Goal: Task Accomplishment & Management: Complete application form

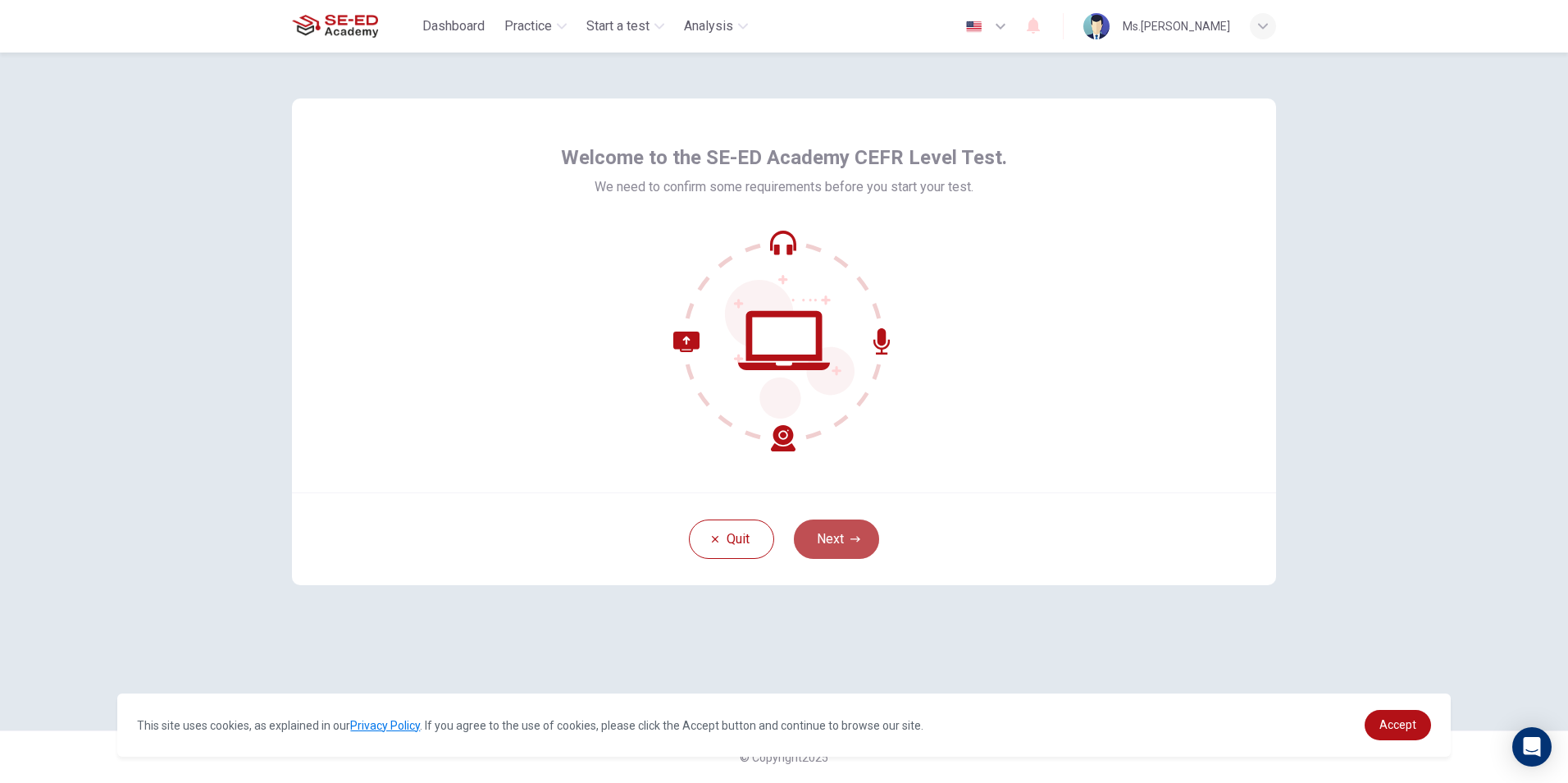
click at [829, 546] on button "Next" at bounding box center [837, 540] width 86 height 40
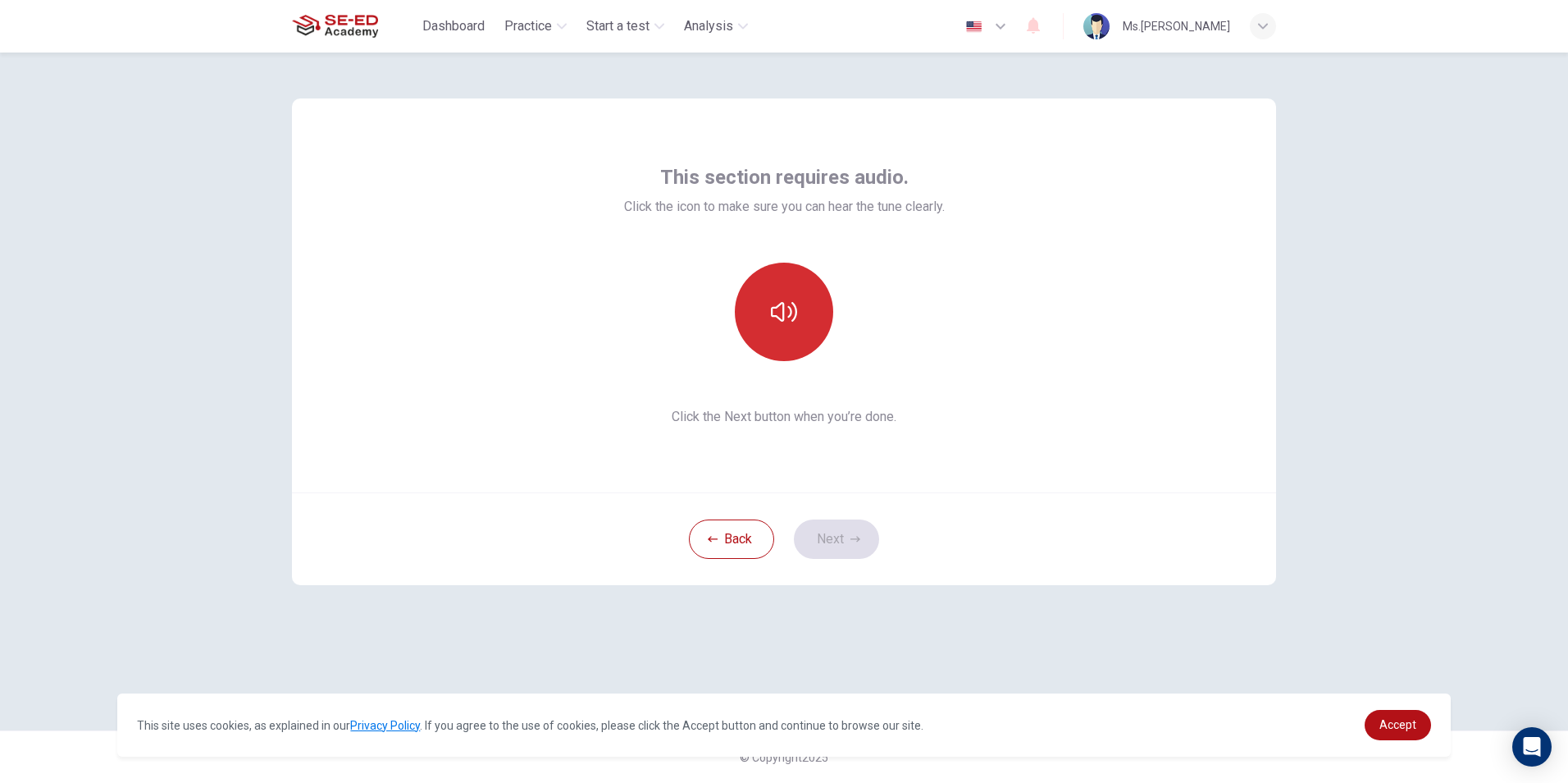
click at [785, 316] on icon "button" at bounding box center [784, 312] width 26 height 26
click at [841, 541] on button "Next" at bounding box center [837, 540] width 86 height 40
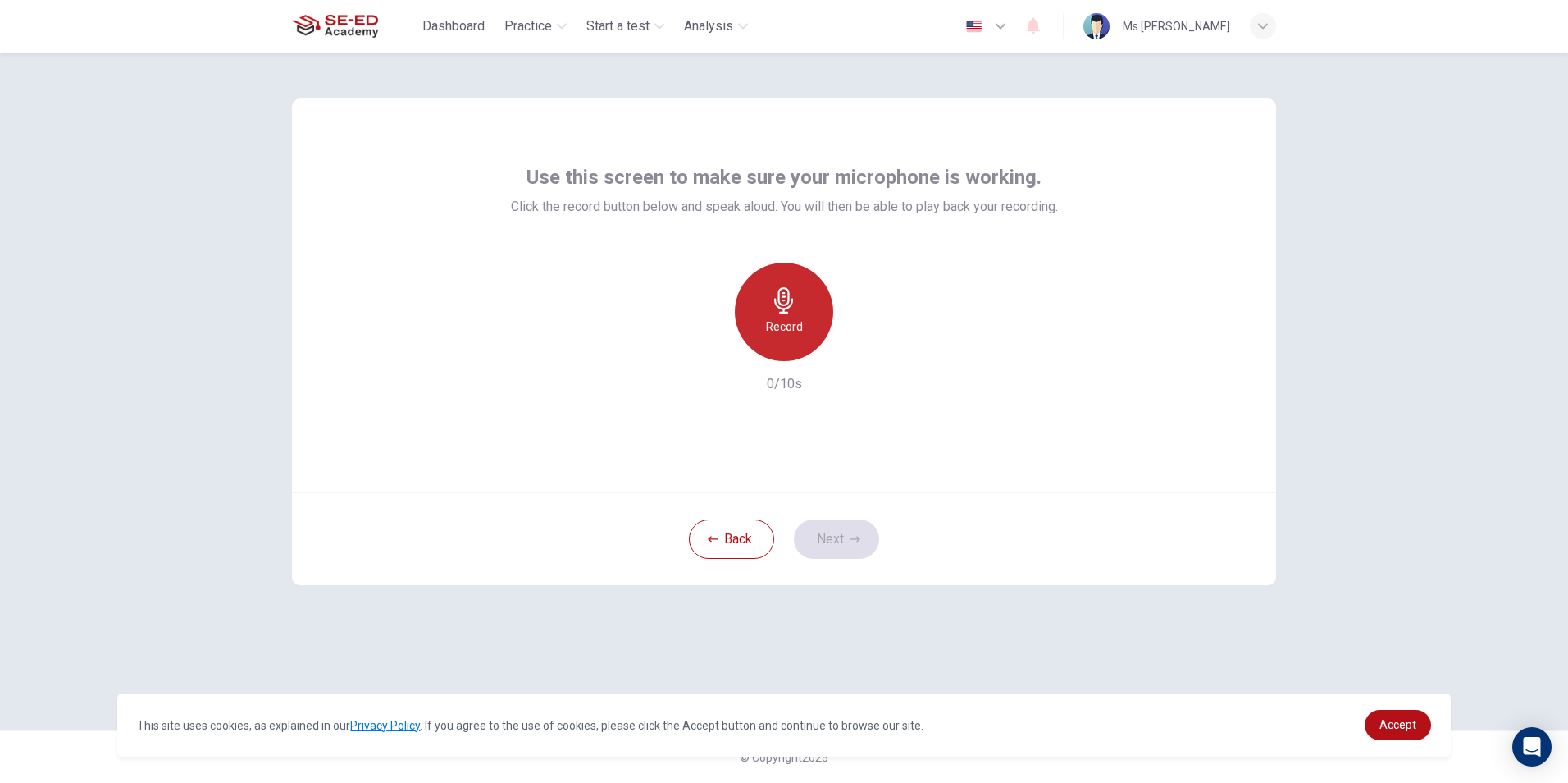
click at [795, 305] on icon "button" at bounding box center [784, 300] width 26 height 26
click at [794, 307] on icon "button" at bounding box center [784, 300] width 26 height 26
click at [855, 349] on icon "button" at bounding box center [859, 348] width 16 height 16
click at [712, 349] on icon "button" at bounding box center [708, 348] width 15 height 15
click at [799, 329] on h6 "Record" at bounding box center [784, 327] width 37 height 20
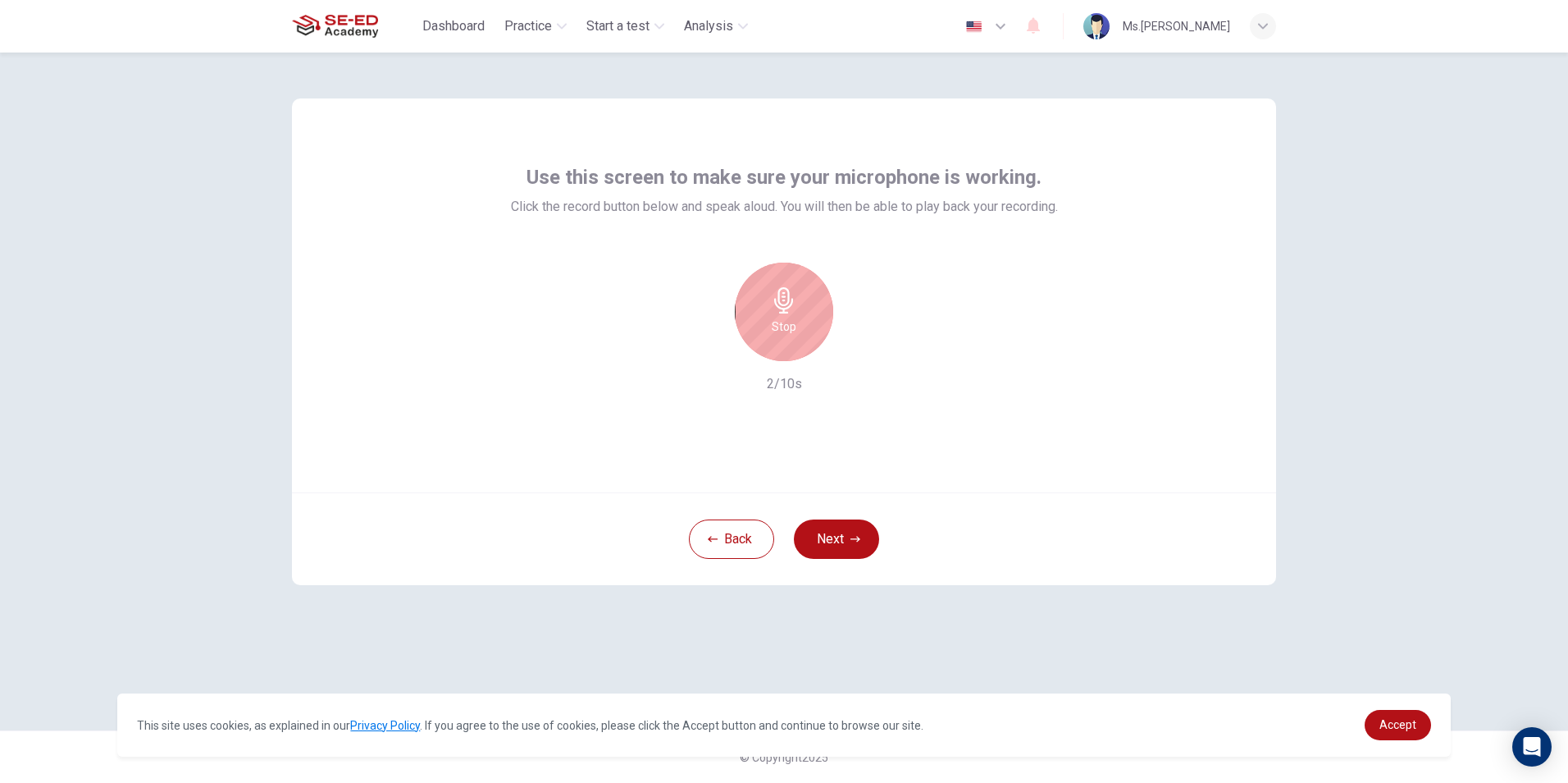
click at [792, 317] on h6 "Stop" at bounding box center [784, 327] width 25 height 20
click at [859, 356] on icon "button" at bounding box center [859, 348] width 16 height 16
click at [801, 309] on div "Record" at bounding box center [784, 312] width 99 height 99
click at [801, 309] on div "Stop" at bounding box center [784, 312] width 99 height 99
click at [858, 351] on icon "button" at bounding box center [860, 348] width 7 height 10
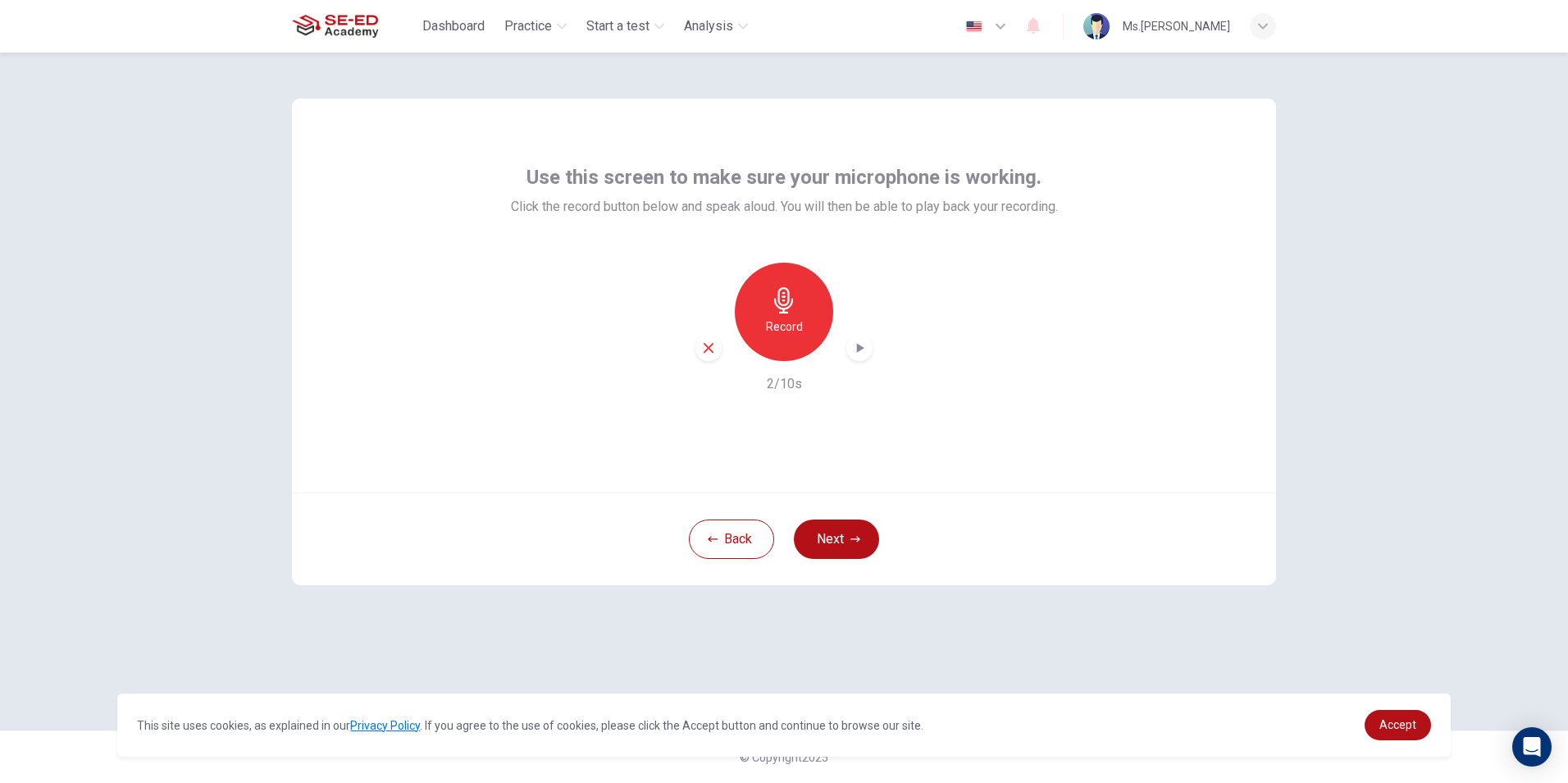
click at [715, 347] on icon "button" at bounding box center [708, 348] width 15 height 15
click at [784, 314] on div "Record" at bounding box center [784, 312] width 99 height 99
click at [786, 310] on icon "button" at bounding box center [784, 300] width 26 height 26
click at [861, 348] on icon "button" at bounding box center [860, 348] width 7 height 10
click at [836, 534] on button "Next" at bounding box center [837, 540] width 86 height 40
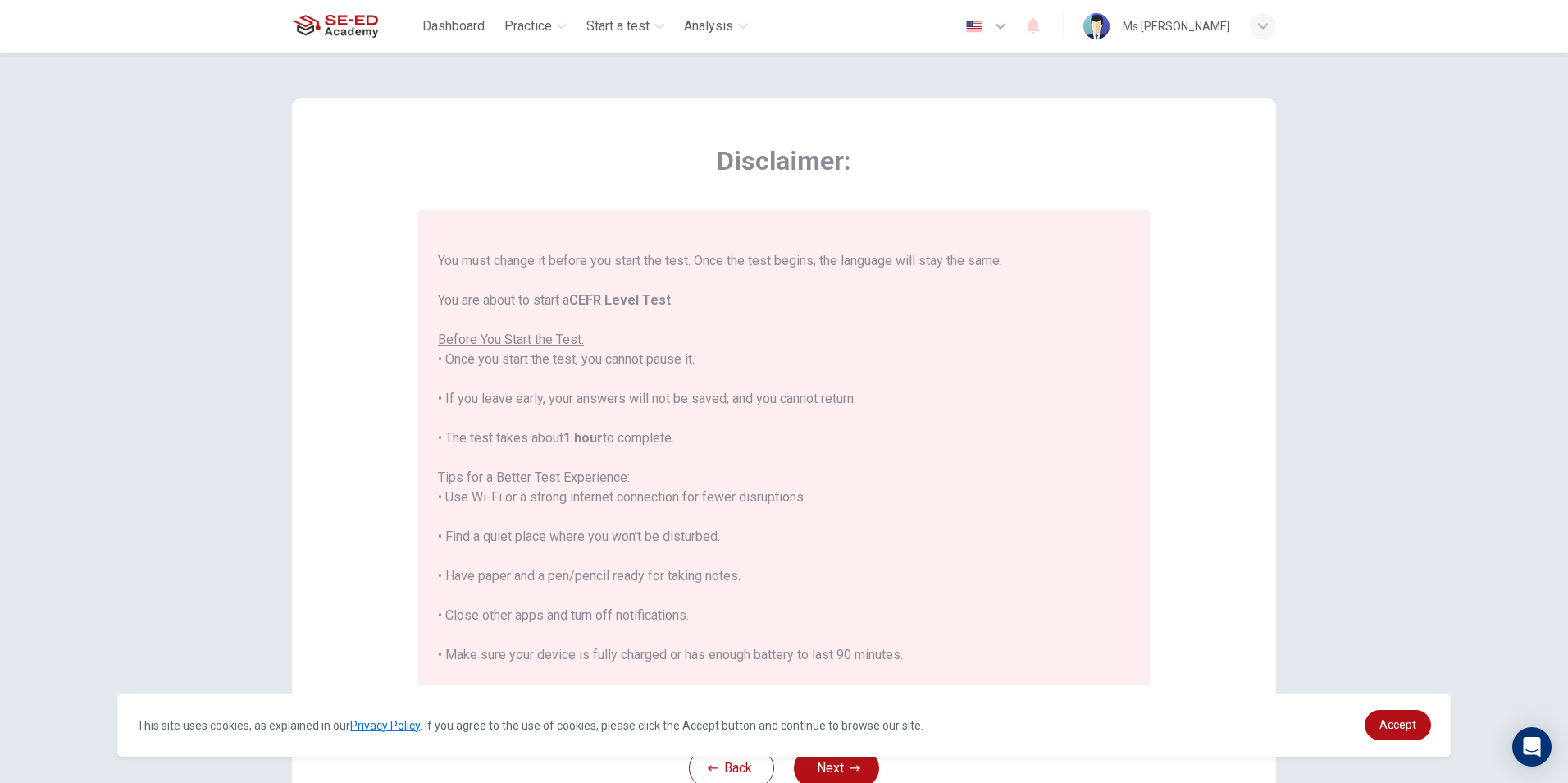
scroll to position [156, 0]
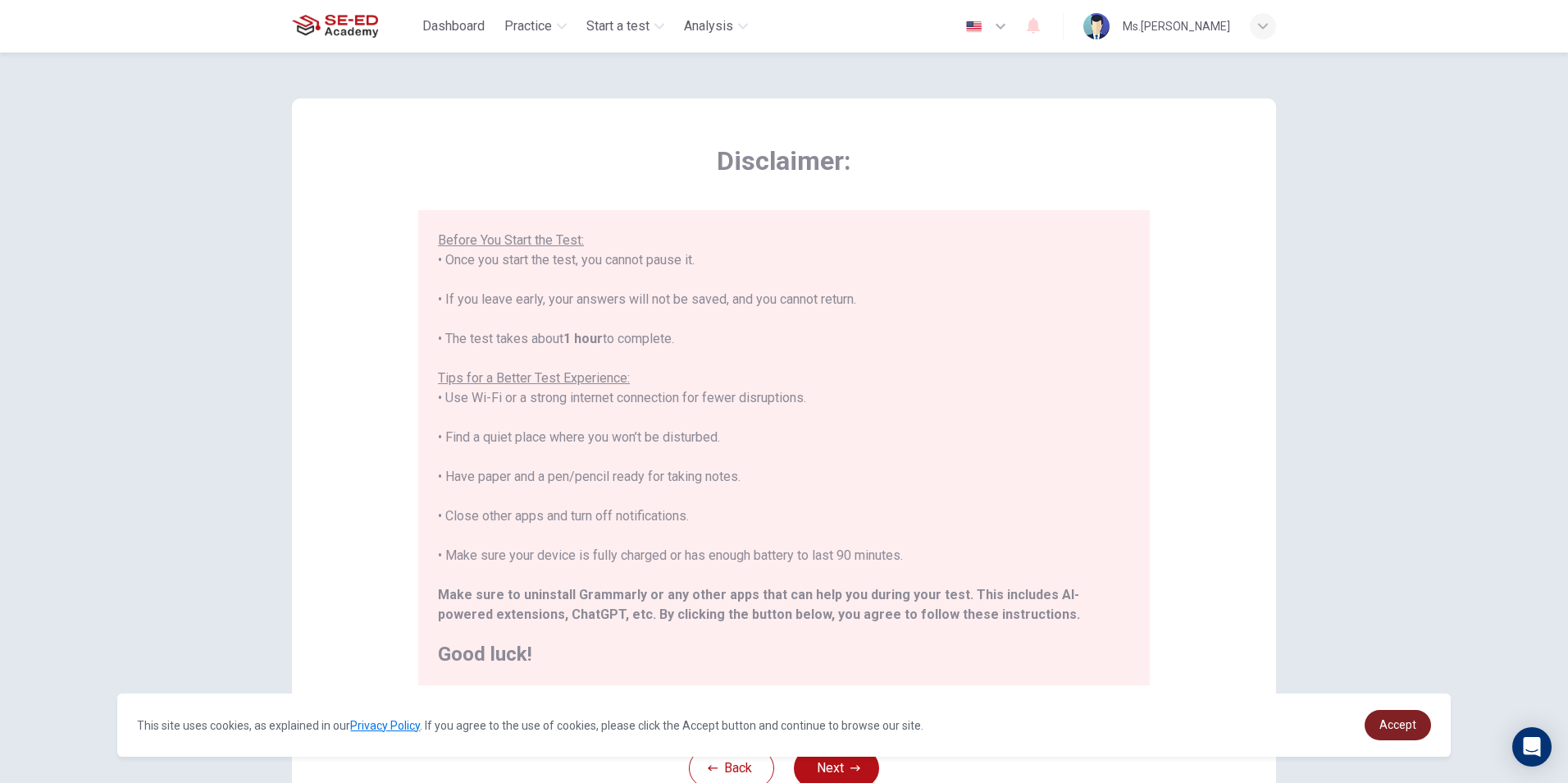
click at [1380, 722] on link "Accept" at bounding box center [1398, 725] width 67 height 30
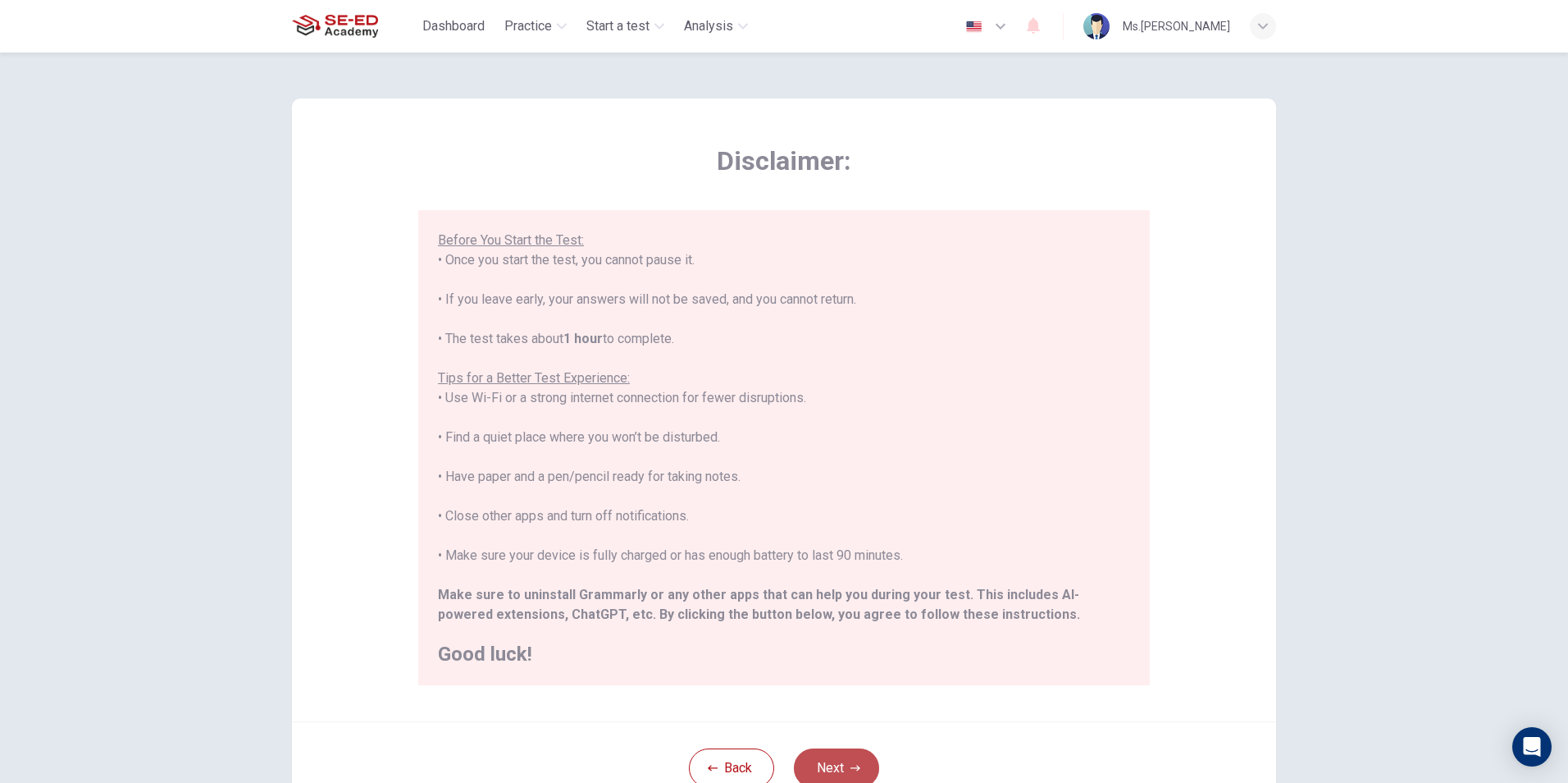
click at [845, 762] on button "Next" at bounding box center [837, 768] width 86 height 40
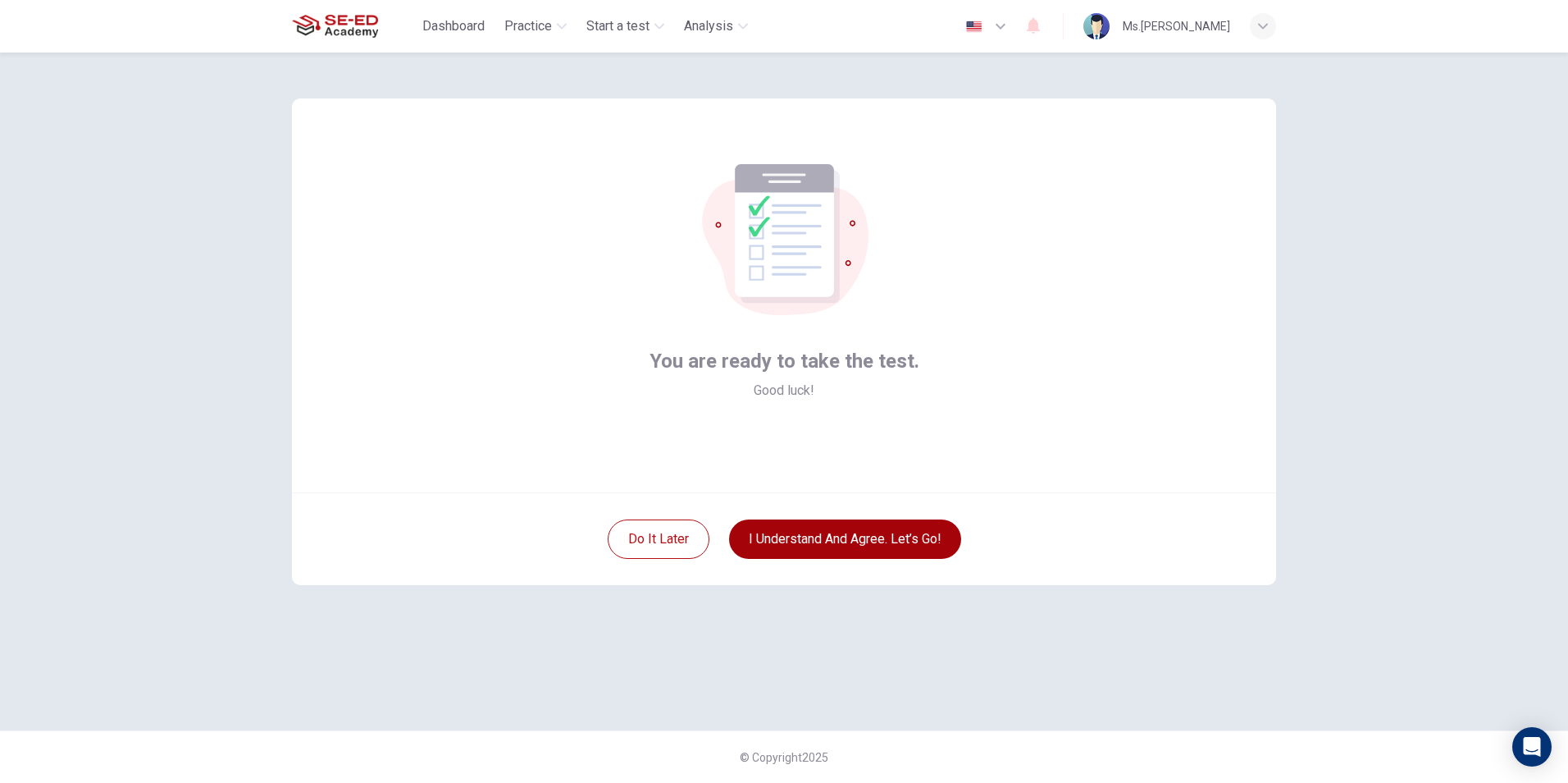
click at [907, 533] on button "I understand and agree. Let’s go!" at bounding box center [844, 540] width 232 height 40
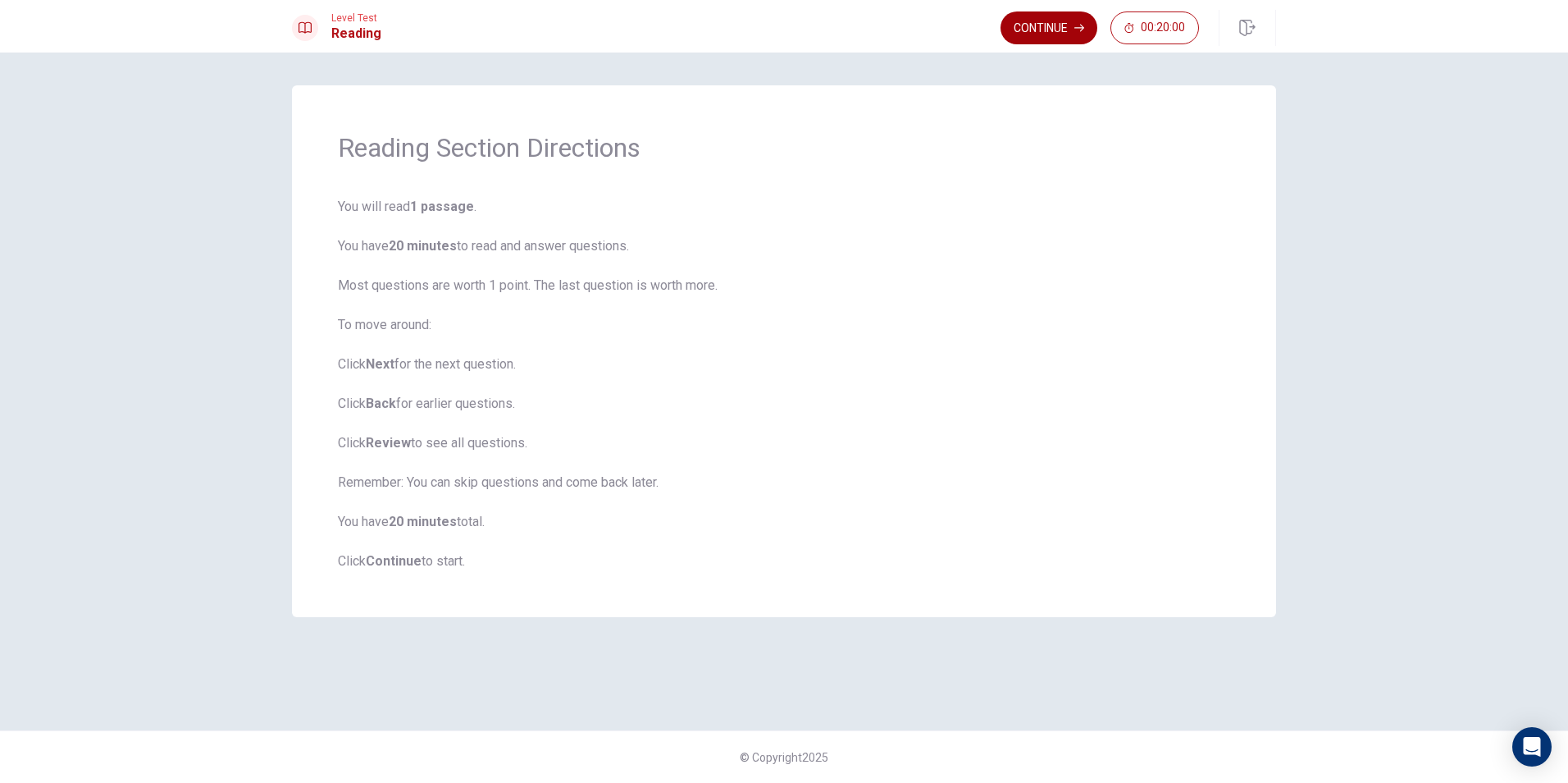
click at [1045, 21] on button "Continue" at bounding box center [1048, 28] width 97 height 33
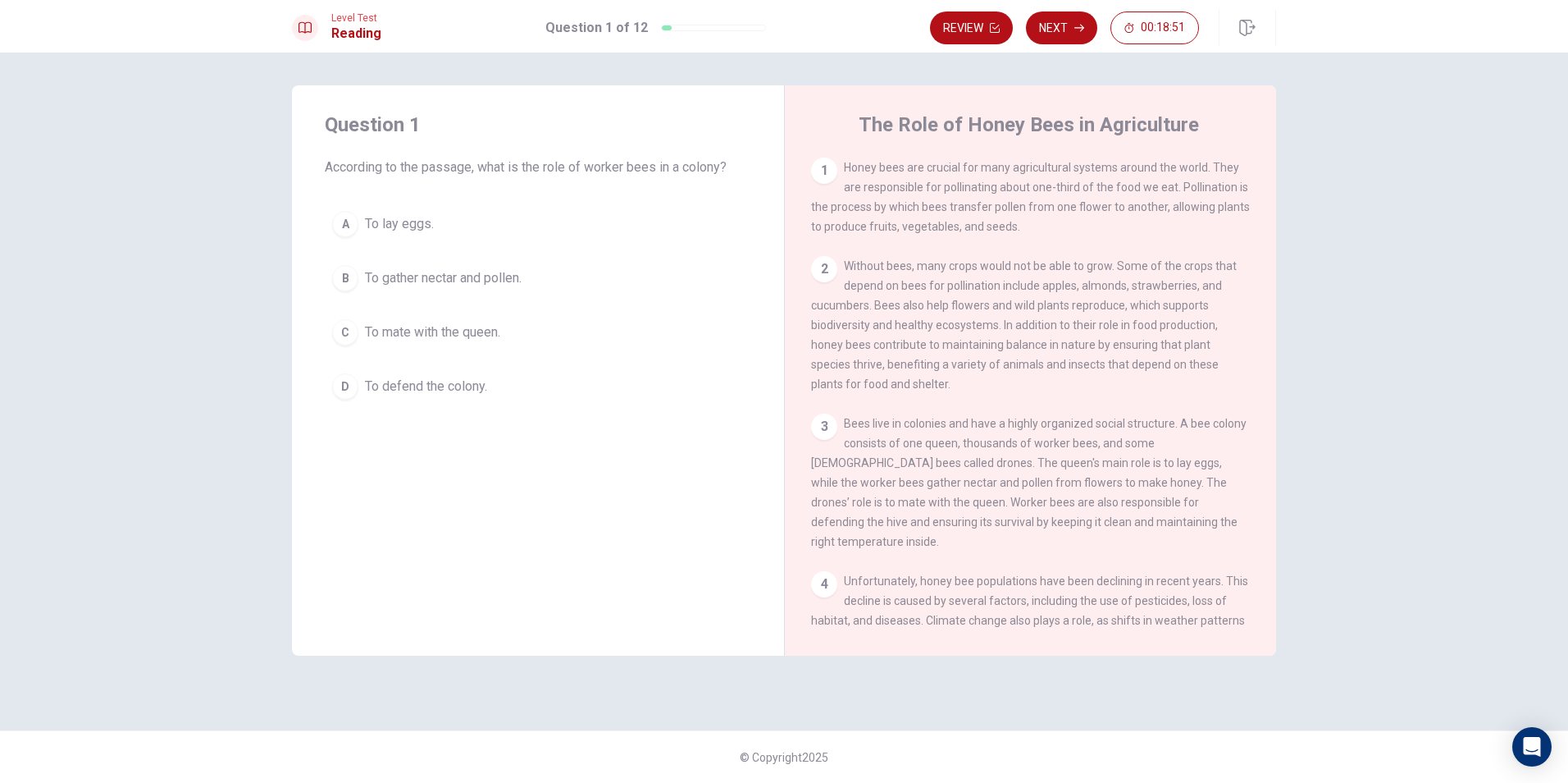
click at [351, 286] on div "B" at bounding box center [345, 278] width 26 height 26
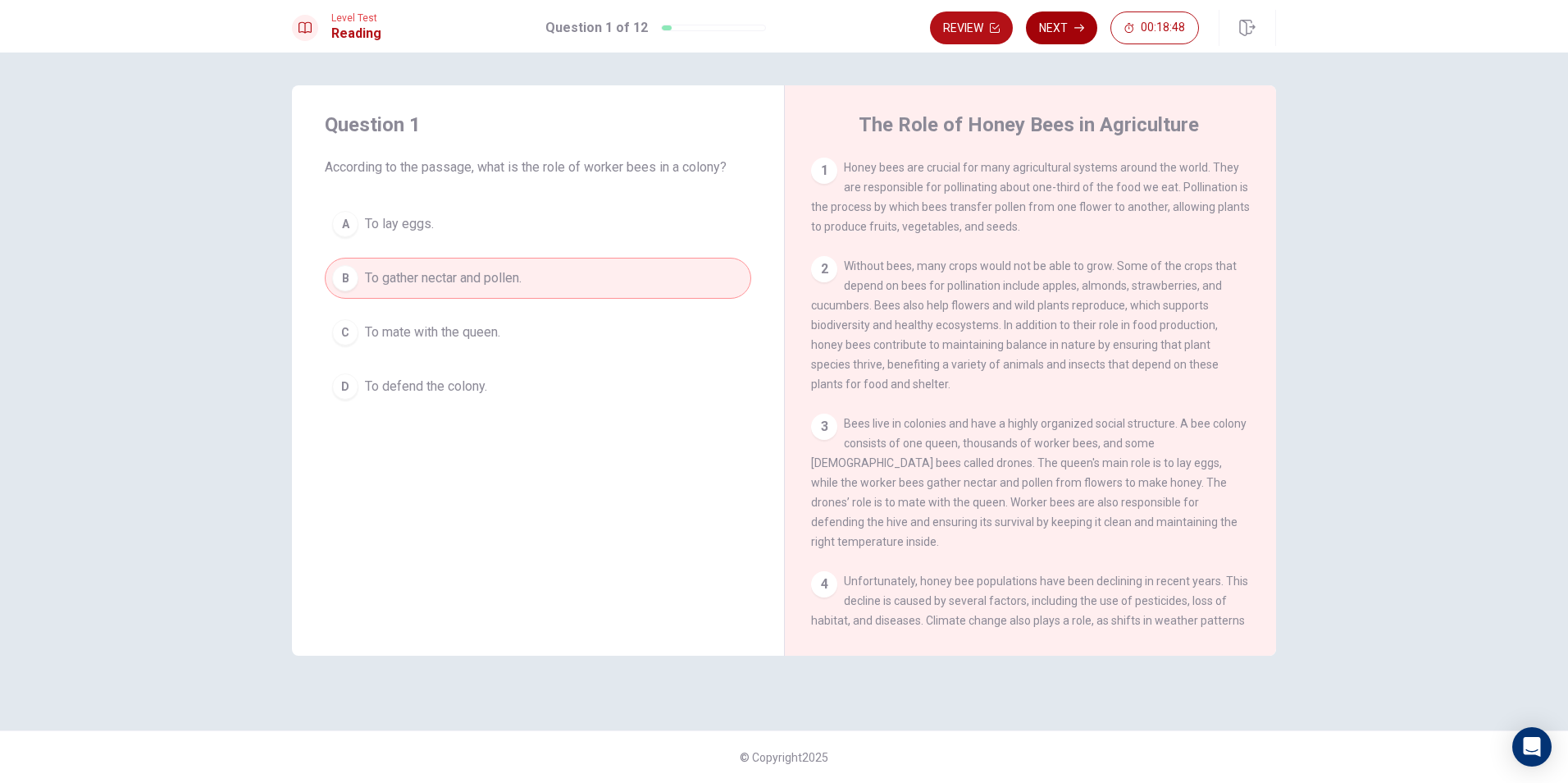
click at [1060, 34] on button "Next" at bounding box center [1062, 28] width 72 height 33
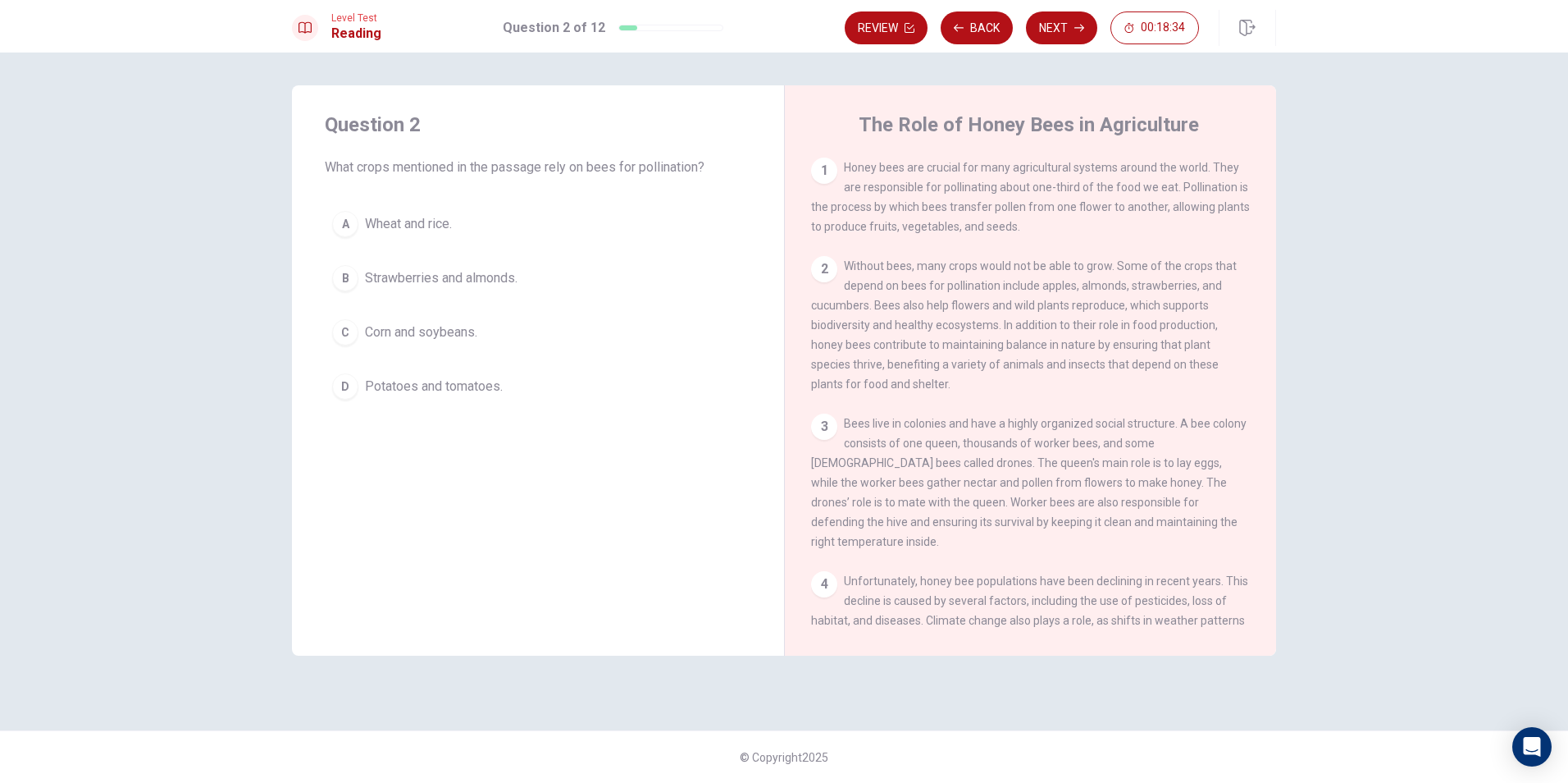
click at [331, 271] on button "B Strawberries and almonds." at bounding box center [538, 278] width 426 height 41
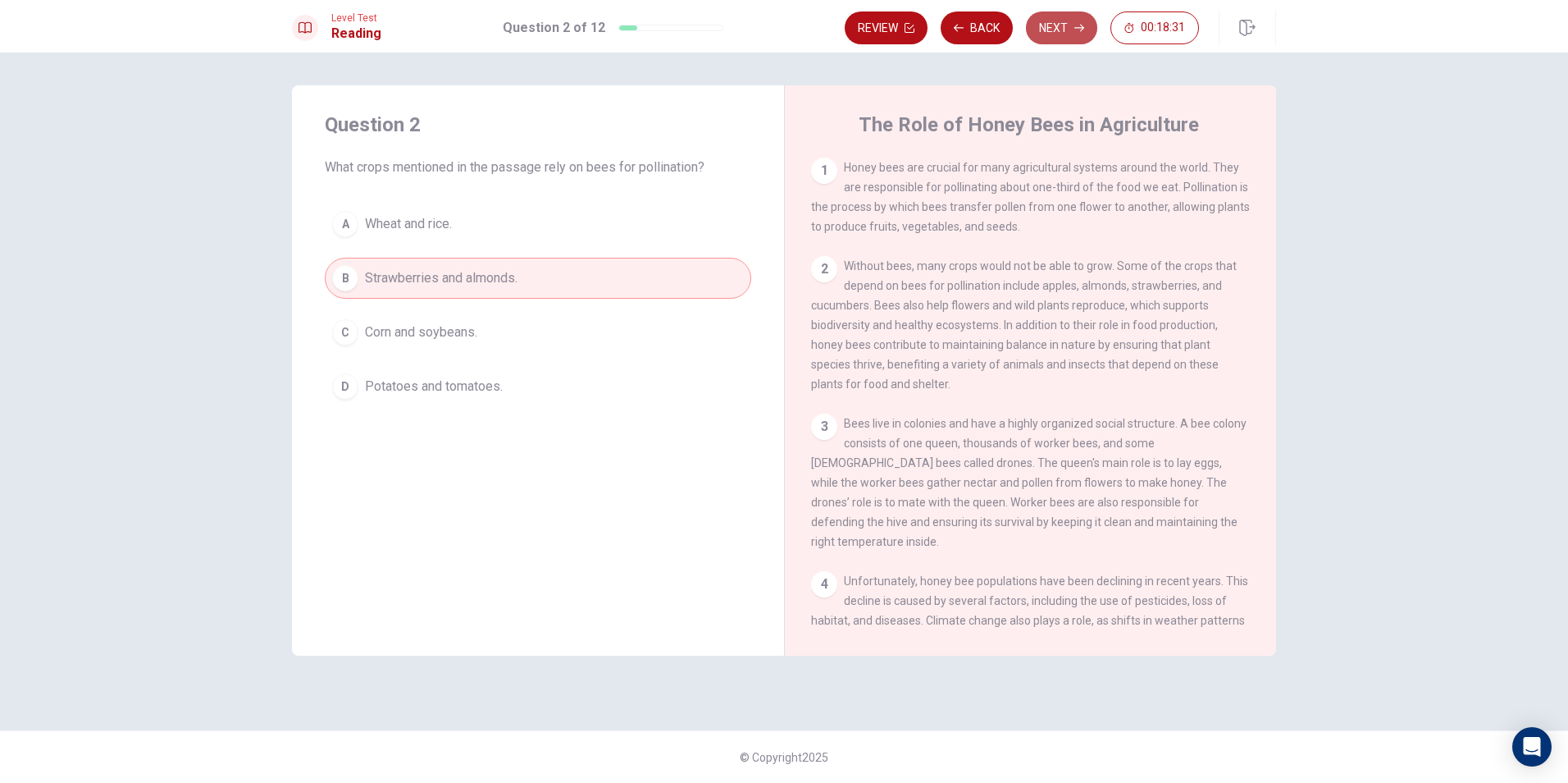
click at [1069, 28] on button "Next" at bounding box center [1062, 28] width 72 height 33
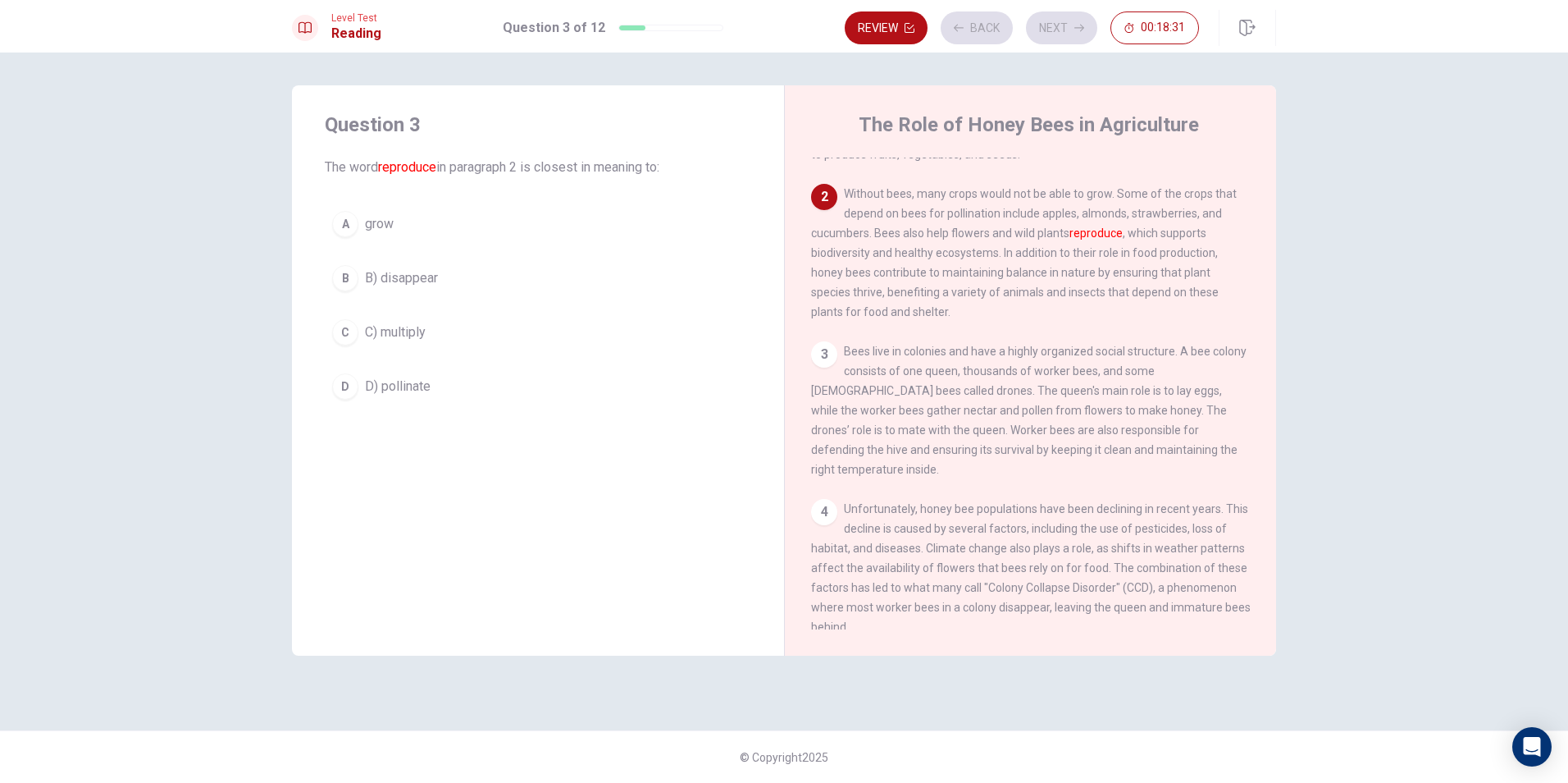
scroll to position [102, 0]
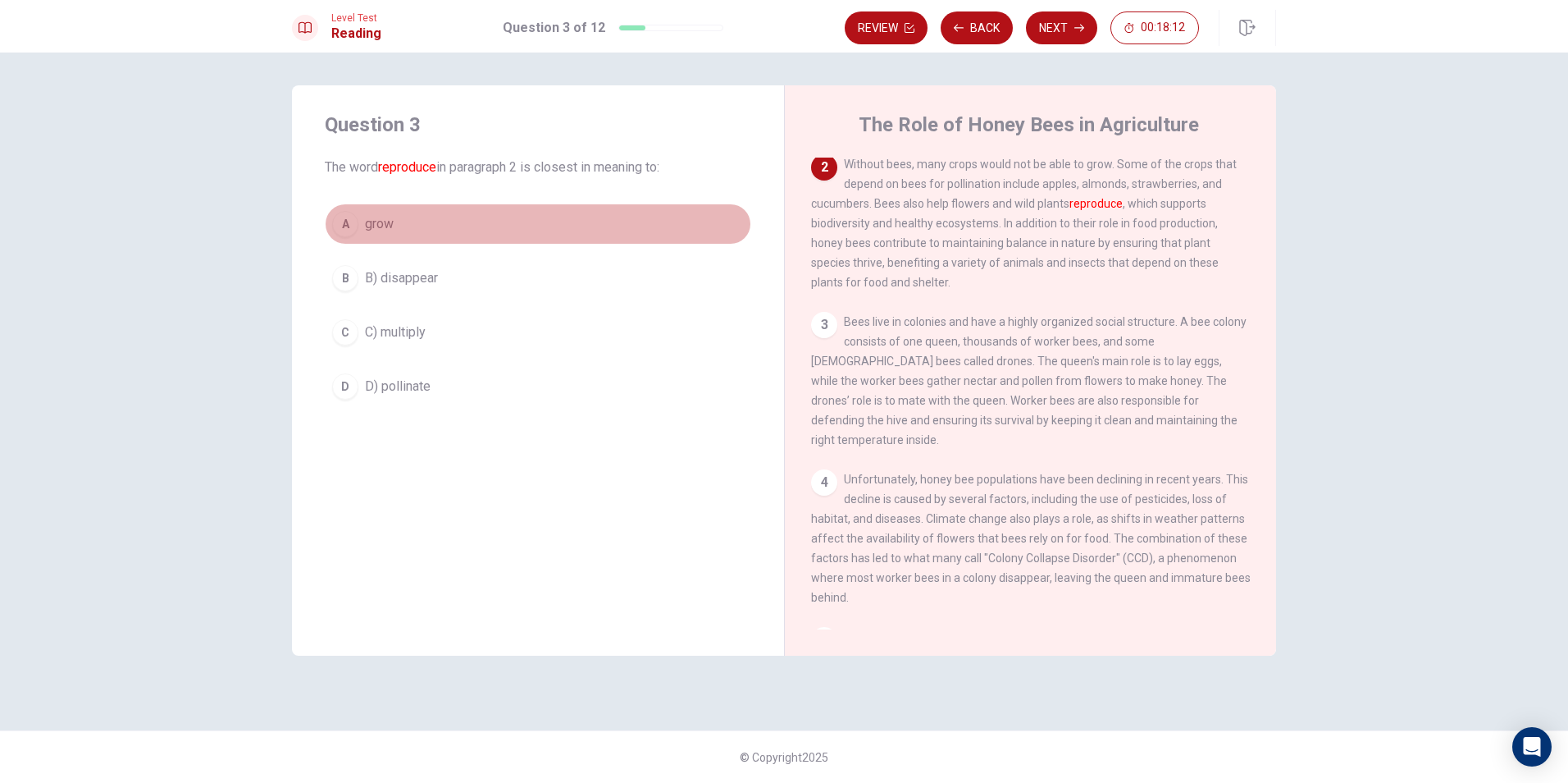
click at [337, 228] on div "A" at bounding box center [345, 224] width 26 height 26
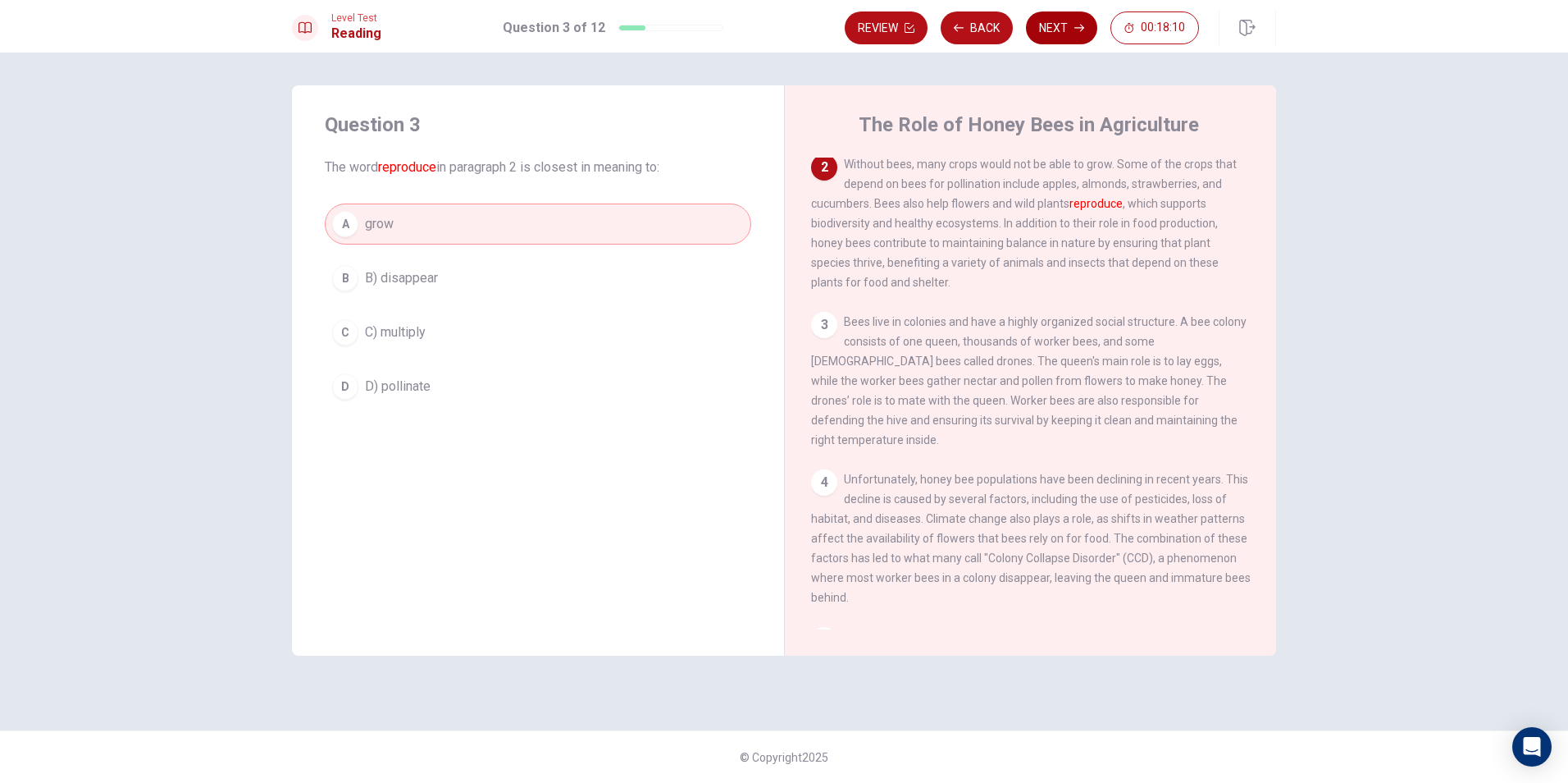
click at [1054, 21] on button "Next" at bounding box center [1062, 28] width 72 height 33
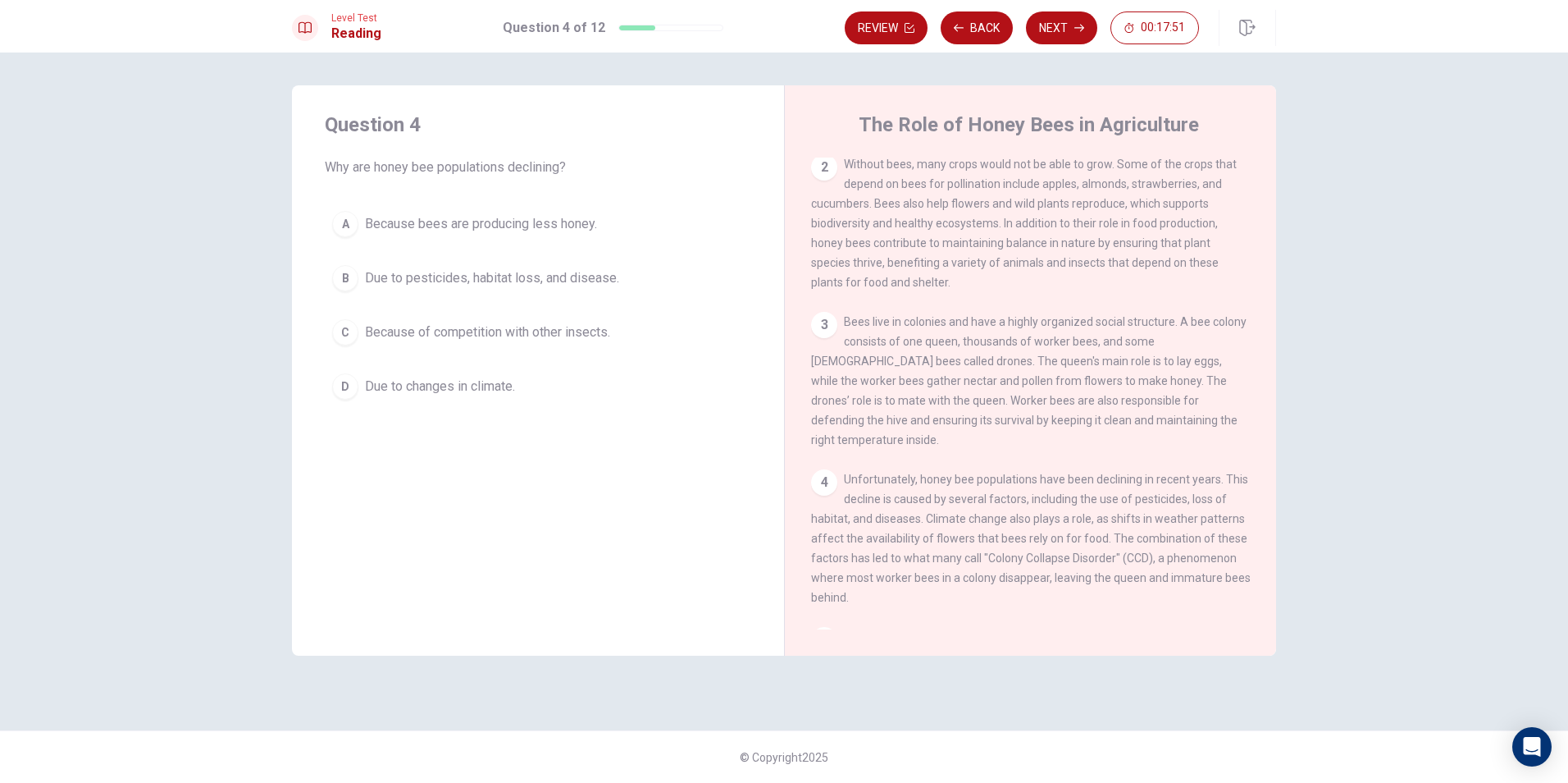
click at [331, 277] on button "B Due to pesticides, habitat loss, and disease." at bounding box center [538, 278] width 426 height 41
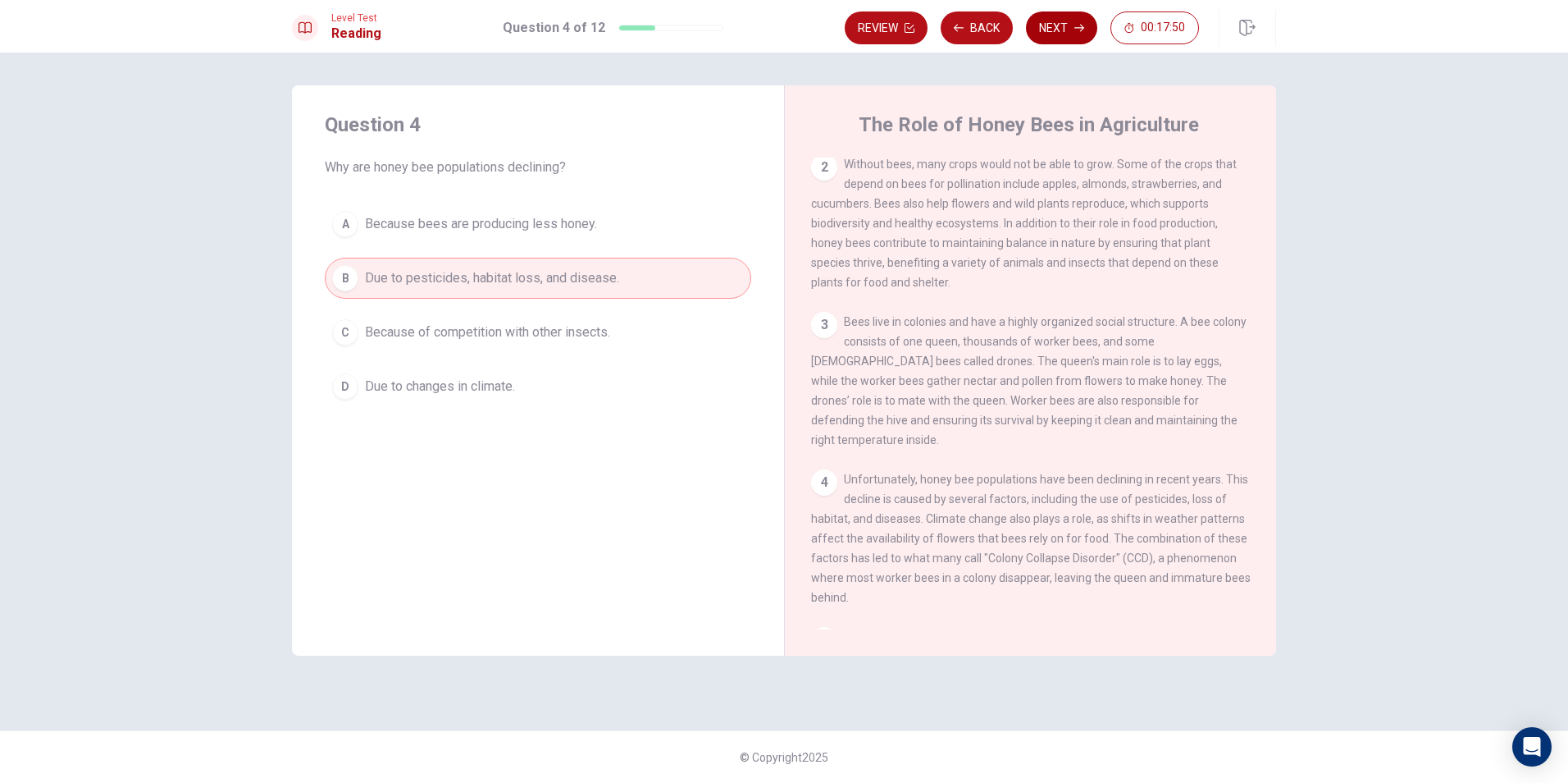
click at [1061, 24] on button "Next" at bounding box center [1062, 28] width 72 height 33
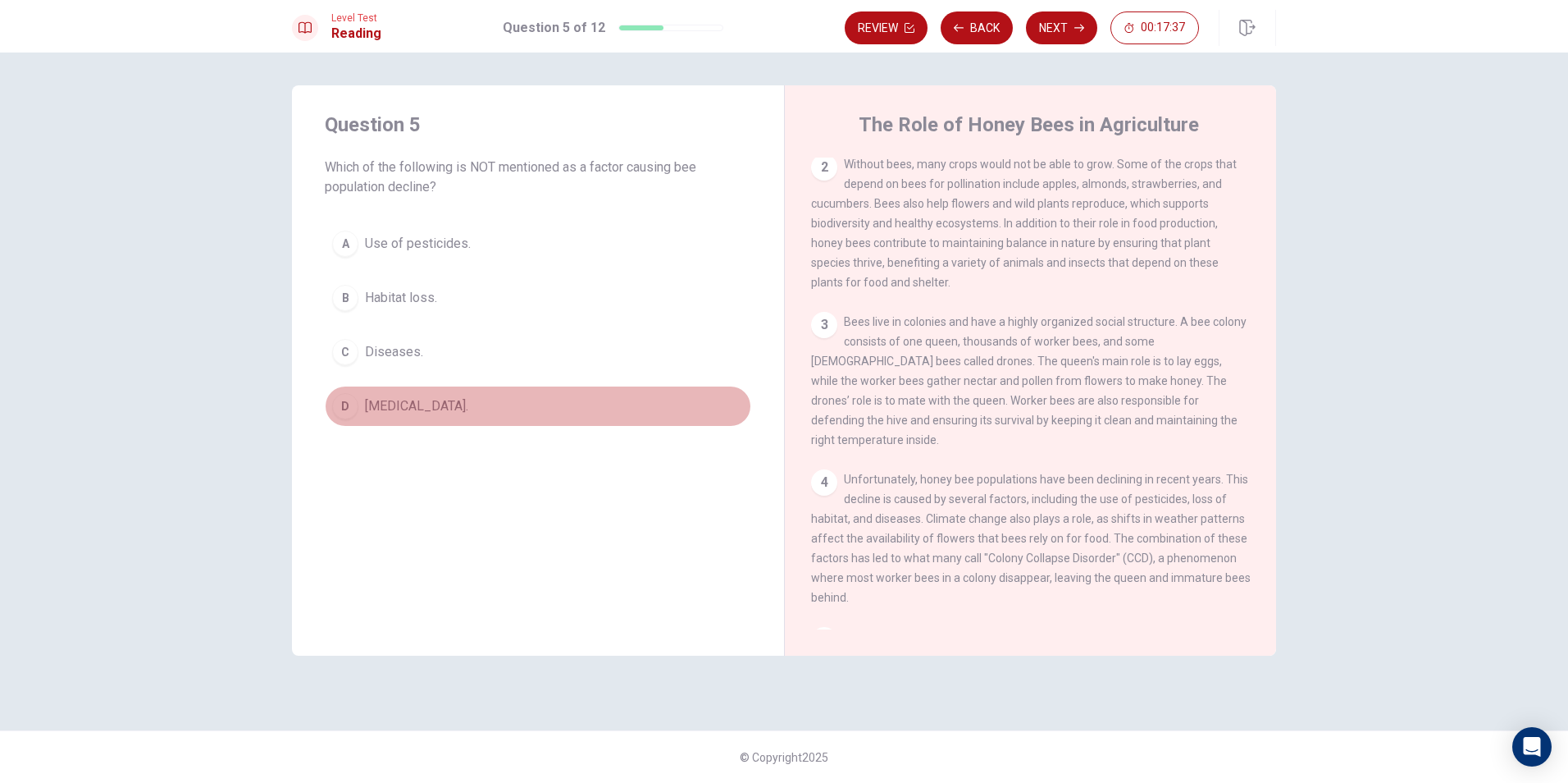
click at [327, 406] on button "D [MEDICAL_DATA]." at bounding box center [538, 405] width 426 height 41
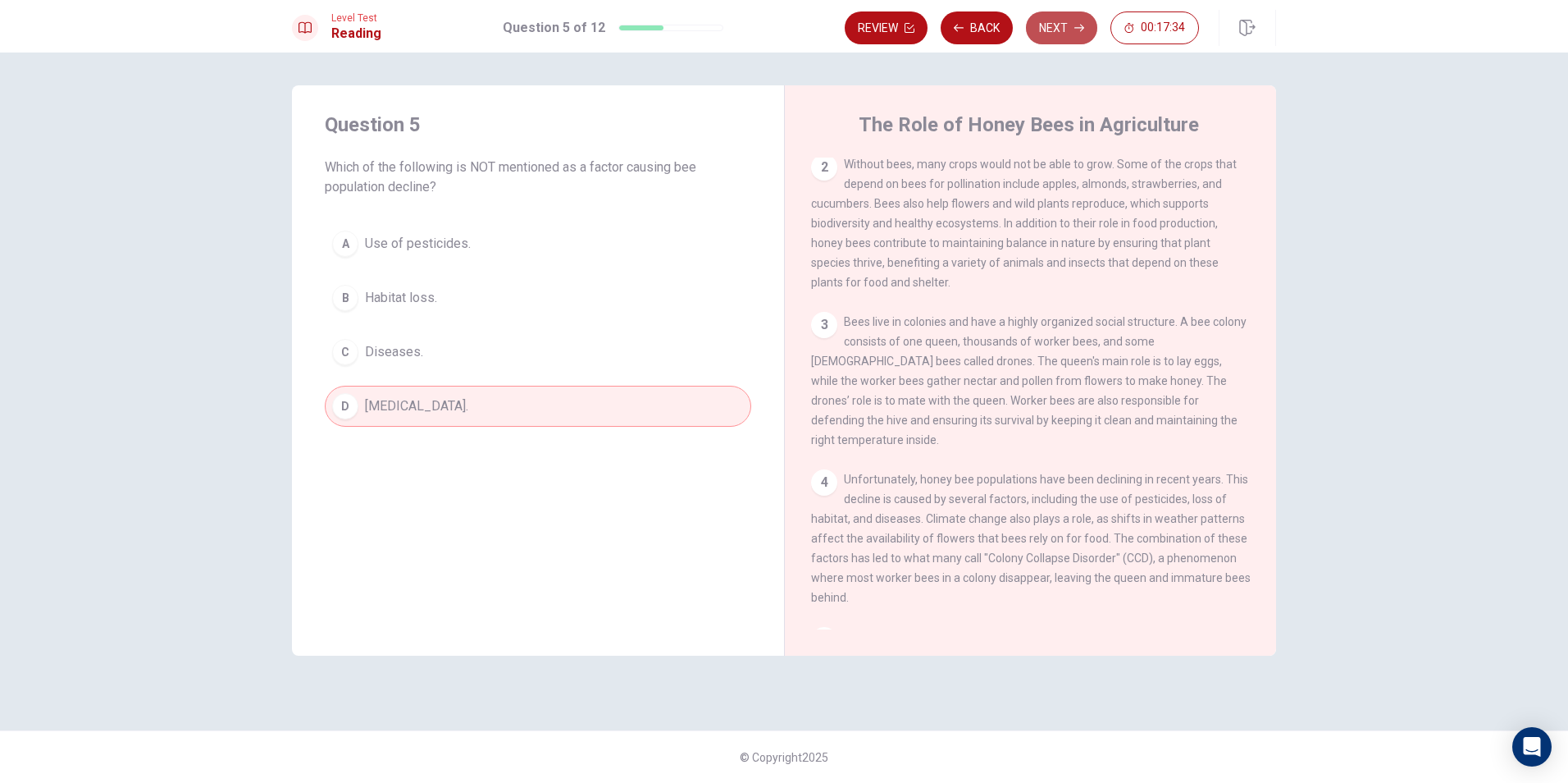
click at [1055, 23] on button "Next" at bounding box center [1062, 28] width 72 height 33
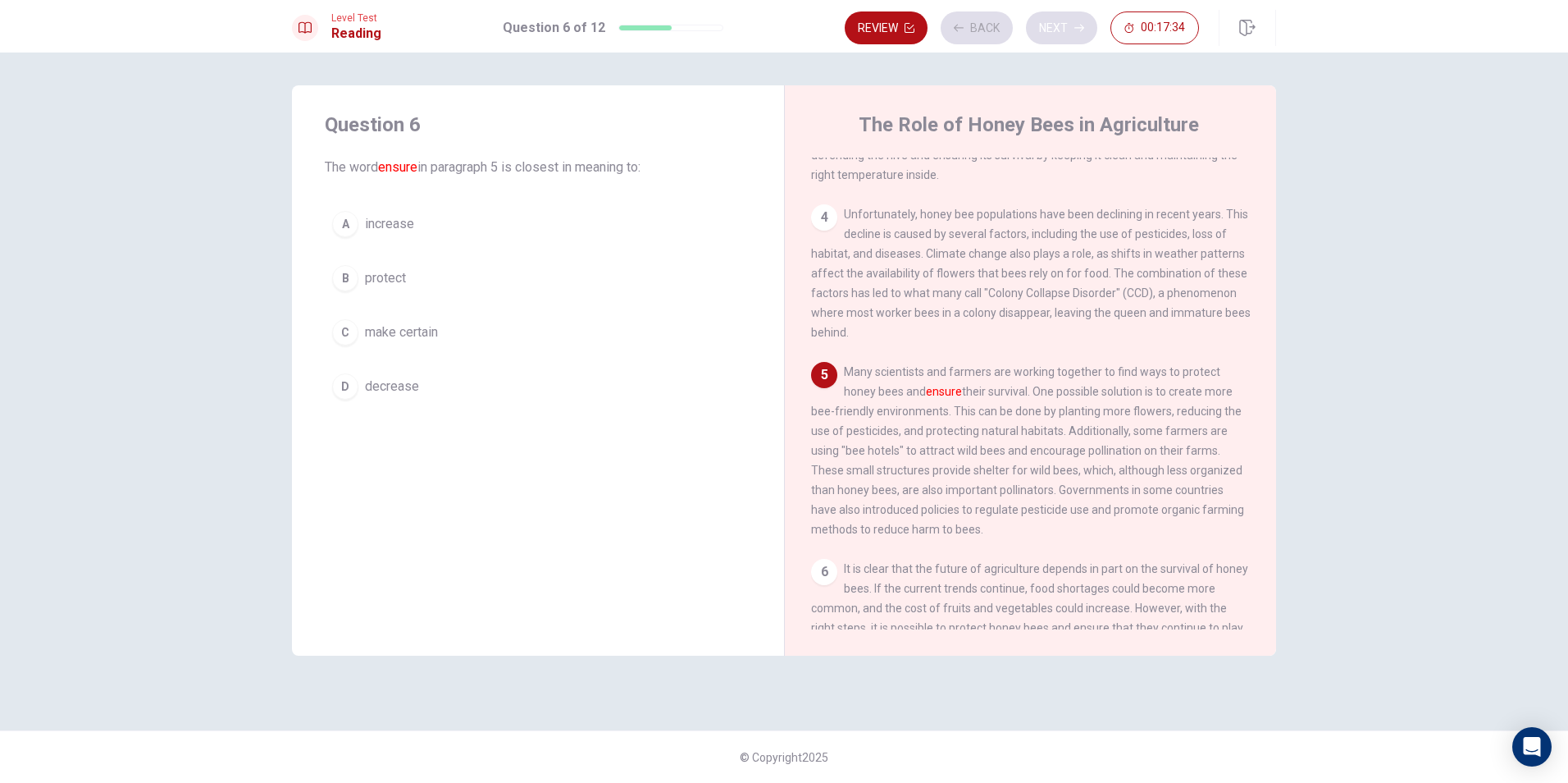
scroll to position [426, 0]
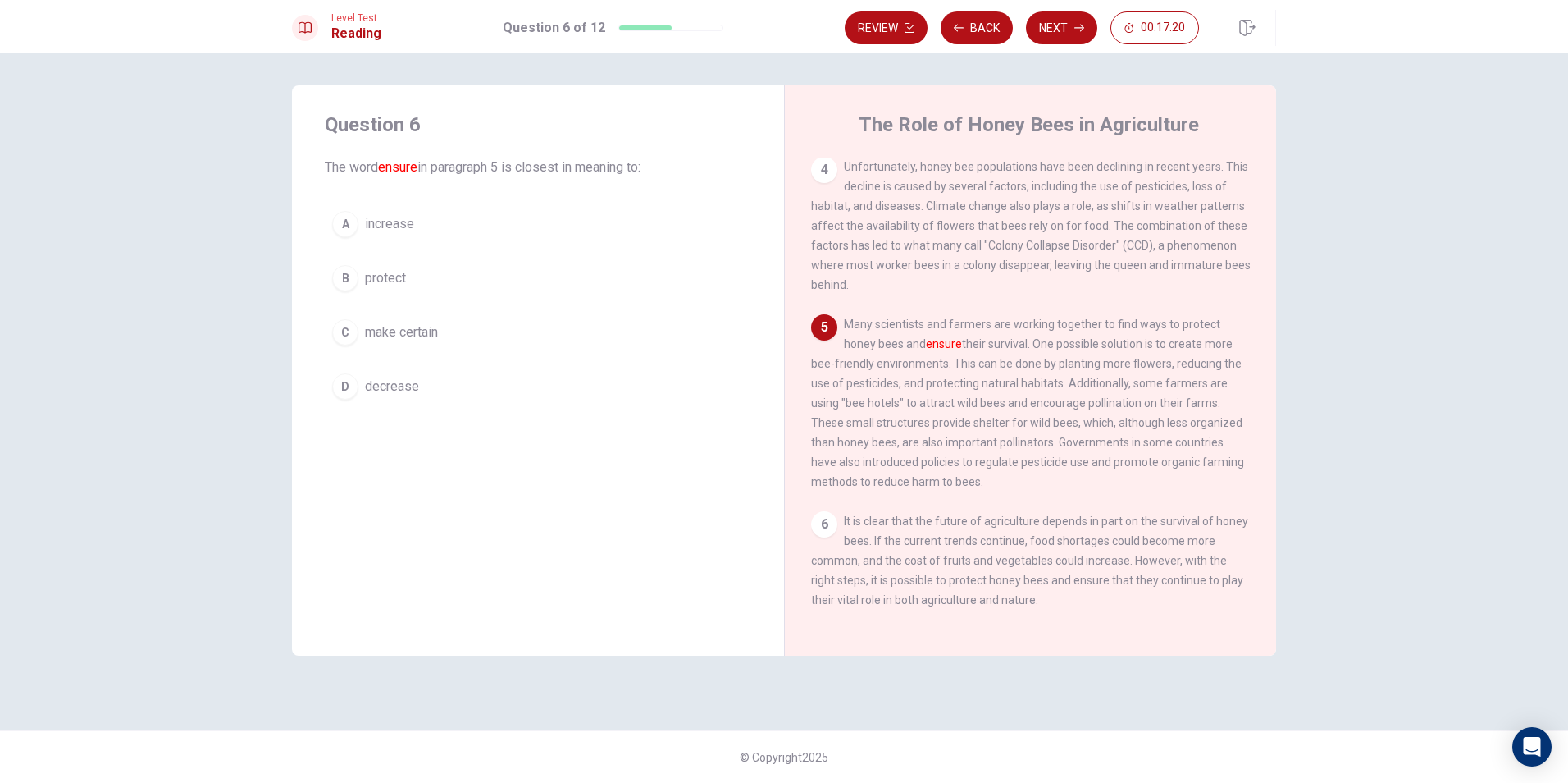
click at [348, 324] on div "C" at bounding box center [345, 333] width 26 height 26
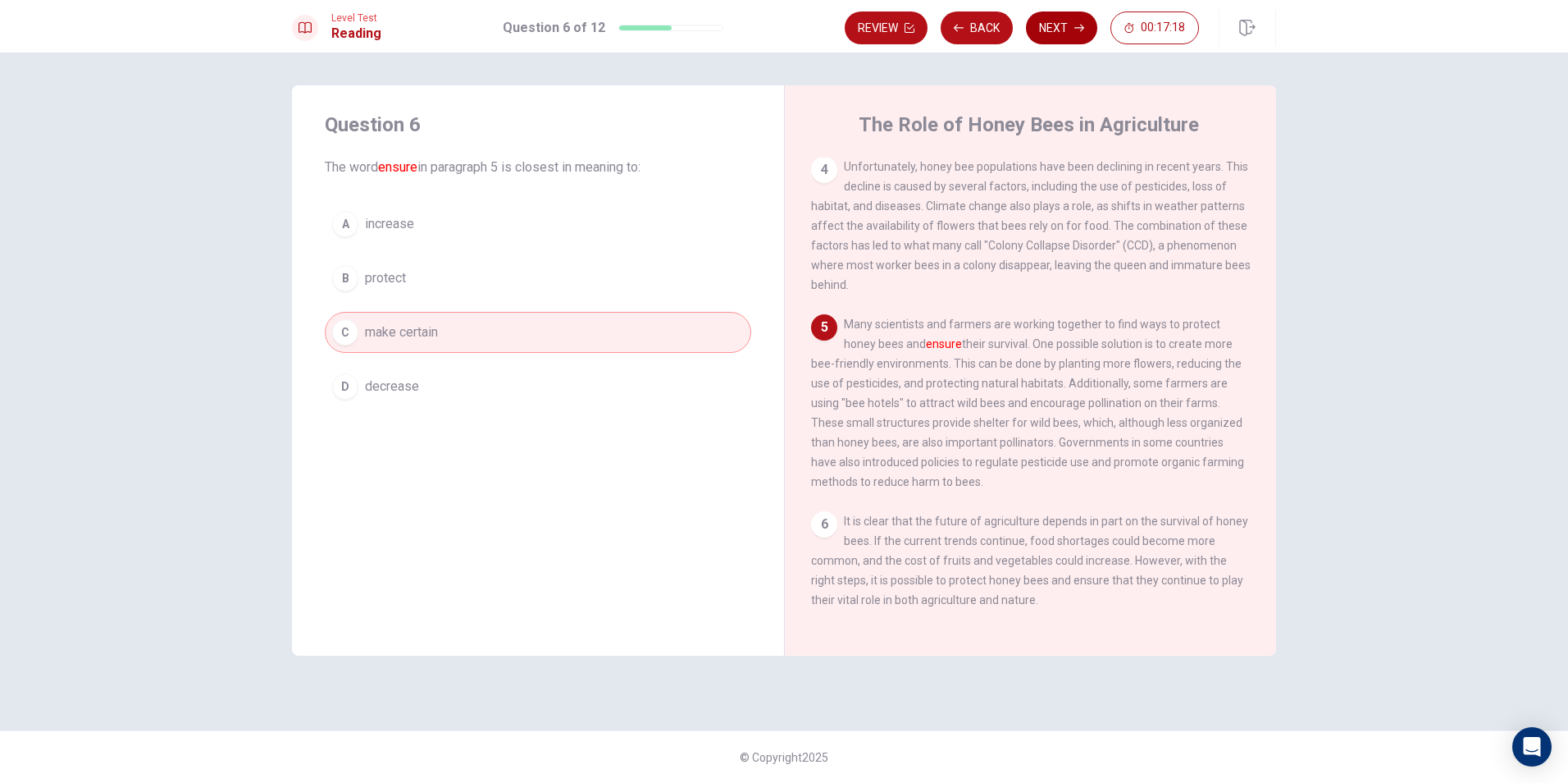
click at [1066, 35] on button "Next" at bounding box center [1062, 28] width 72 height 33
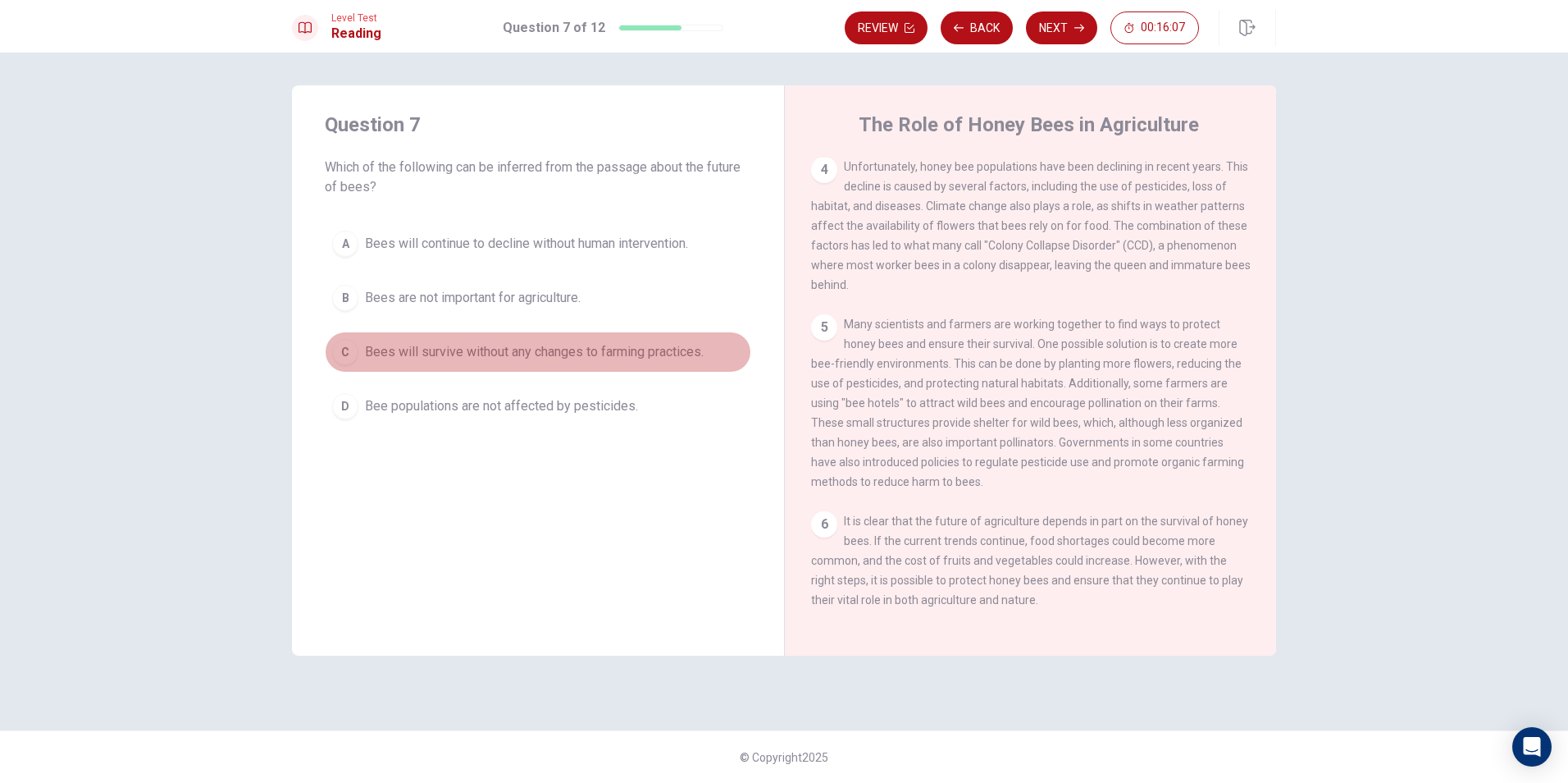
click at [337, 352] on div "C" at bounding box center [345, 352] width 26 height 26
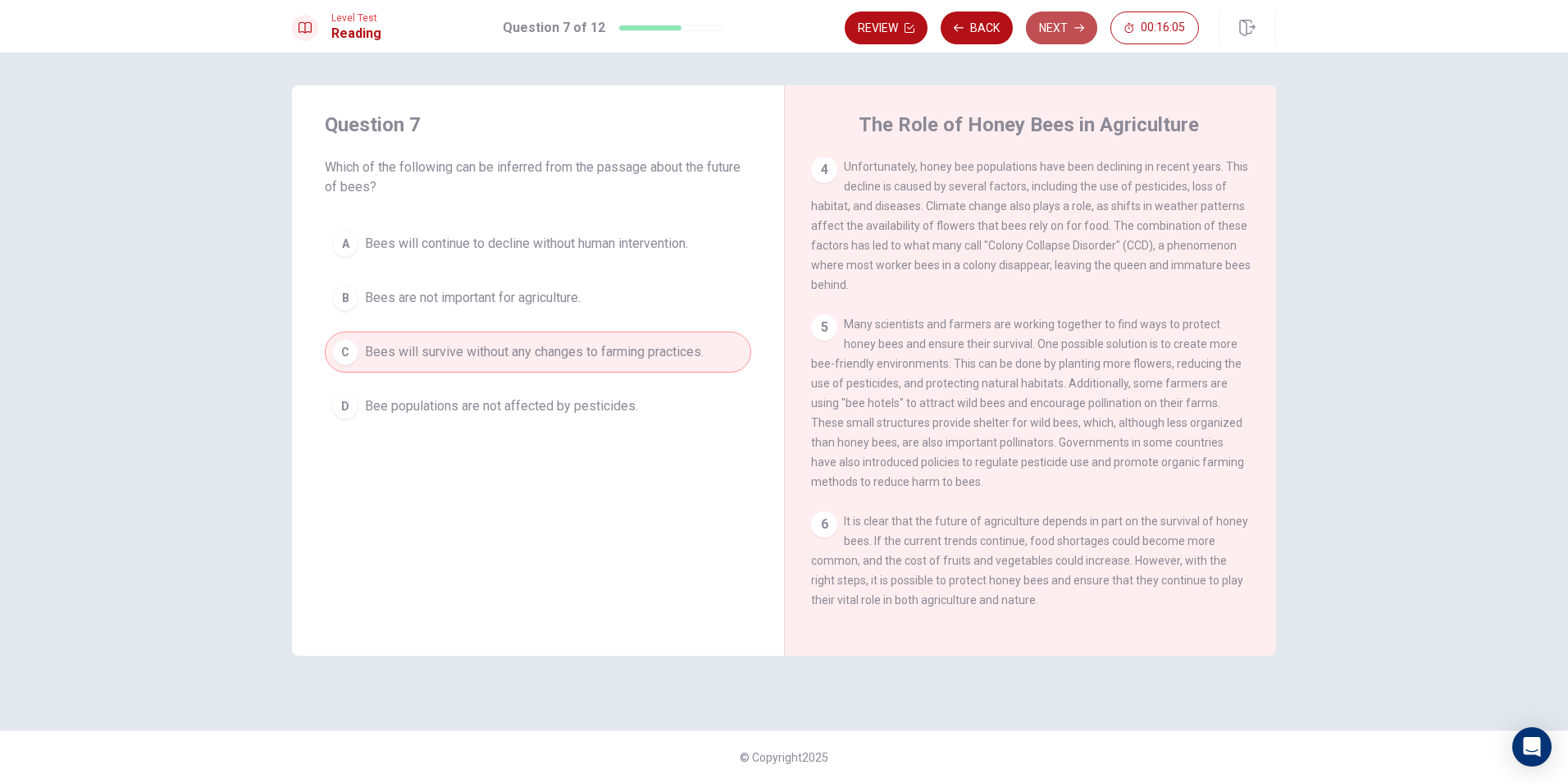
click at [1061, 21] on button "Next" at bounding box center [1062, 28] width 72 height 33
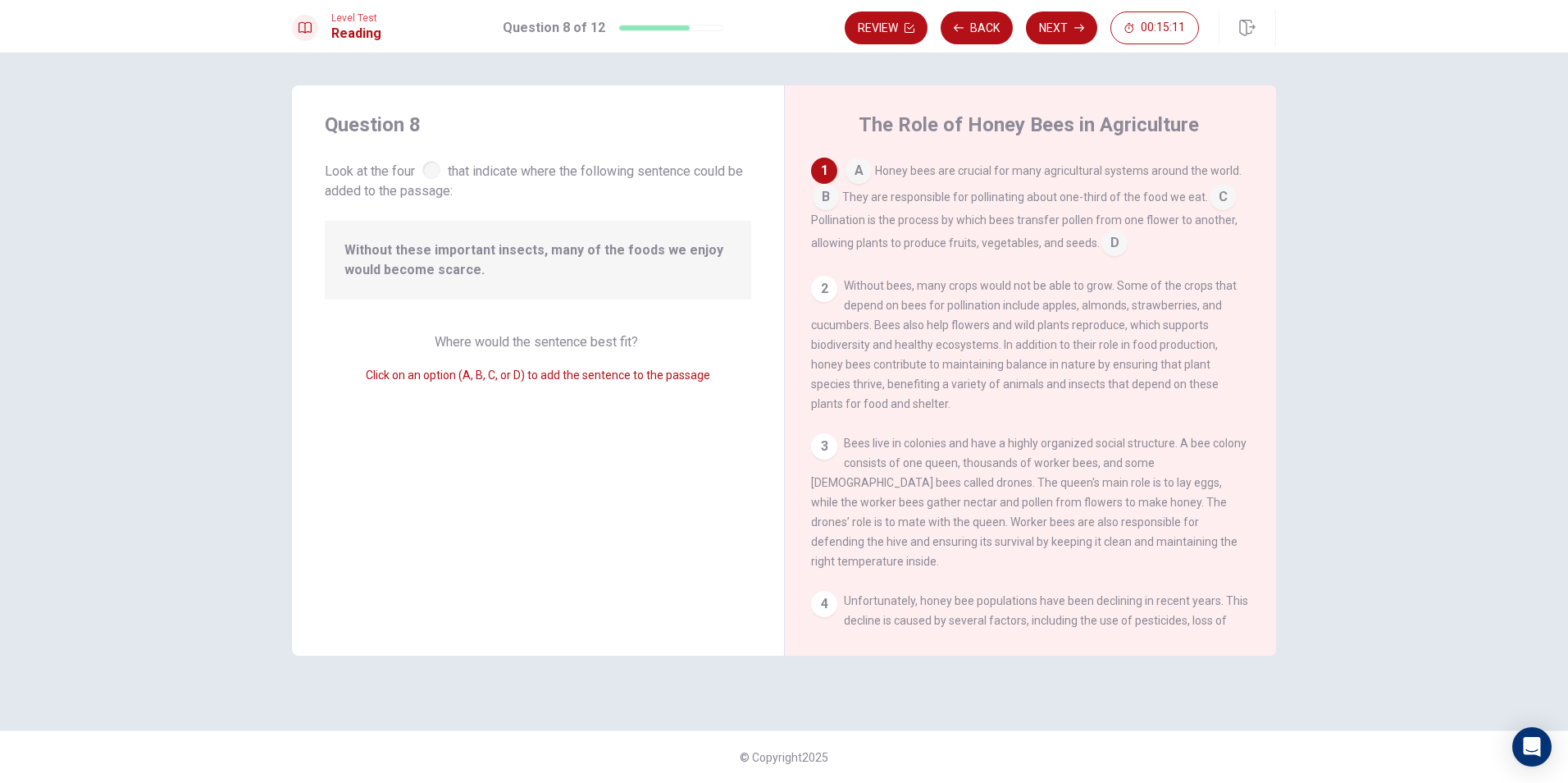
click at [1120, 248] on input at bounding box center [1115, 244] width 26 height 26
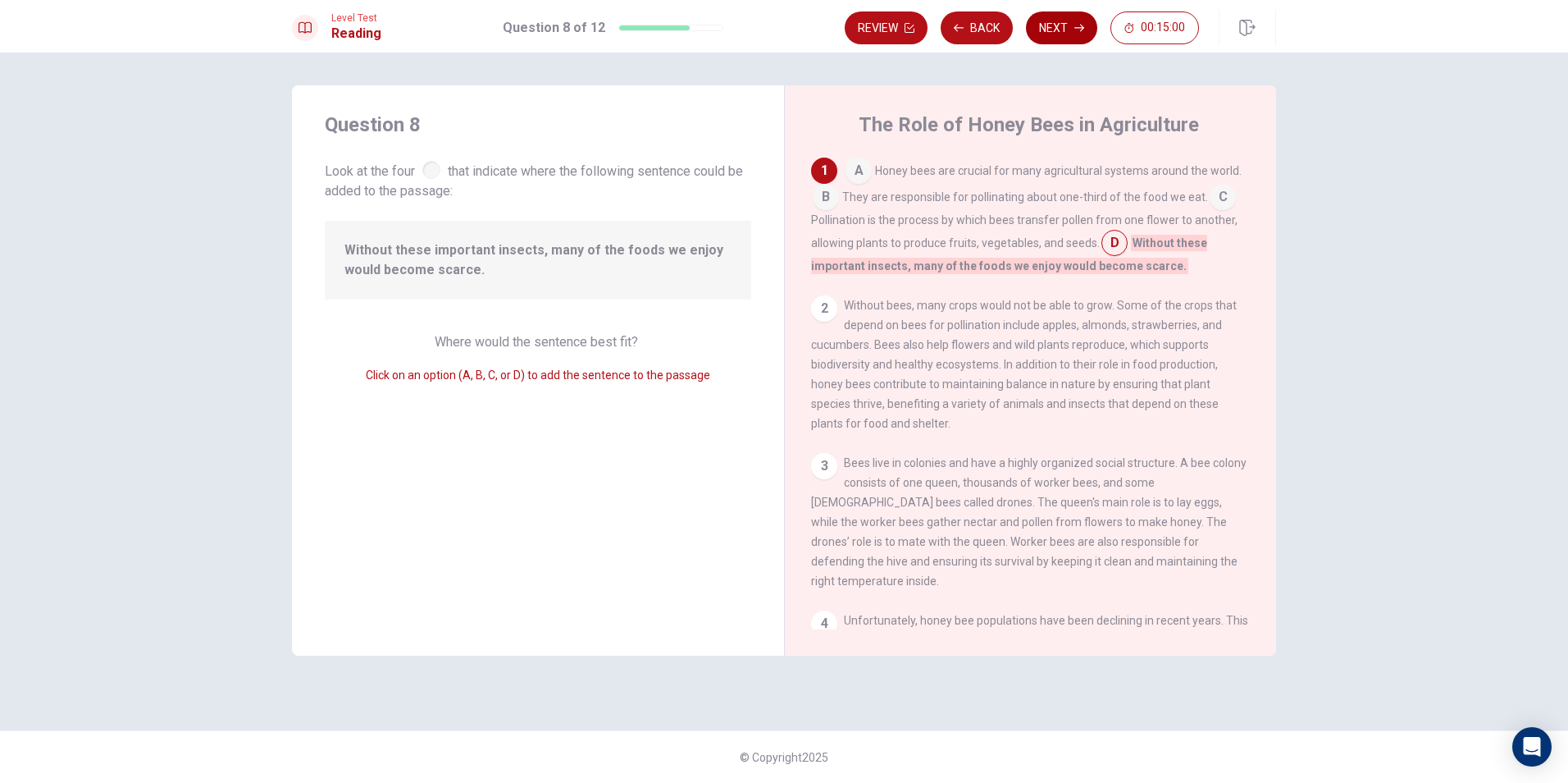
click at [1066, 30] on button "Next" at bounding box center [1062, 28] width 72 height 33
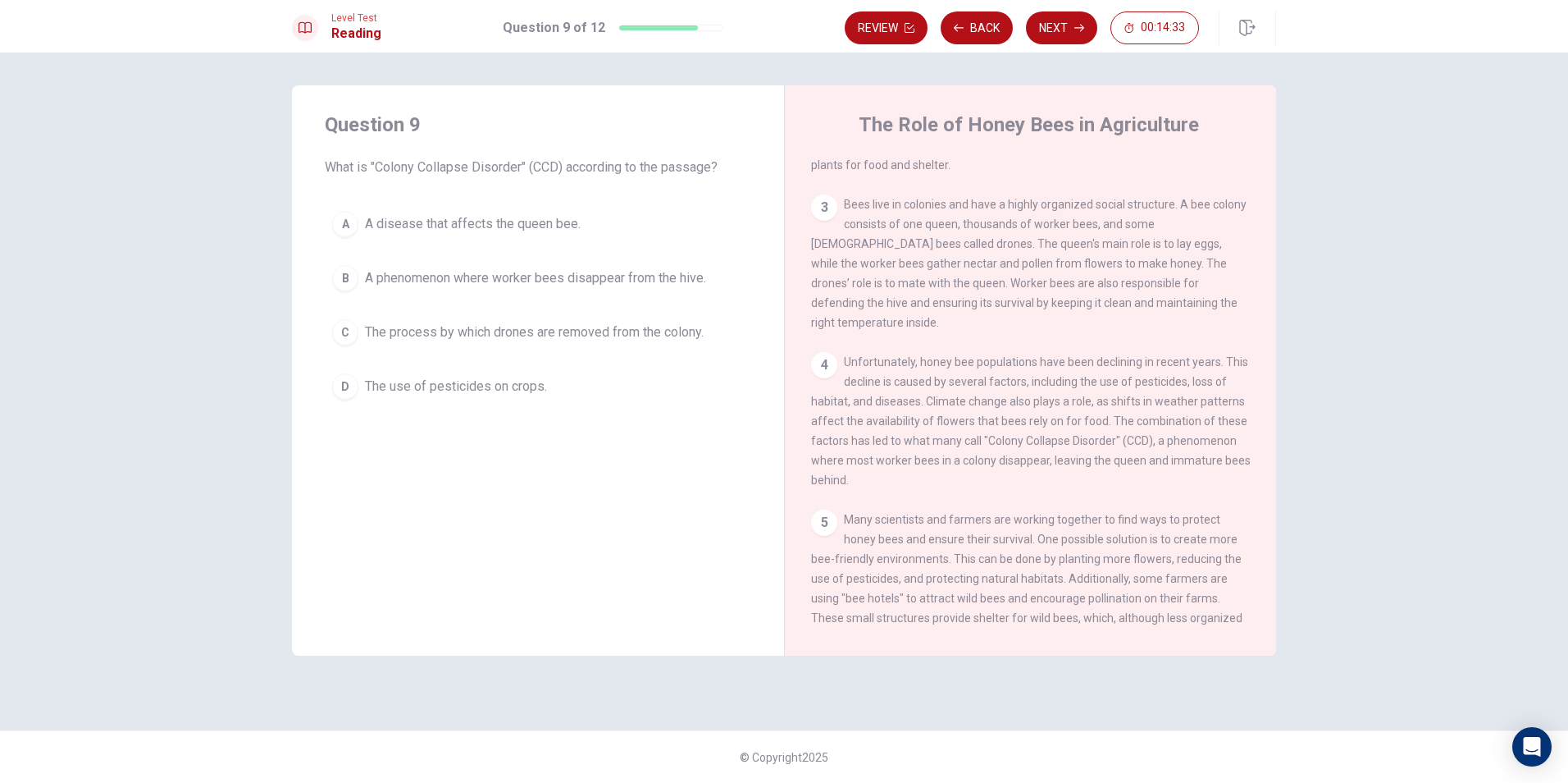
scroll to position [179, 0]
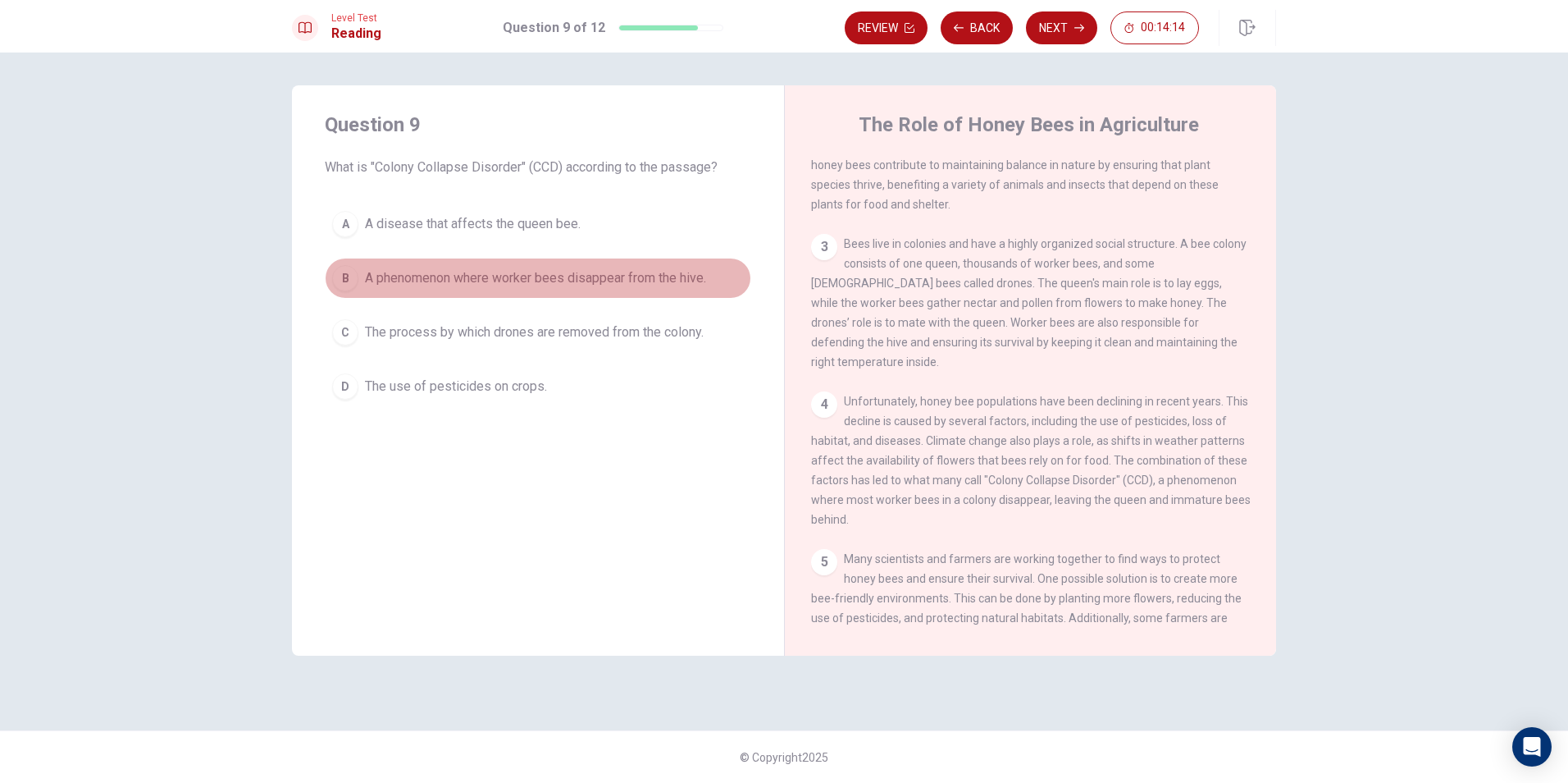
click at [345, 269] on div "B" at bounding box center [345, 278] width 26 height 26
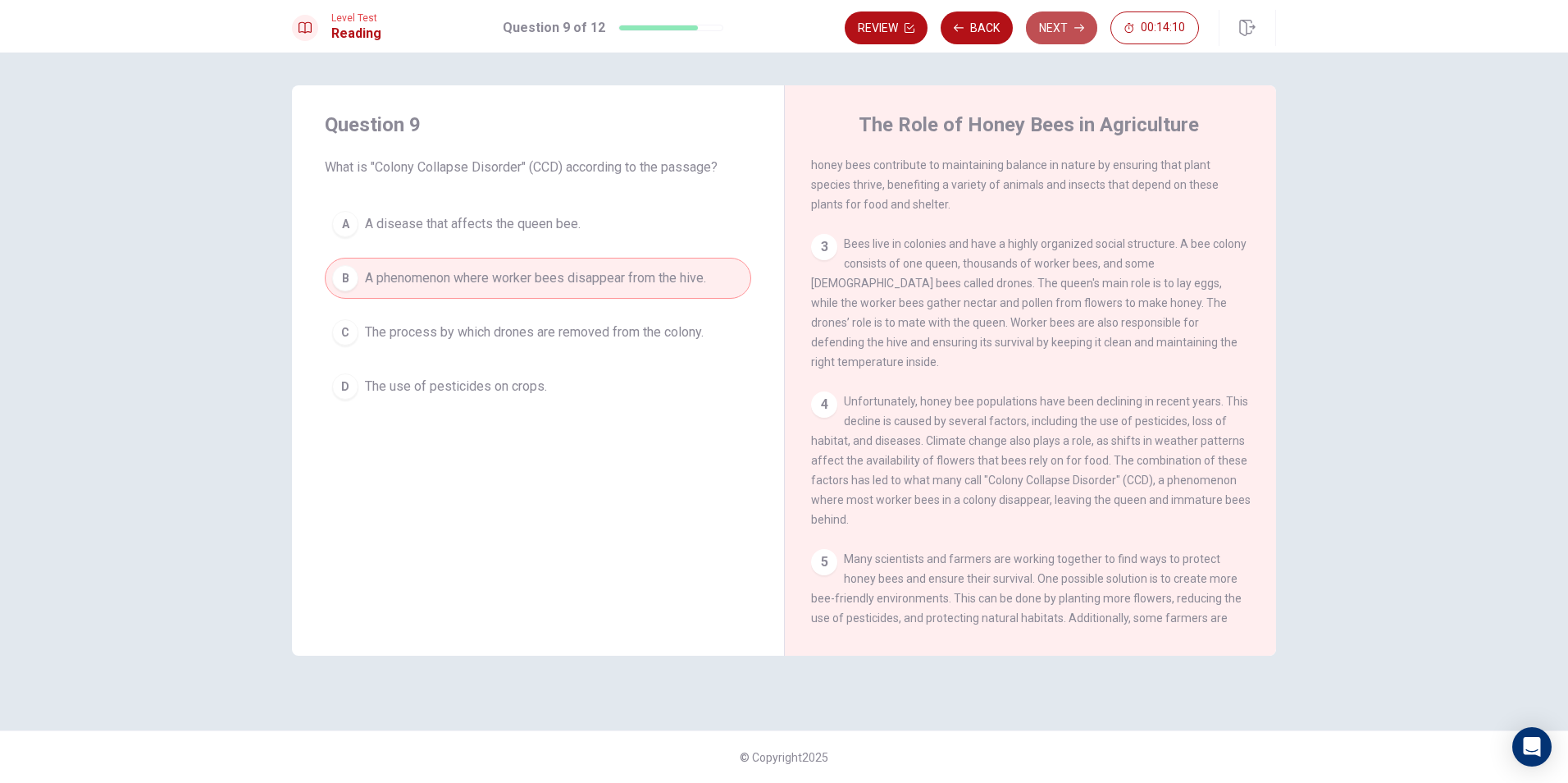
click at [1072, 26] on button "Next" at bounding box center [1062, 28] width 72 height 33
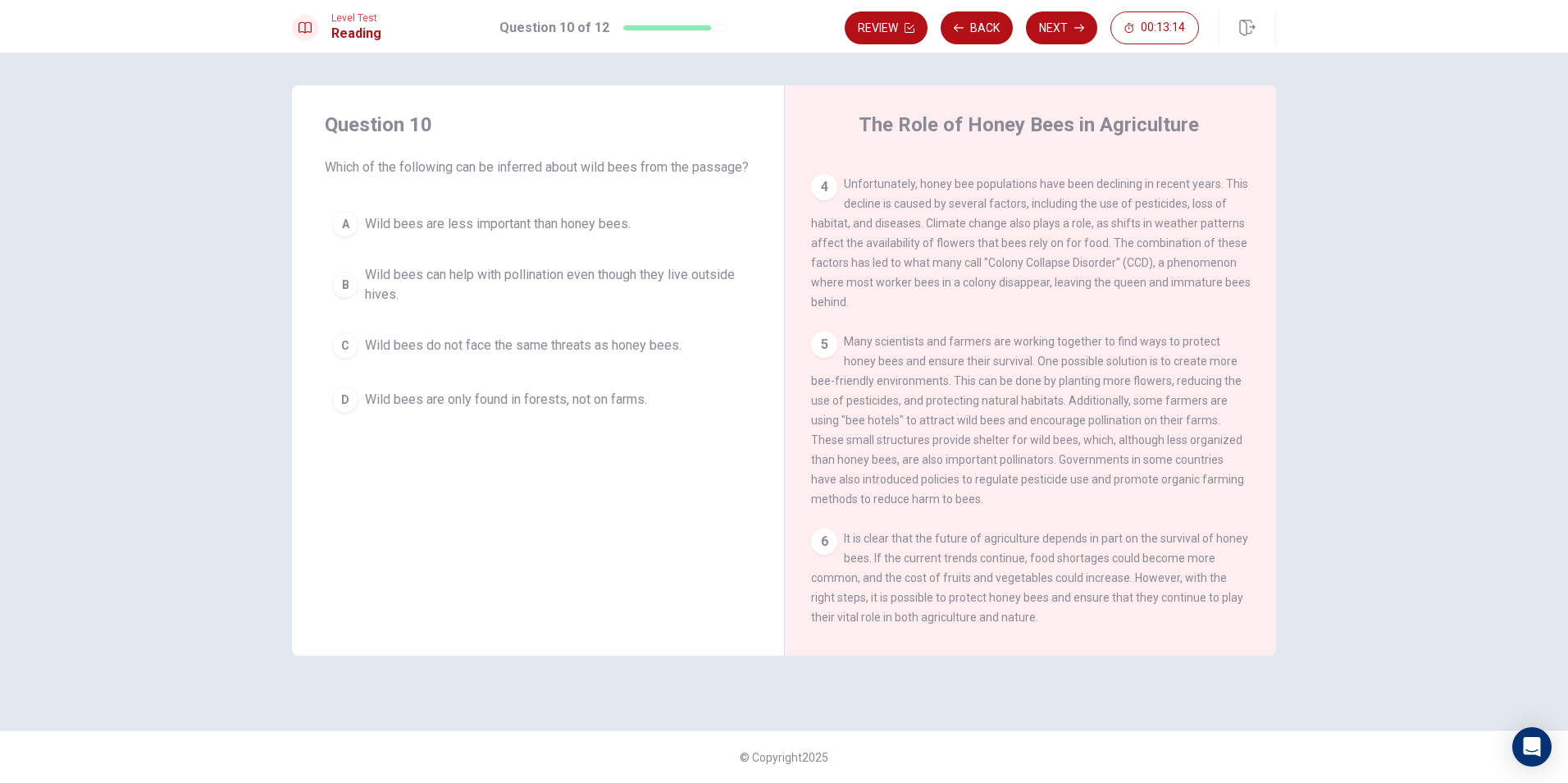
scroll to position [426, 0]
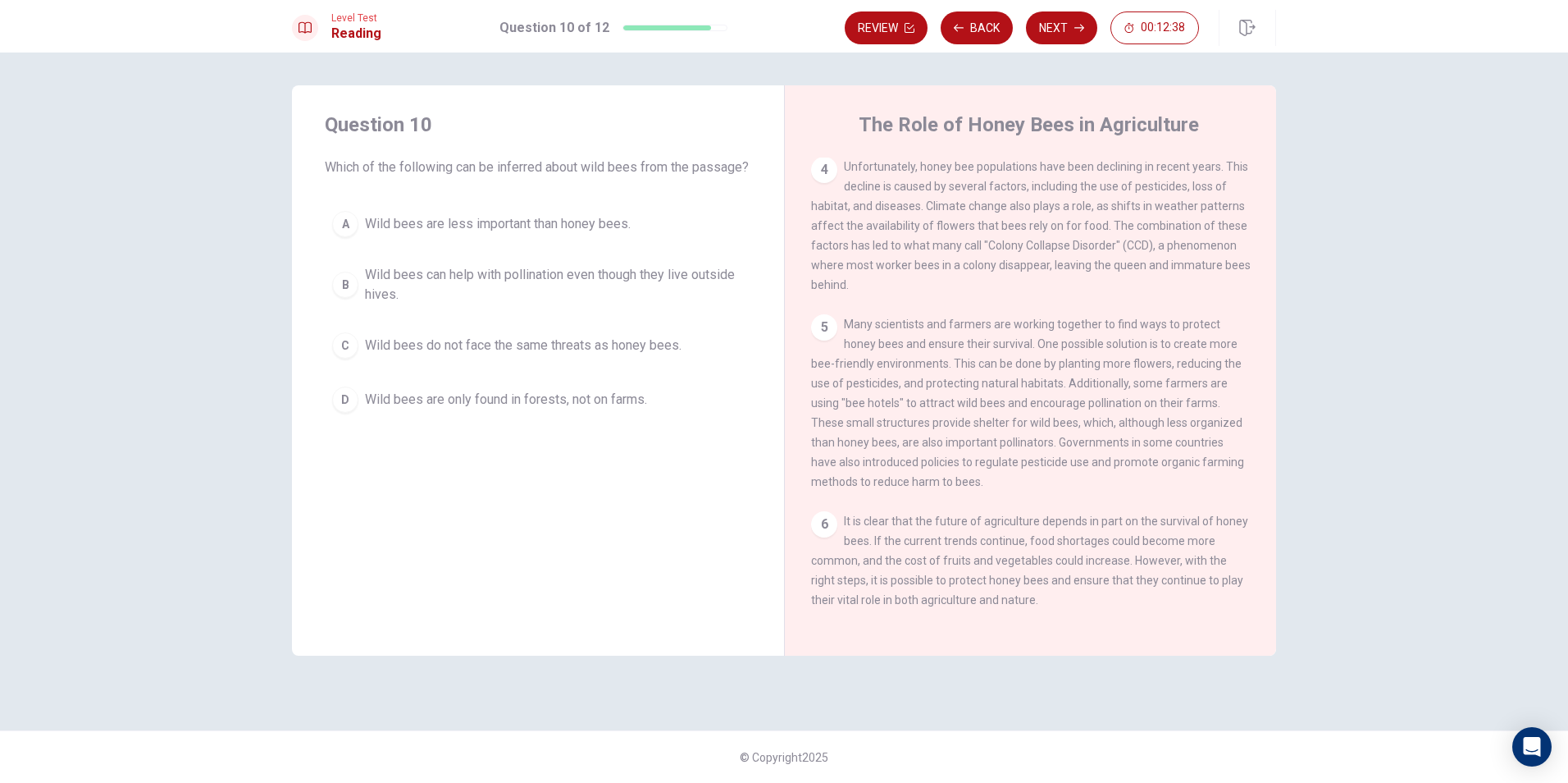
click at [365, 305] on span "Wild bees can help with pollination even though they live outside hives." at bounding box center [555, 285] width 379 height 40
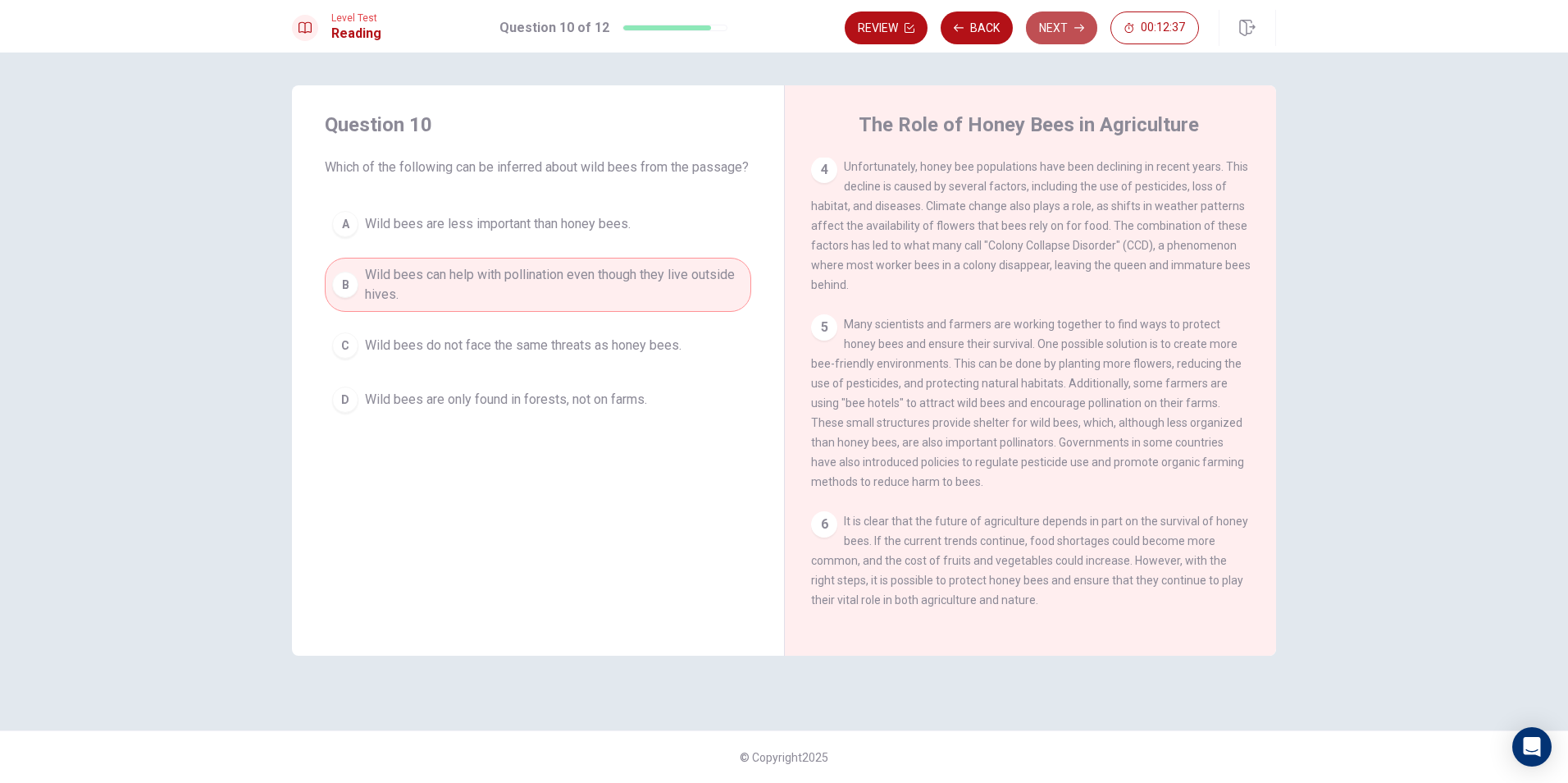
click at [1068, 22] on button "Next" at bounding box center [1062, 28] width 72 height 33
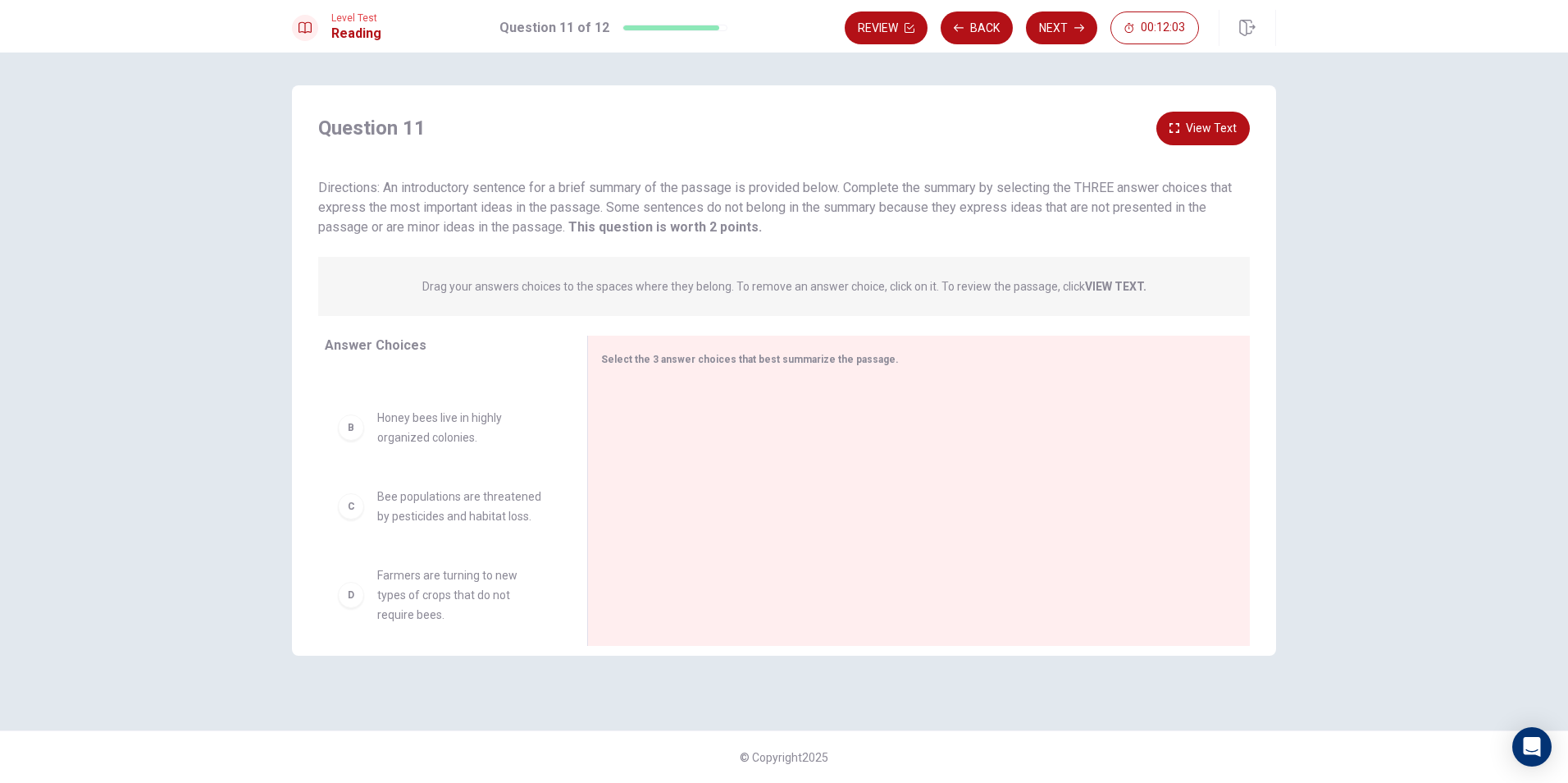
scroll to position [82, 0]
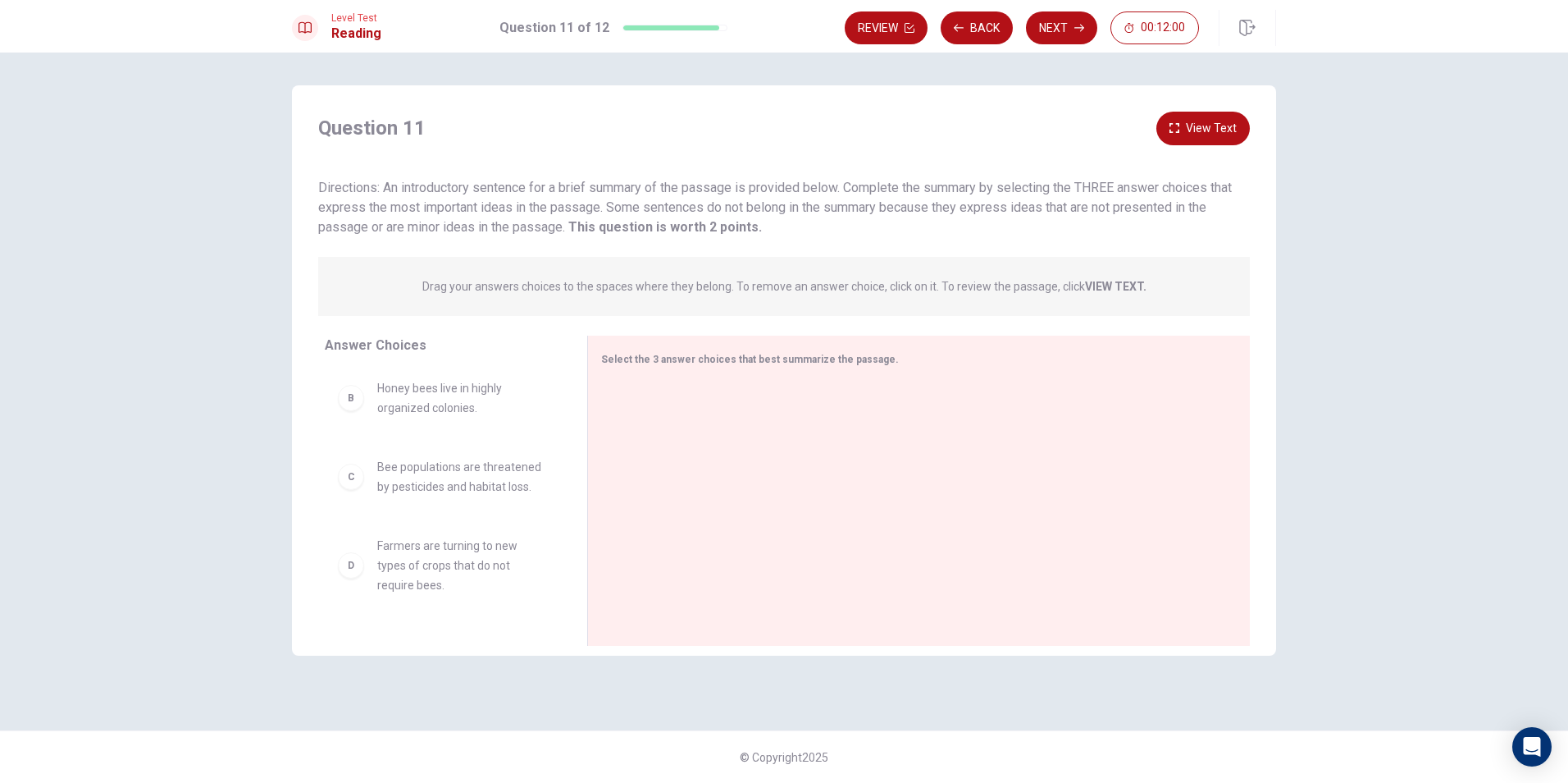
click at [358, 487] on div "C" at bounding box center [350, 477] width 26 height 26
drag, startPoint x: 359, startPoint y: 487, endPoint x: 659, endPoint y: 424, distance: 306.5
drag, startPoint x: 367, startPoint y: 409, endPoint x: 640, endPoint y: 431, distance: 273.9
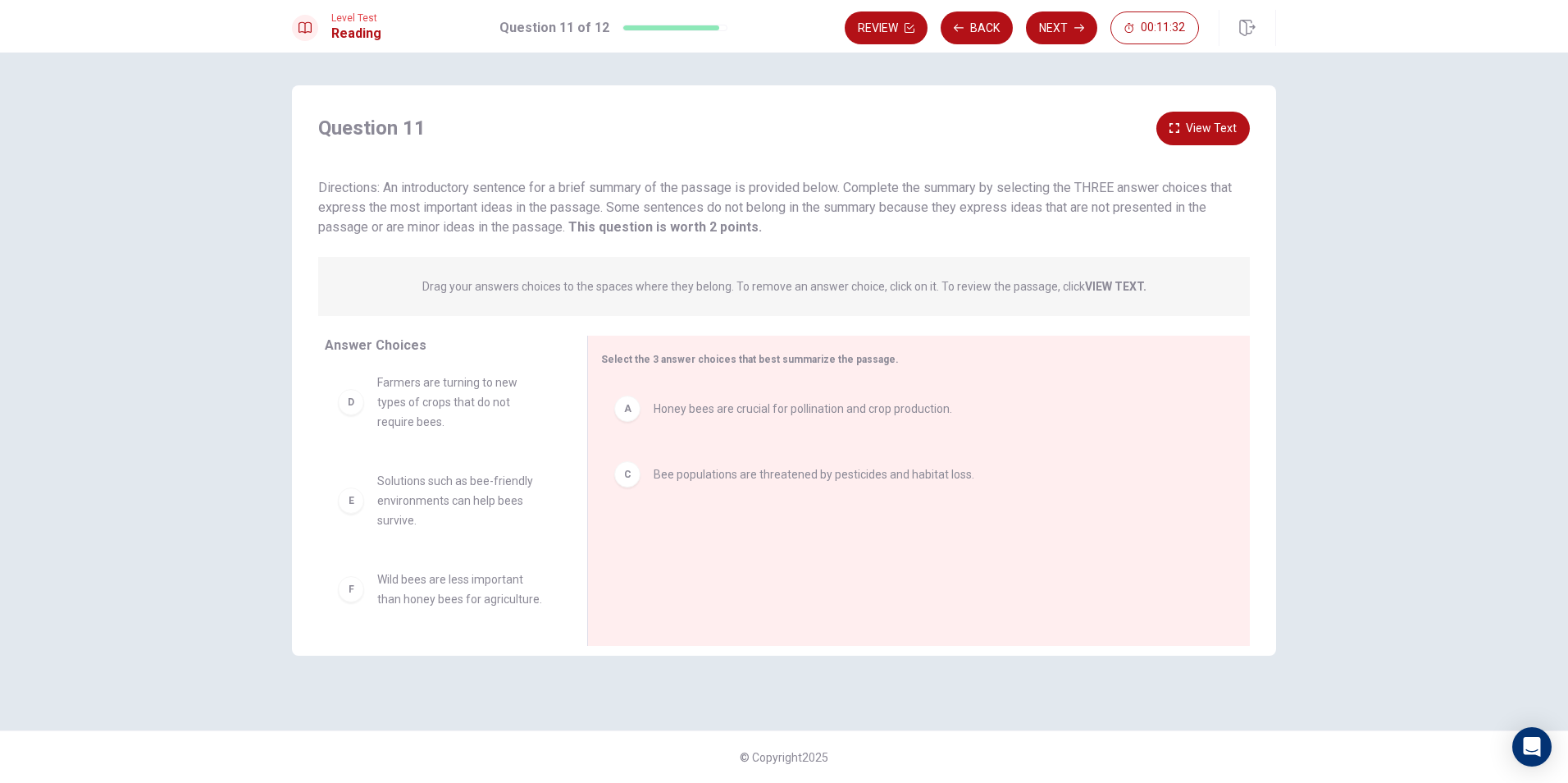
scroll to position [89, 0]
drag, startPoint x: 348, startPoint y: 594, endPoint x: 678, endPoint y: 487, distance: 346.9
click at [1083, 30] on icon "button" at bounding box center [1079, 28] width 10 height 7
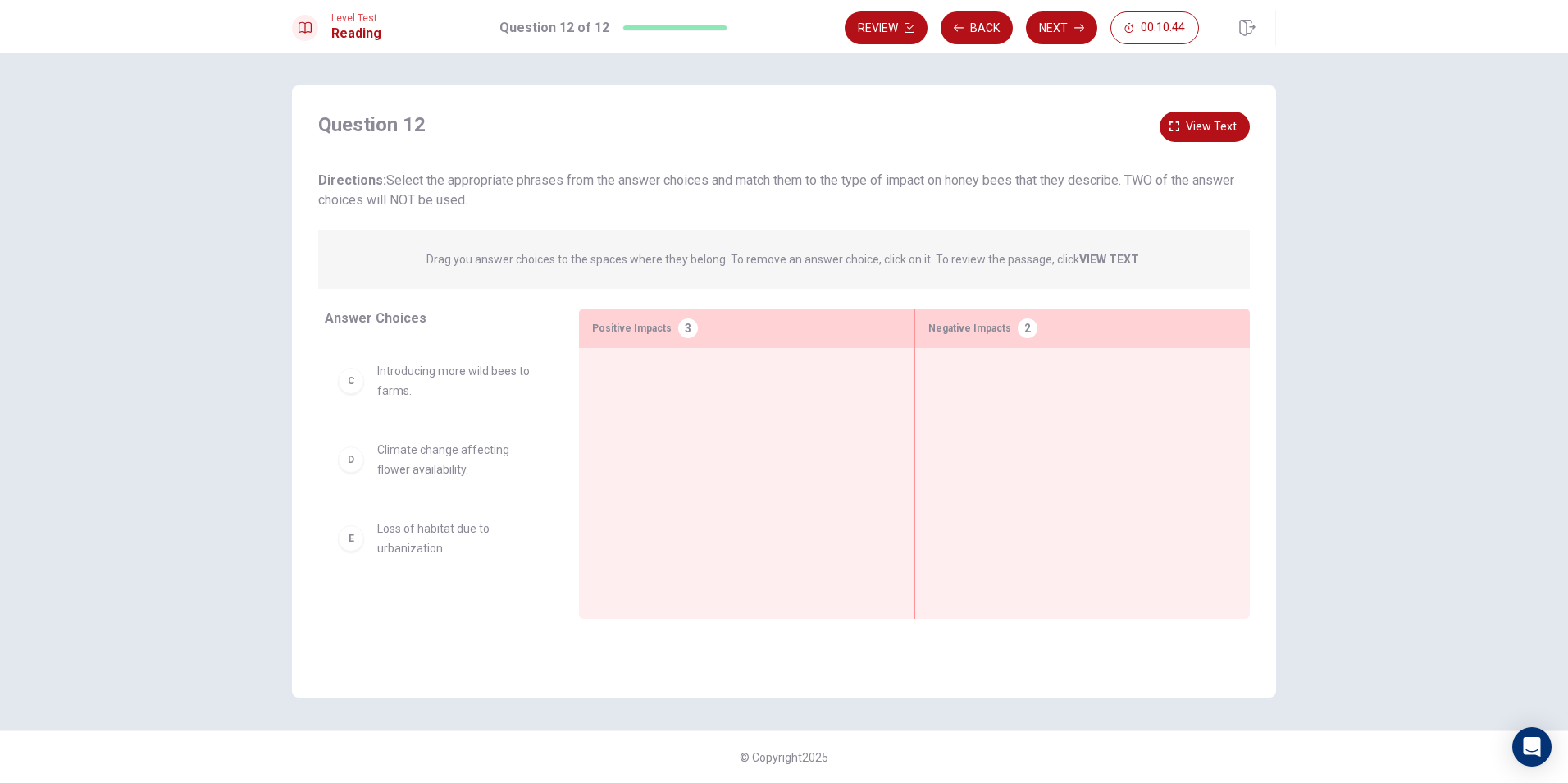
scroll to position [109, 0]
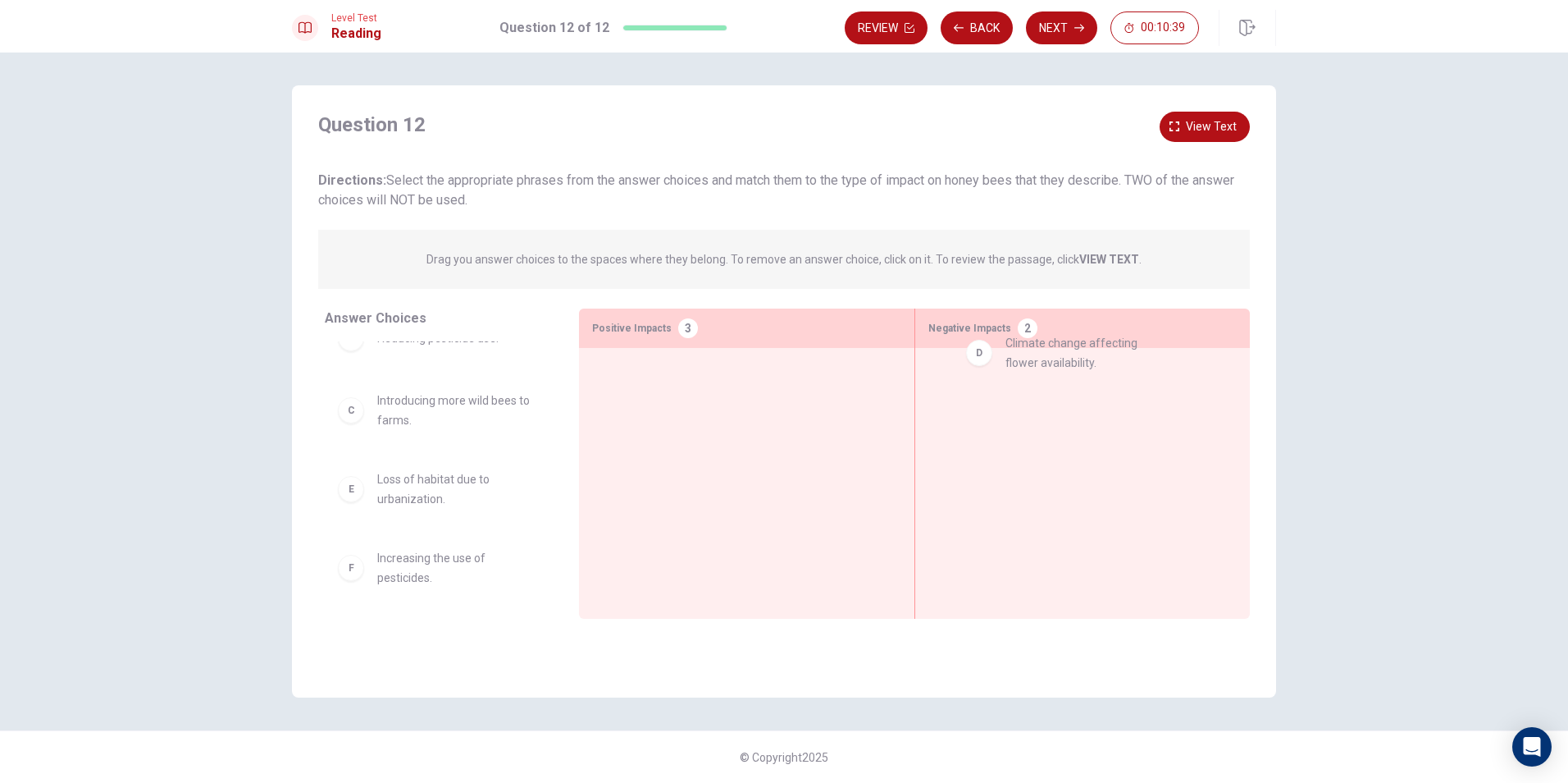
drag, startPoint x: 363, startPoint y: 495, endPoint x: 992, endPoint y: 371, distance: 641.1
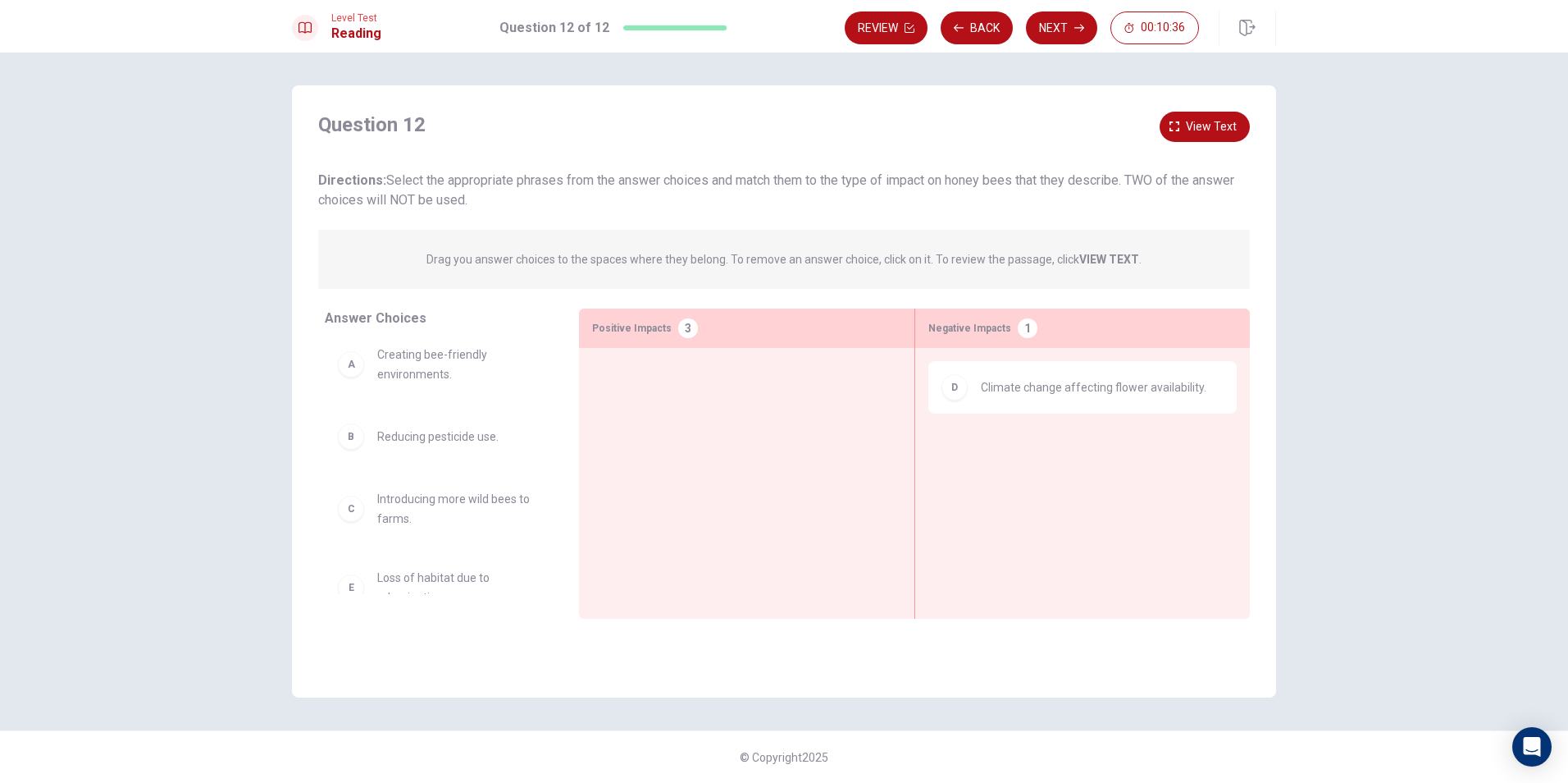
scroll to position [0, 0]
drag, startPoint x: 364, startPoint y: 455, endPoint x: 631, endPoint y: 369, distance: 280.5
drag, startPoint x: 622, startPoint y: 398, endPoint x: 389, endPoint y: 440, distance: 236.8
drag, startPoint x: 365, startPoint y: 391, endPoint x: 612, endPoint y: 397, distance: 247.1
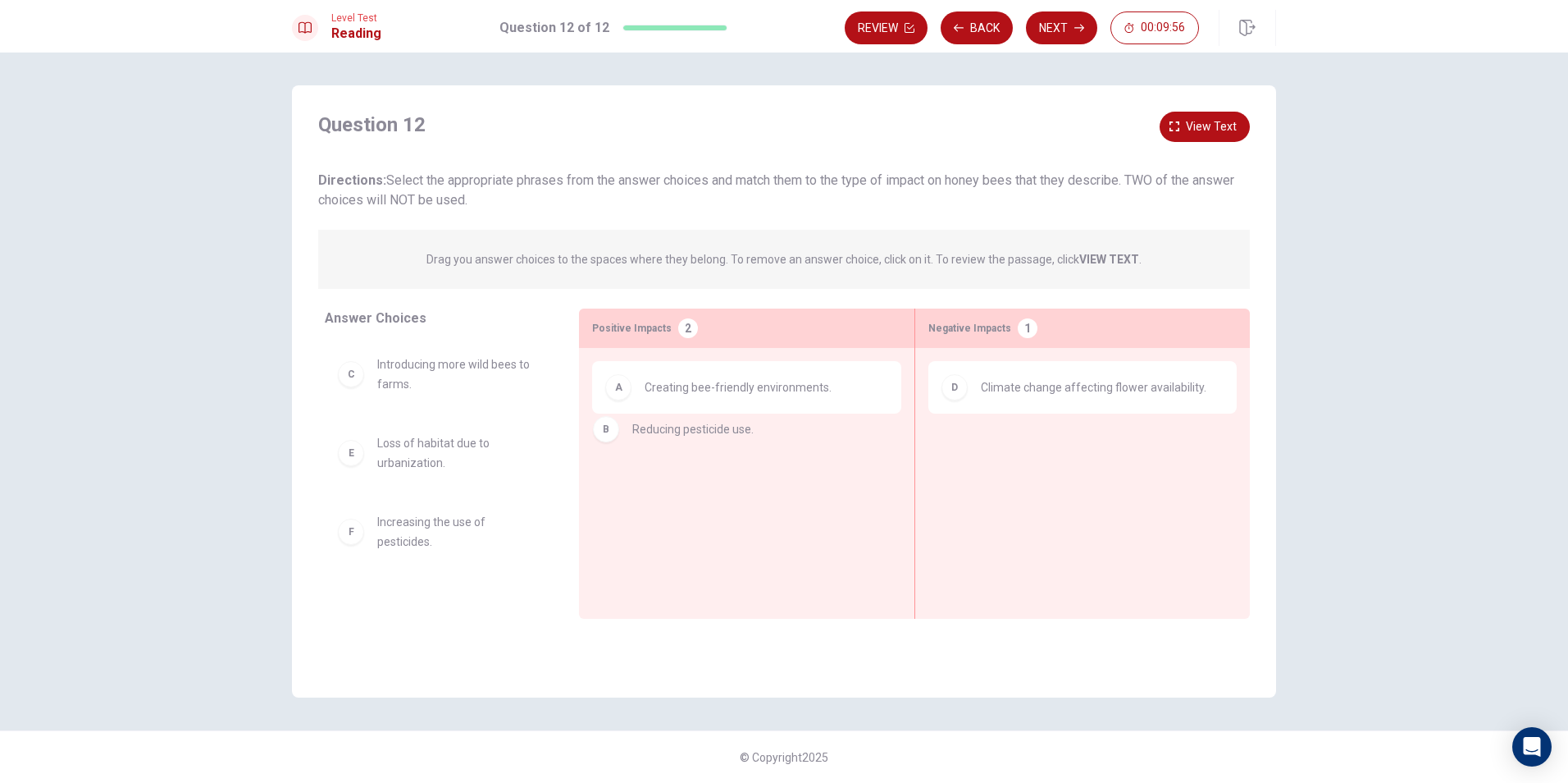
drag, startPoint x: 398, startPoint y: 393, endPoint x: 667, endPoint y: 459, distance: 277.0
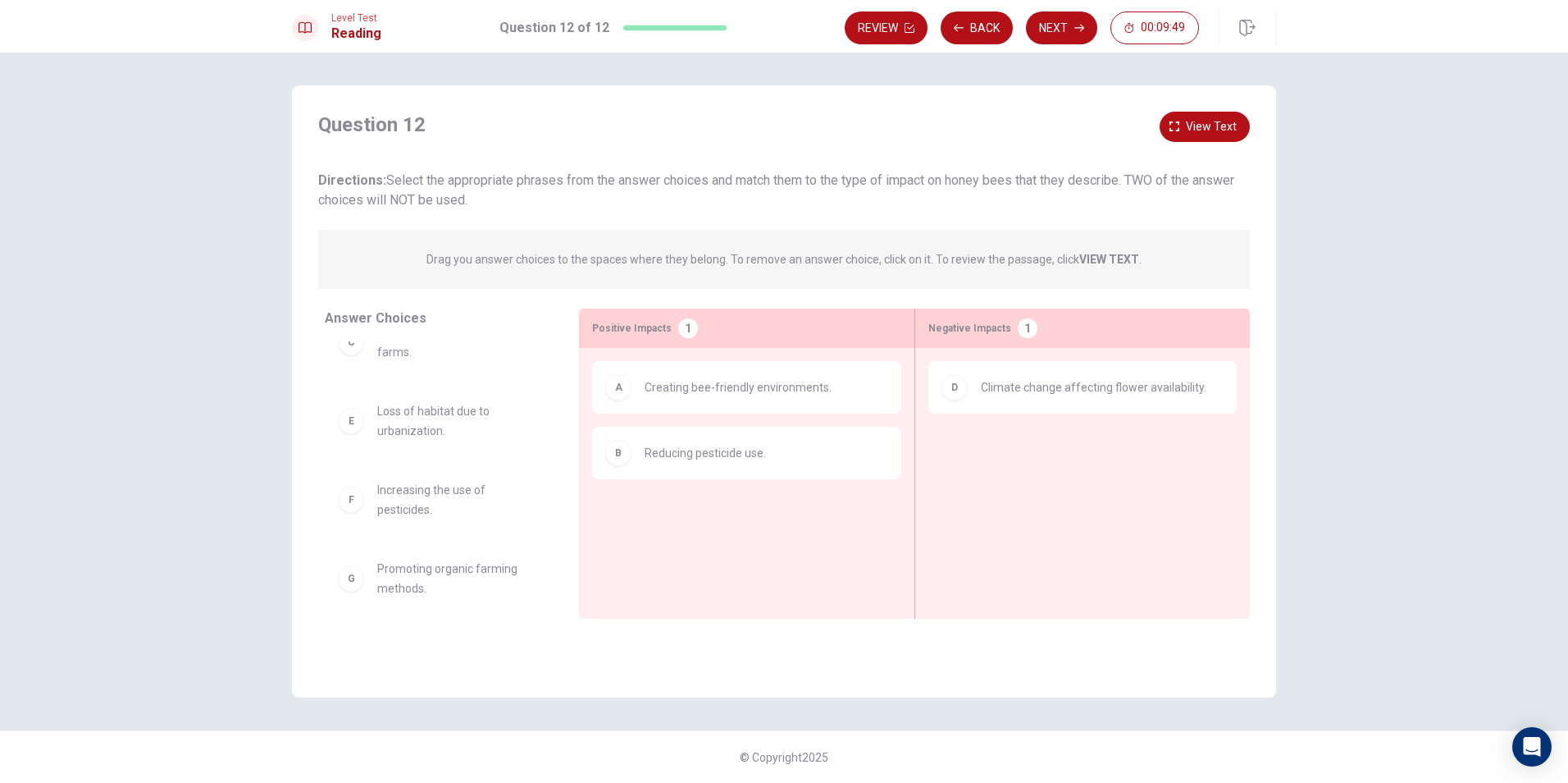
scroll to position [49, 0]
drag, startPoint x: 370, startPoint y: 410, endPoint x: 1024, endPoint y: 440, distance: 654.7
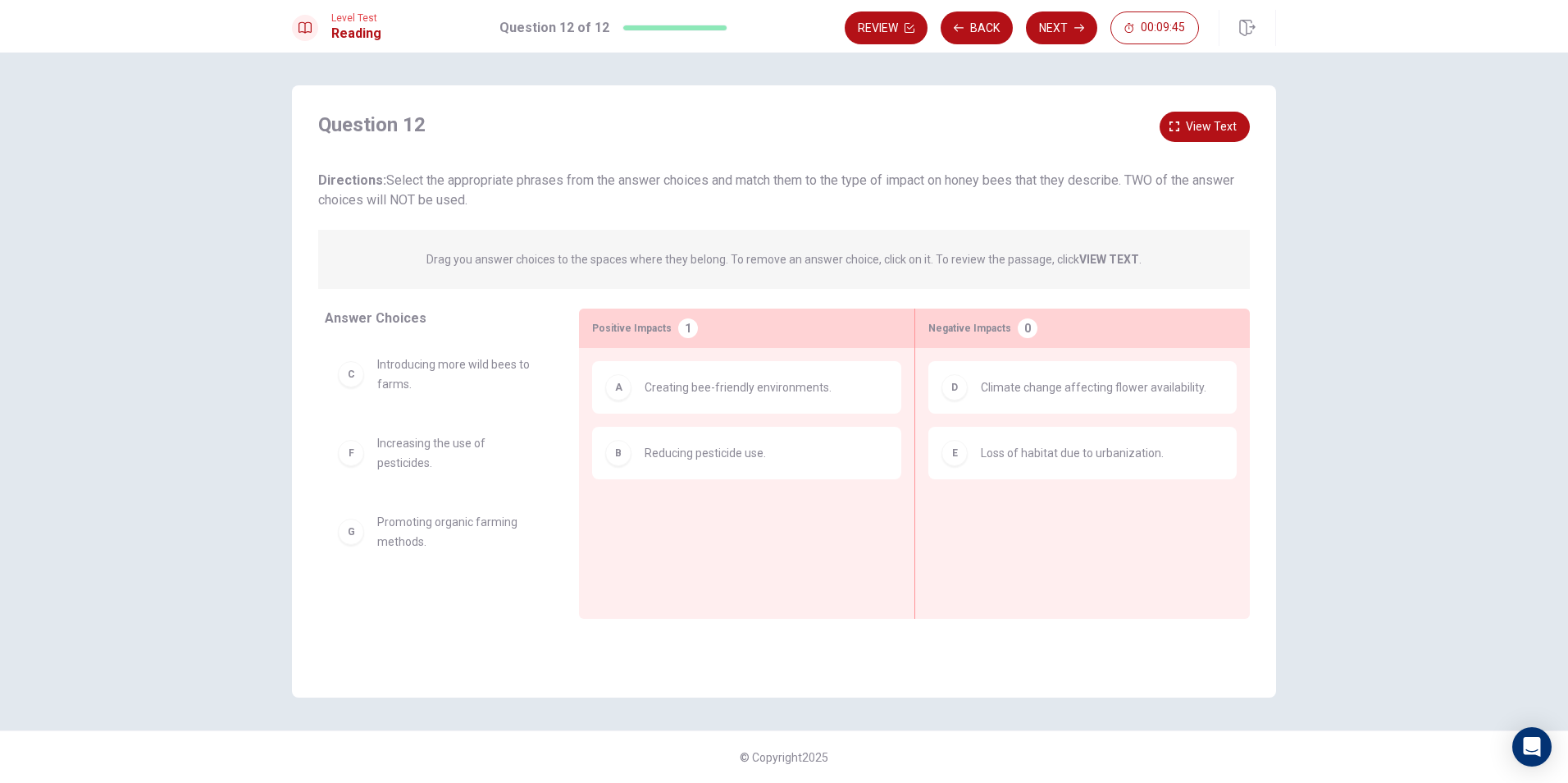
scroll to position [0, 0]
drag, startPoint x: 365, startPoint y: 464, endPoint x: 982, endPoint y: 529, distance: 620.4
drag, startPoint x: 402, startPoint y: 460, endPoint x: 978, endPoint y: 500, distance: 577.4
drag, startPoint x: 420, startPoint y: 530, endPoint x: 486, endPoint y: 515, distance: 67.7
click at [508, 375] on span "Introducing more wild bees to farms." at bounding box center [458, 375] width 162 height 40
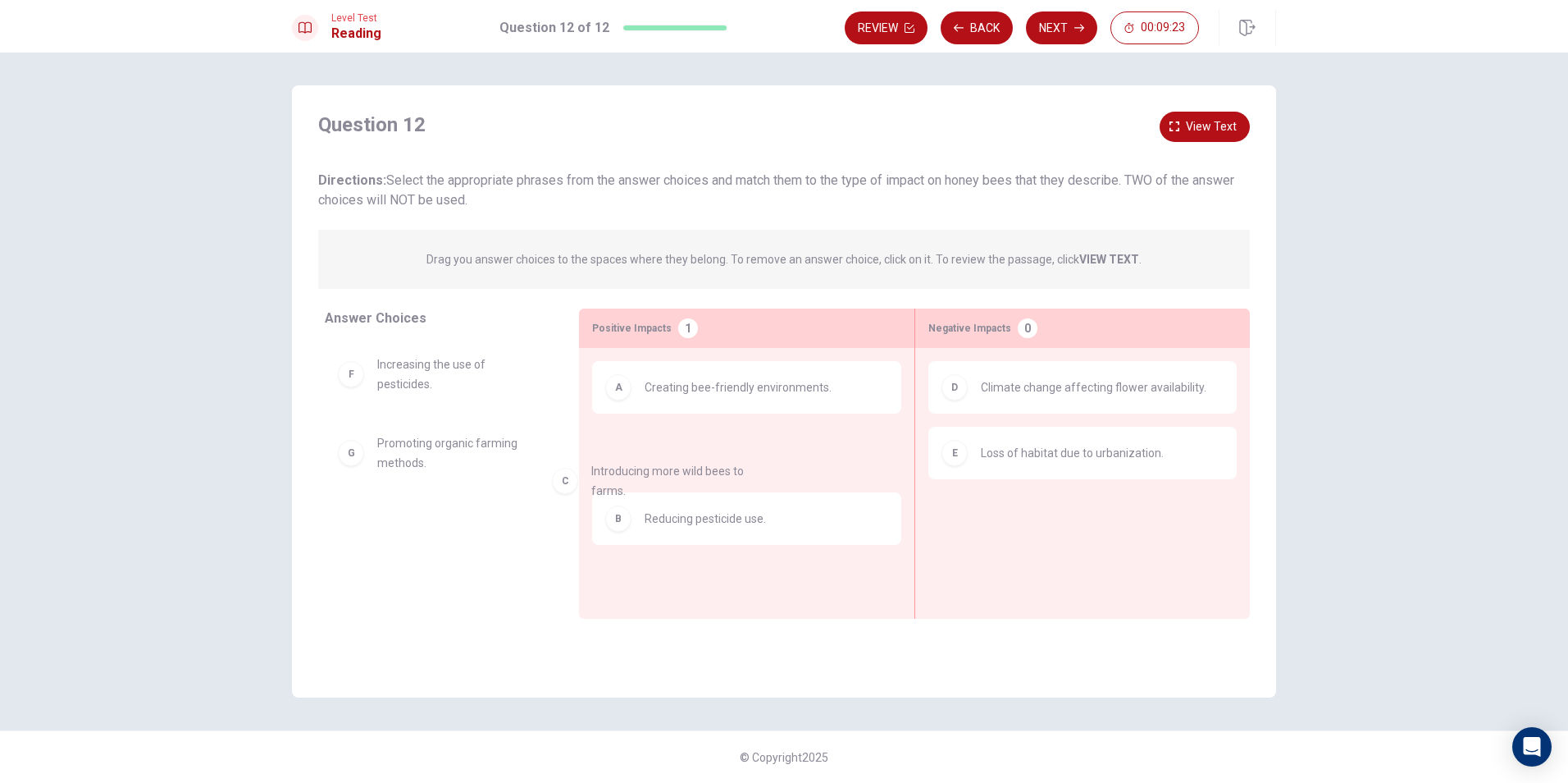
drag, startPoint x: 508, startPoint y: 375, endPoint x: 743, endPoint y: 502, distance: 267.1
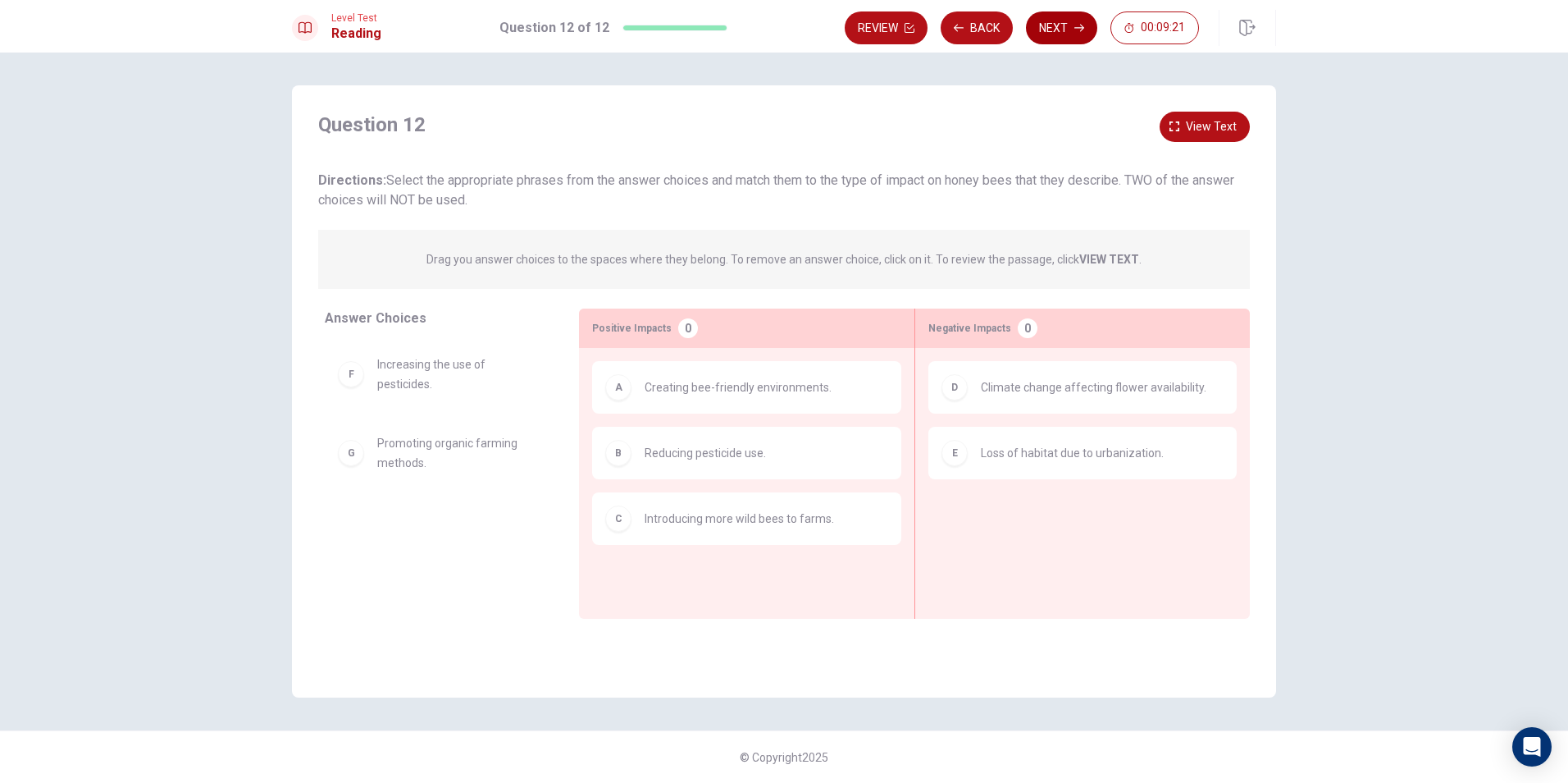
click at [1084, 30] on button "Next" at bounding box center [1062, 28] width 72 height 33
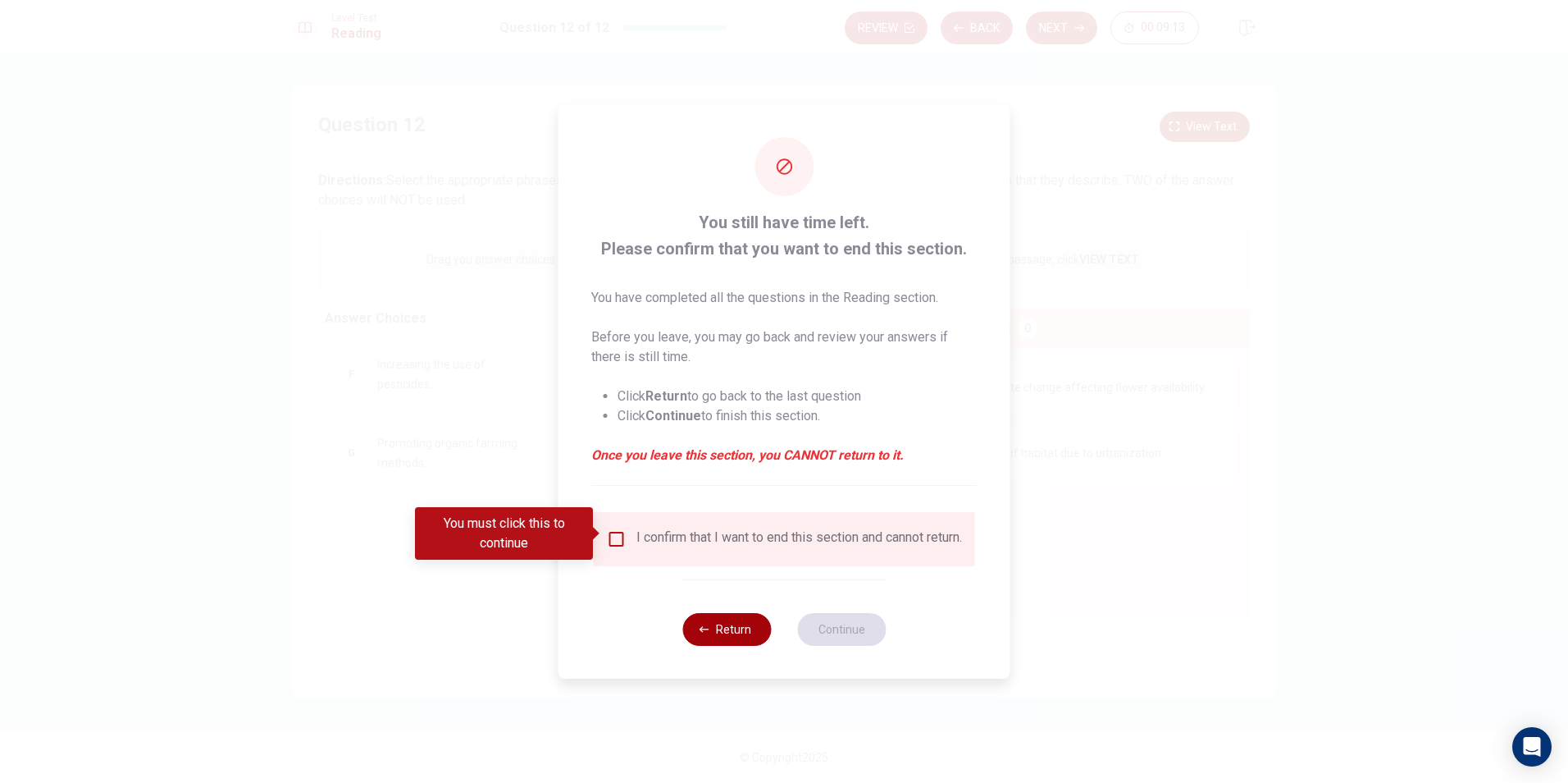
click at [707, 632] on icon "button" at bounding box center [705, 630] width 10 height 6
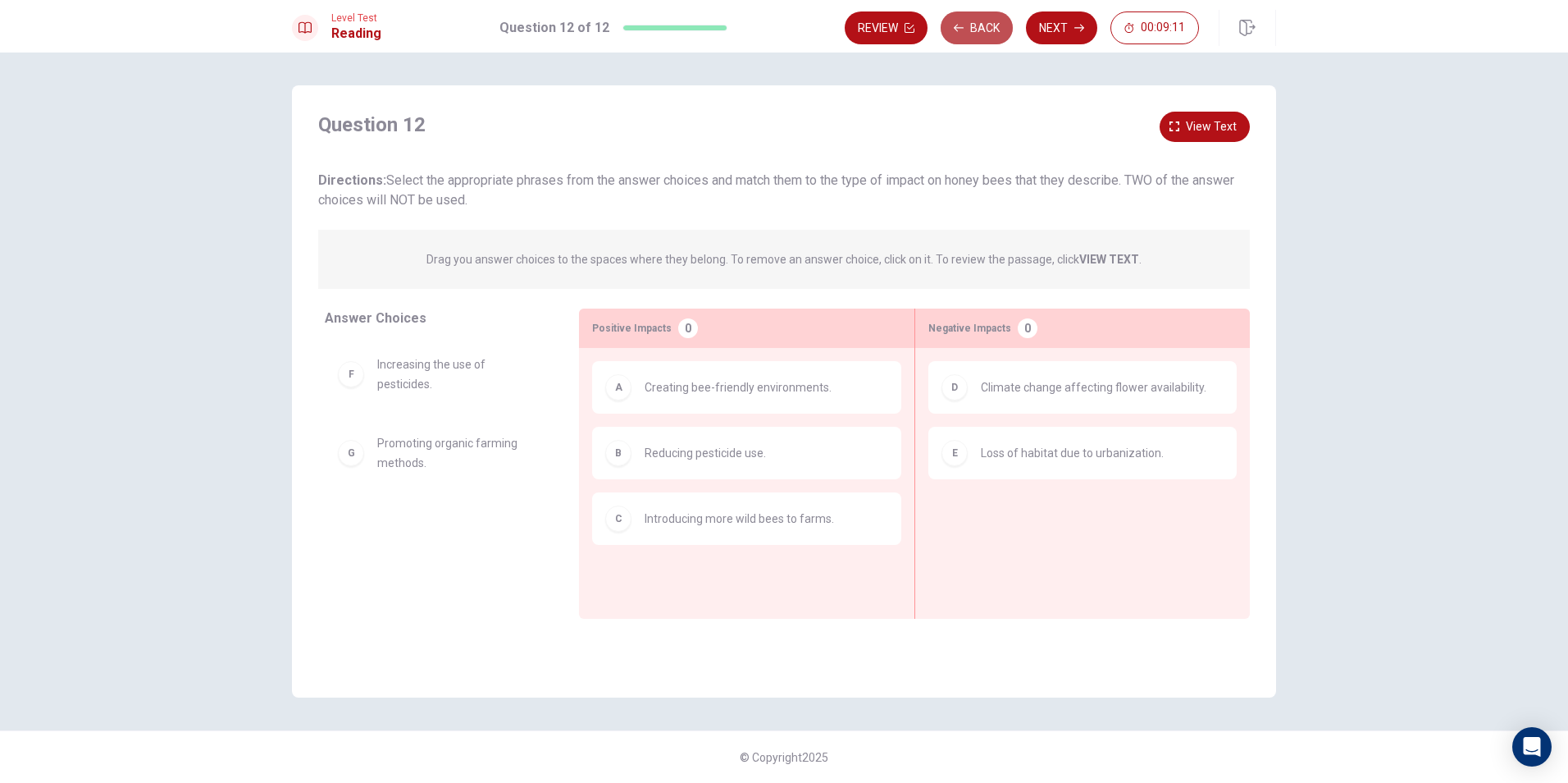
click at [972, 29] on button "Back" at bounding box center [977, 28] width 73 height 33
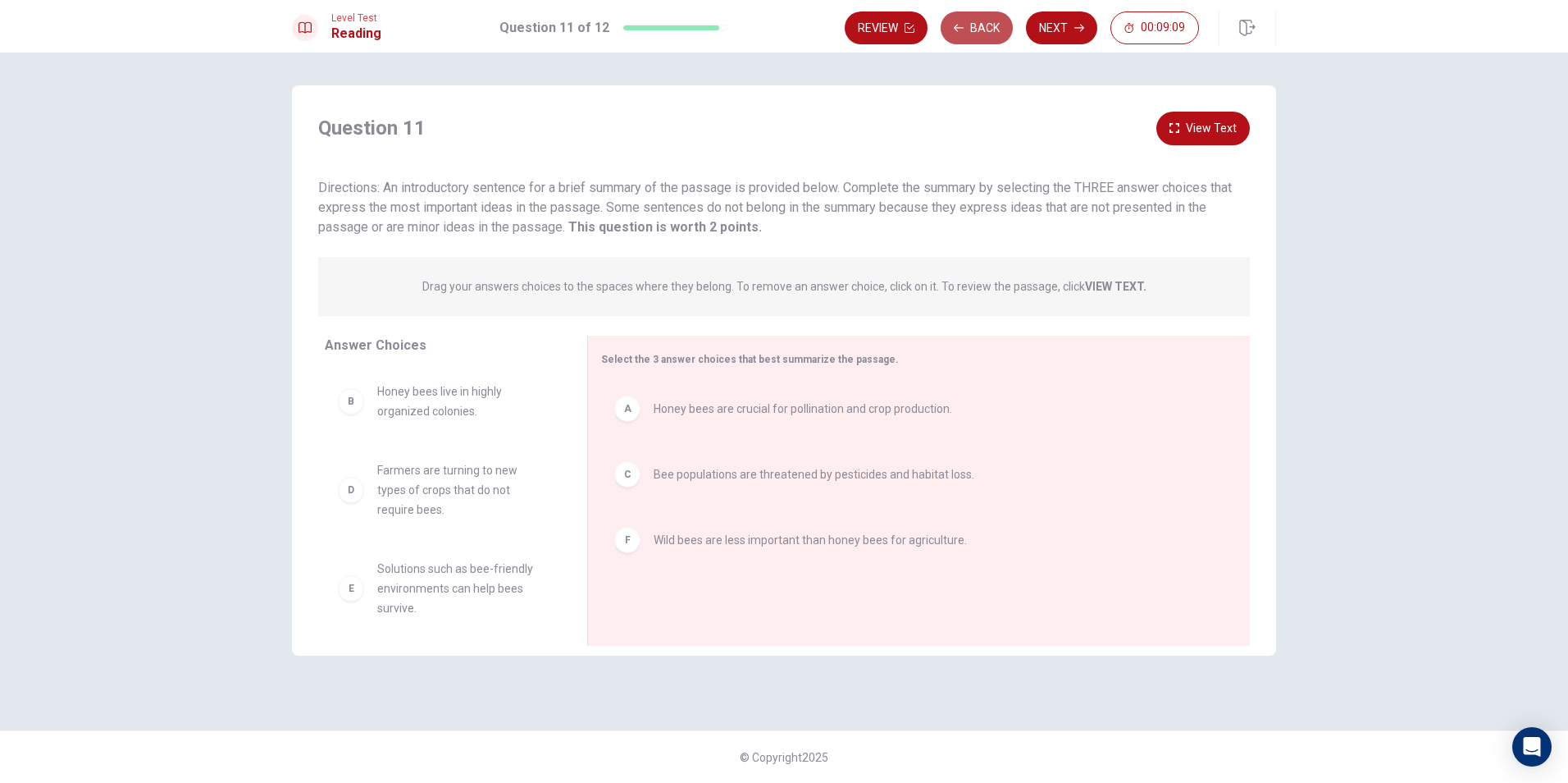
click at [965, 30] on button "Back" at bounding box center [977, 28] width 73 height 33
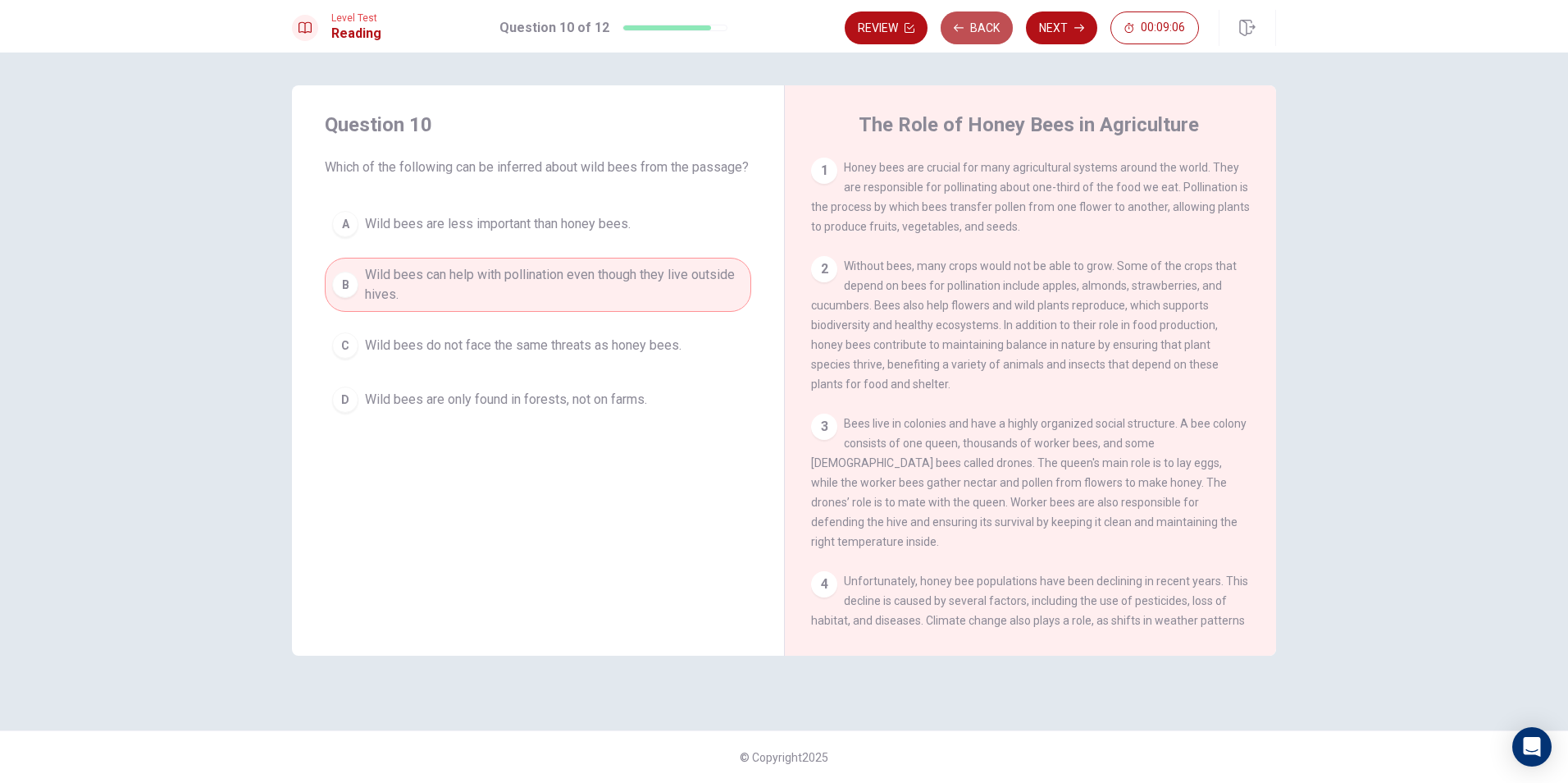
click at [964, 30] on icon "button" at bounding box center [959, 28] width 10 height 10
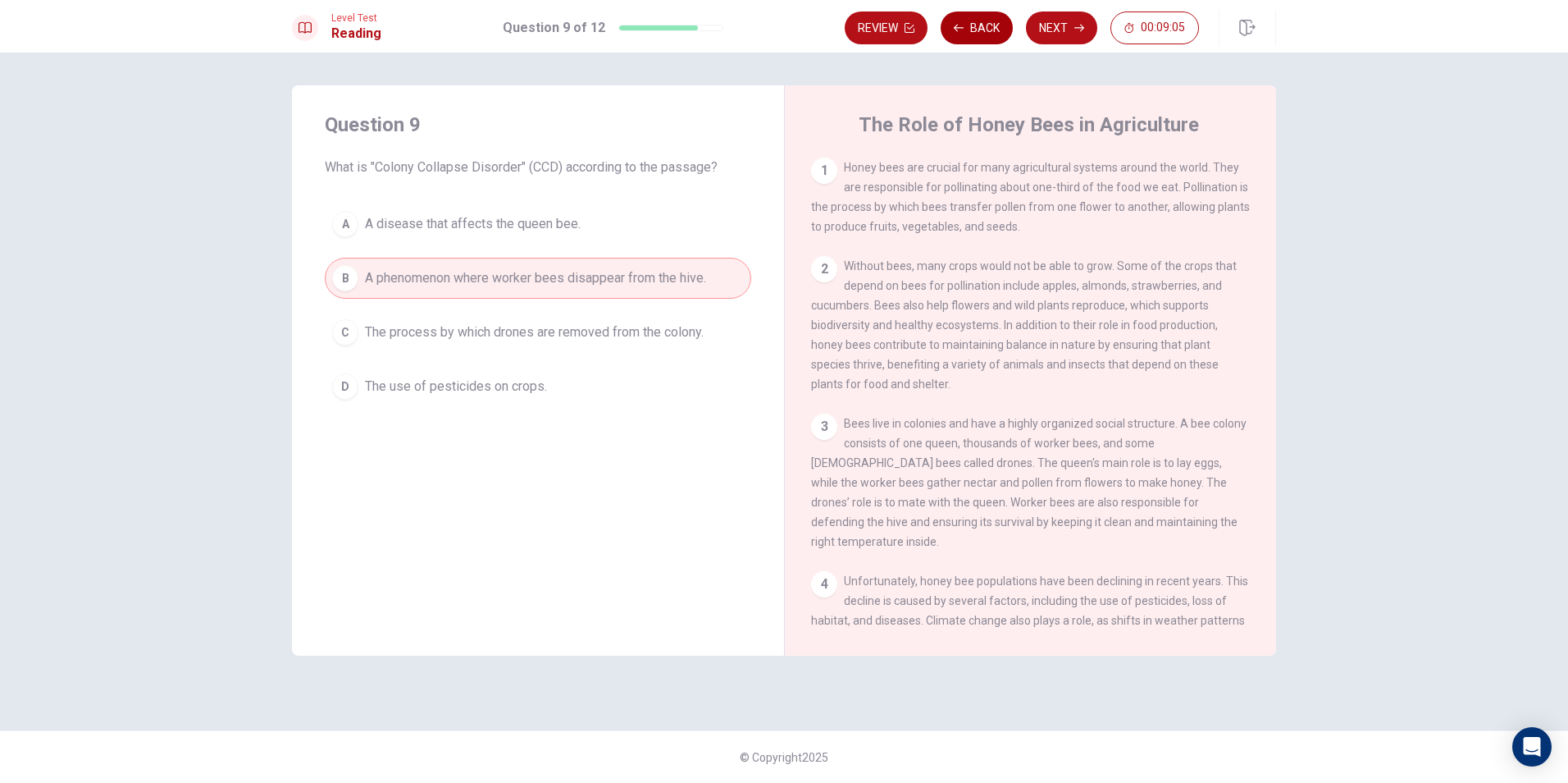
click at [964, 30] on icon "button" at bounding box center [959, 28] width 10 height 10
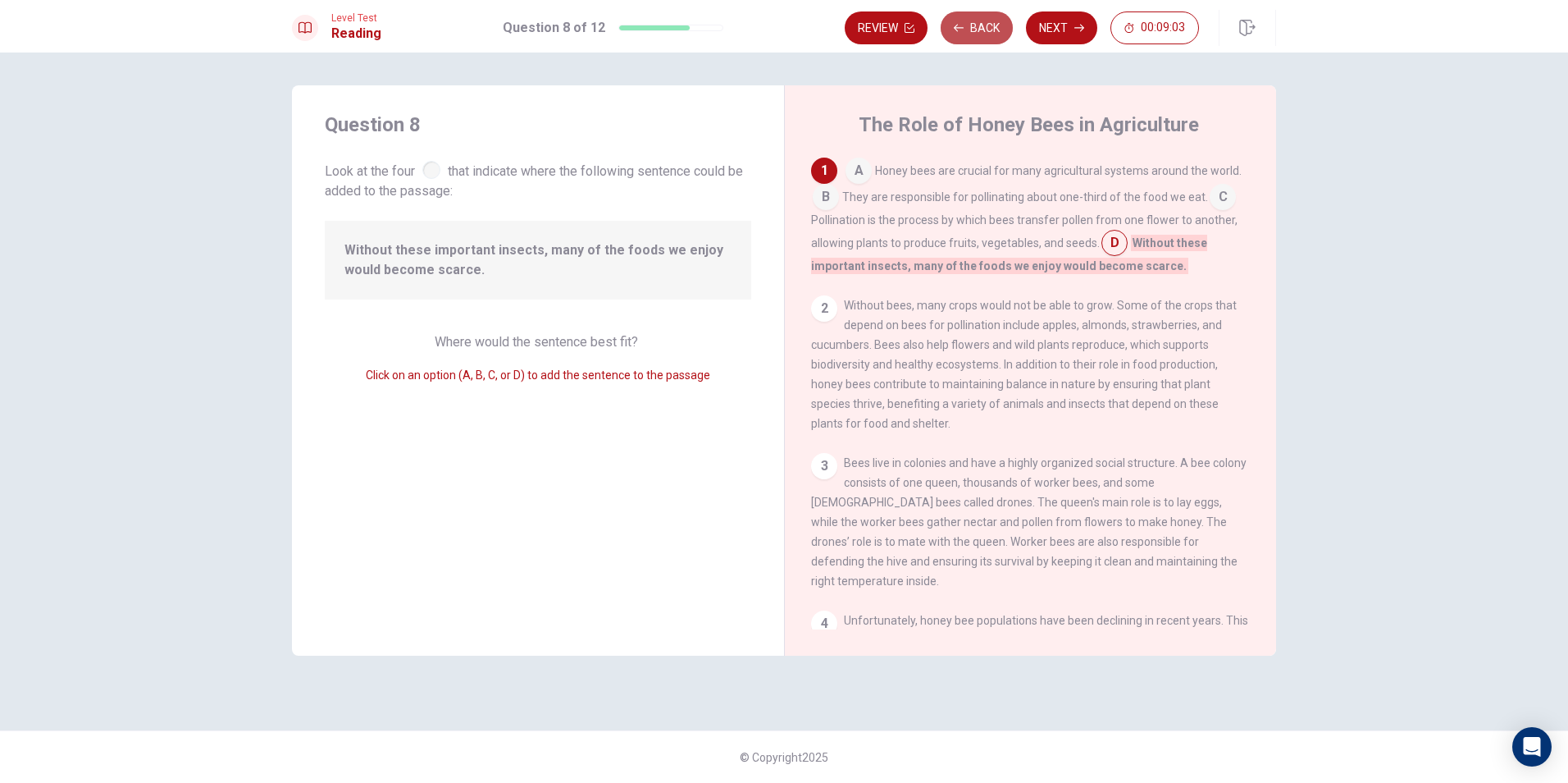
click at [963, 30] on icon "button" at bounding box center [959, 28] width 10 height 10
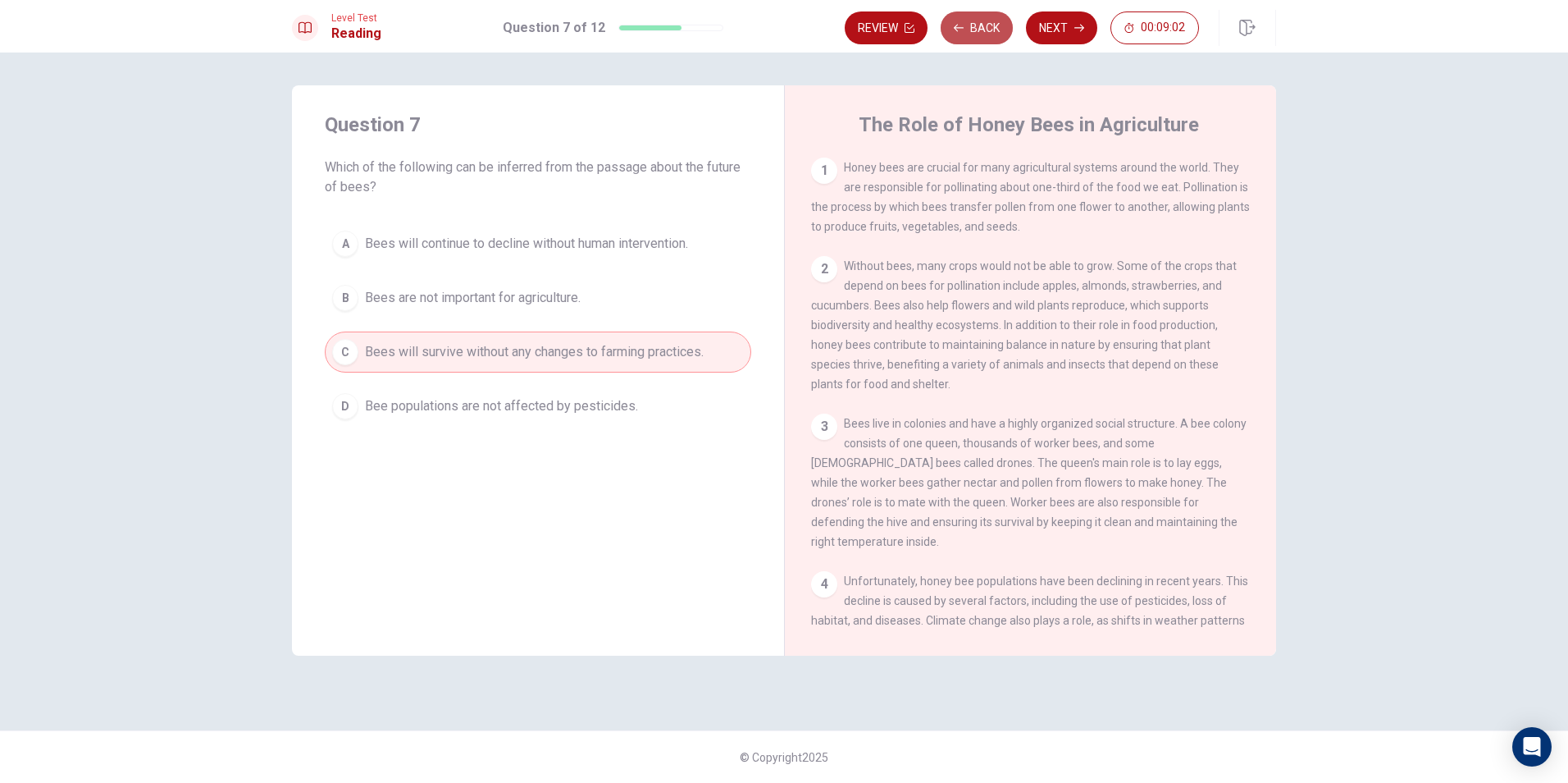
click at [963, 30] on icon "button" at bounding box center [959, 28] width 10 height 10
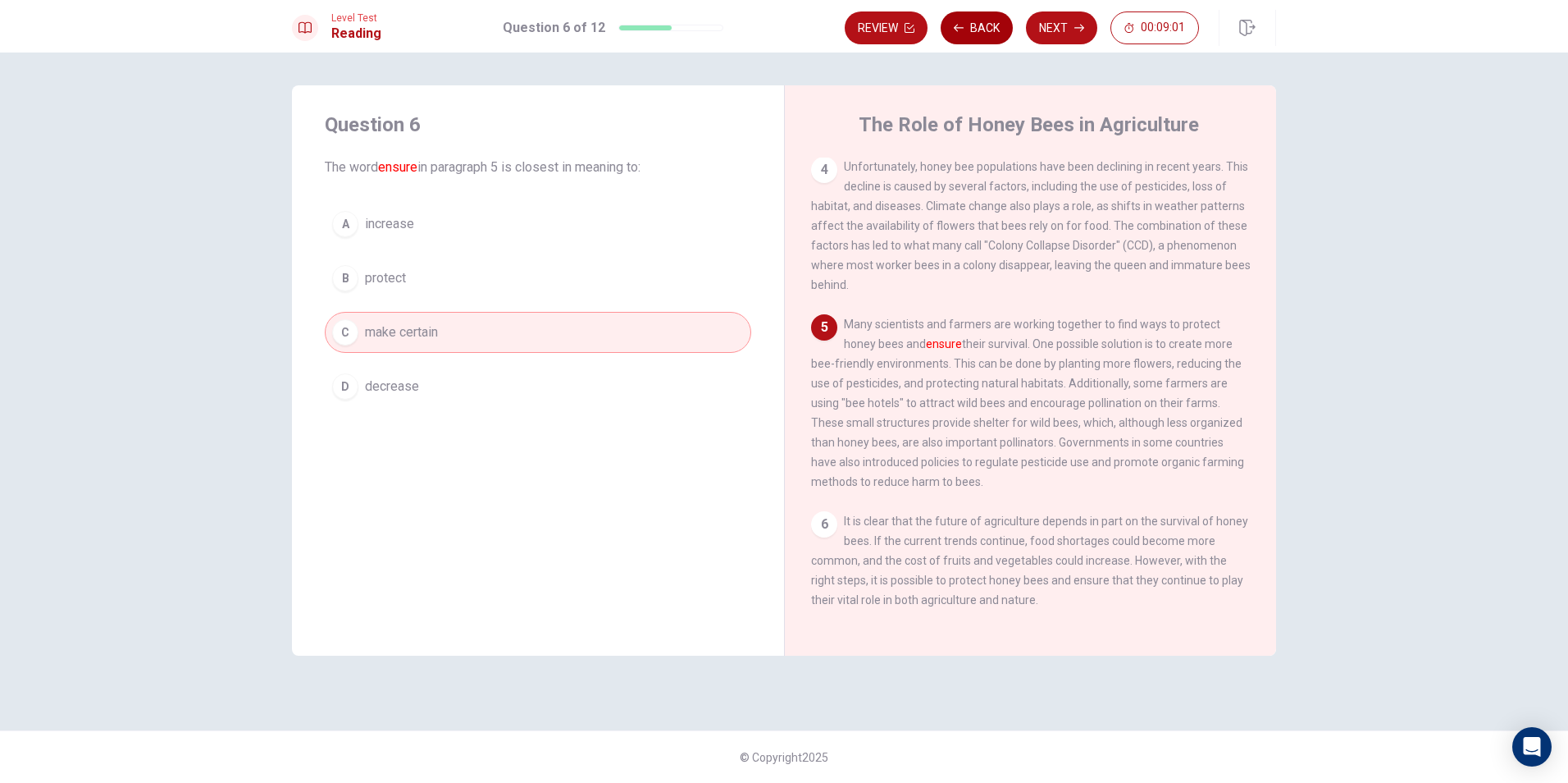
scroll to position [426, 0]
click at [1054, 32] on button "Next" at bounding box center [1062, 28] width 72 height 33
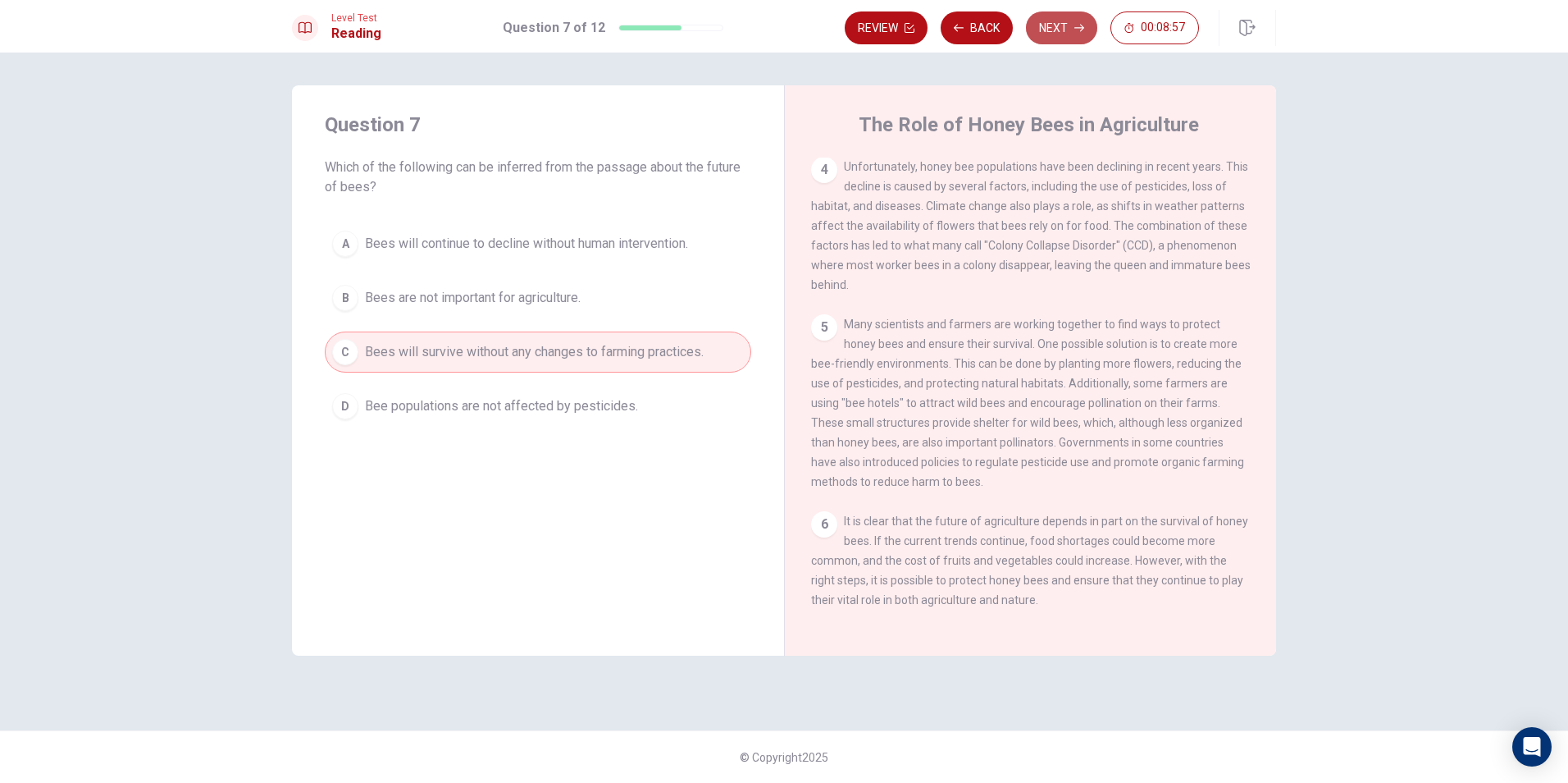
click at [1063, 23] on button "Next" at bounding box center [1062, 28] width 72 height 33
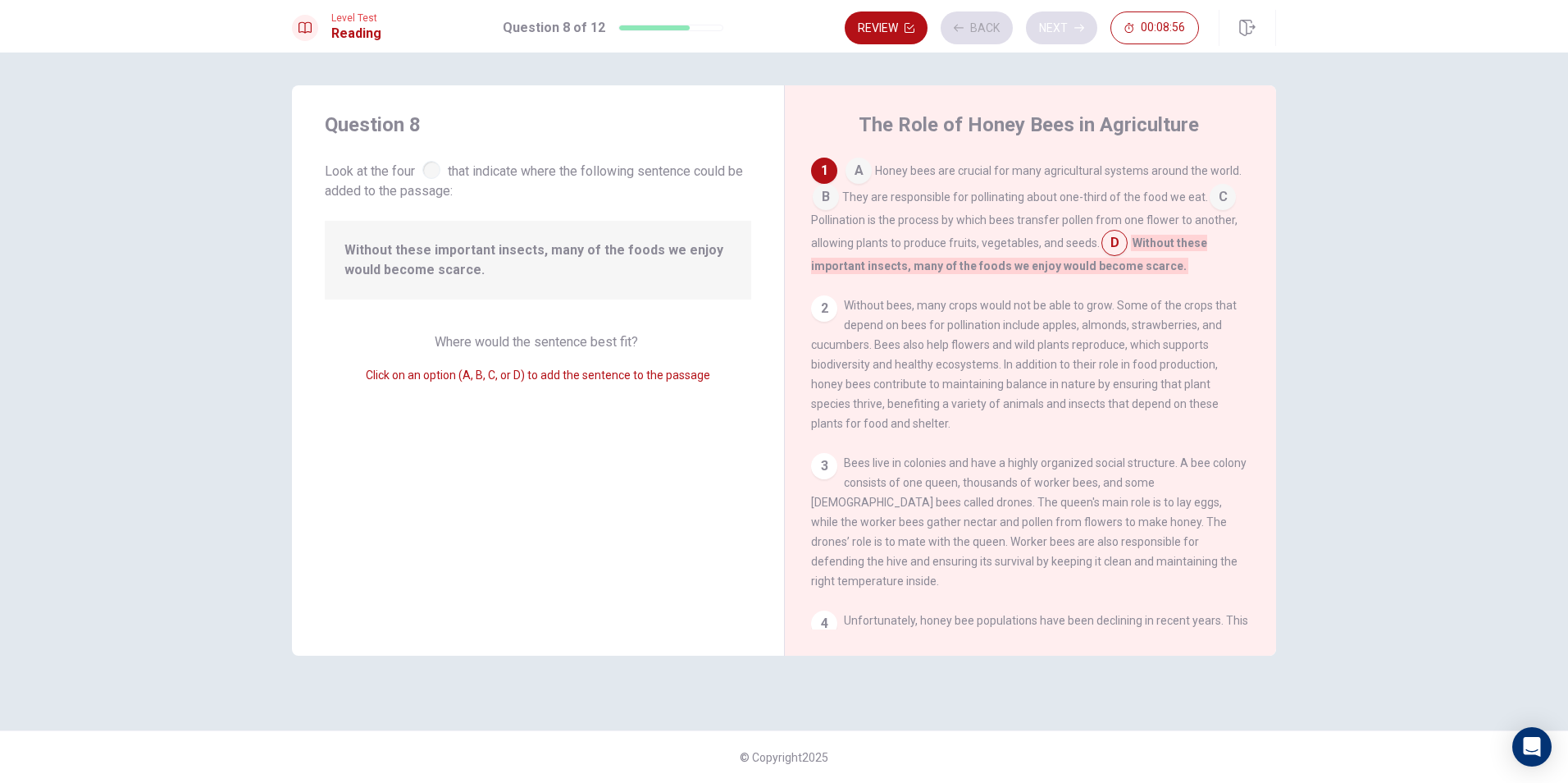
click at [1063, 23] on div "Review Back Next 00:08:56" at bounding box center [1022, 28] width 354 height 33
click at [1062, 30] on button "Next" at bounding box center [1062, 28] width 72 height 33
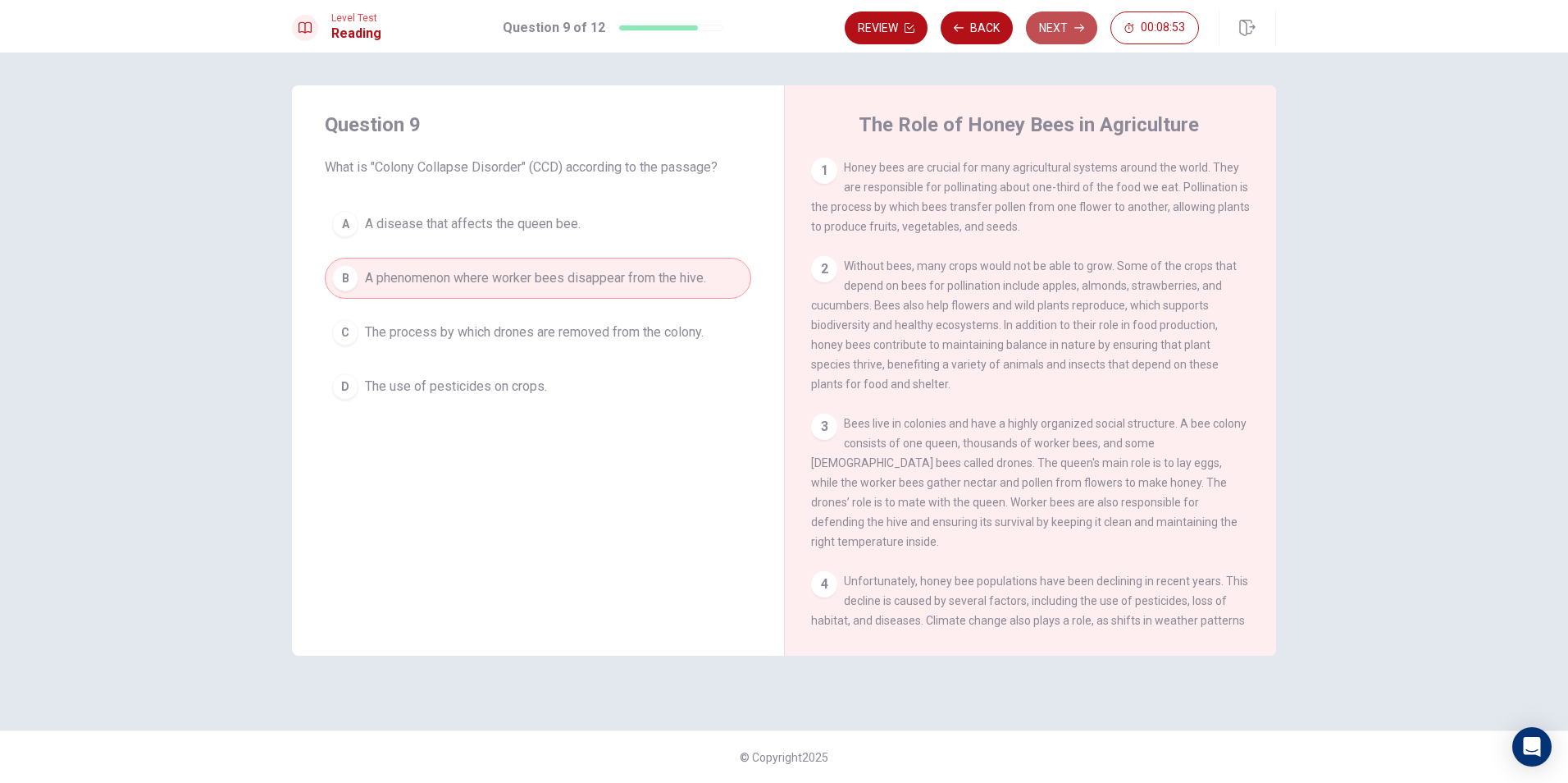
click at [1059, 35] on button "Next" at bounding box center [1062, 28] width 72 height 33
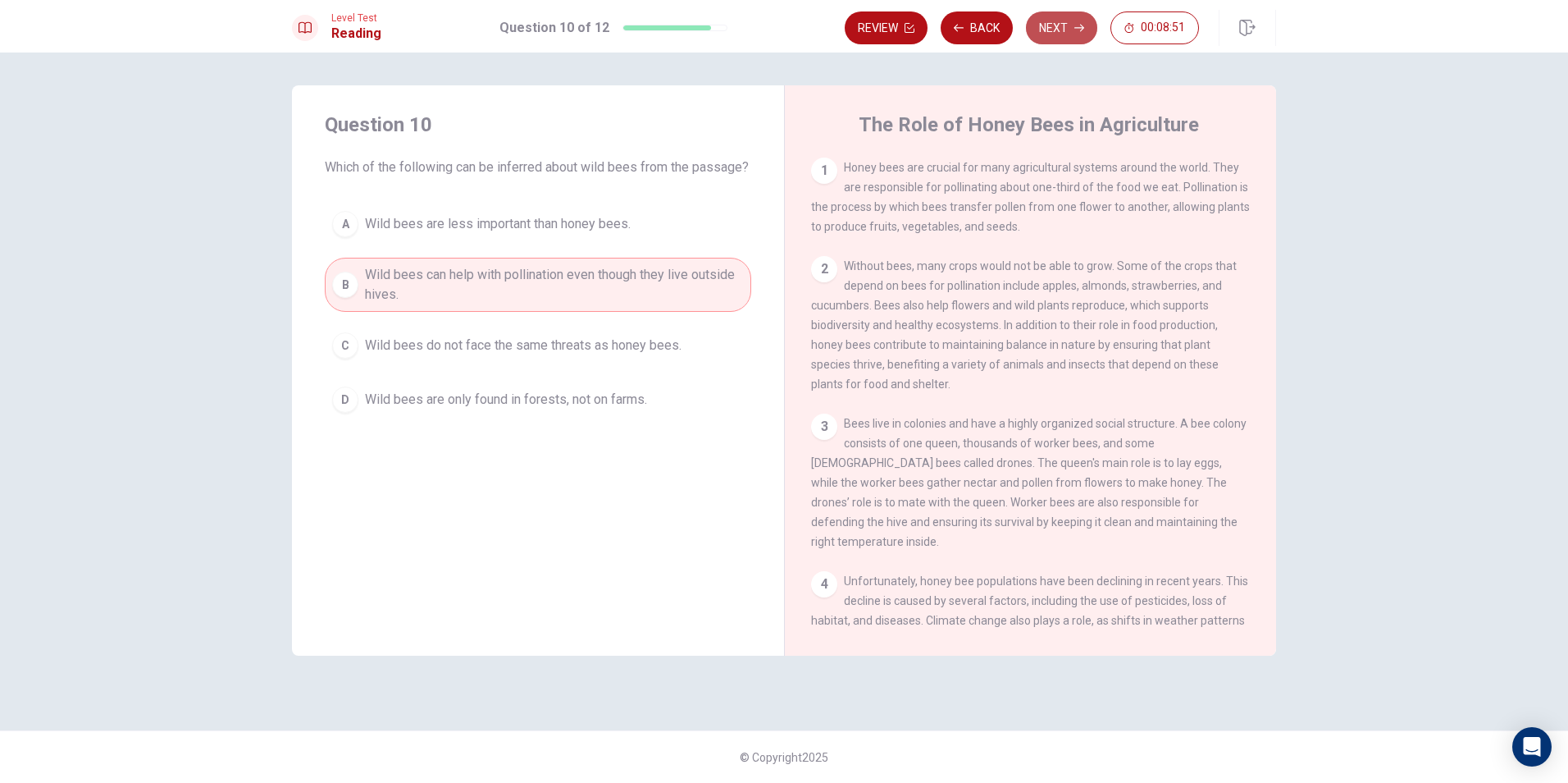
click at [1076, 31] on icon "button" at bounding box center [1079, 28] width 10 height 10
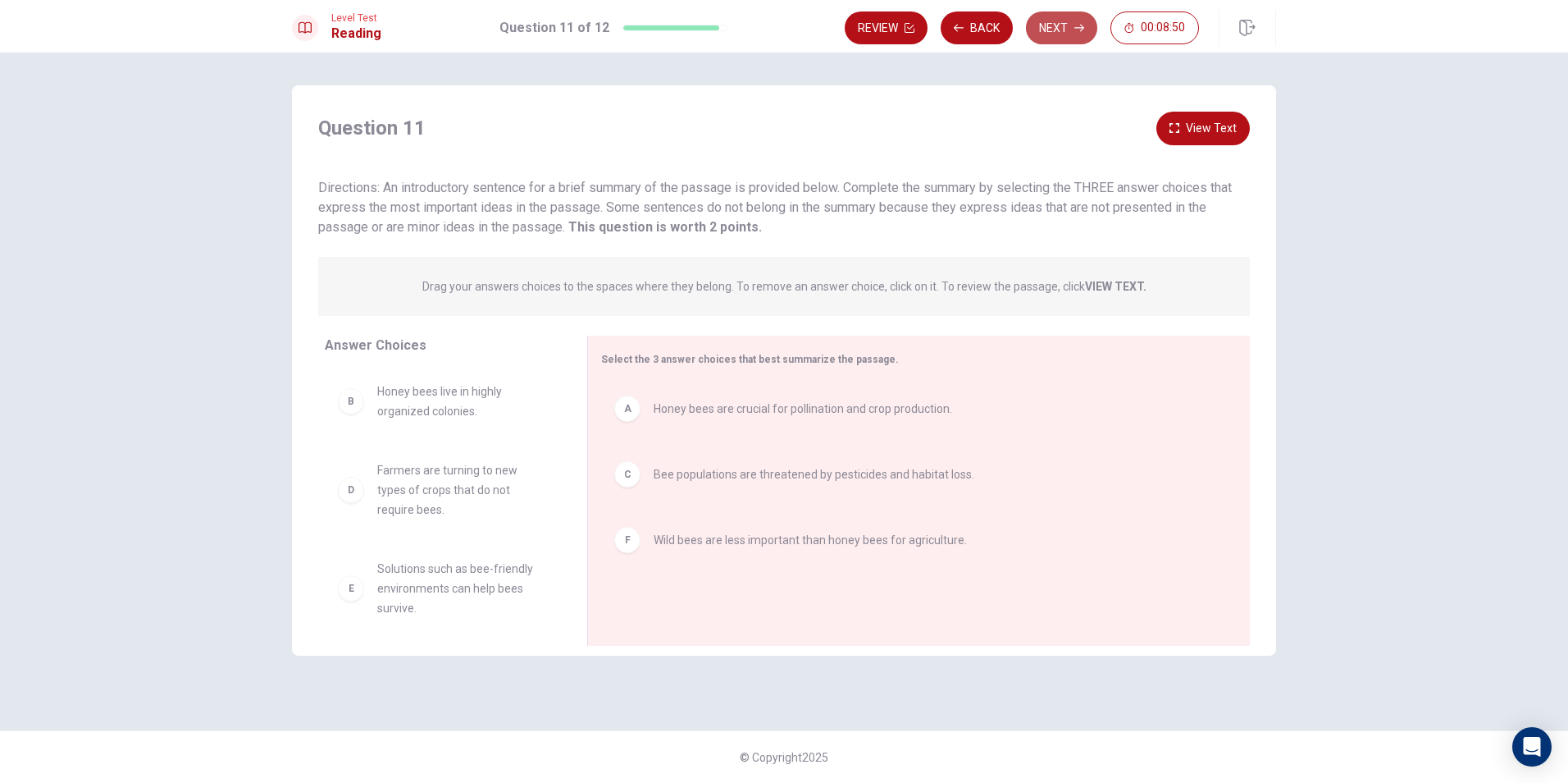
click at [1058, 30] on button "Next" at bounding box center [1062, 28] width 72 height 33
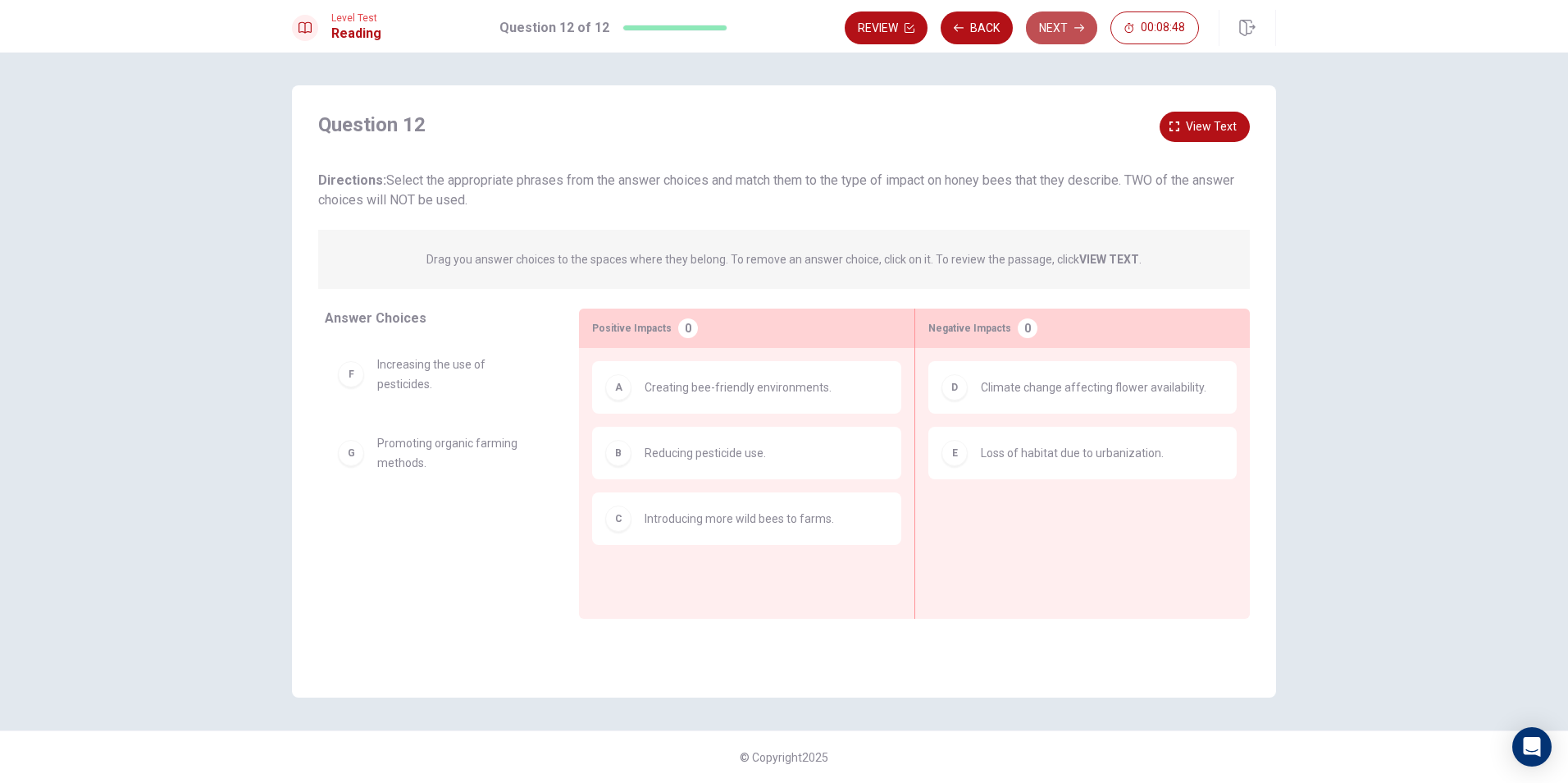
click at [1074, 27] on icon "button" at bounding box center [1079, 28] width 10 height 10
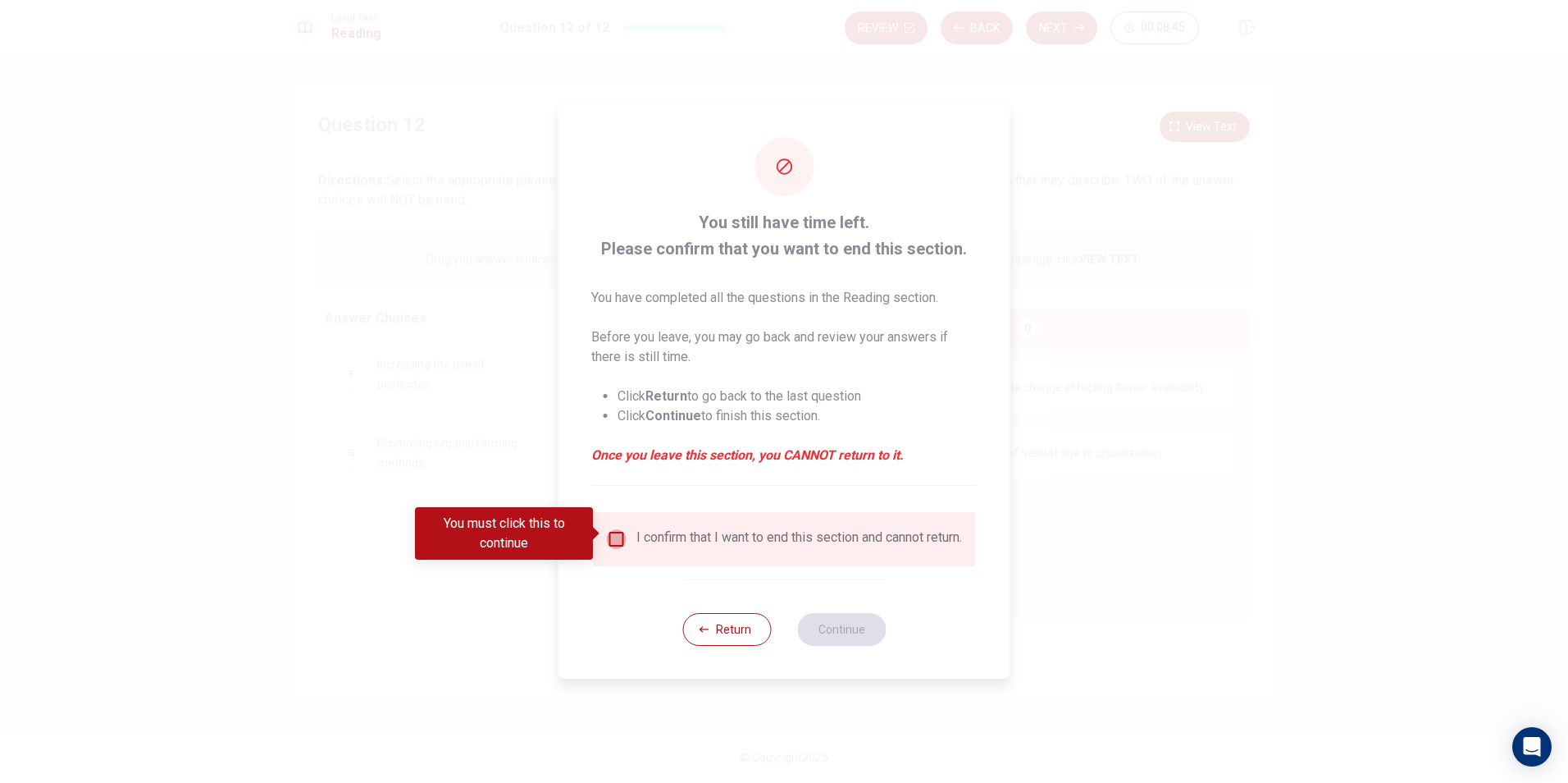
click at [610, 535] on input "You must click this to continue" at bounding box center [617, 539] width 20 height 20
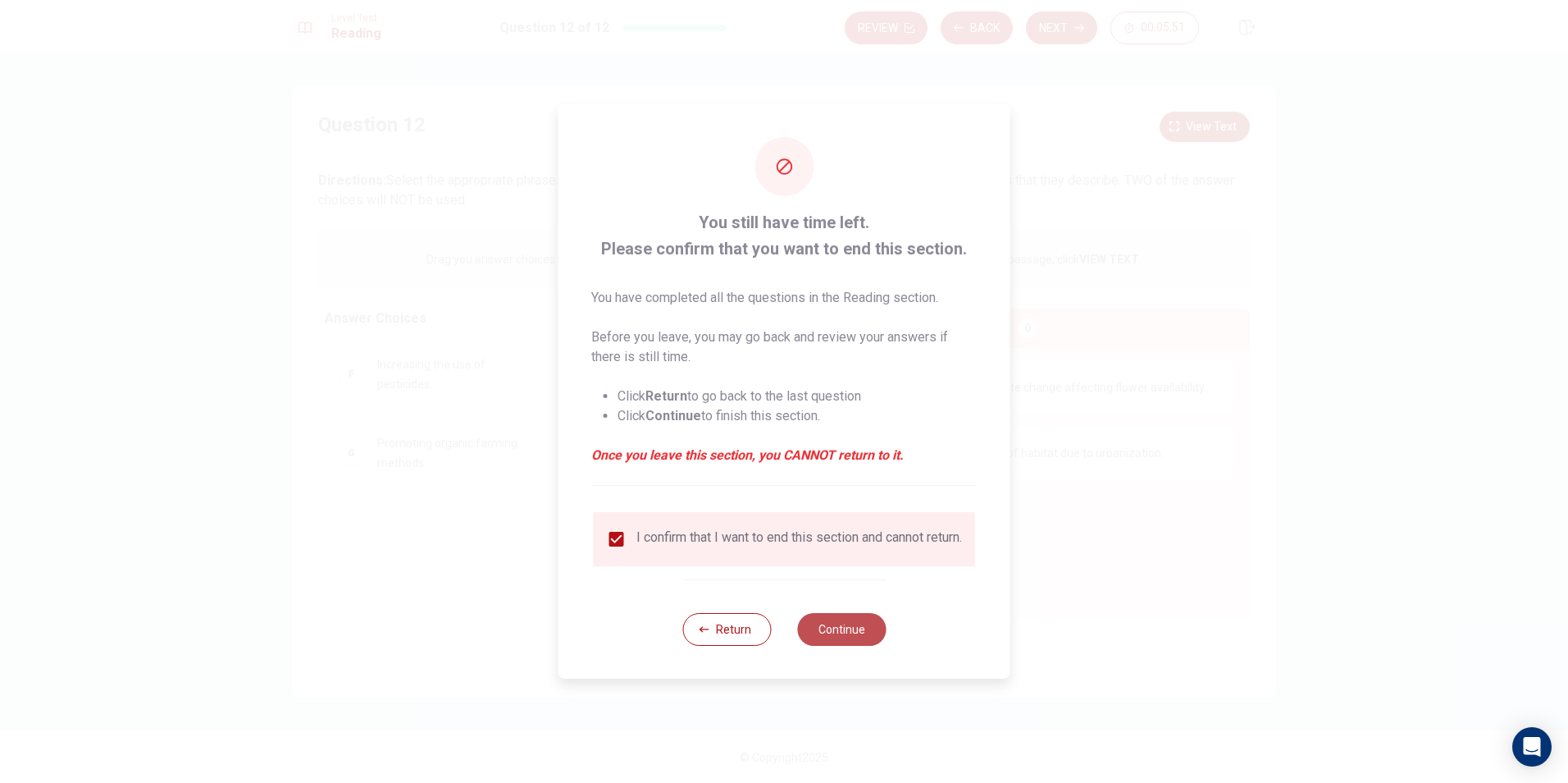
click at [859, 643] on button "Continue" at bounding box center [841, 629] width 89 height 33
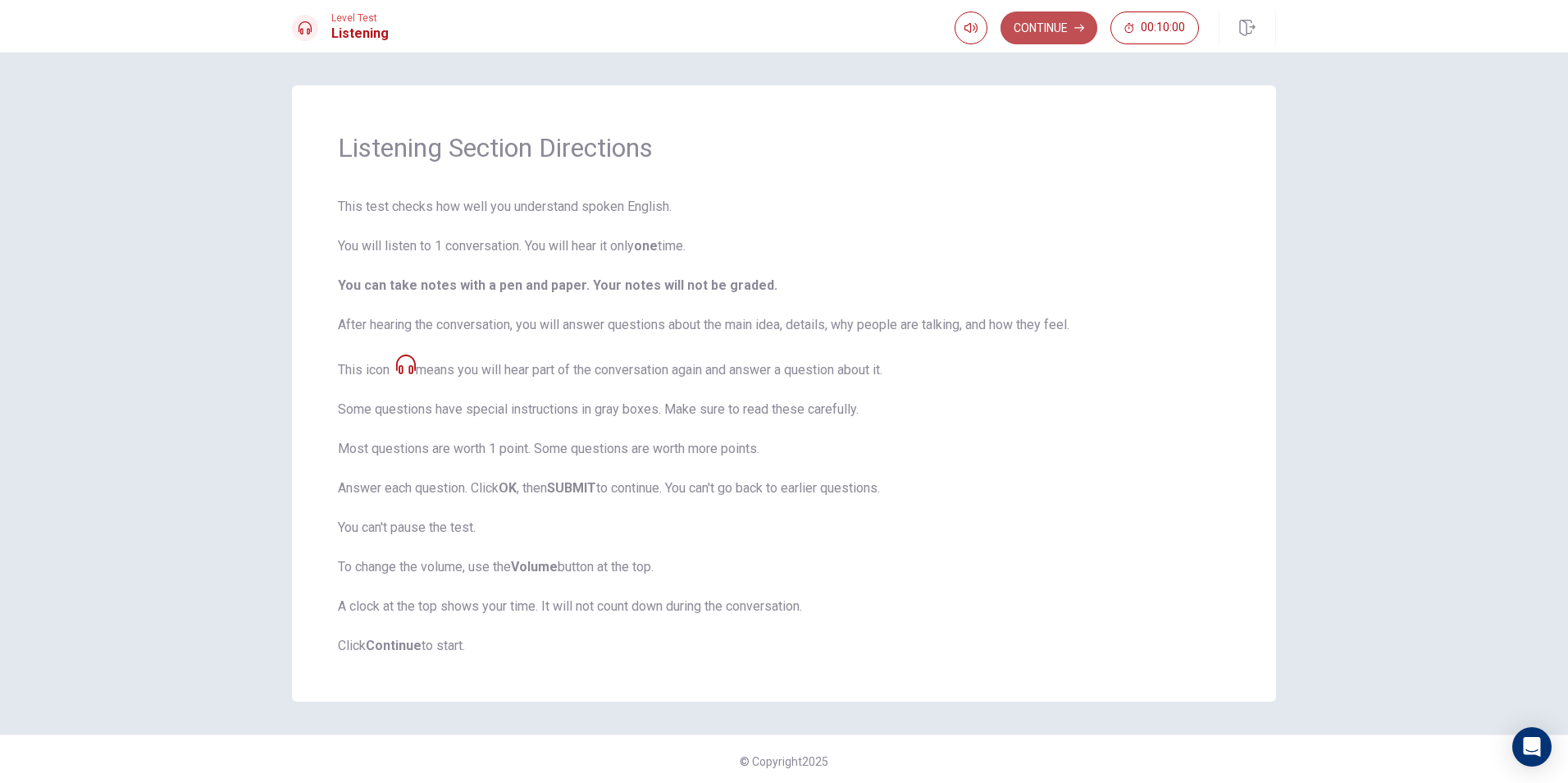
click at [1060, 35] on button "Continue" at bounding box center [1048, 28] width 97 height 33
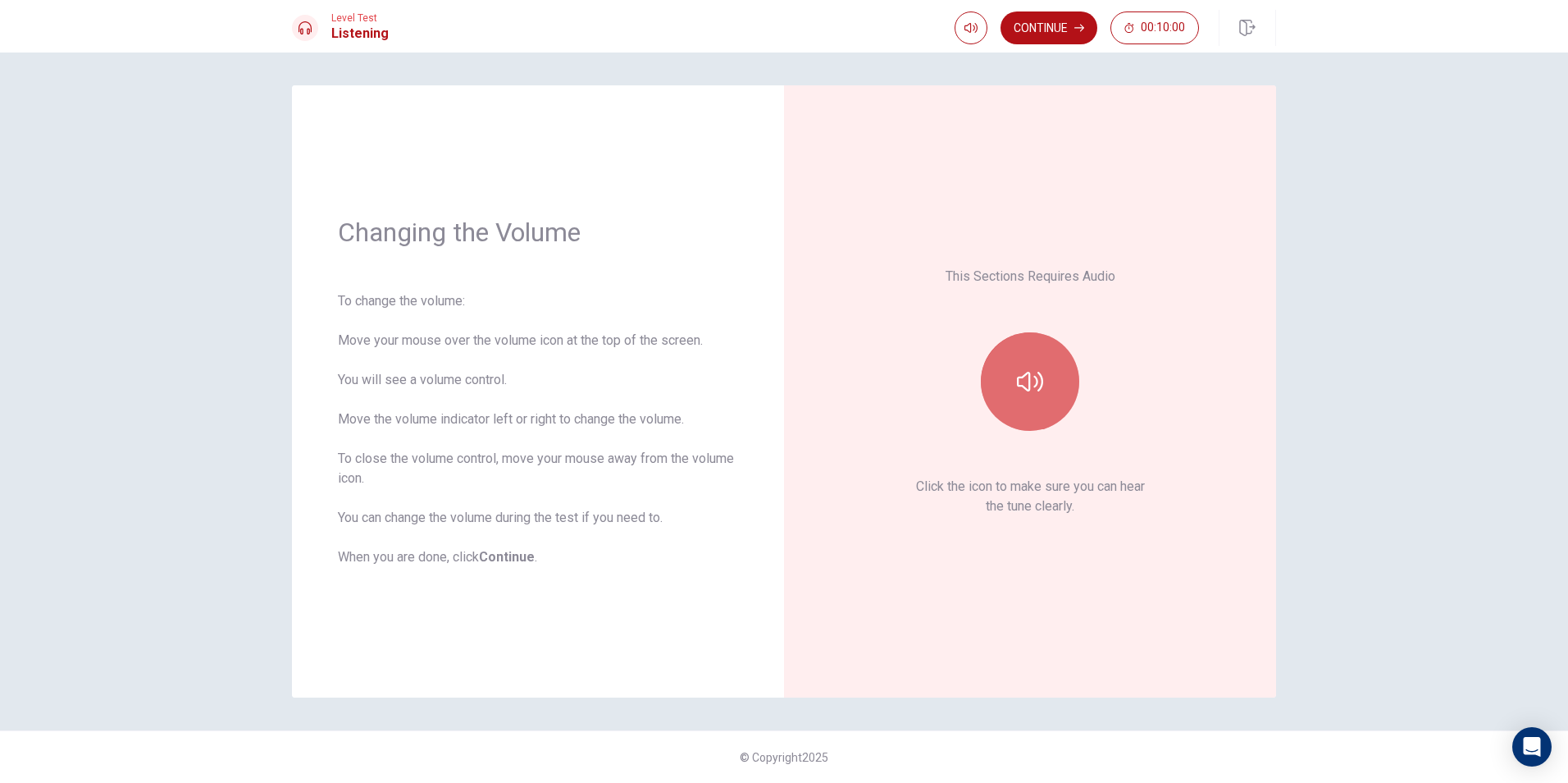
click at [1027, 386] on icon "button" at bounding box center [1030, 382] width 26 height 26
click at [1047, 26] on button "Continue" at bounding box center [1048, 28] width 97 height 33
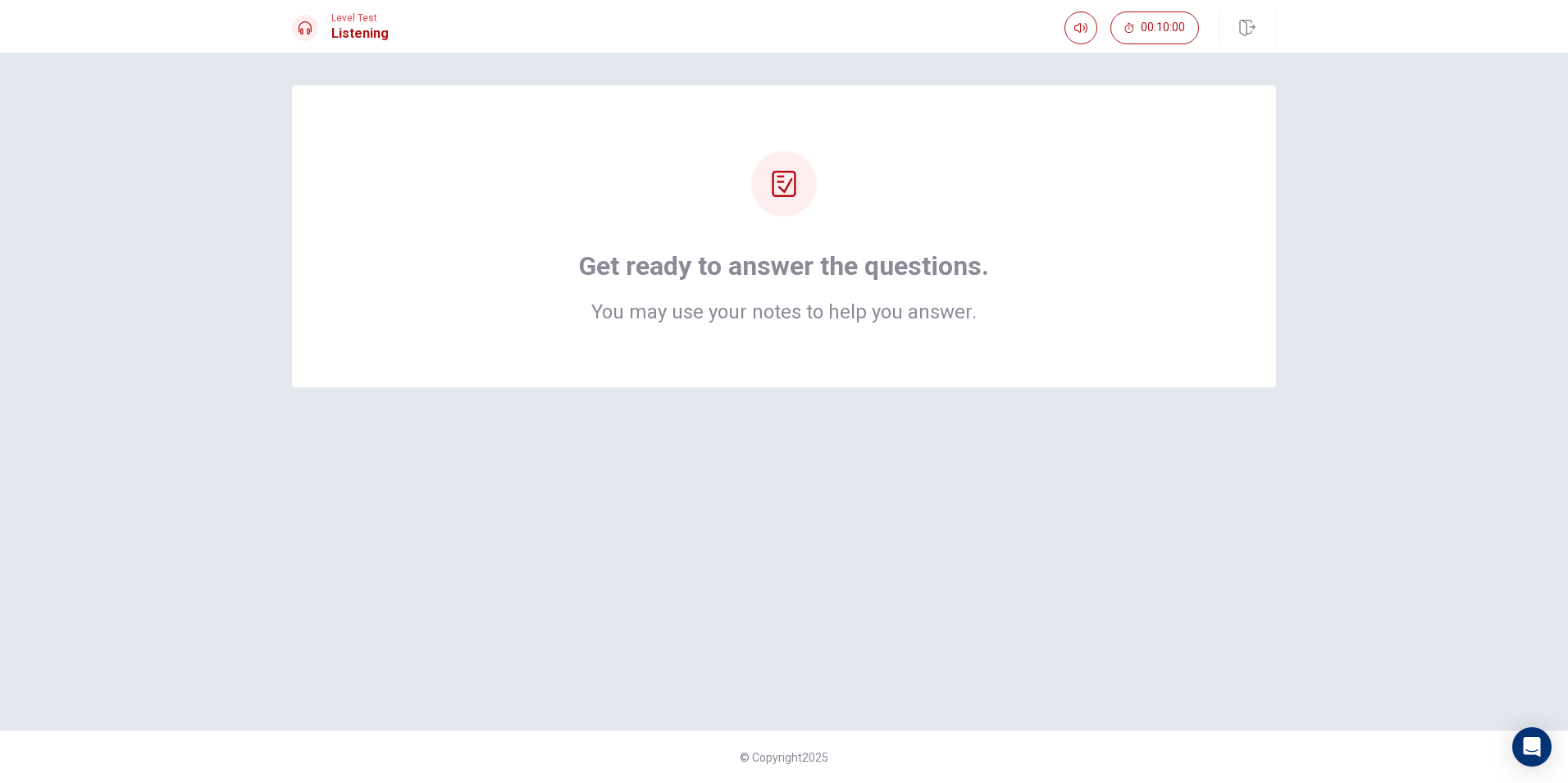
click at [781, 186] on icon at bounding box center [784, 183] width 26 height 26
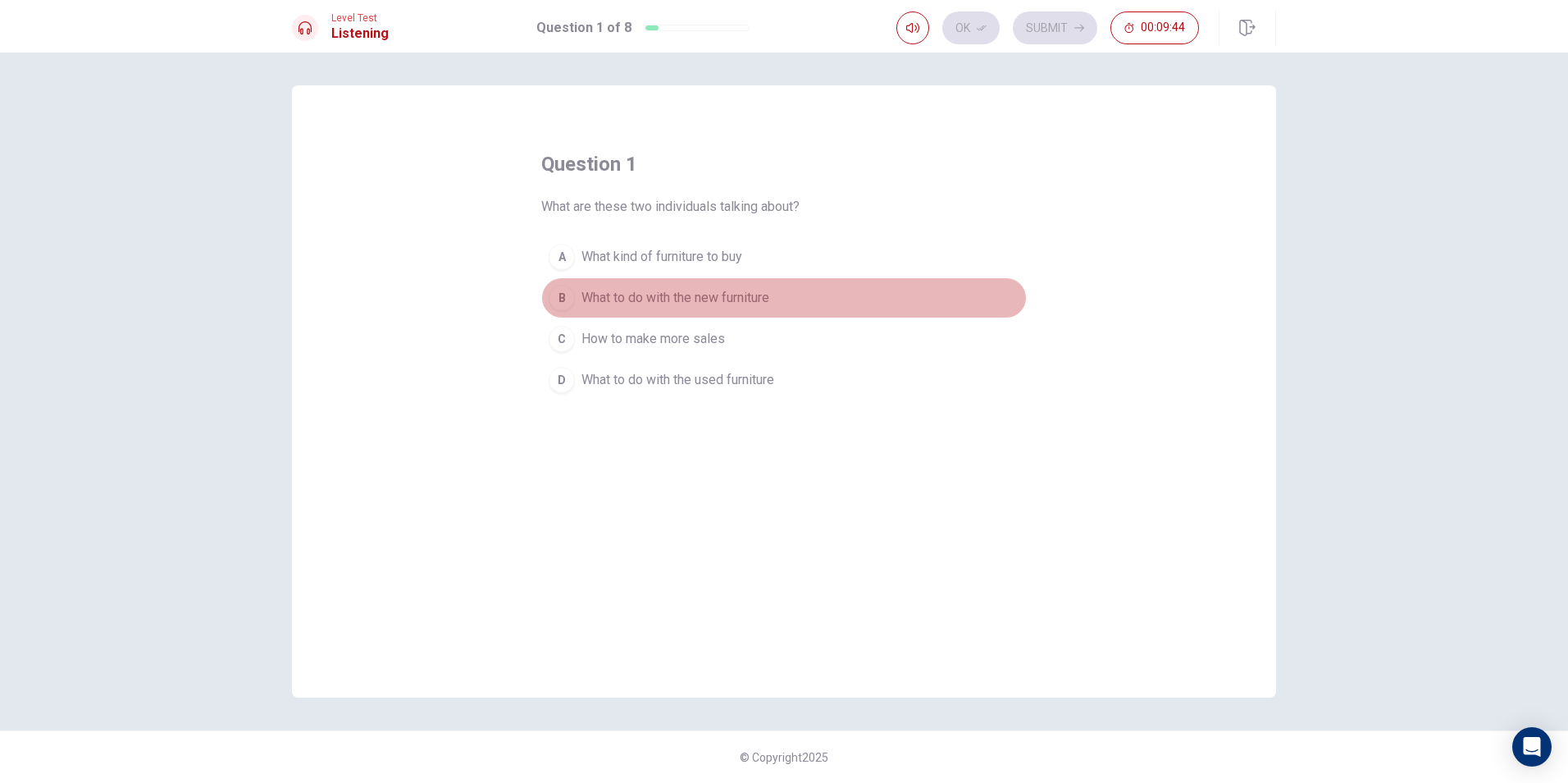
click at [562, 297] on div "B" at bounding box center [561, 298] width 26 height 26
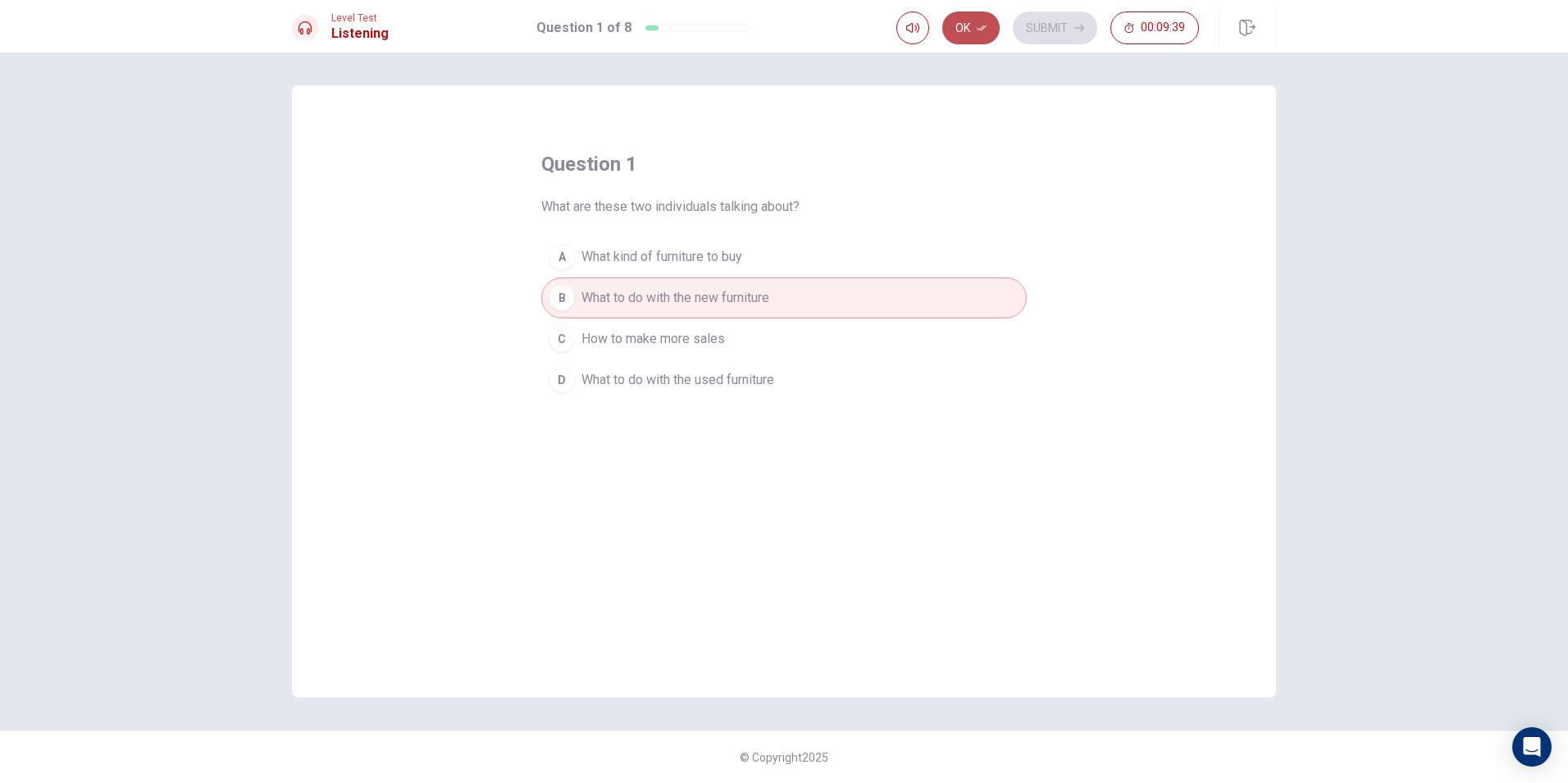
click at [981, 28] on icon "button" at bounding box center [982, 28] width 10 height 10
click at [1051, 29] on button "Submit" at bounding box center [1055, 28] width 85 height 33
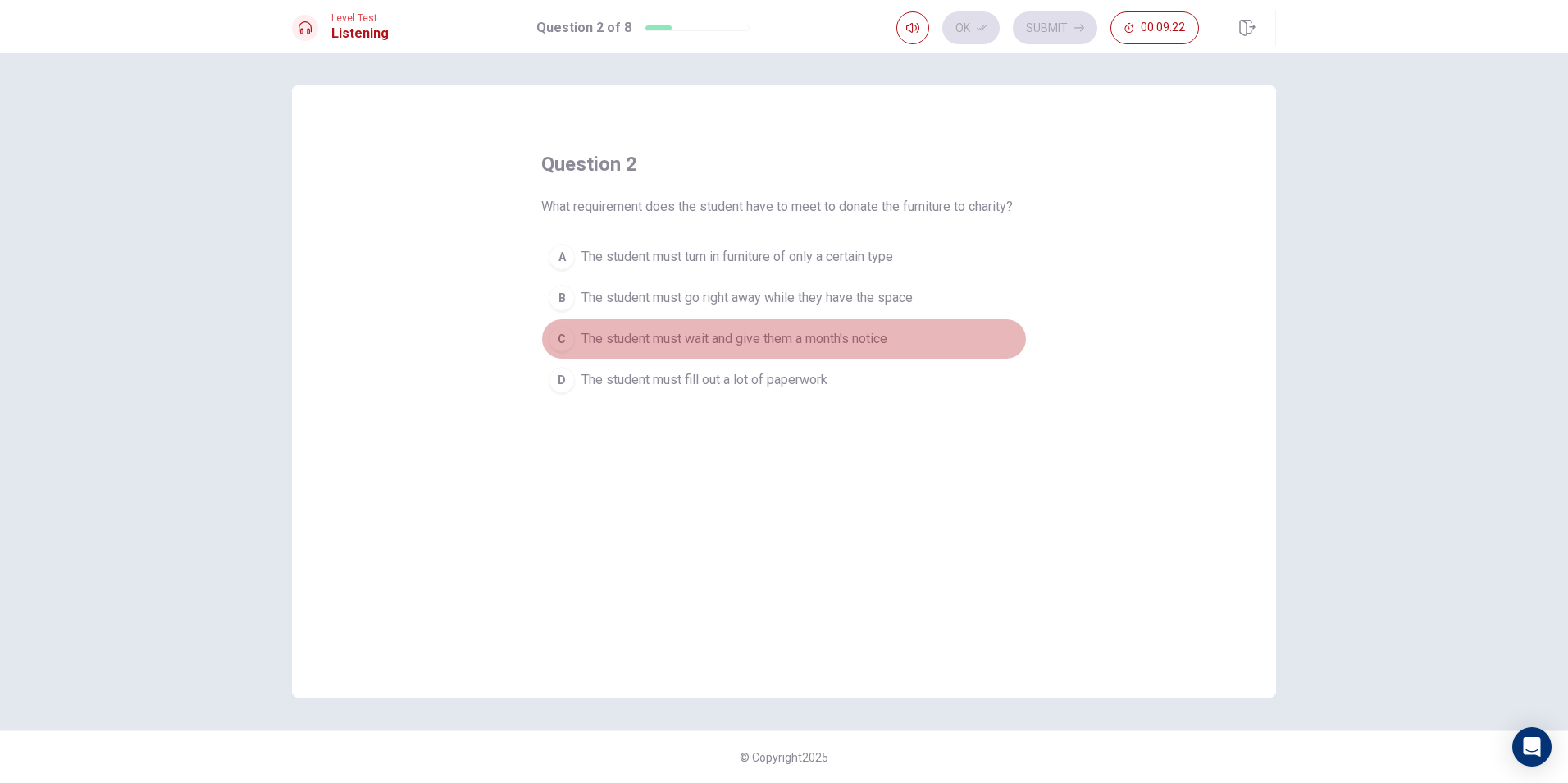
click at [561, 353] on button "C The student must wait and give them a month's notice" at bounding box center [784, 339] width 486 height 41
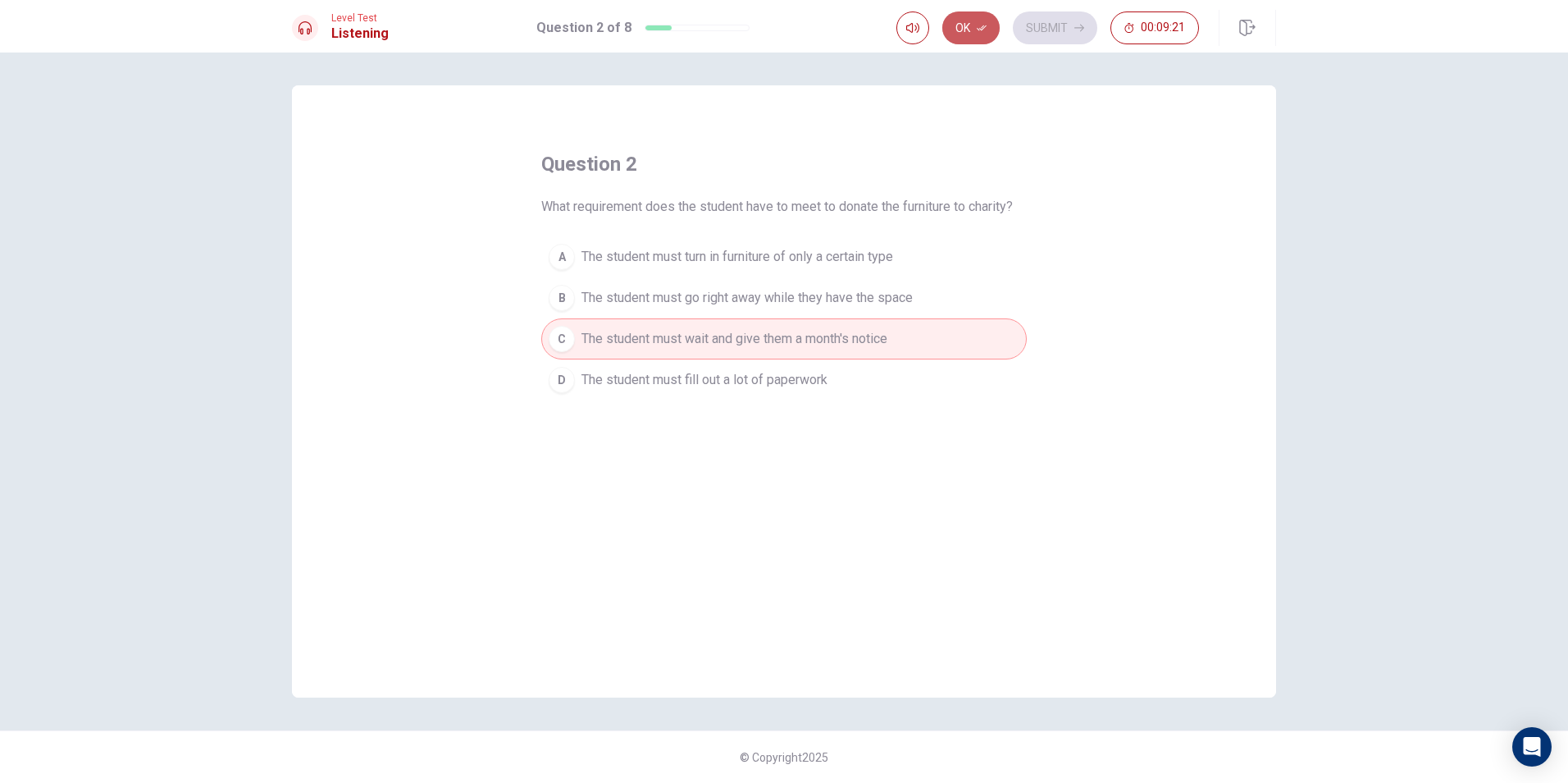
drag, startPoint x: 976, startPoint y: 30, endPoint x: 985, endPoint y: 26, distance: 9.8
click at [976, 30] on button "Ok" at bounding box center [972, 28] width 58 height 33
click at [1065, 23] on button "Submit" at bounding box center [1055, 28] width 85 height 33
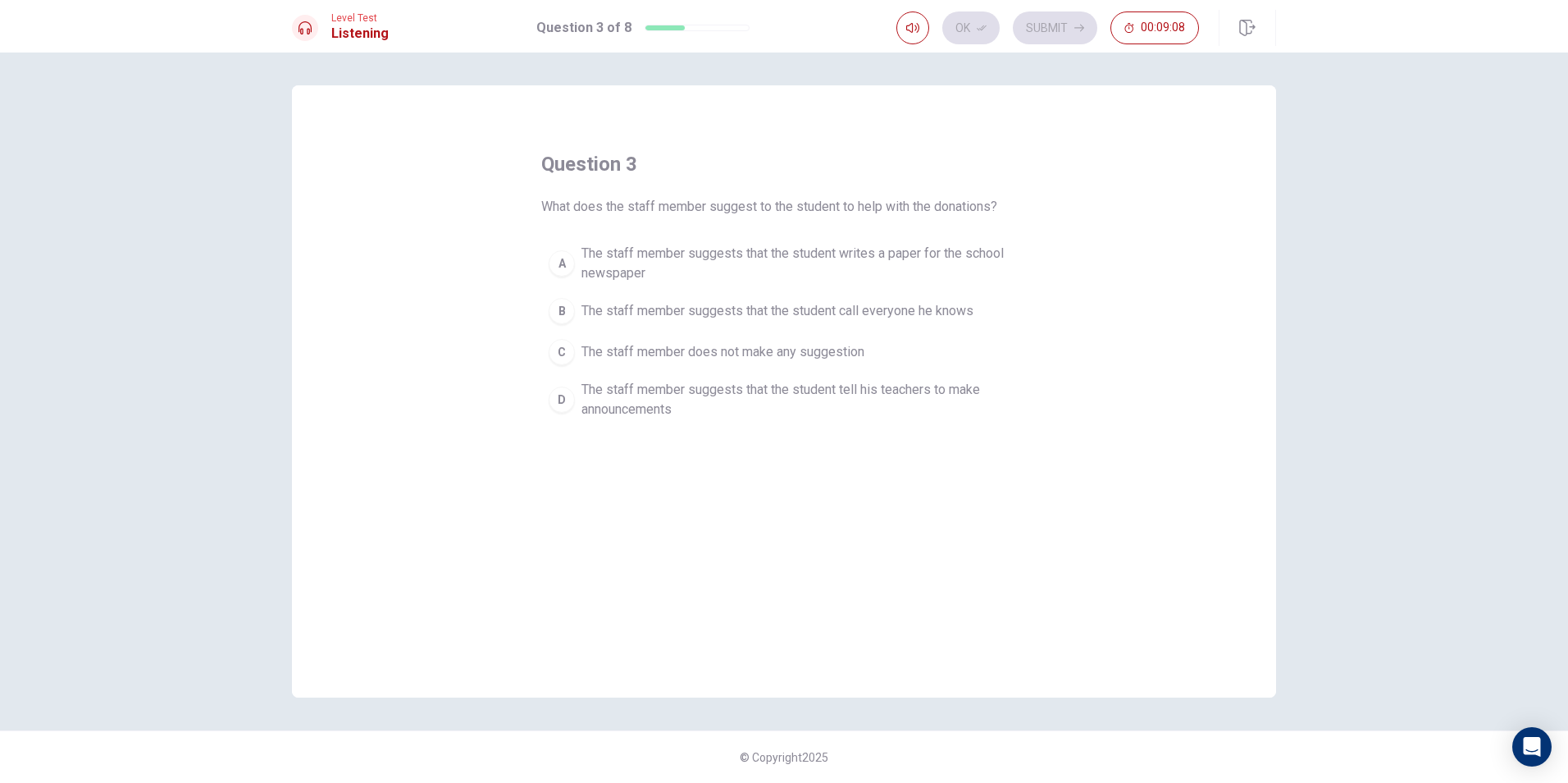
click at [560, 273] on div "A" at bounding box center [561, 263] width 26 height 26
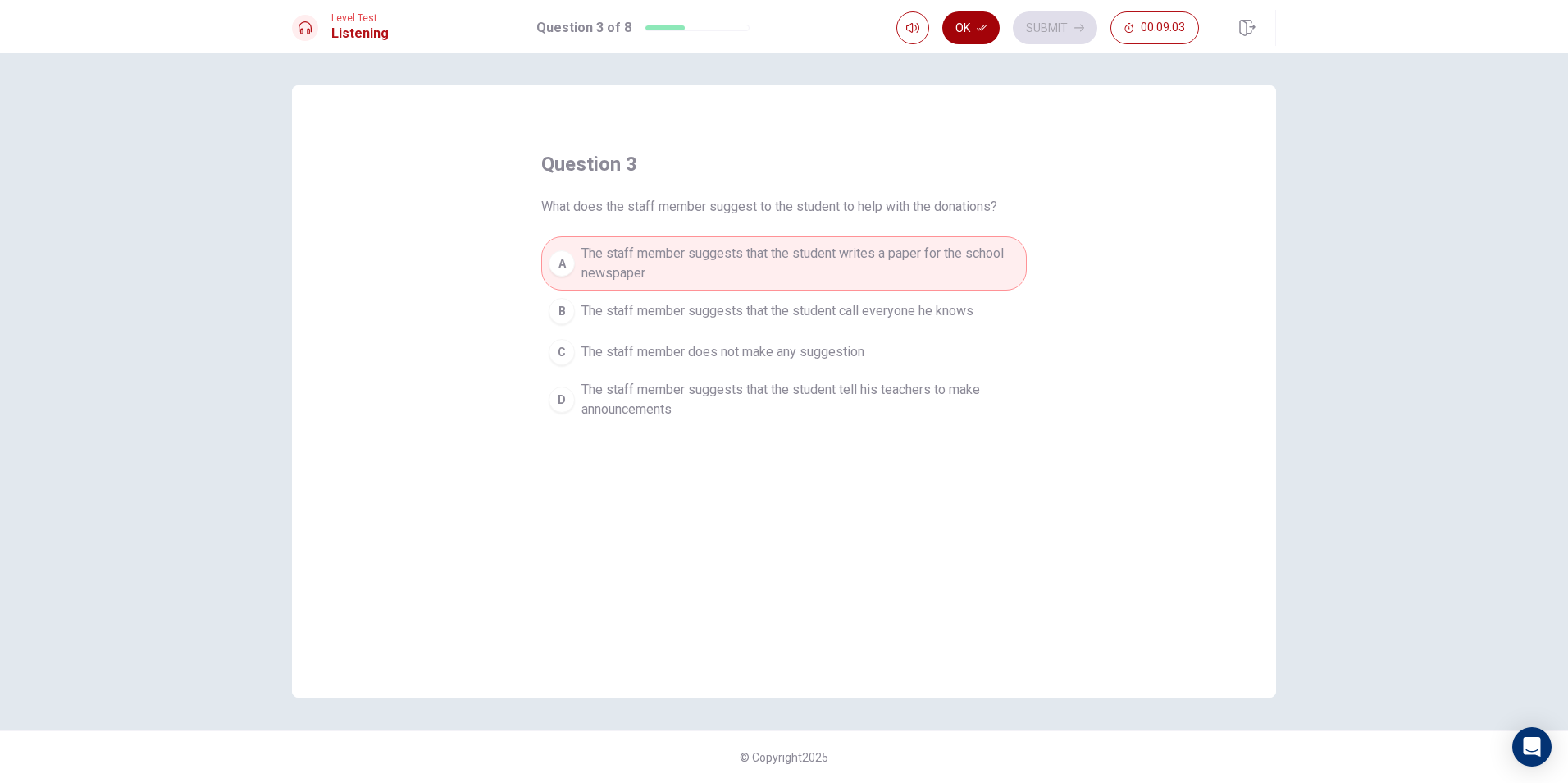
click at [995, 25] on button "Ok" at bounding box center [972, 28] width 58 height 33
click at [1024, 40] on button "Submit" at bounding box center [1055, 28] width 85 height 33
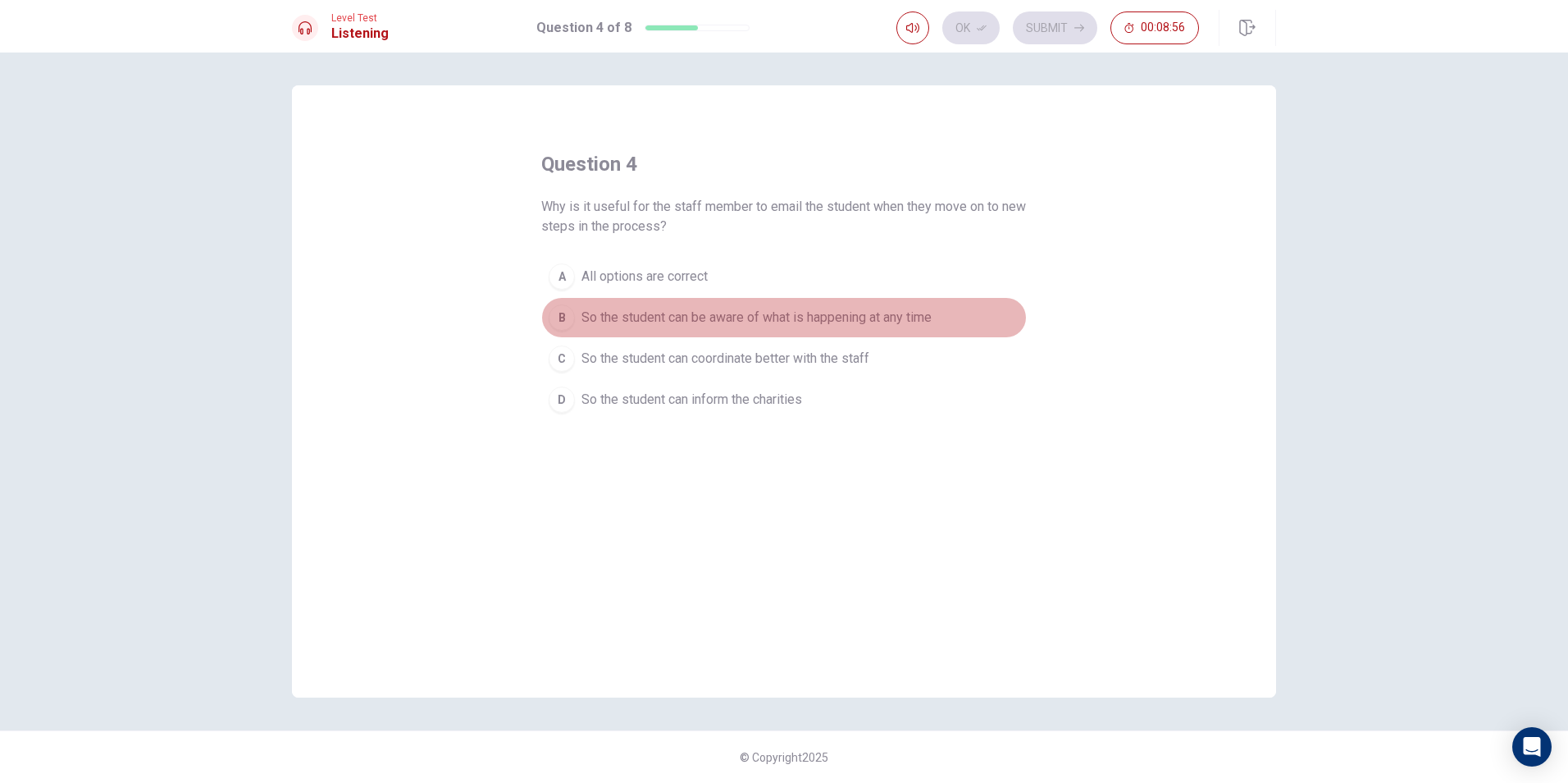
click at [563, 328] on div "B" at bounding box center [561, 318] width 26 height 26
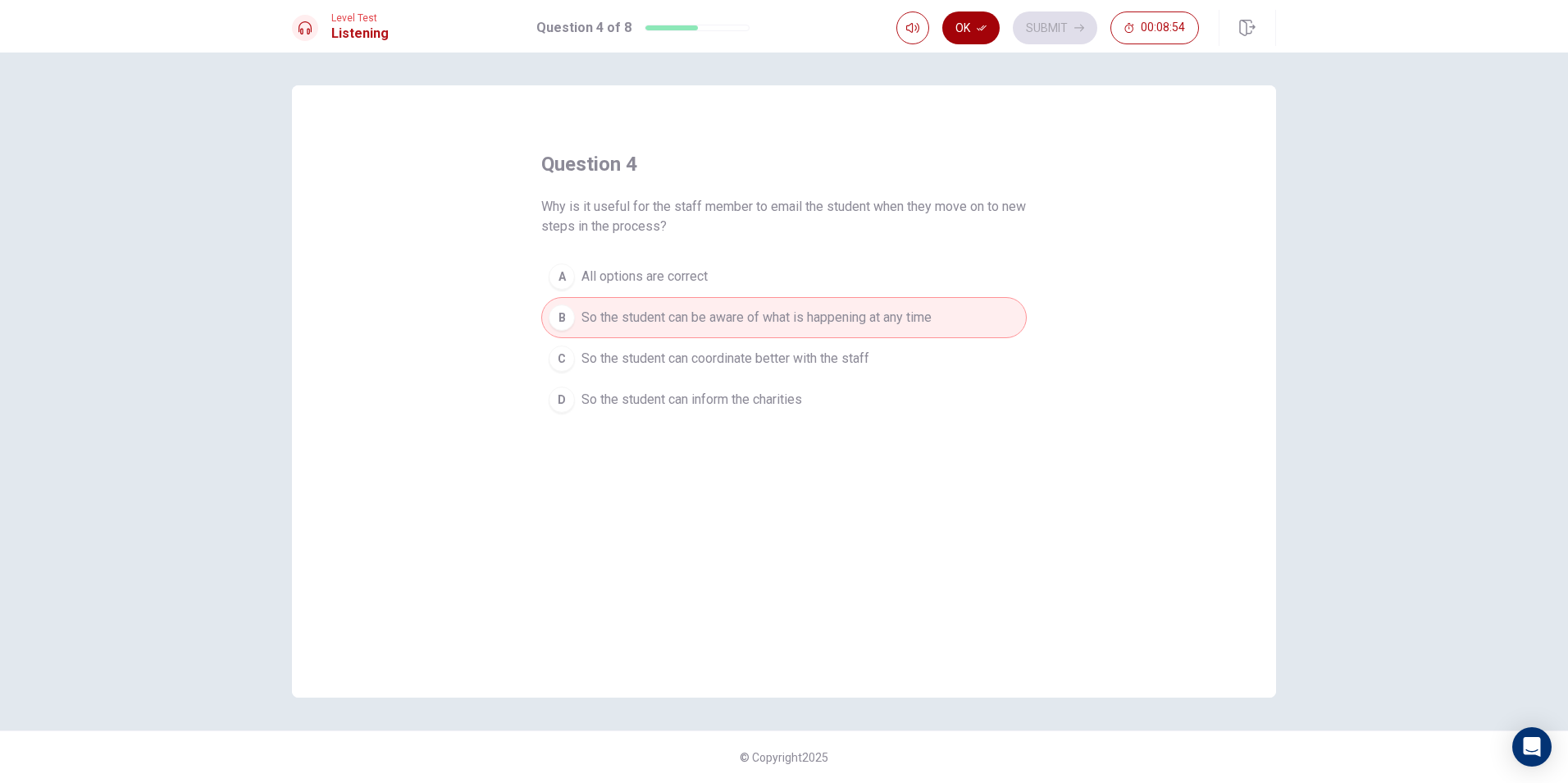
click at [982, 38] on button "Ok" at bounding box center [972, 28] width 58 height 33
click at [1047, 32] on button "Submit" at bounding box center [1055, 28] width 85 height 33
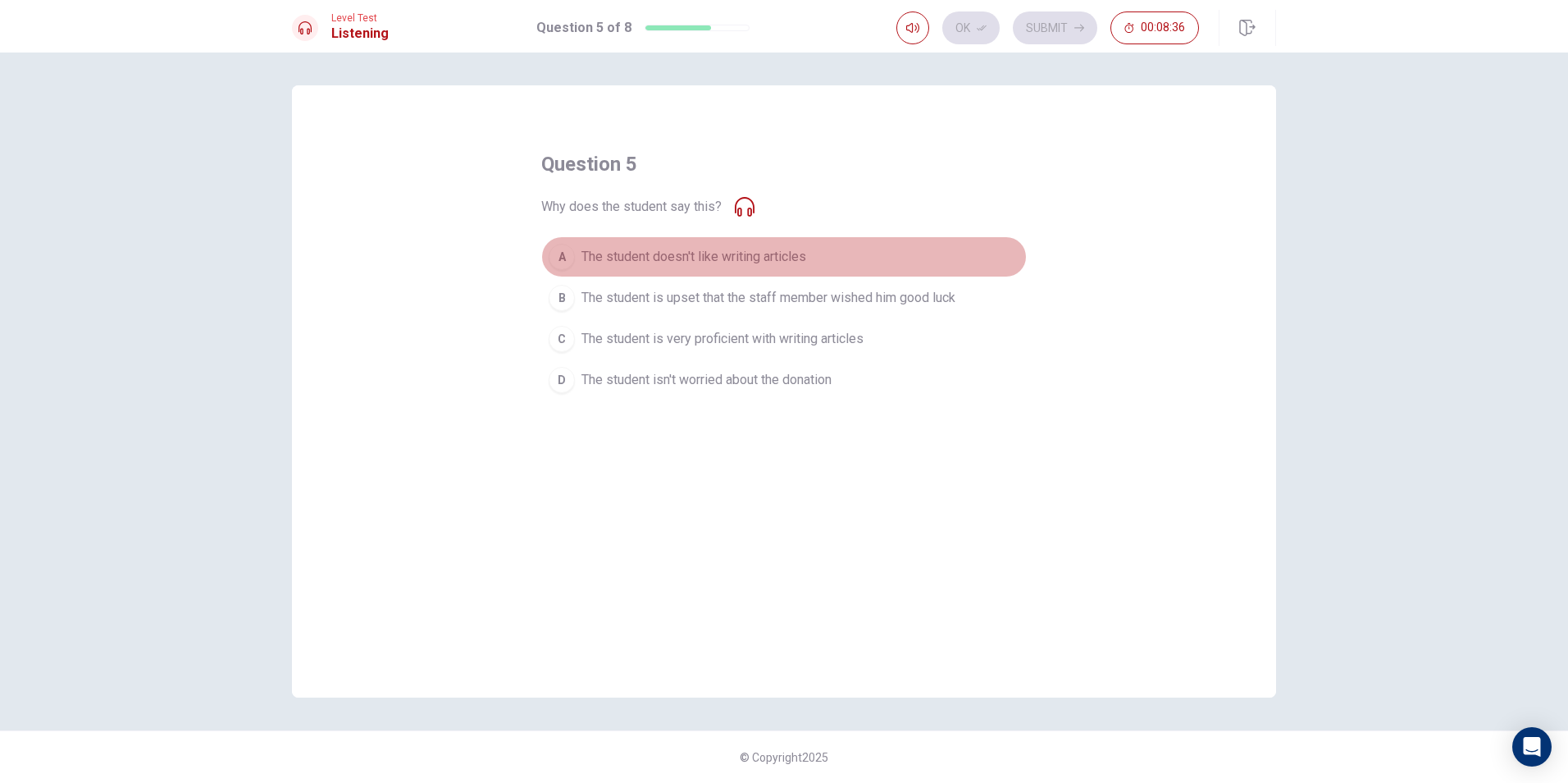
click at [561, 255] on div "A" at bounding box center [561, 257] width 26 height 26
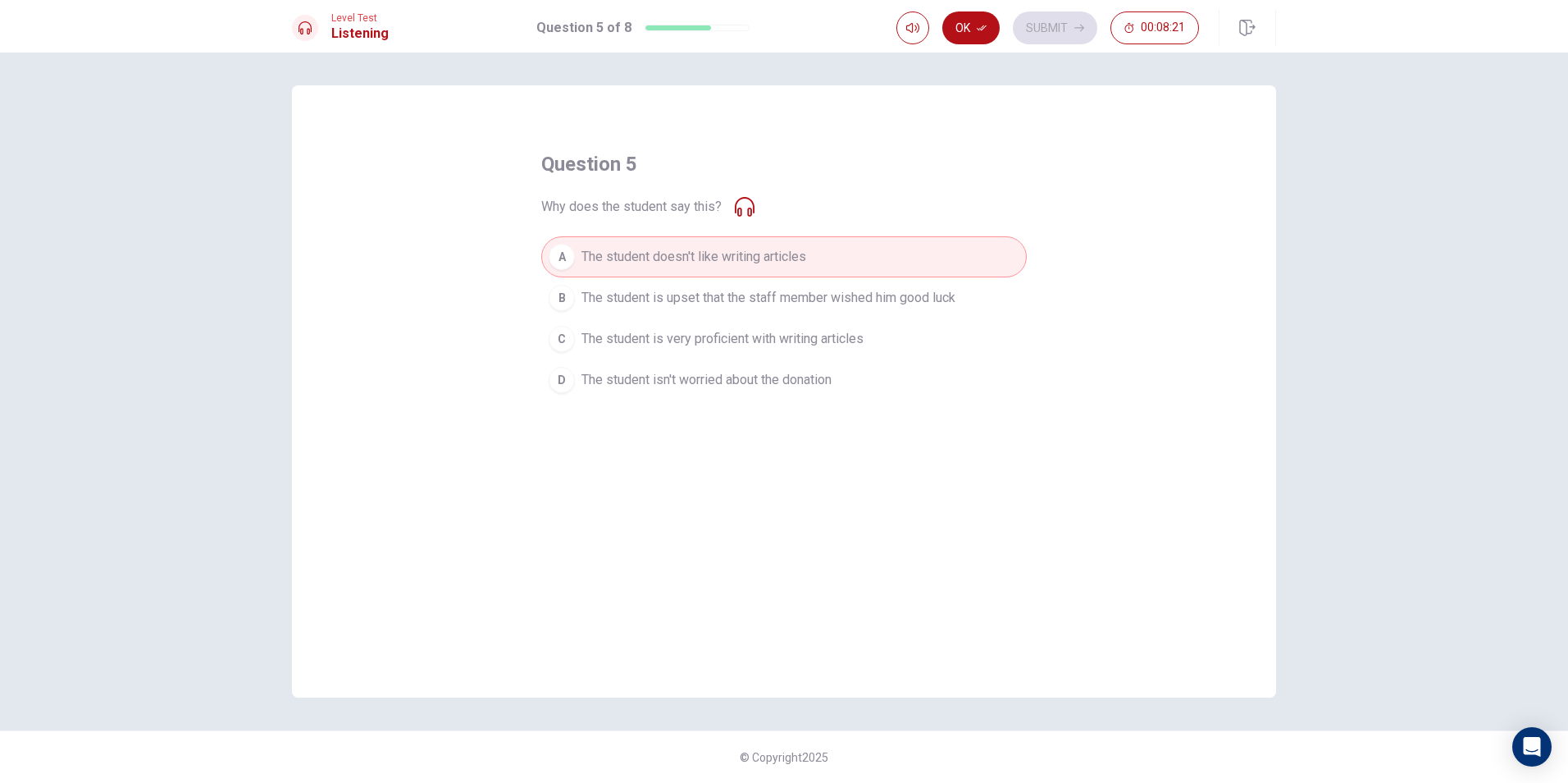
click at [608, 335] on span "The student is very proficient with writing articles" at bounding box center [722, 339] width 282 height 20
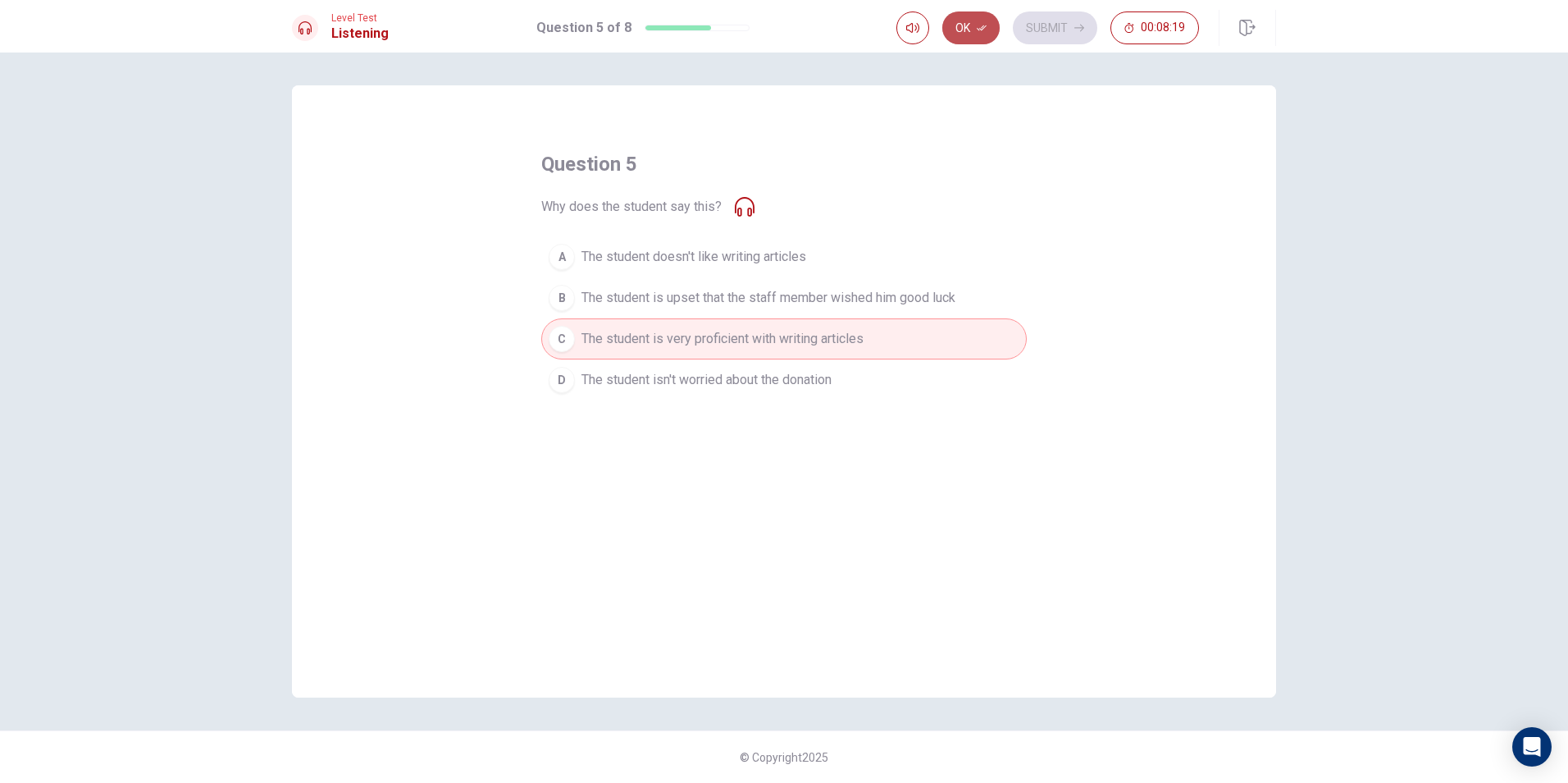
click at [965, 26] on button "Ok" at bounding box center [972, 28] width 58 height 33
click at [1062, 30] on button "Submit" at bounding box center [1055, 28] width 85 height 33
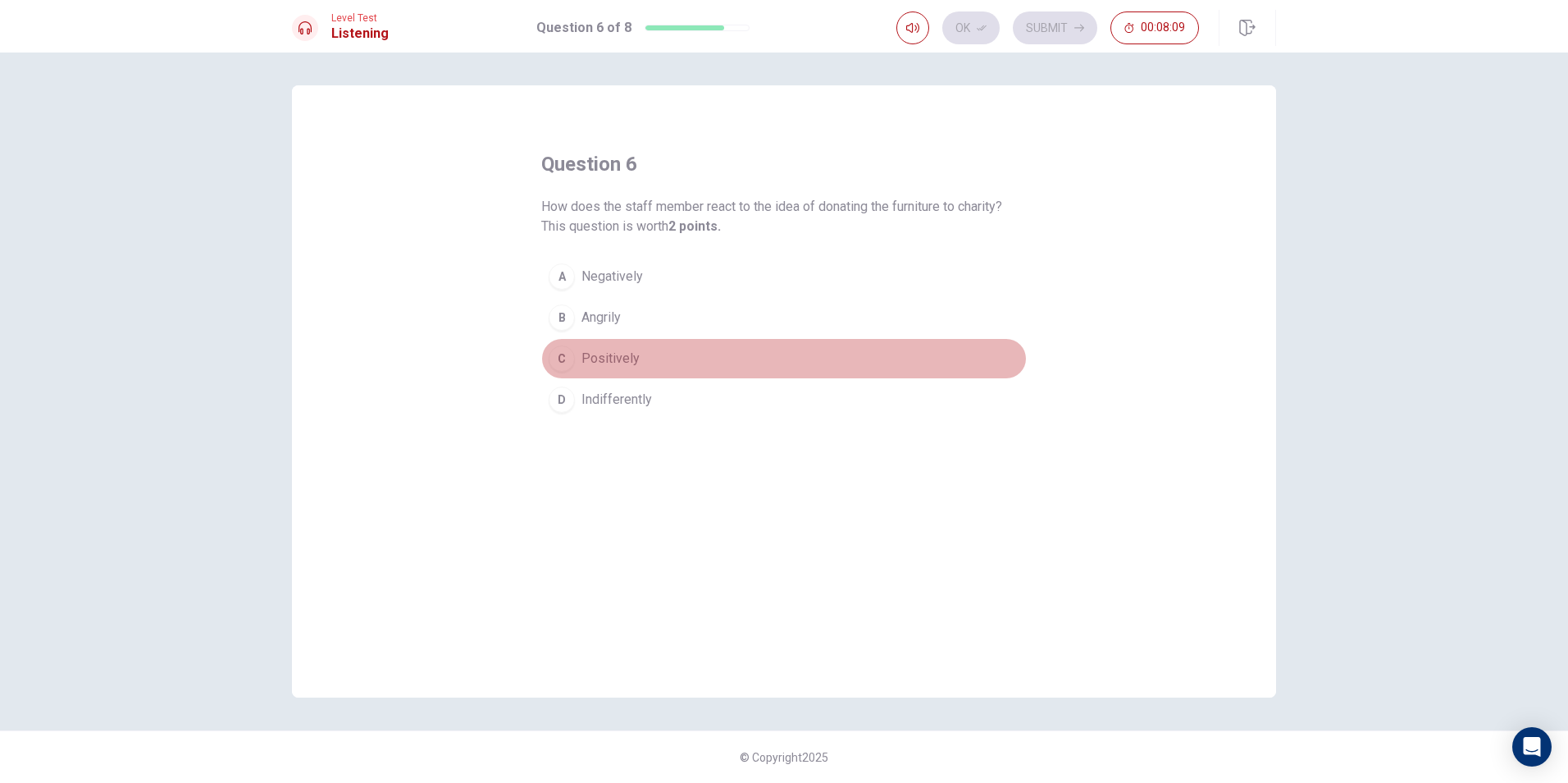
click at [562, 364] on div "C" at bounding box center [561, 359] width 26 height 26
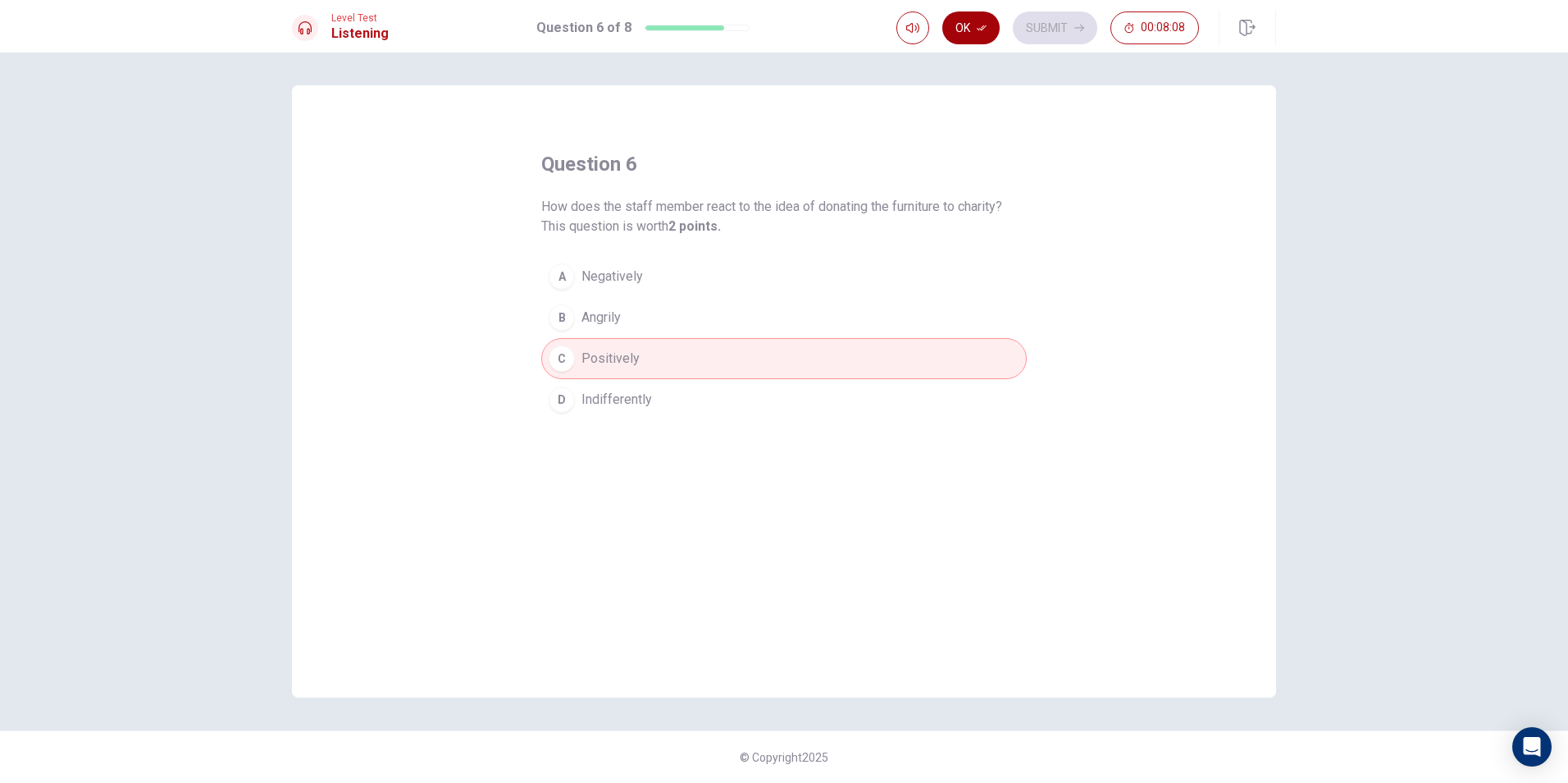
click at [978, 30] on icon "button" at bounding box center [982, 28] width 10 height 10
click at [1062, 23] on button "Submit" at bounding box center [1055, 28] width 85 height 33
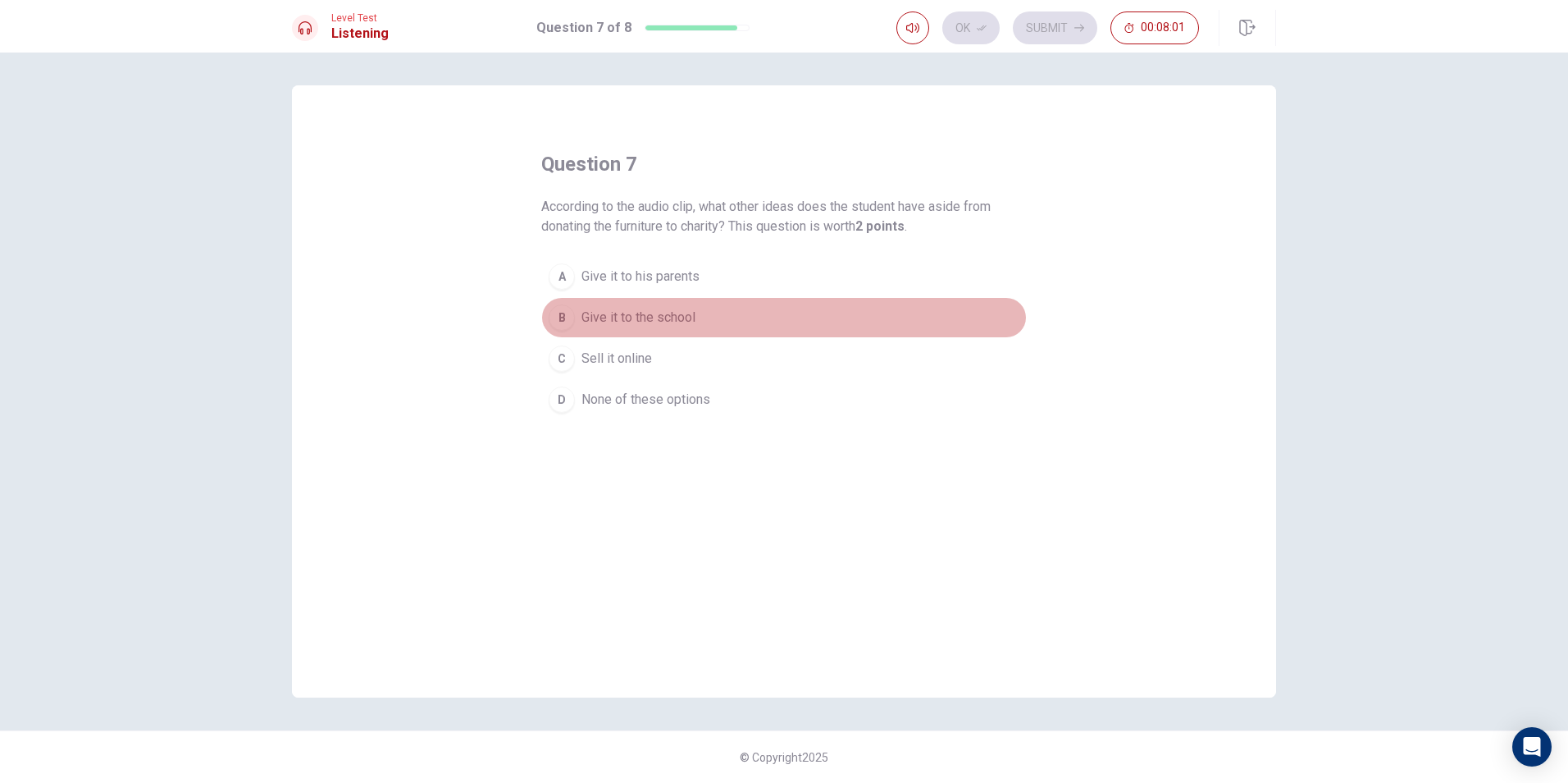
click at [573, 315] on div "B" at bounding box center [561, 318] width 26 height 26
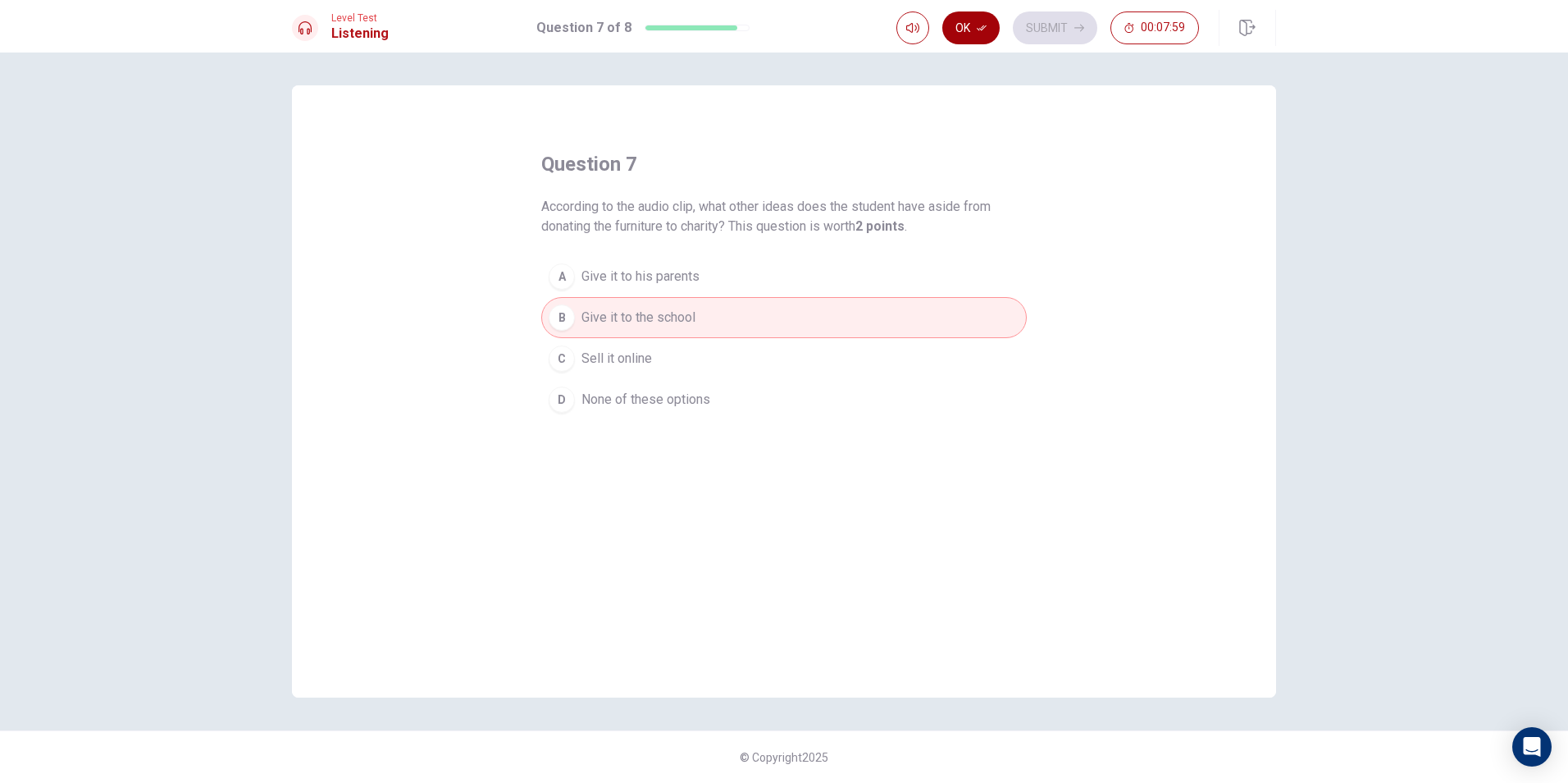
click at [981, 23] on icon "button" at bounding box center [982, 28] width 10 height 10
click at [1058, 34] on button "Submit" at bounding box center [1055, 28] width 85 height 33
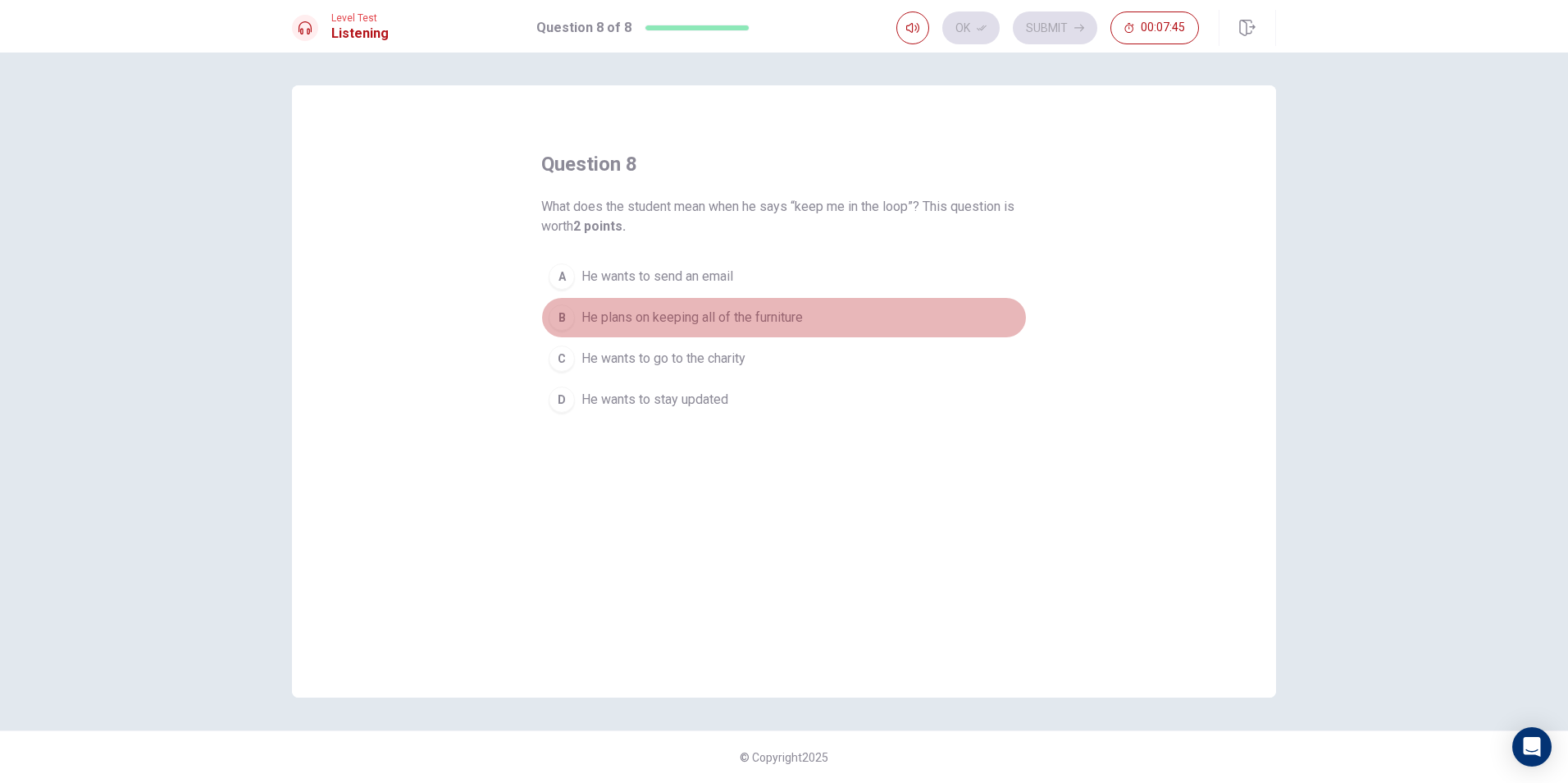
click at [566, 316] on div "B" at bounding box center [561, 318] width 26 height 26
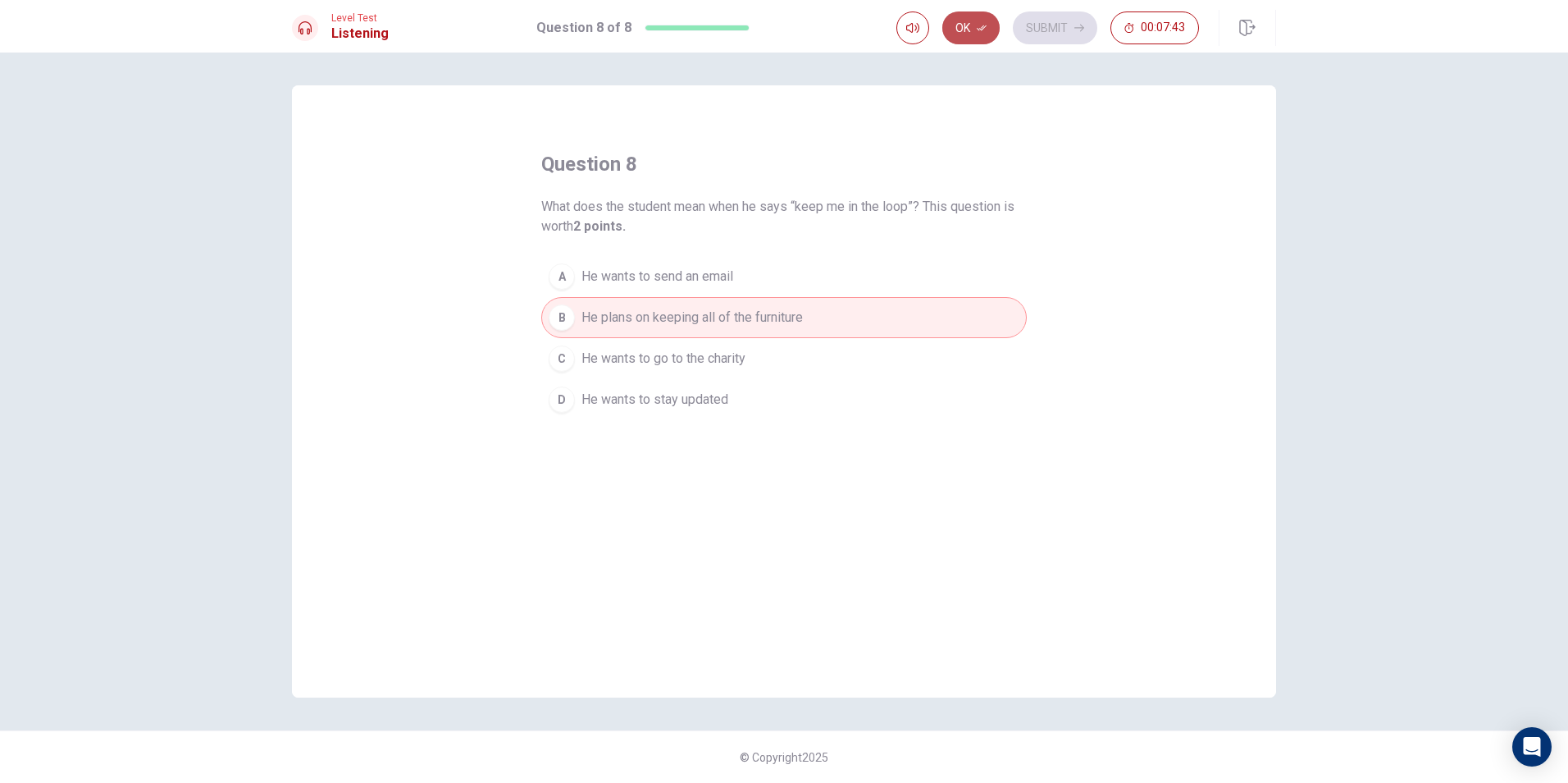
click at [983, 31] on icon "button" at bounding box center [982, 28] width 10 height 10
click at [1031, 30] on button "Submit" at bounding box center [1055, 28] width 85 height 33
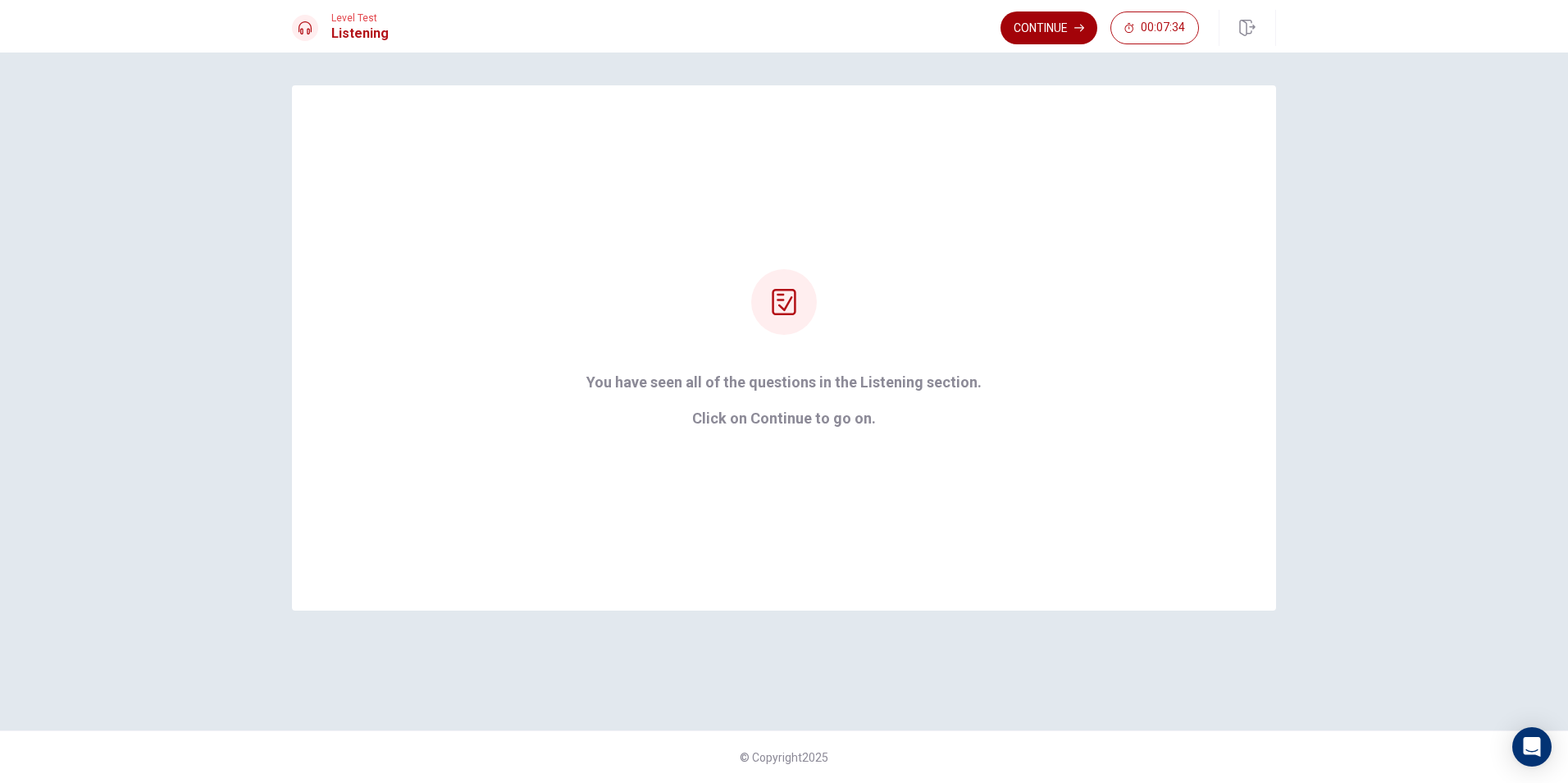
click at [1073, 22] on button "Continue" at bounding box center [1048, 28] width 97 height 33
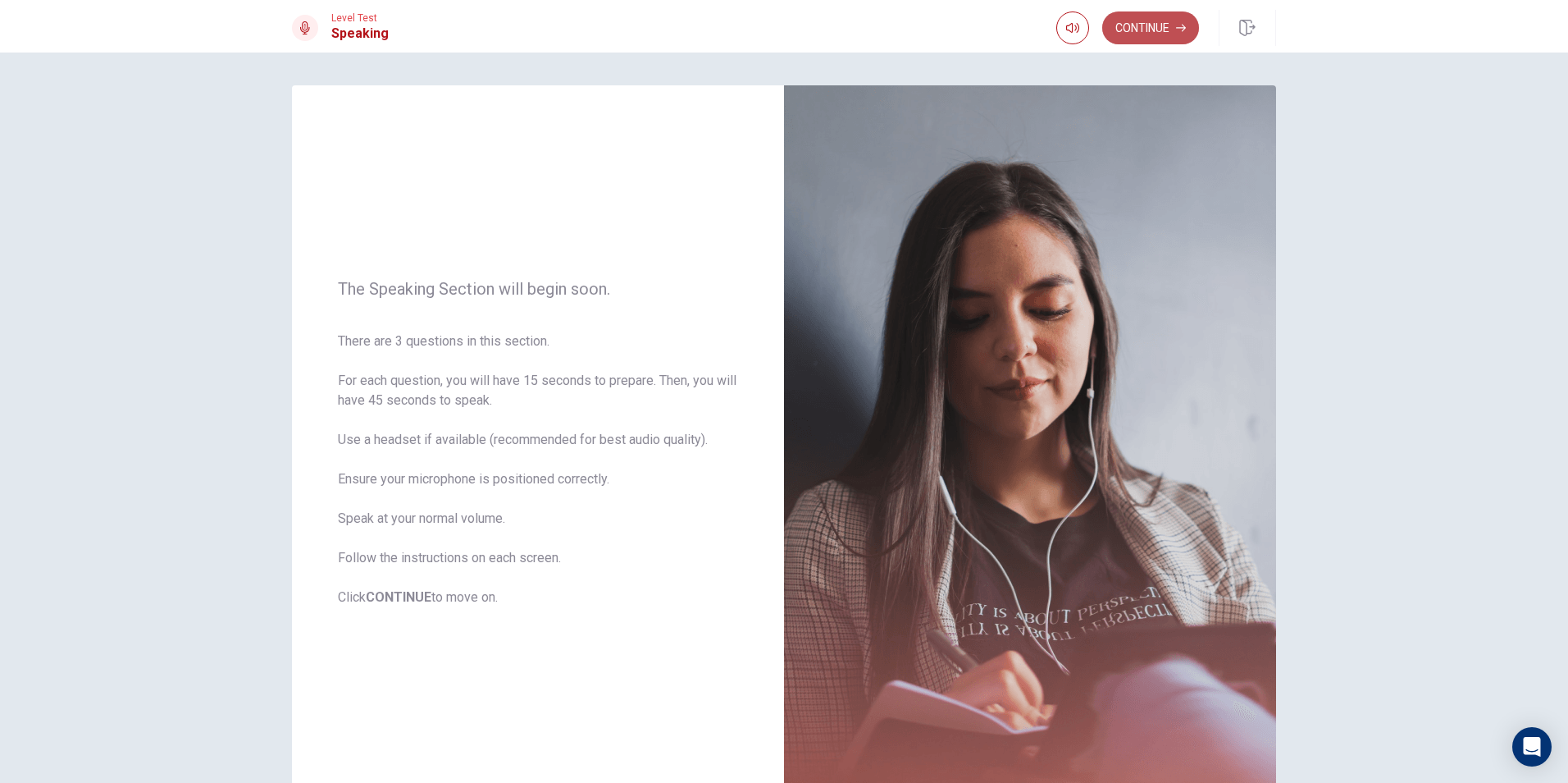
click at [1171, 24] on button "Continue" at bounding box center [1150, 28] width 97 height 33
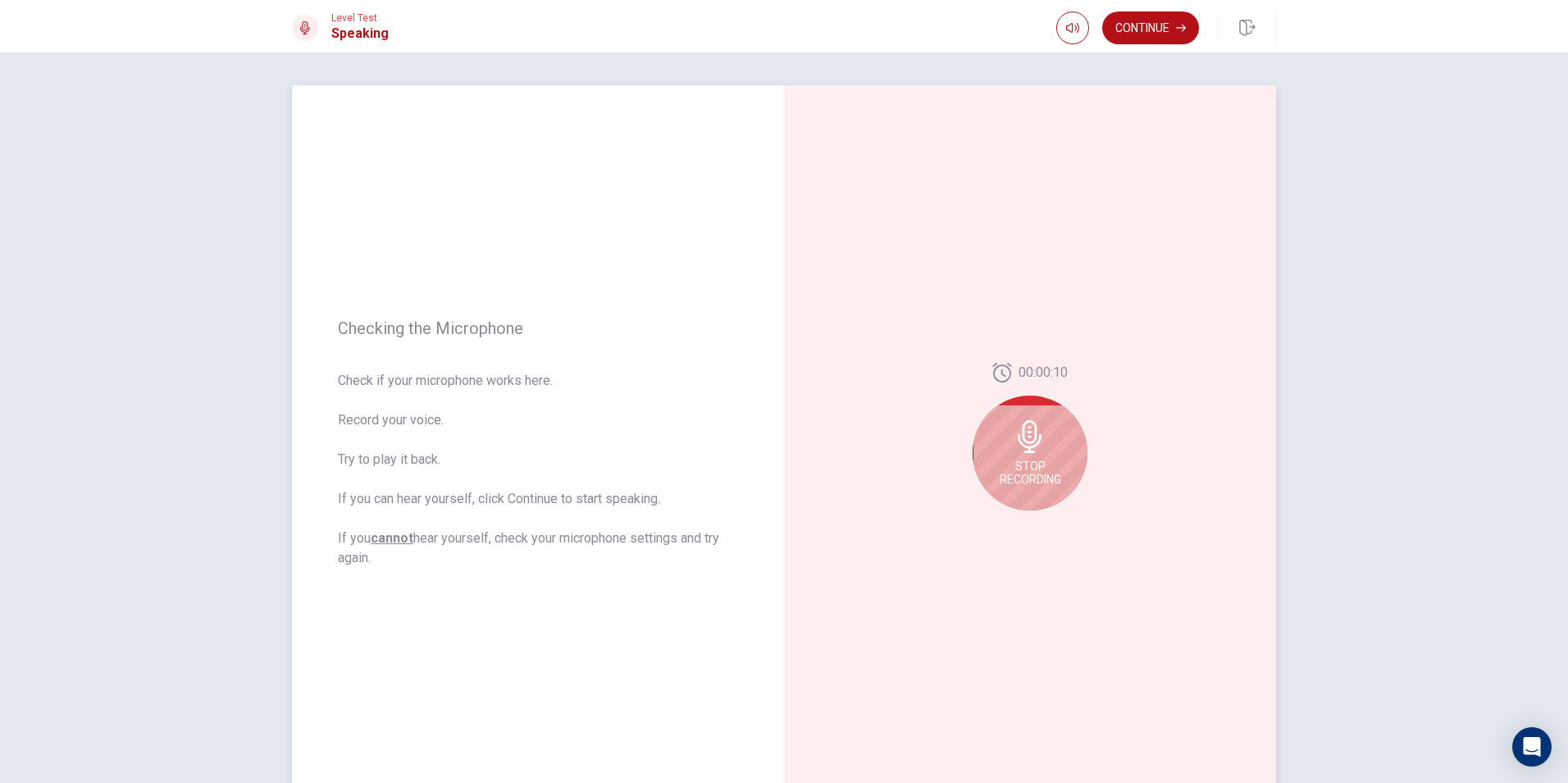
click at [1036, 431] on icon at bounding box center [1029, 436] width 33 height 33
click at [1047, 527] on icon "Play Audio" at bounding box center [1048, 524] width 10 height 10
click at [1145, 28] on button "Continue" at bounding box center [1150, 28] width 97 height 33
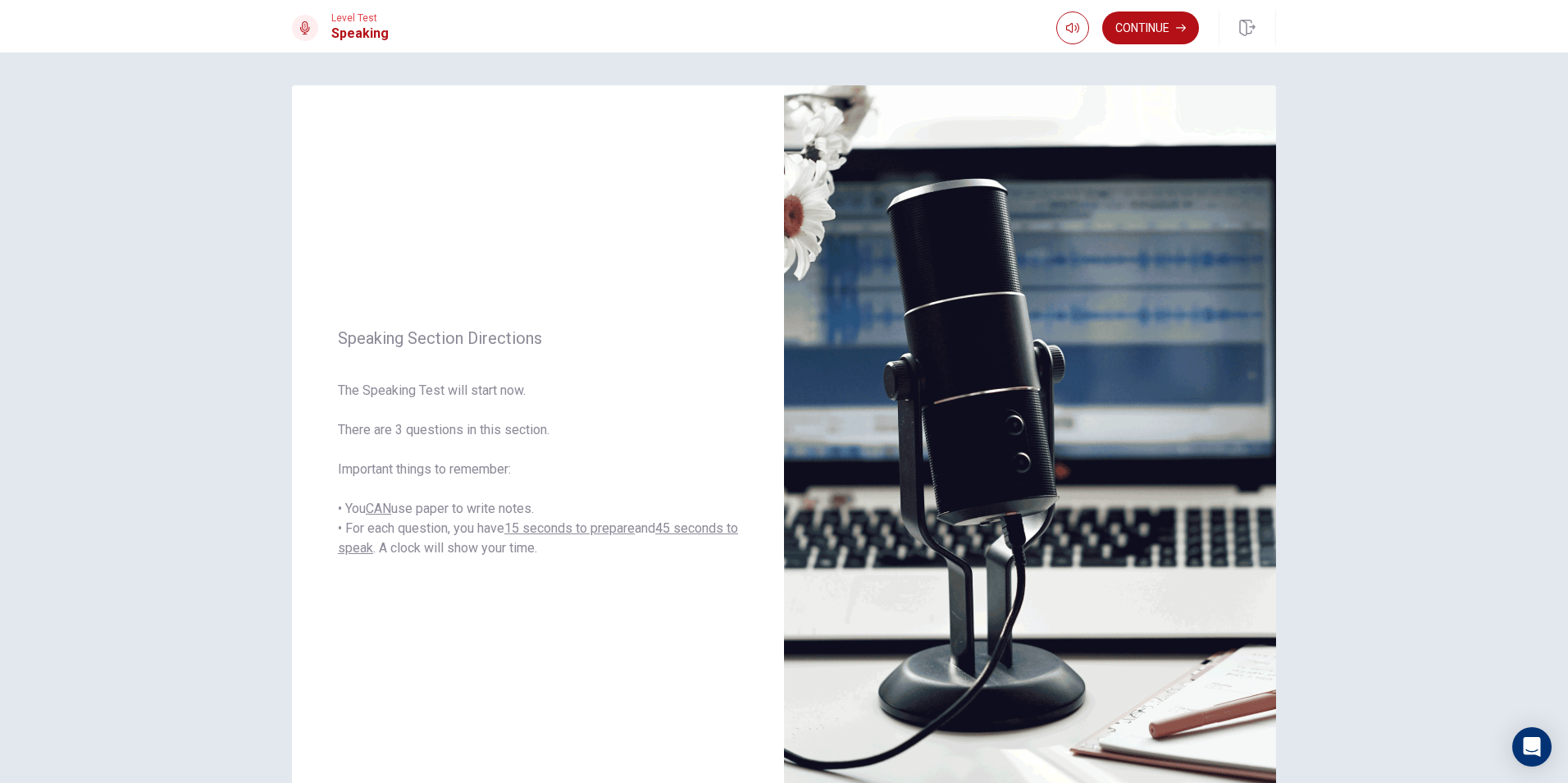
click at [1130, 21] on button "Continue" at bounding box center [1150, 28] width 97 height 33
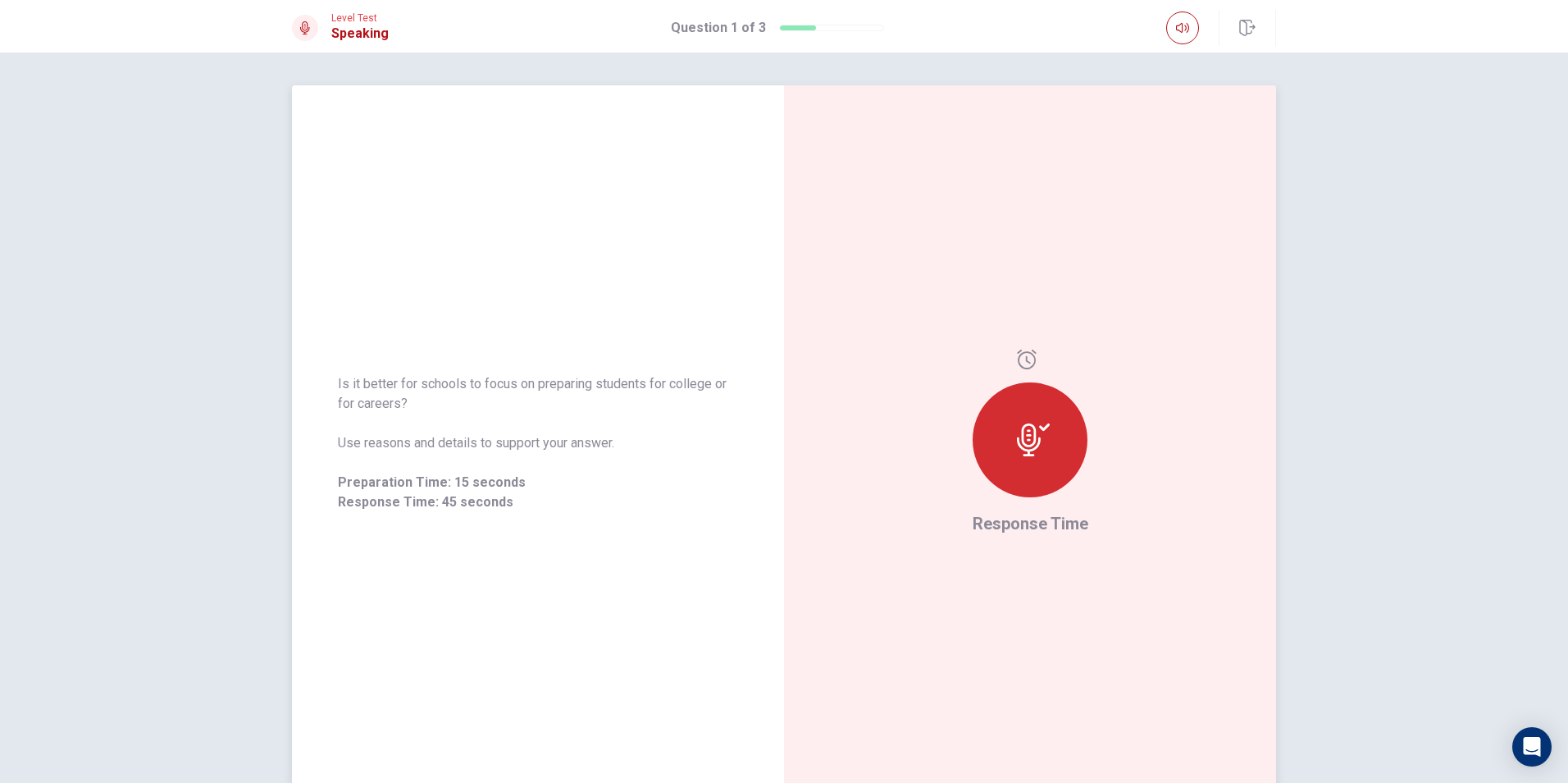
click at [1024, 467] on div at bounding box center [1029, 439] width 114 height 115
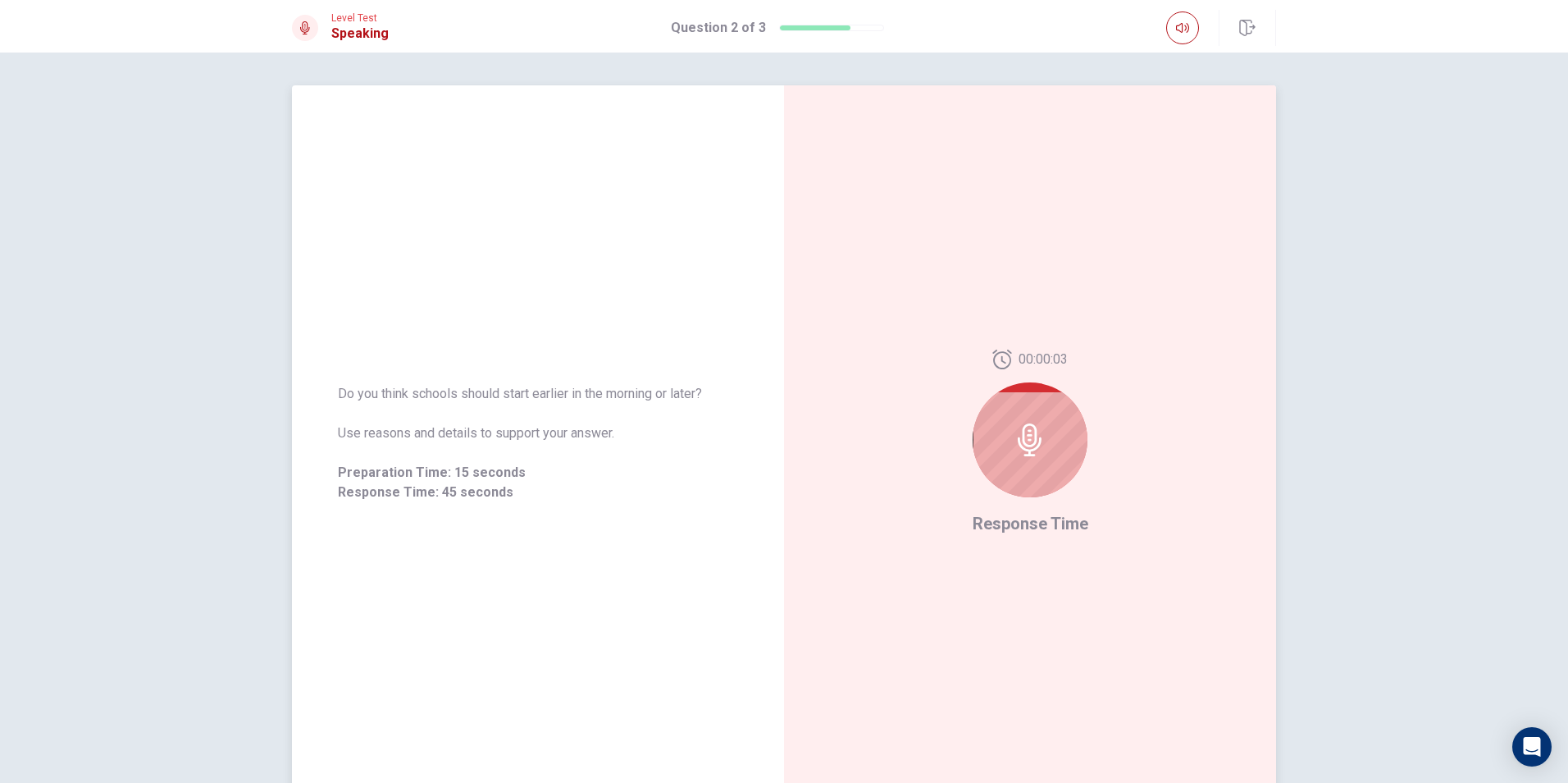
click at [990, 430] on div at bounding box center [1029, 439] width 114 height 115
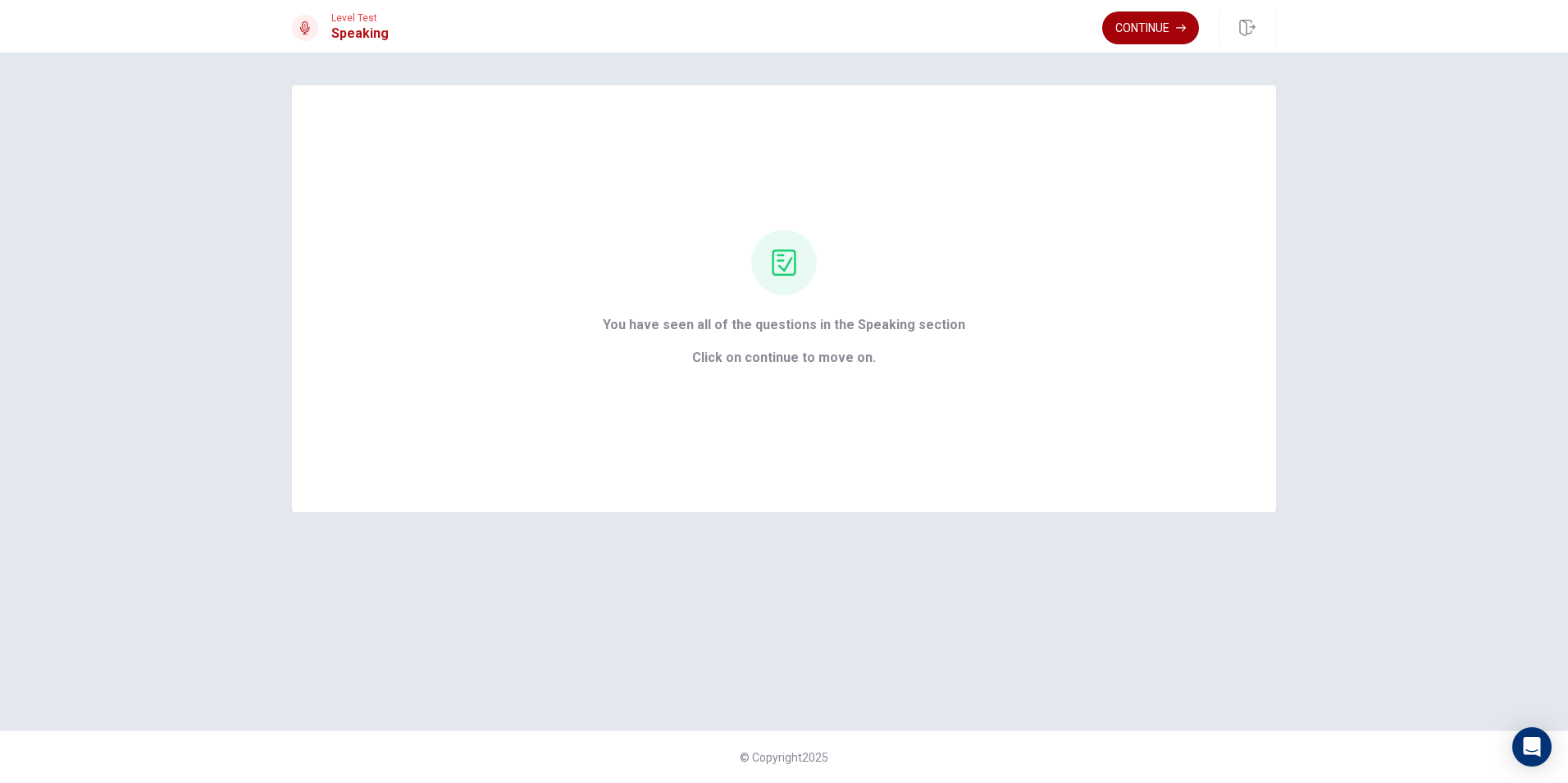
click at [1143, 29] on button "Continue" at bounding box center [1150, 28] width 97 height 33
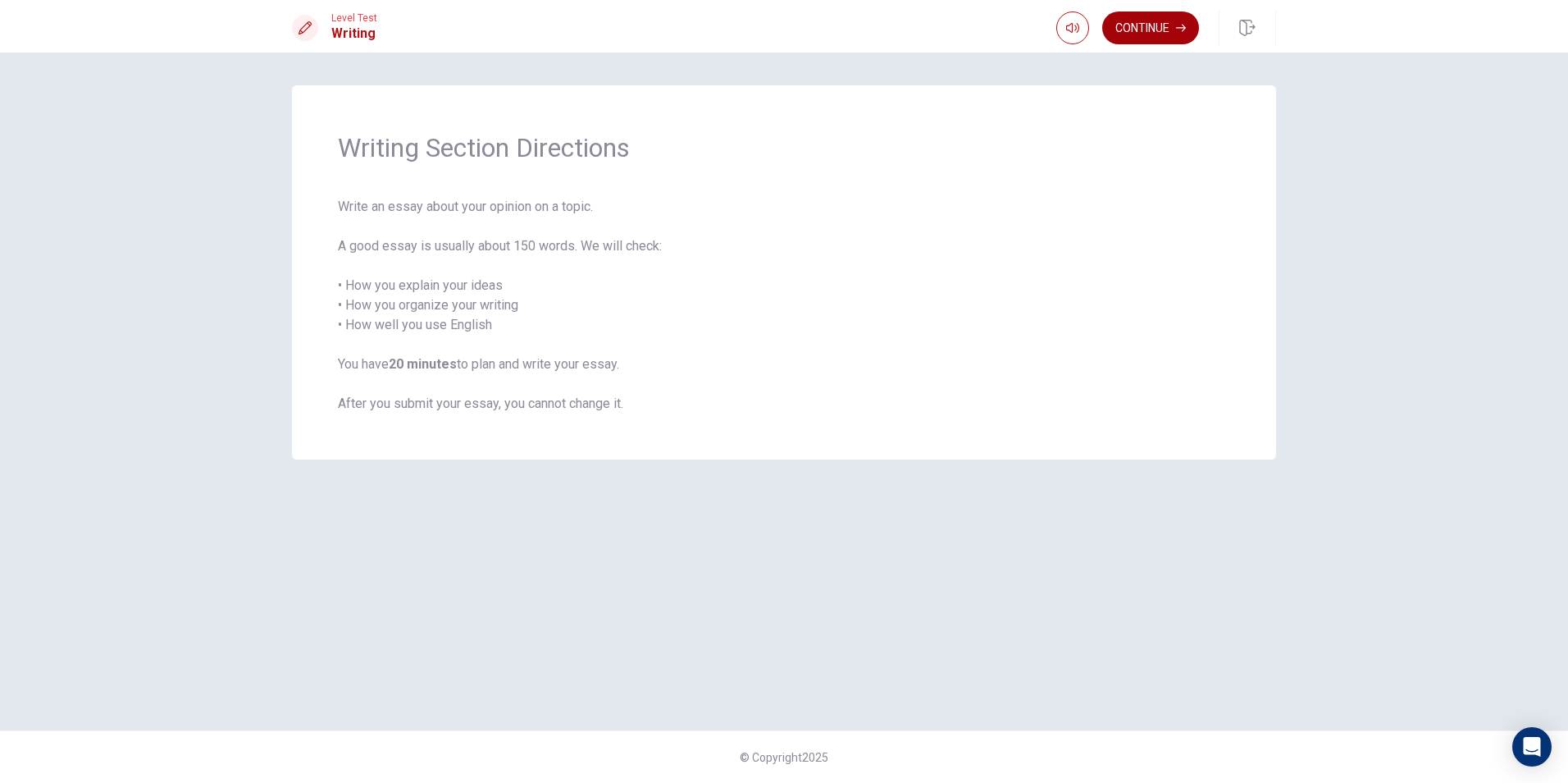
click at [1131, 35] on button "Continue" at bounding box center [1150, 28] width 97 height 33
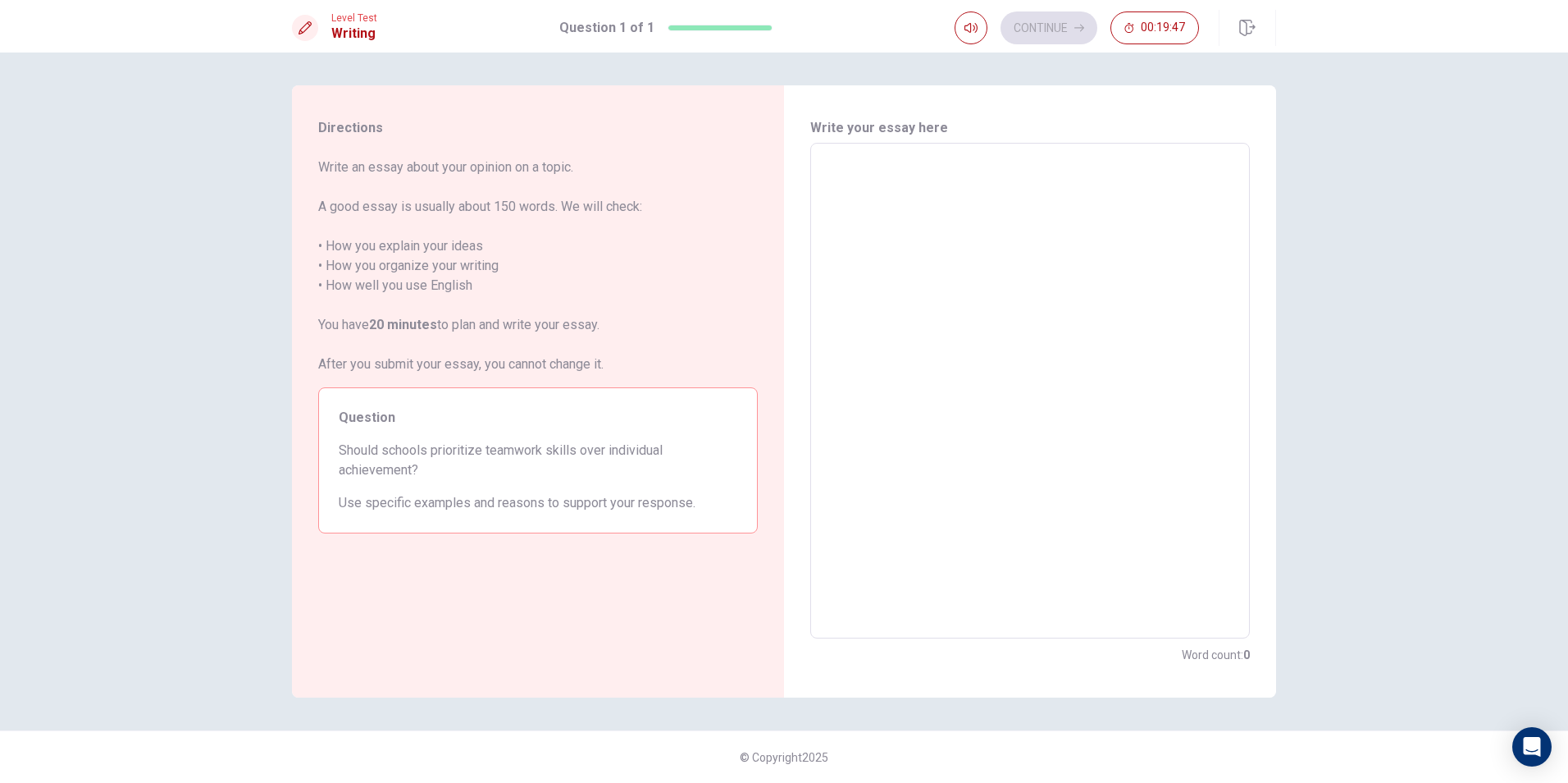
click at [925, 207] on textarea at bounding box center [1030, 391] width 417 height 468
type textarea "i"
type textarea "x"
type textarea "in"
type textarea "x"
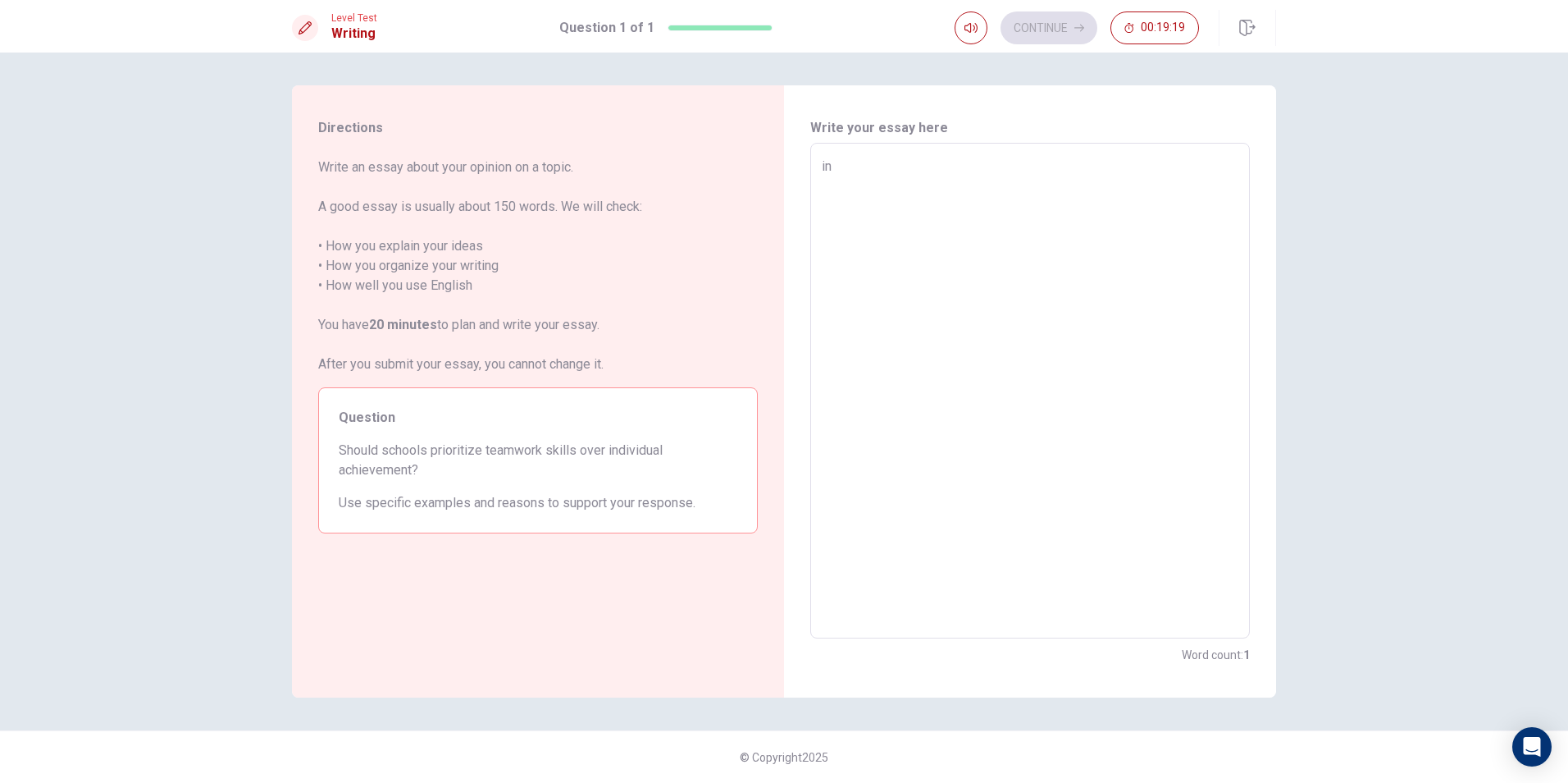
type textarea "in"
type textarea "x"
type textarea "in"
type textarea "x"
type textarea "i"
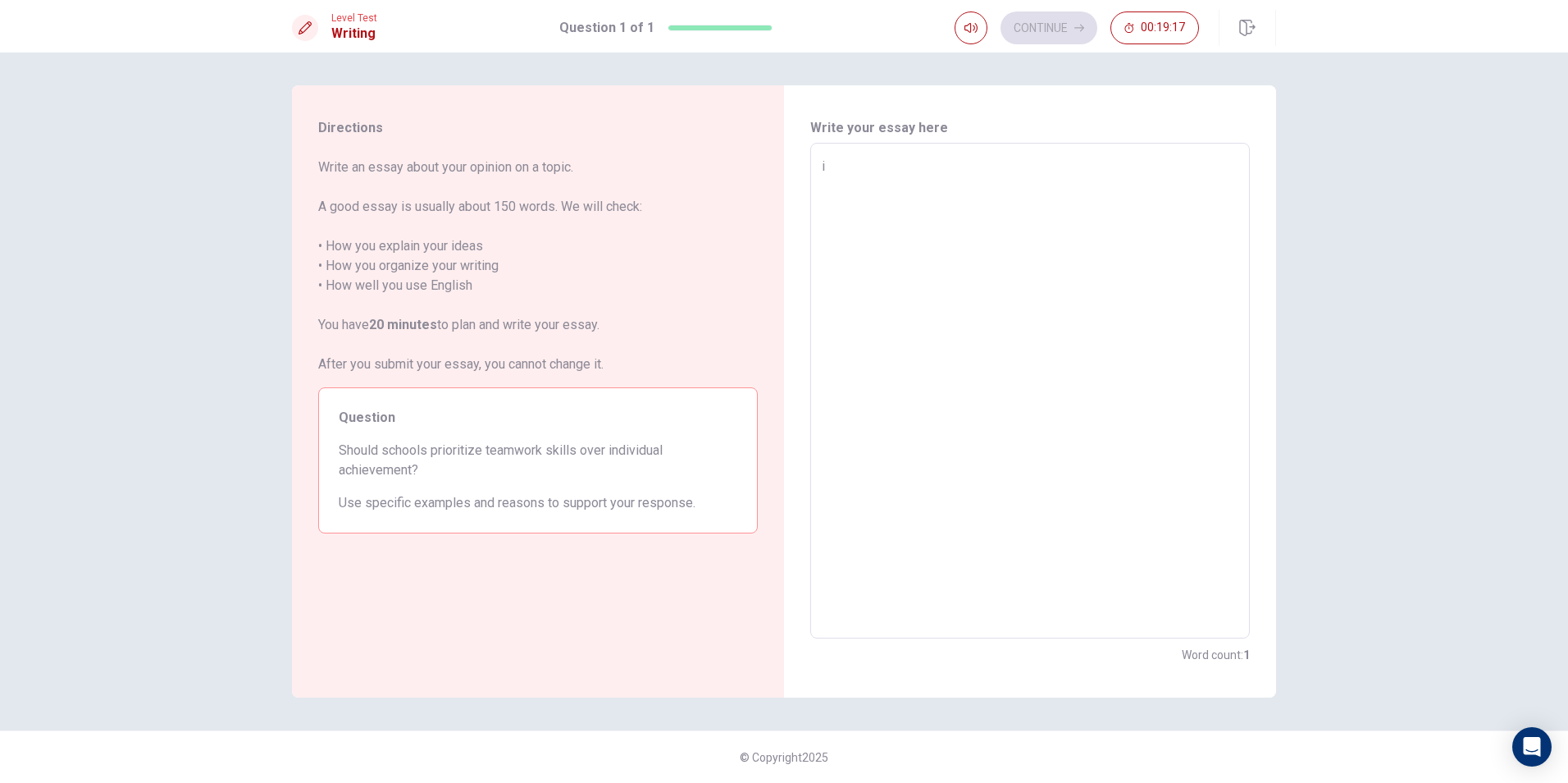
type textarea "x"
type textarea "i"
type textarea "x"
type textarea "in"
type textarea "x"
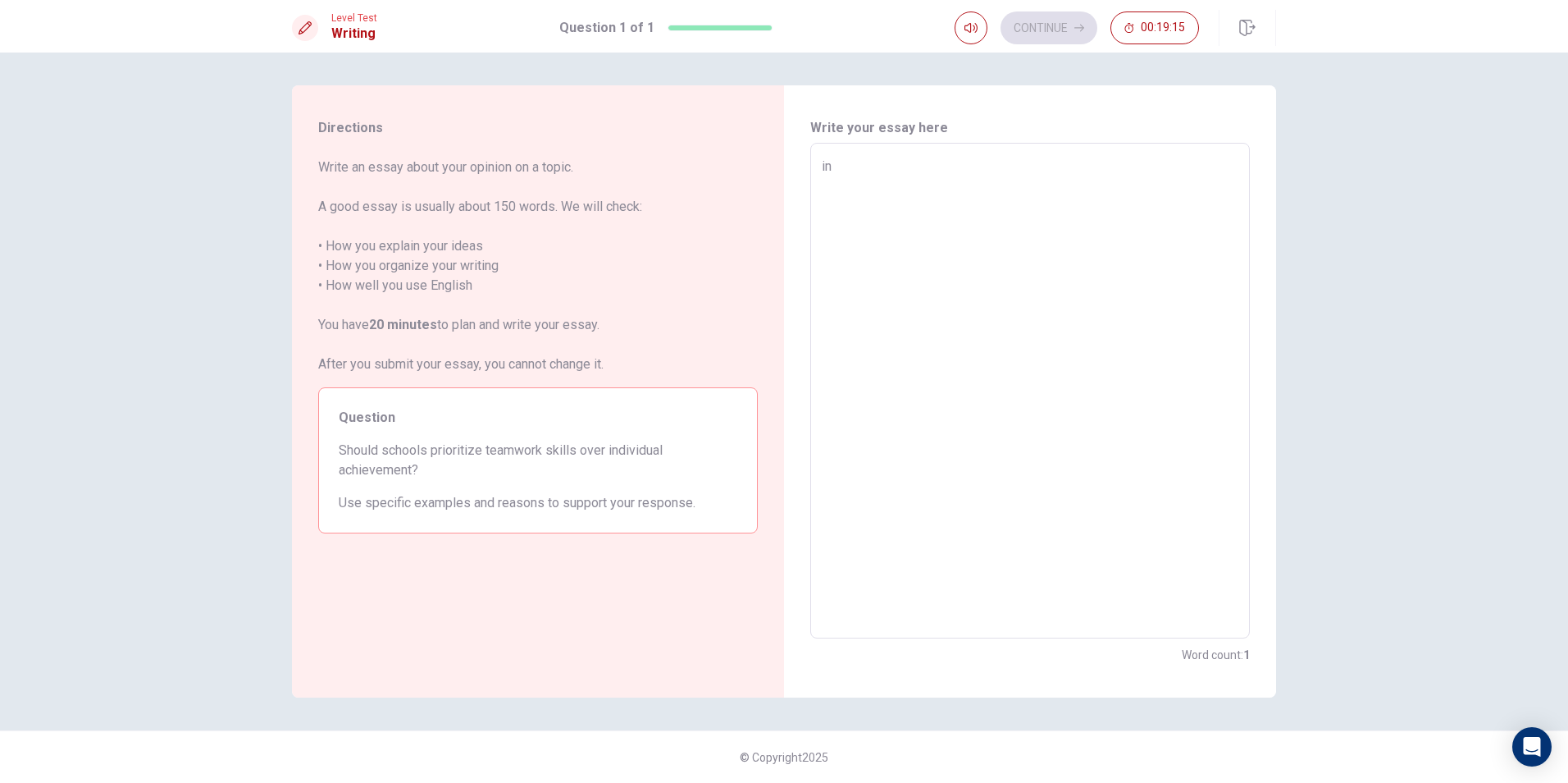
type textarea "in"
type textarea "x"
type textarea "in m"
type textarea "x"
type textarea "in my"
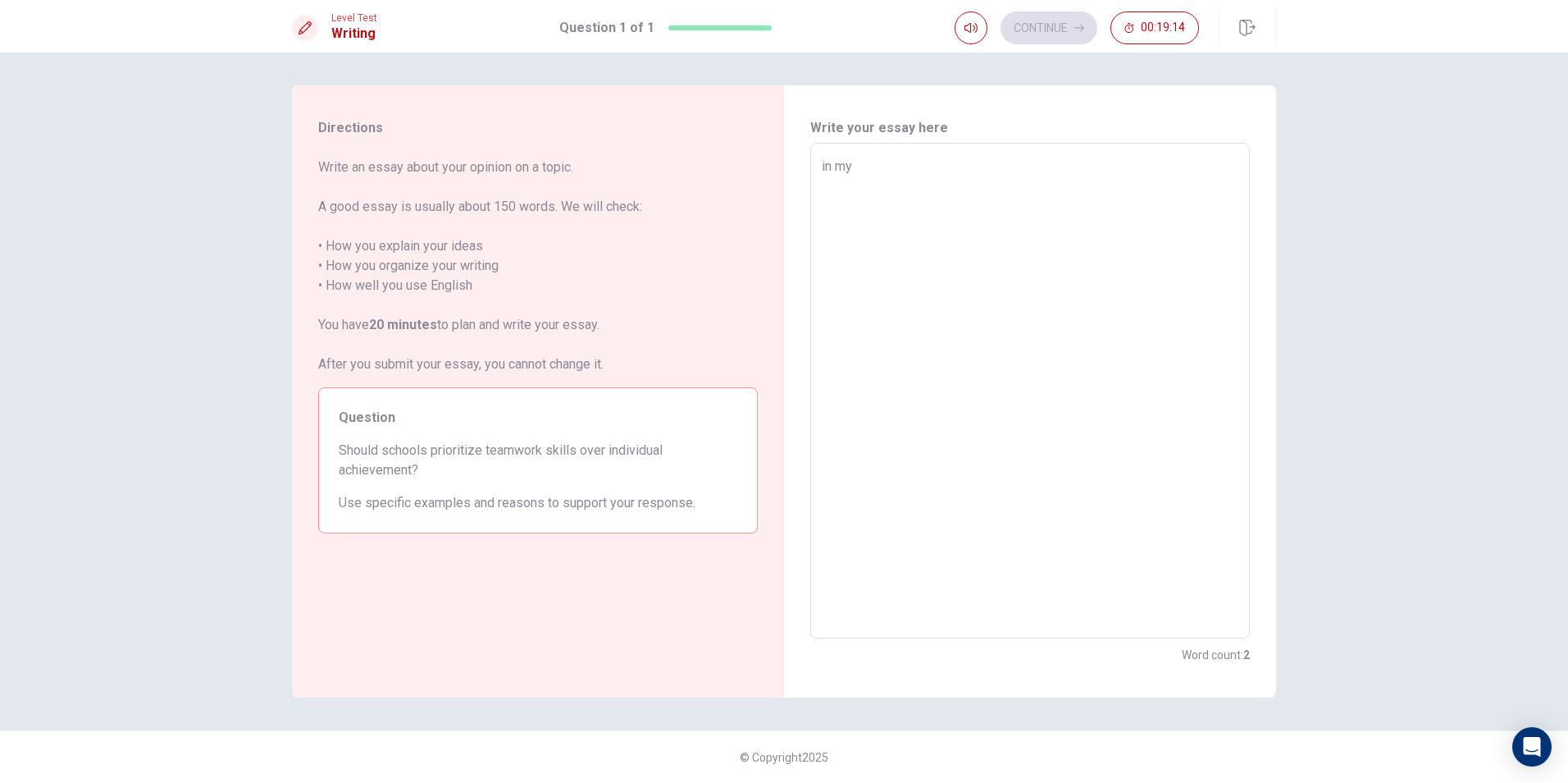
type textarea "x"
type textarea "in my"
type textarea "x"
type textarea "in my o"
type textarea "x"
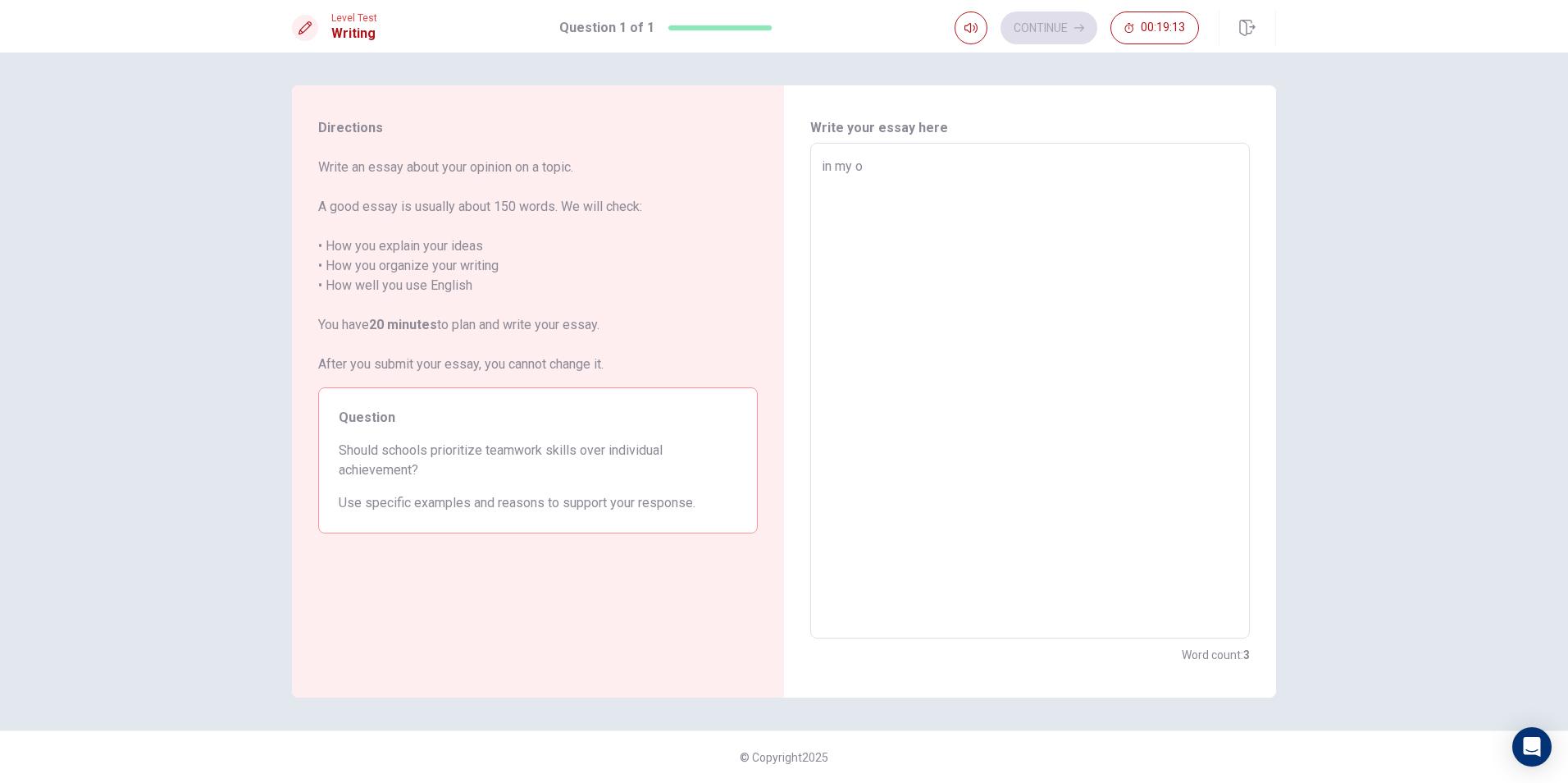
type textarea "in my op"
type textarea "x"
type textarea "in my opi"
type textarea "x"
type textarea "in my opin"
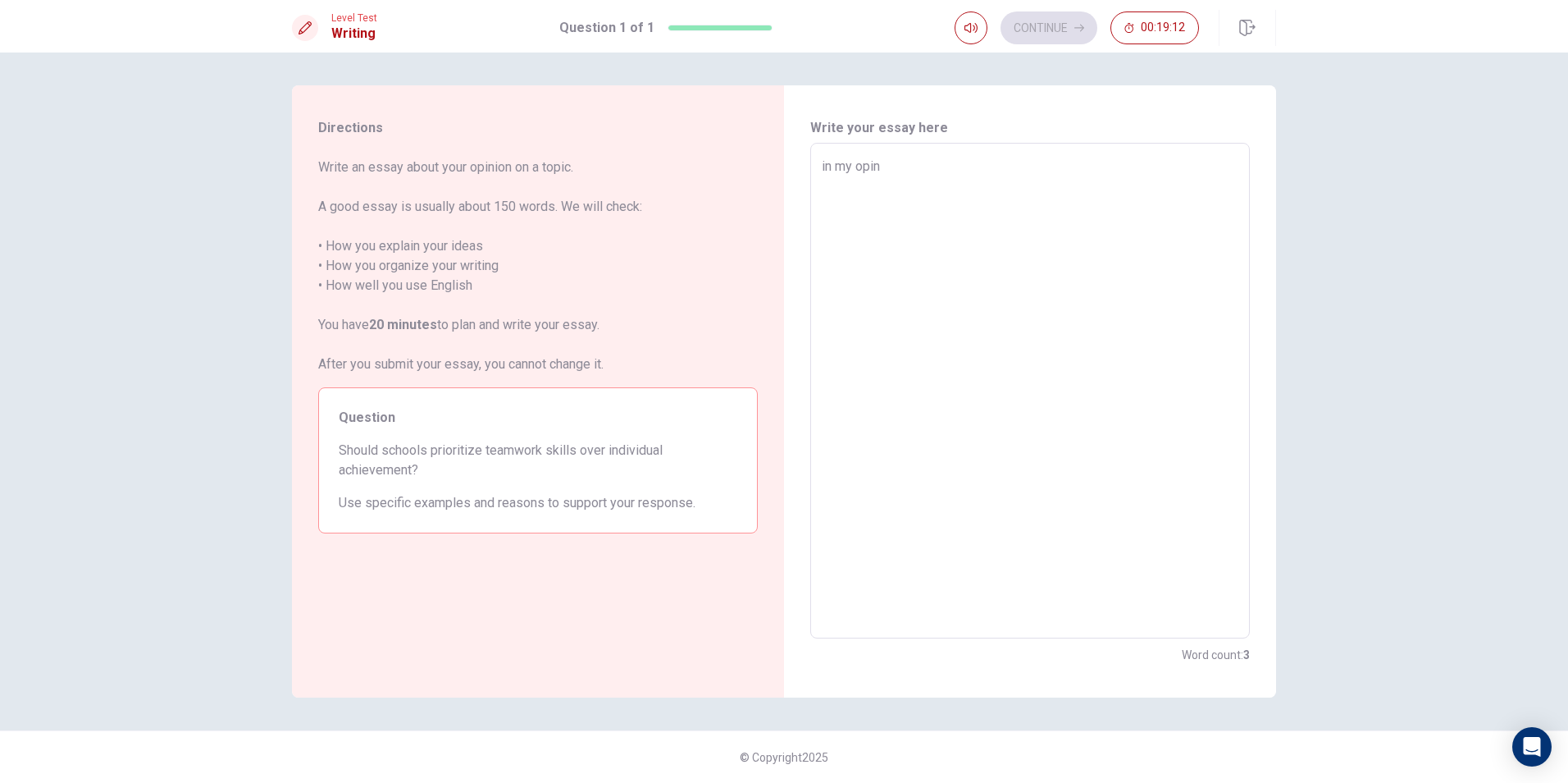
type textarea "x"
type textarea "in my opini"
type textarea "x"
type textarea "in my opinio"
type textarea "x"
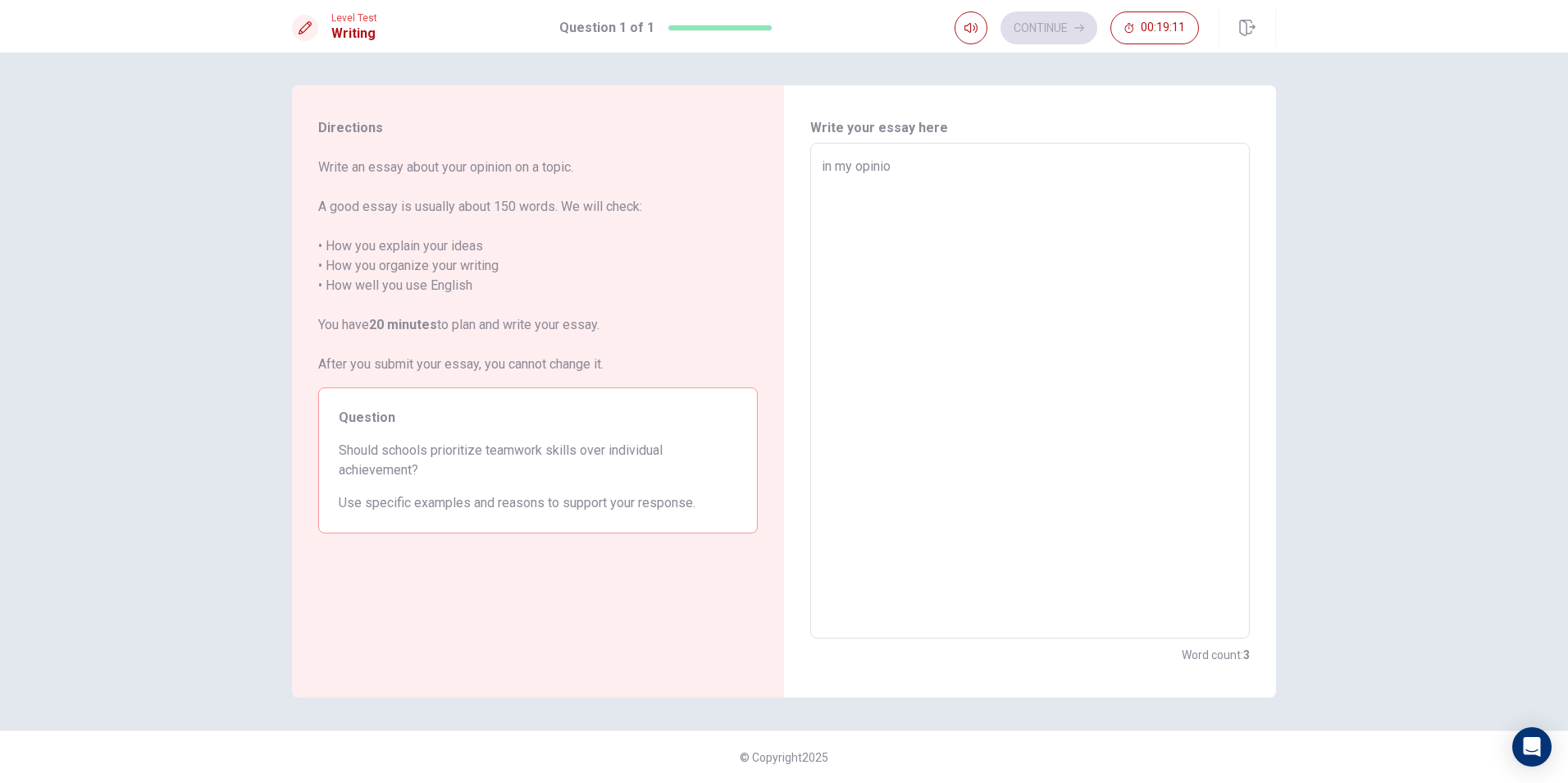
type textarea "in my opinion"
type textarea "x"
type textarea "in my opinion"
type textarea "x"
type textarea "in my opinion"
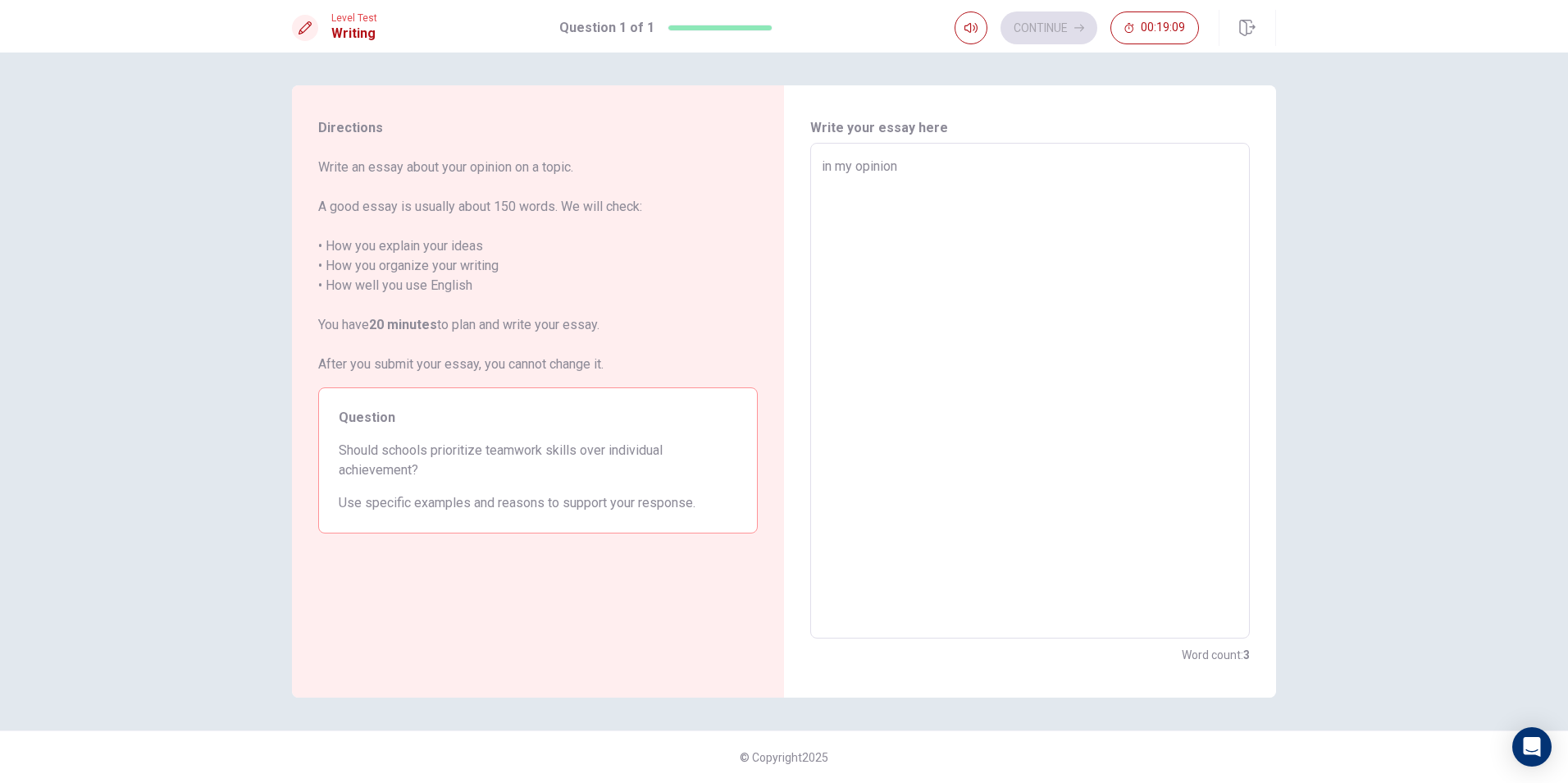
type textarea "x"
type textarea "in my opinion""
type textarea "x"
type textarea "in my opinion"
type textarea "x"
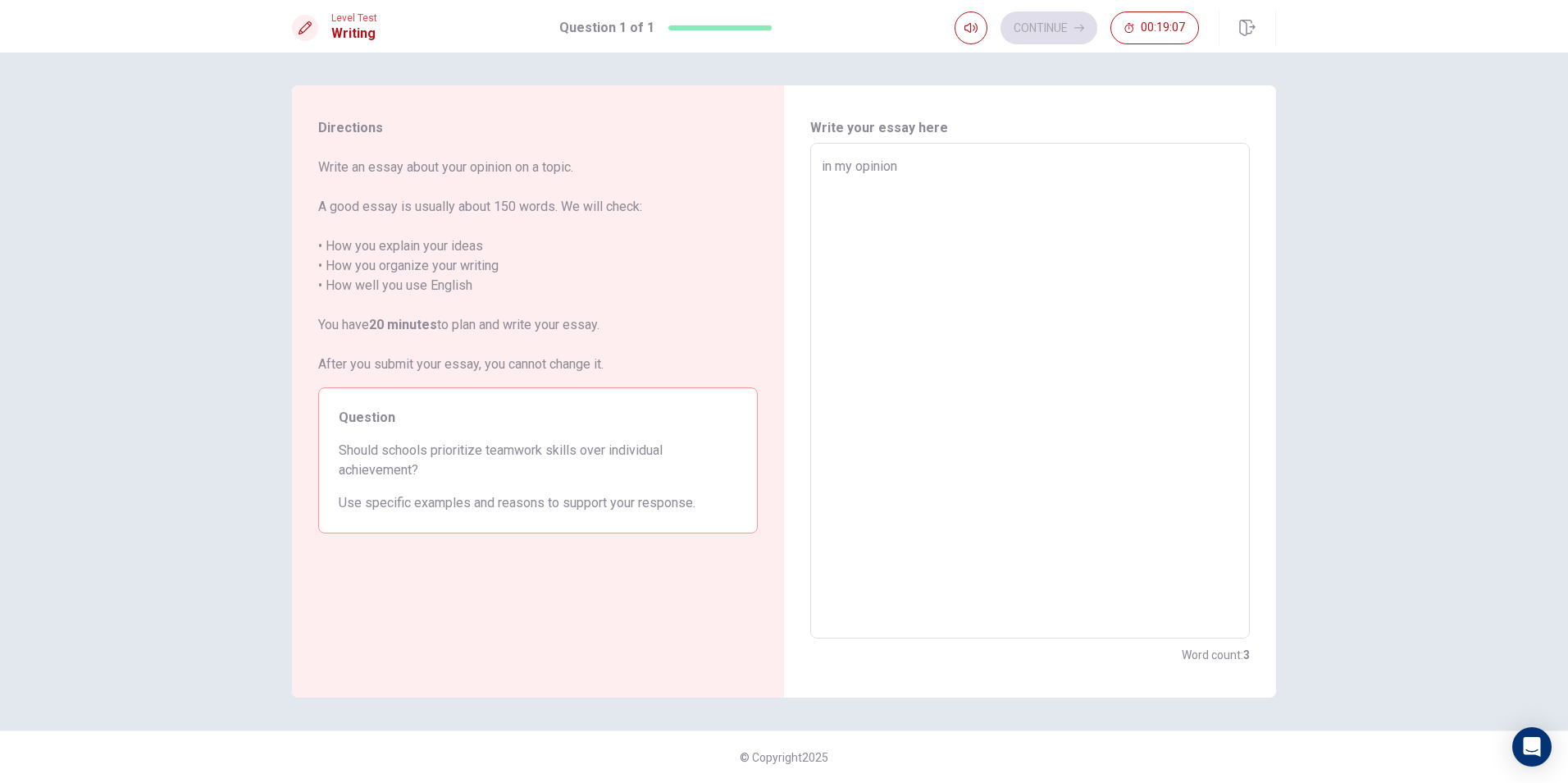
type textarea "in my opinion,"
type textarea "x"
type textarea "in my opinion,"
type textarea "x"
type textarea "in my opinion, I"
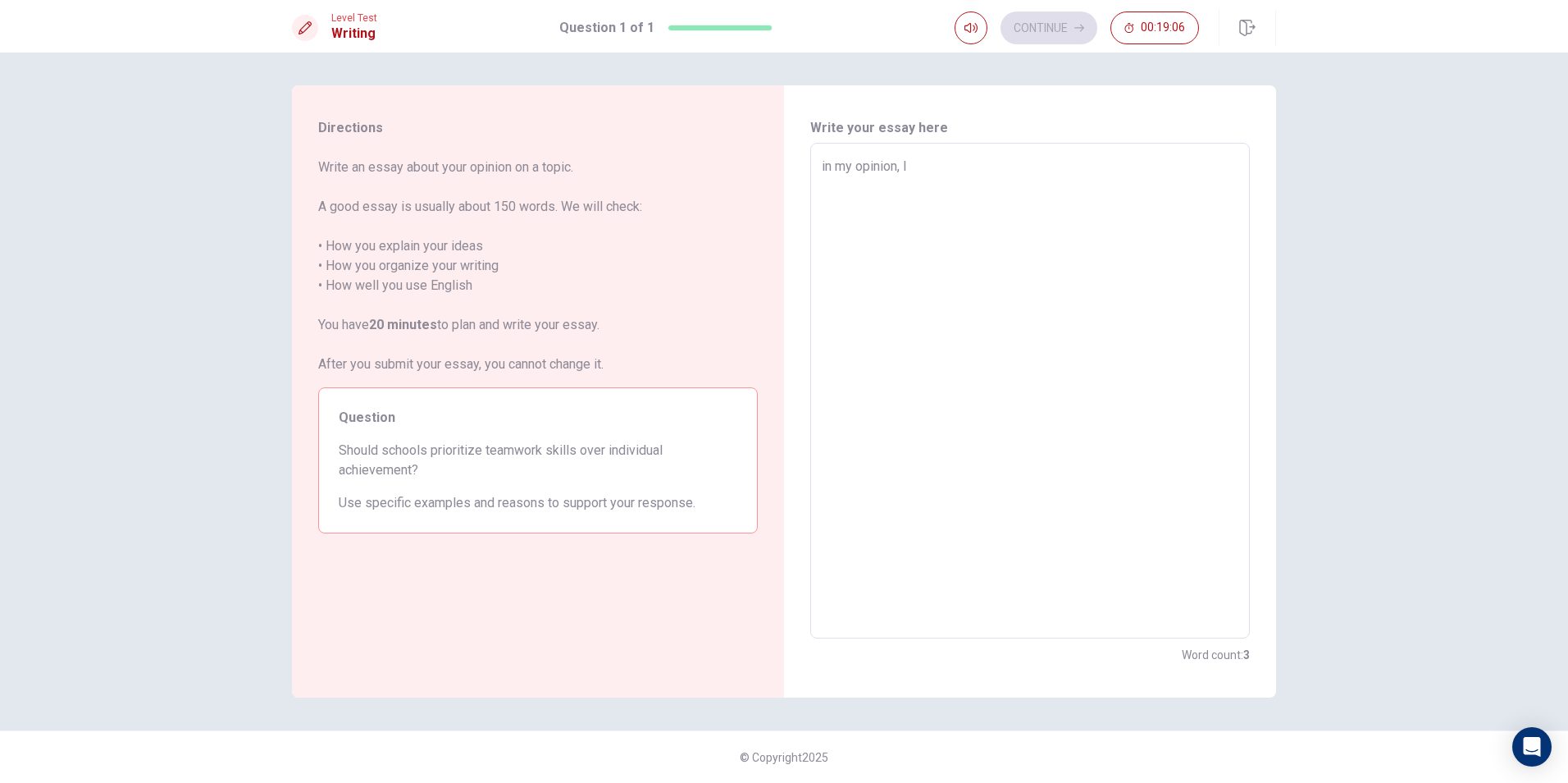
type textarea "x"
type textarea "in my opinion, I"
type textarea "x"
type textarea "in my opinion, I t"
type textarea "x"
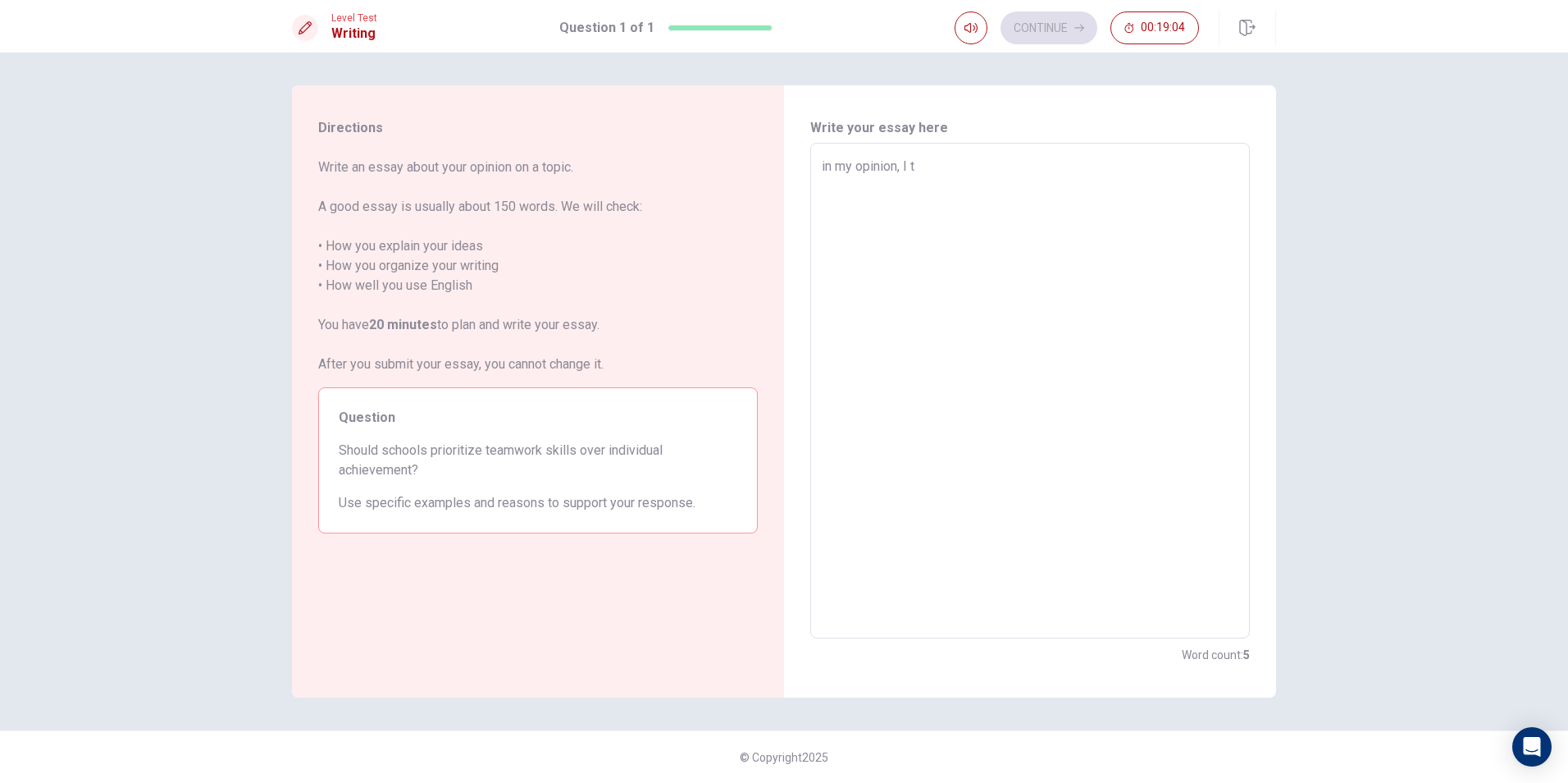
type textarea "in my opinion, I th"
type textarea "x"
type textarea "in my opinion, I thi"
type textarea "x"
type textarea "in my opinion, I thin"
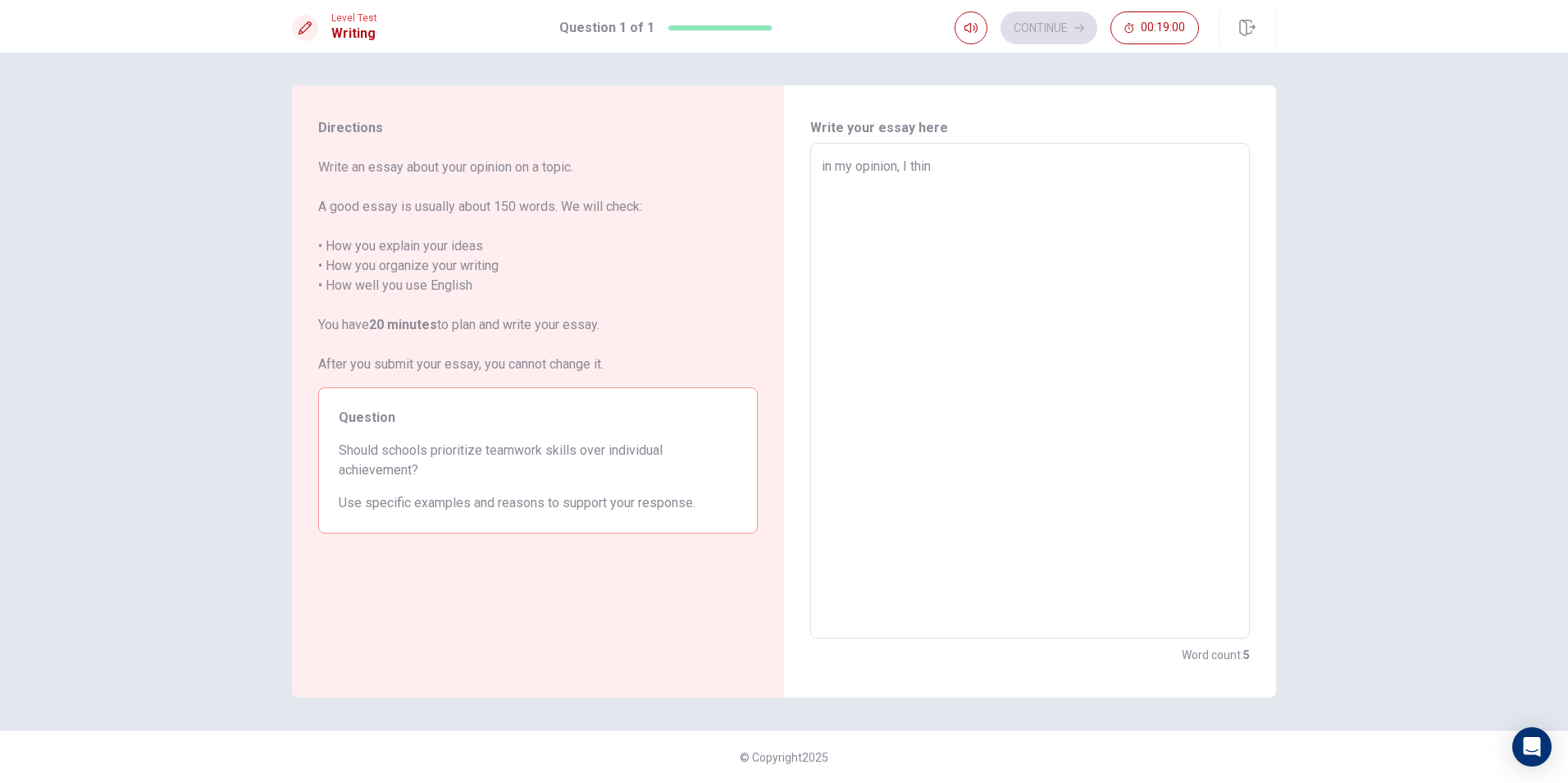
type textarea "x"
type textarea "in my opinion, I think"
type textarea "x"
type textarea "in my opinion, I think"
type textarea "x"
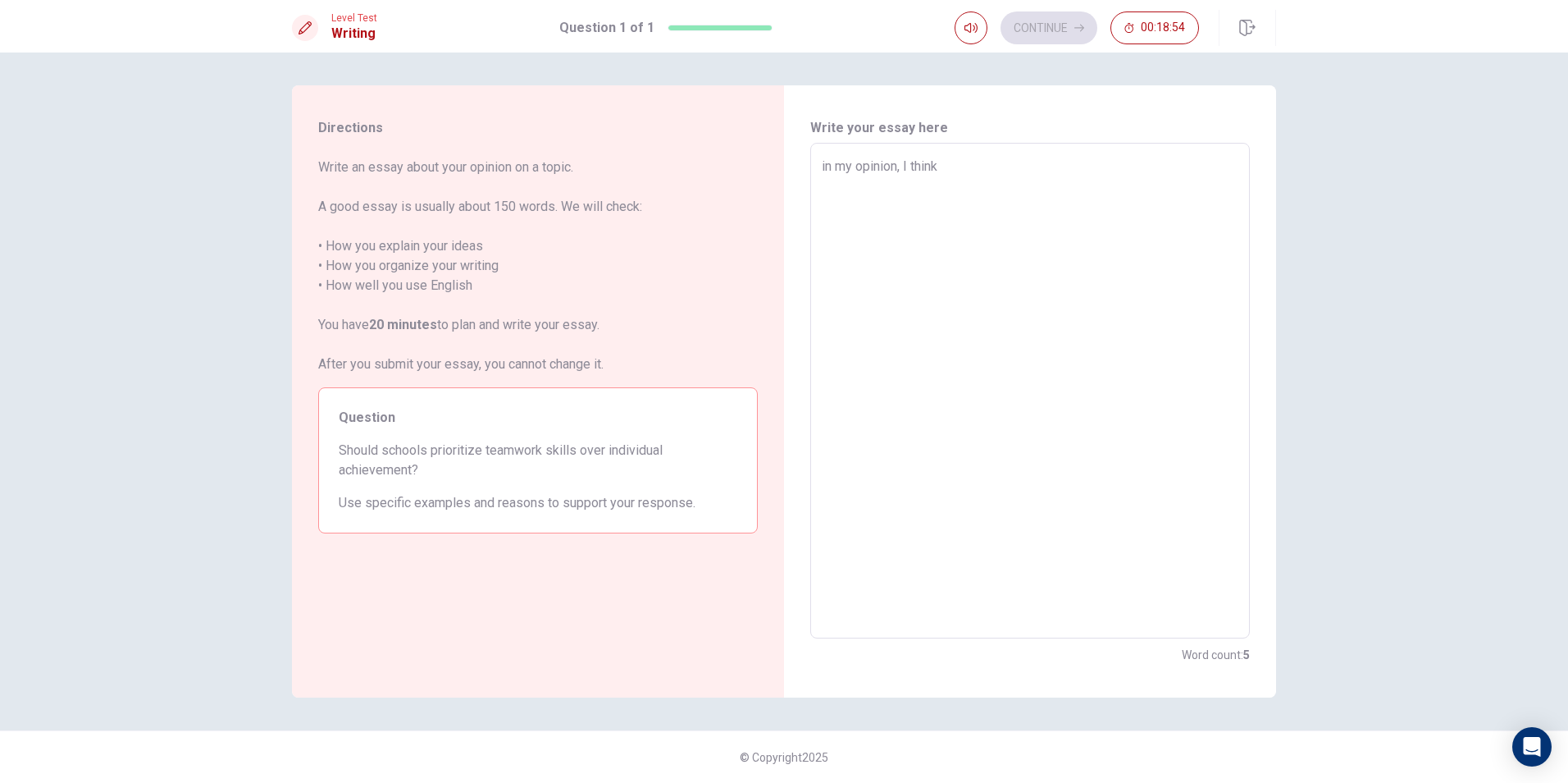
type textarea "in my opinion, I think t"
type textarea "x"
type textarea "in my opinion, I think th"
type textarea "x"
type textarea "in my opinion, I think the"
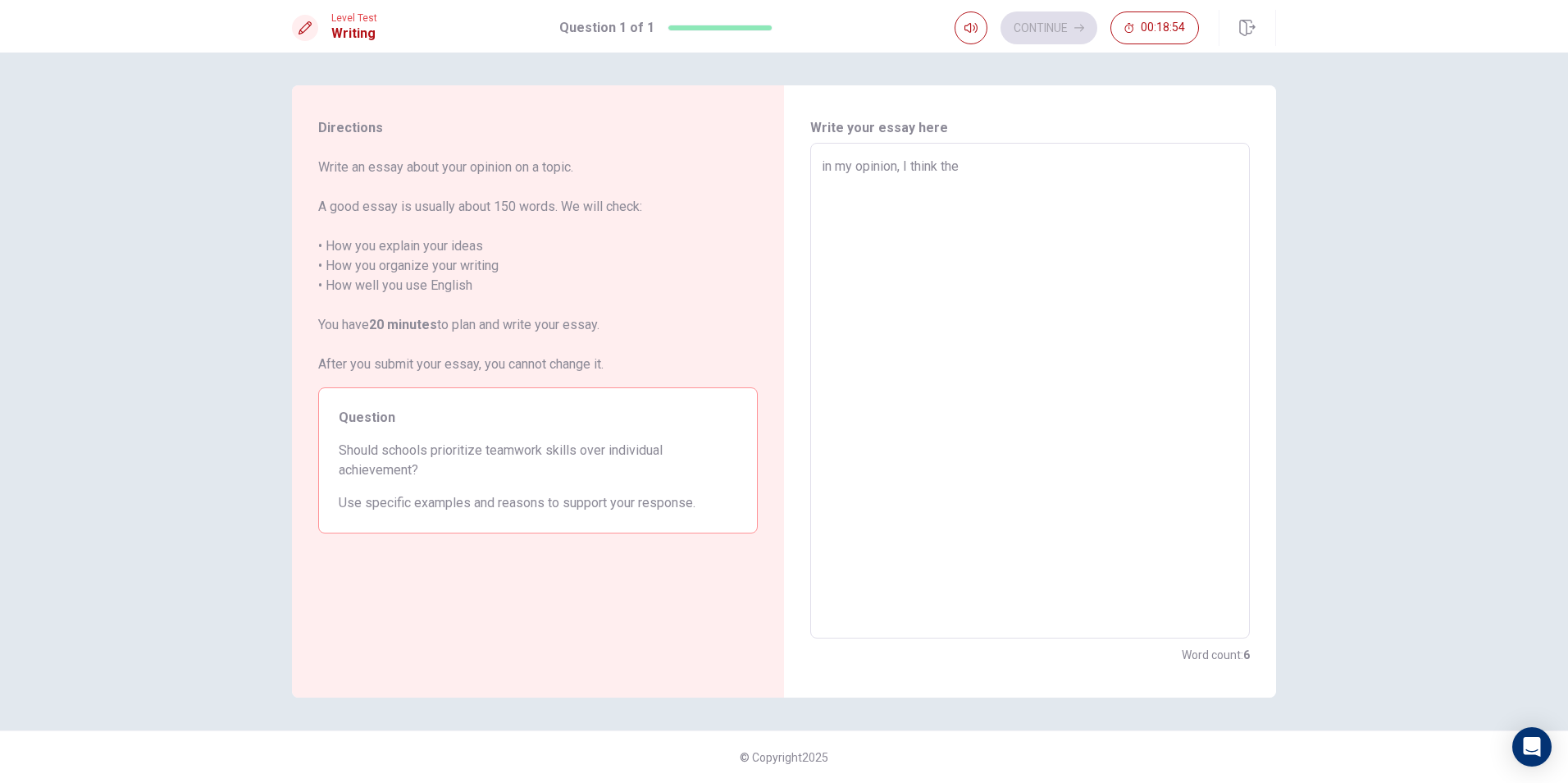
type textarea "x"
type textarea "in my opinion, I think the"
type textarea "x"
type textarea "in my opinion, I think the s"
type textarea "x"
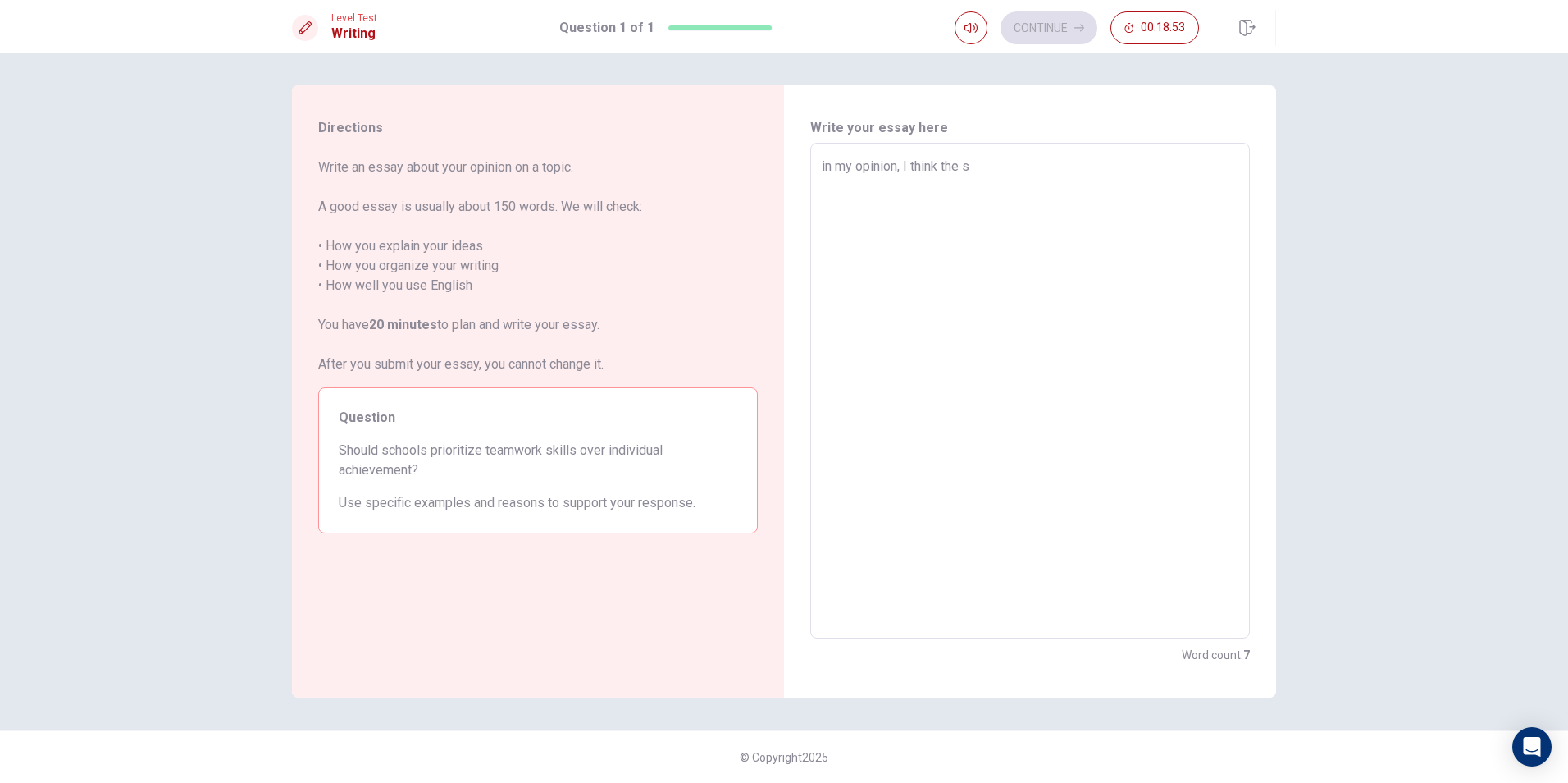
type textarea "in my opinion, I think the sc"
type textarea "x"
type textarea "in my opinion, I think the sch"
type textarea "x"
type textarea "in my opinion, I think the scho"
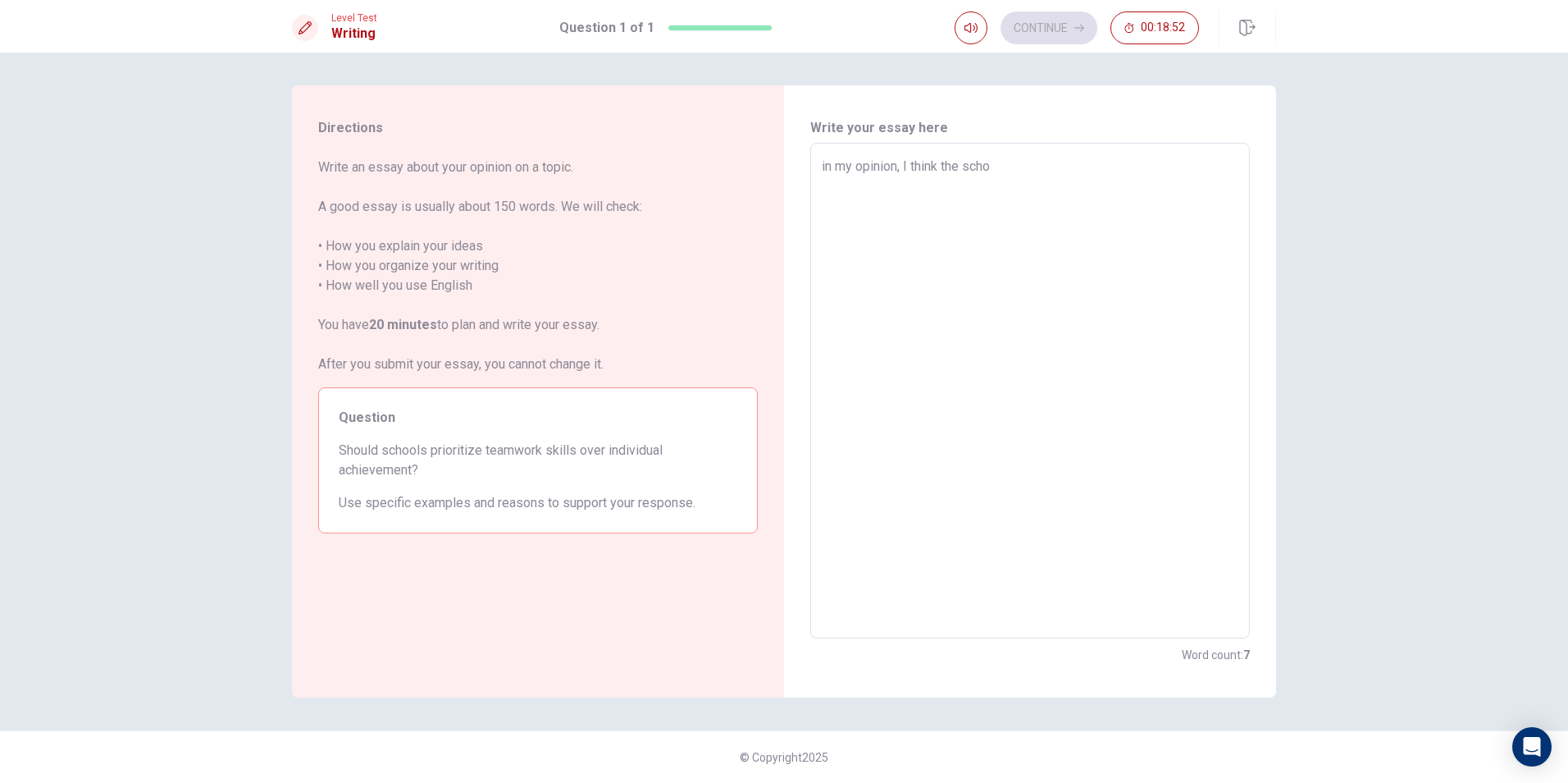
type textarea "x"
type textarea "in my opinion, I think the schol"
type textarea "x"
type textarea "in my opinion, I think the [PERSON_NAME]"
type textarea "x"
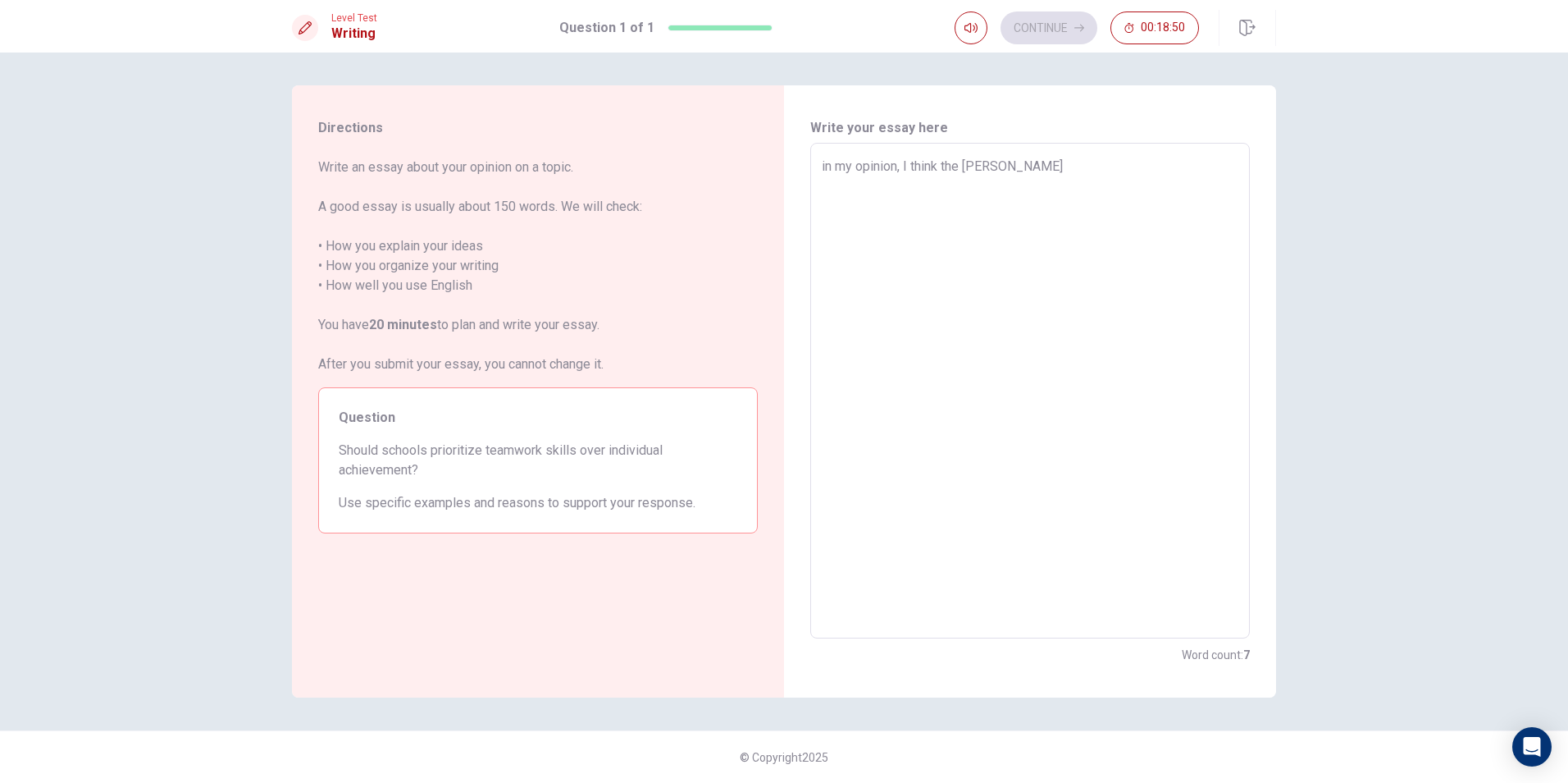
type textarea "in my opinion, I think the schol"
type textarea "x"
type textarea "in my opinion, I think the scho"
type textarea "x"
type textarea "in my opinion, I think the schoo"
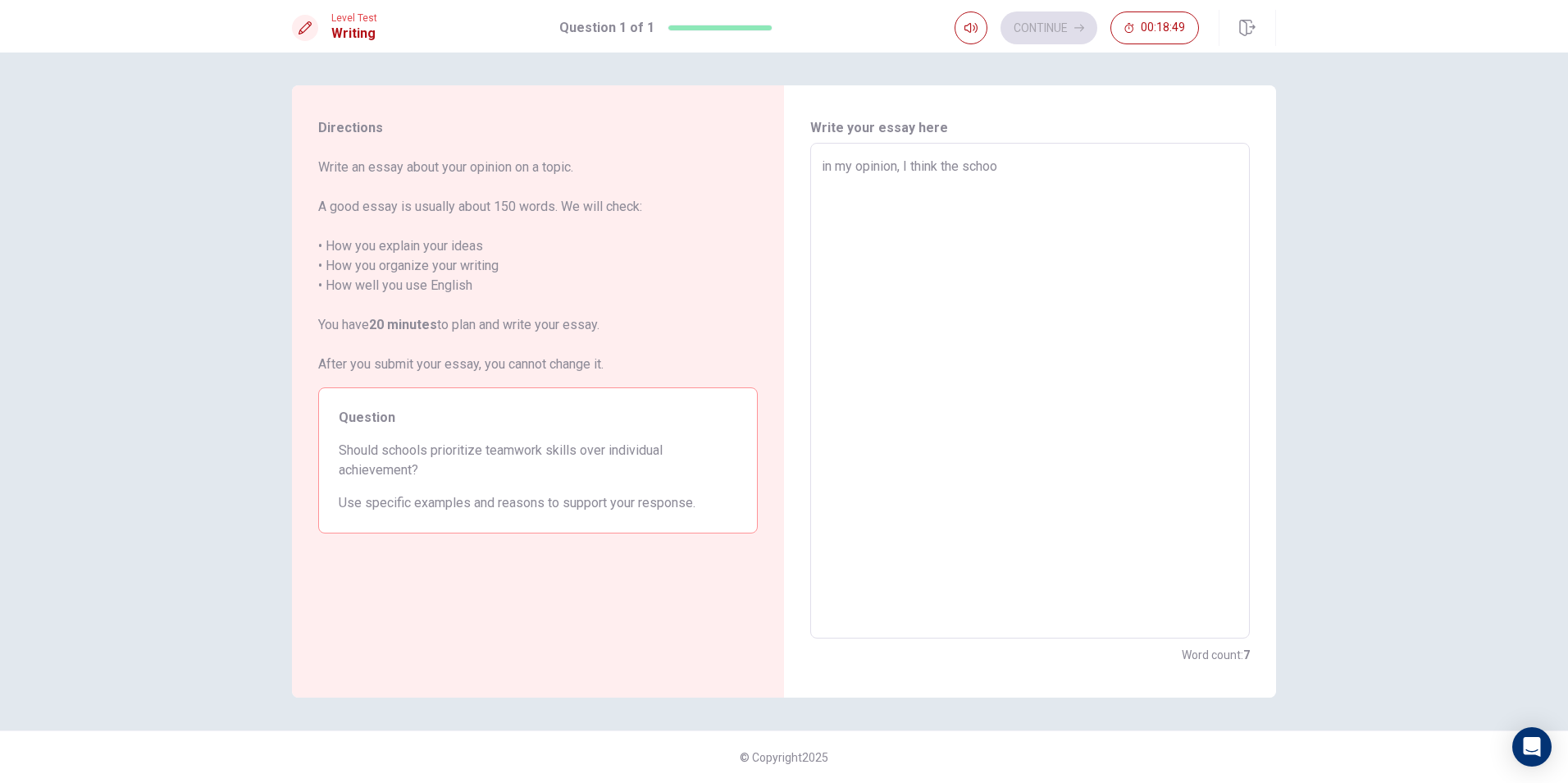
type textarea "x"
type textarea "in my opinion, I think the school"
type textarea "x"
type textarea "in my opinion, I think the school"
type textarea "x"
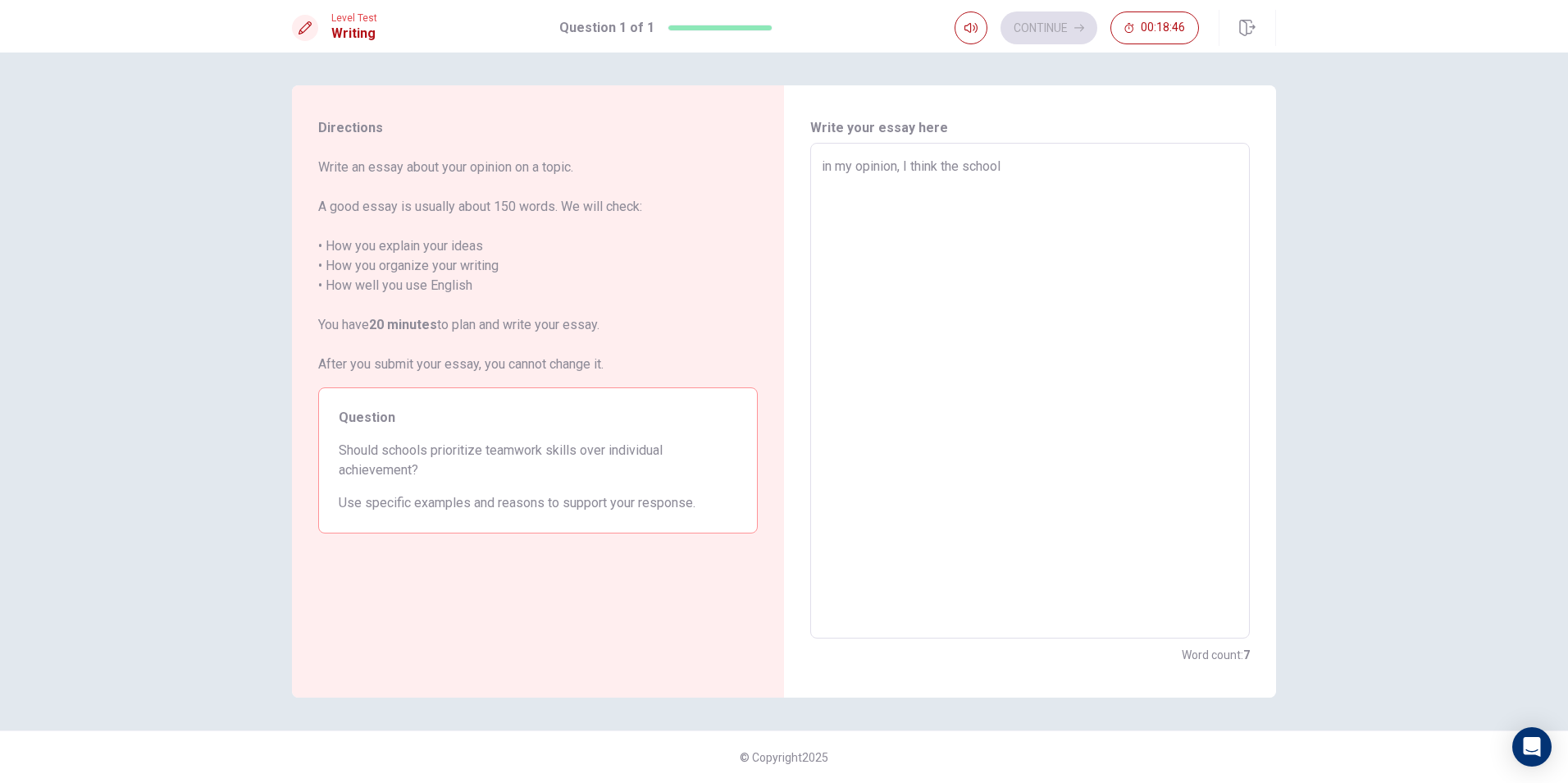
type textarea "in my opinion, I think the school s"
type textarea "x"
type textarea "in my opinion, I think the school sh"
type textarea "x"
type textarea "in my opinion, I think the school sho"
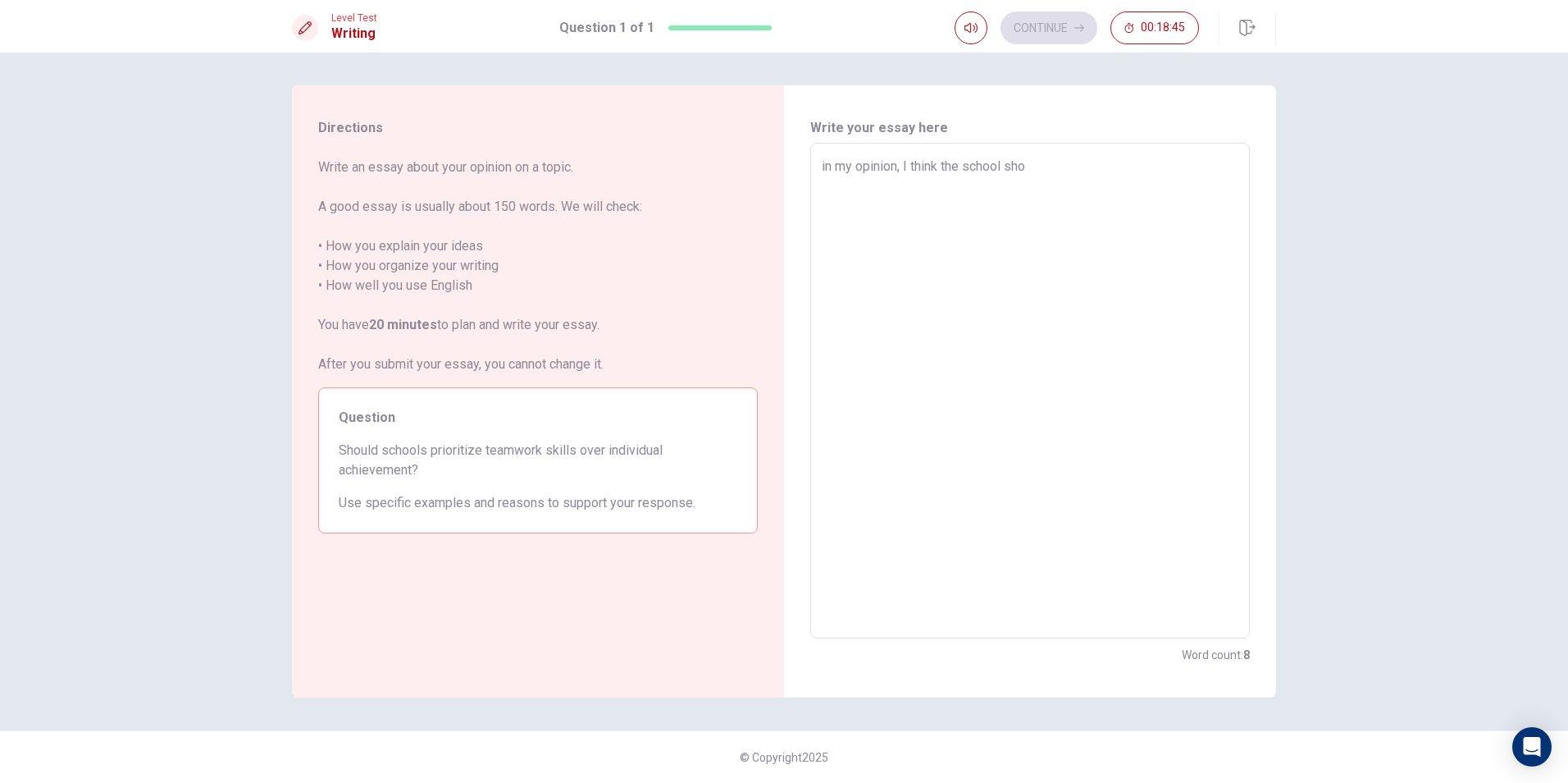
type textarea "x"
type textarea "in my opinion, I think the school shol"
type textarea "x"
type textarea "in my opinion, I think the school sholu"
type textarea "x"
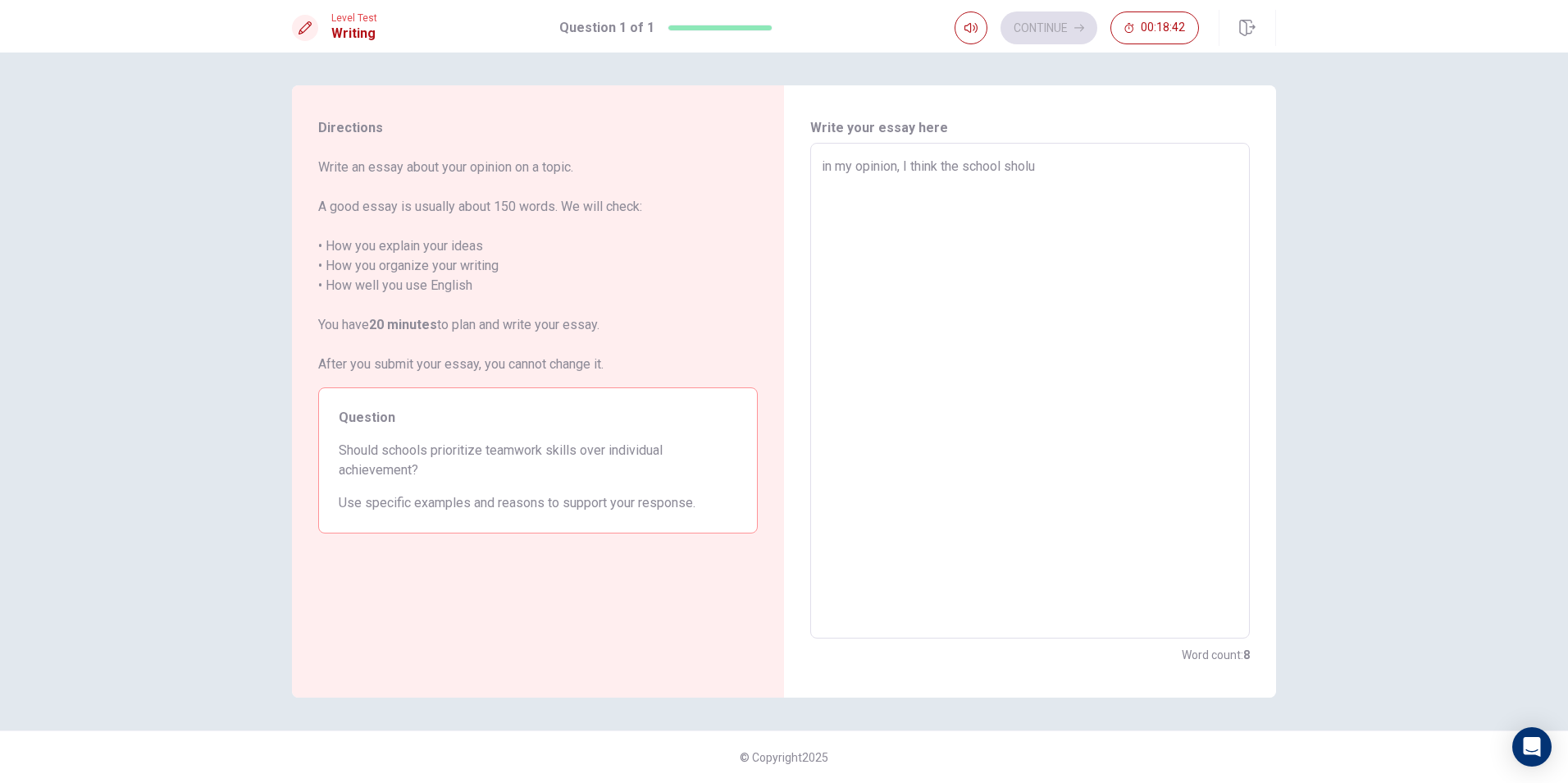
type textarea "in my opinion, I think the school sholud"
type textarea "x"
type textarea "in my opinion, I think the school sholu"
type textarea "x"
type textarea "in my opinion, I think the school shol"
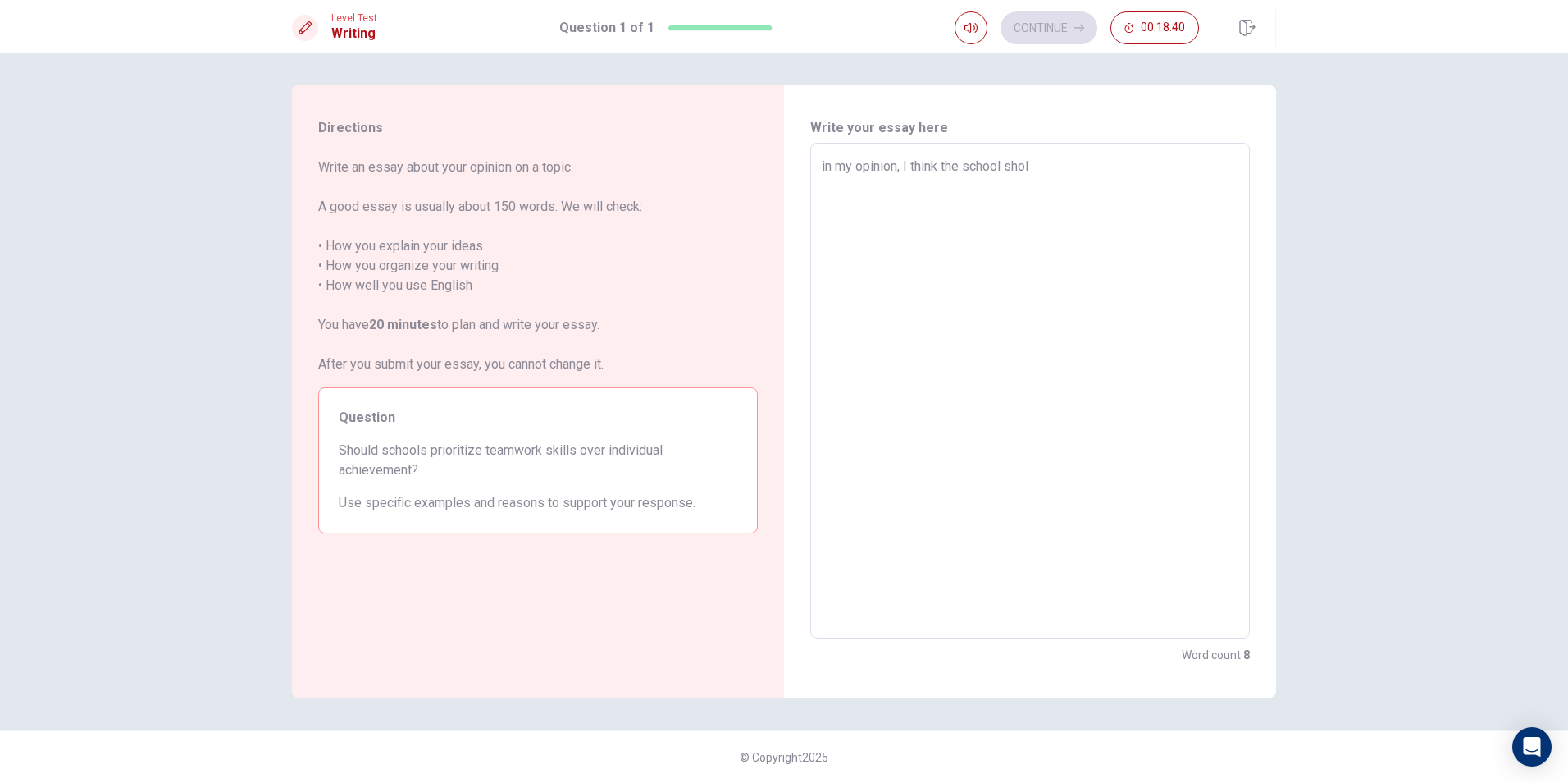
type textarea "x"
type textarea "in my opinion, I think the school sho"
type textarea "x"
type textarea "in my opinion, I think the school shou"
type textarea "x"
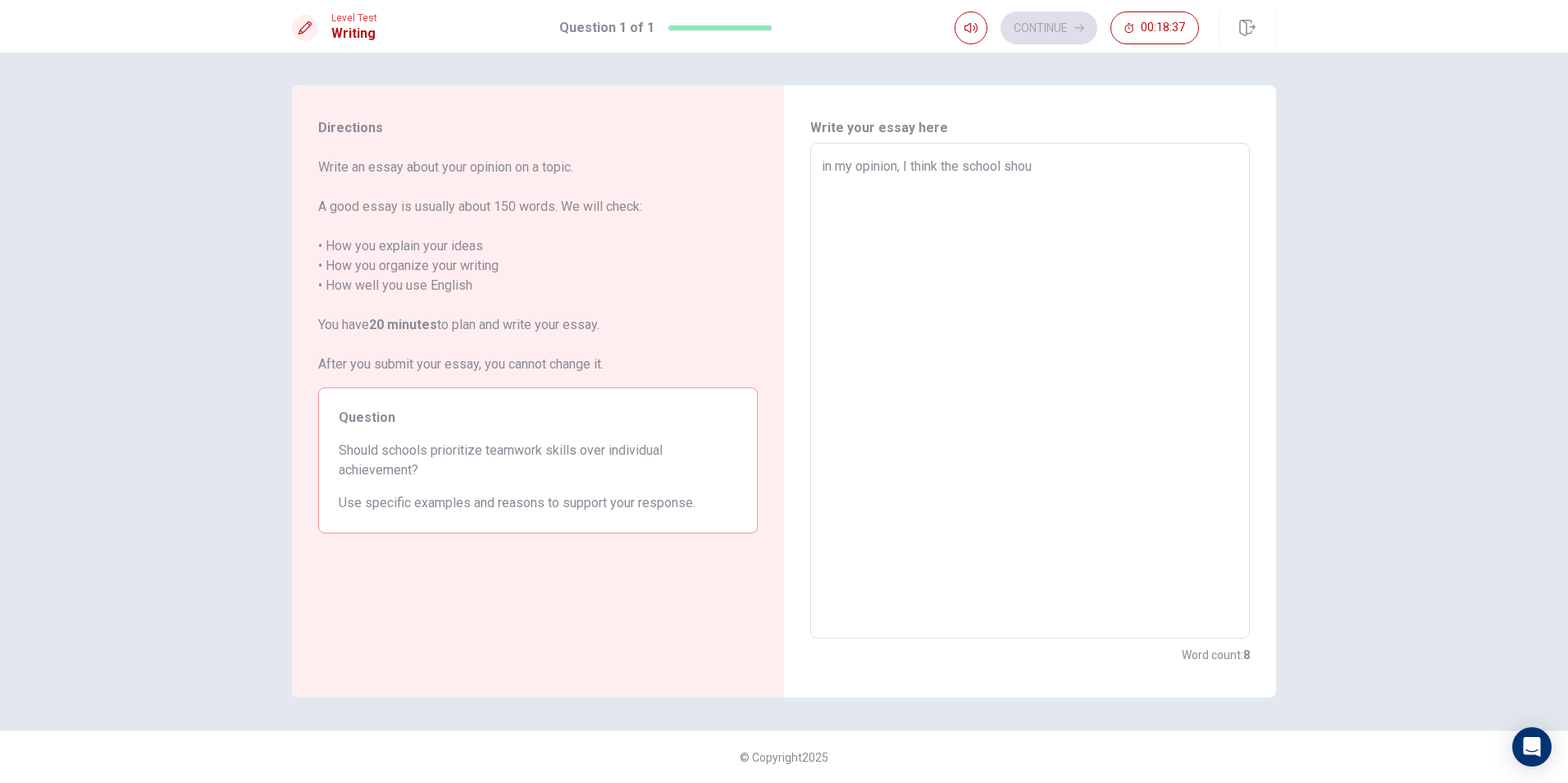
type textarea "in my opinion, I think the school shoui"
type textarea "x"
type textarea "in my opinion, I think the school shou"
type textarea "x"
type textarea "in my opinion, I think the school shoul"
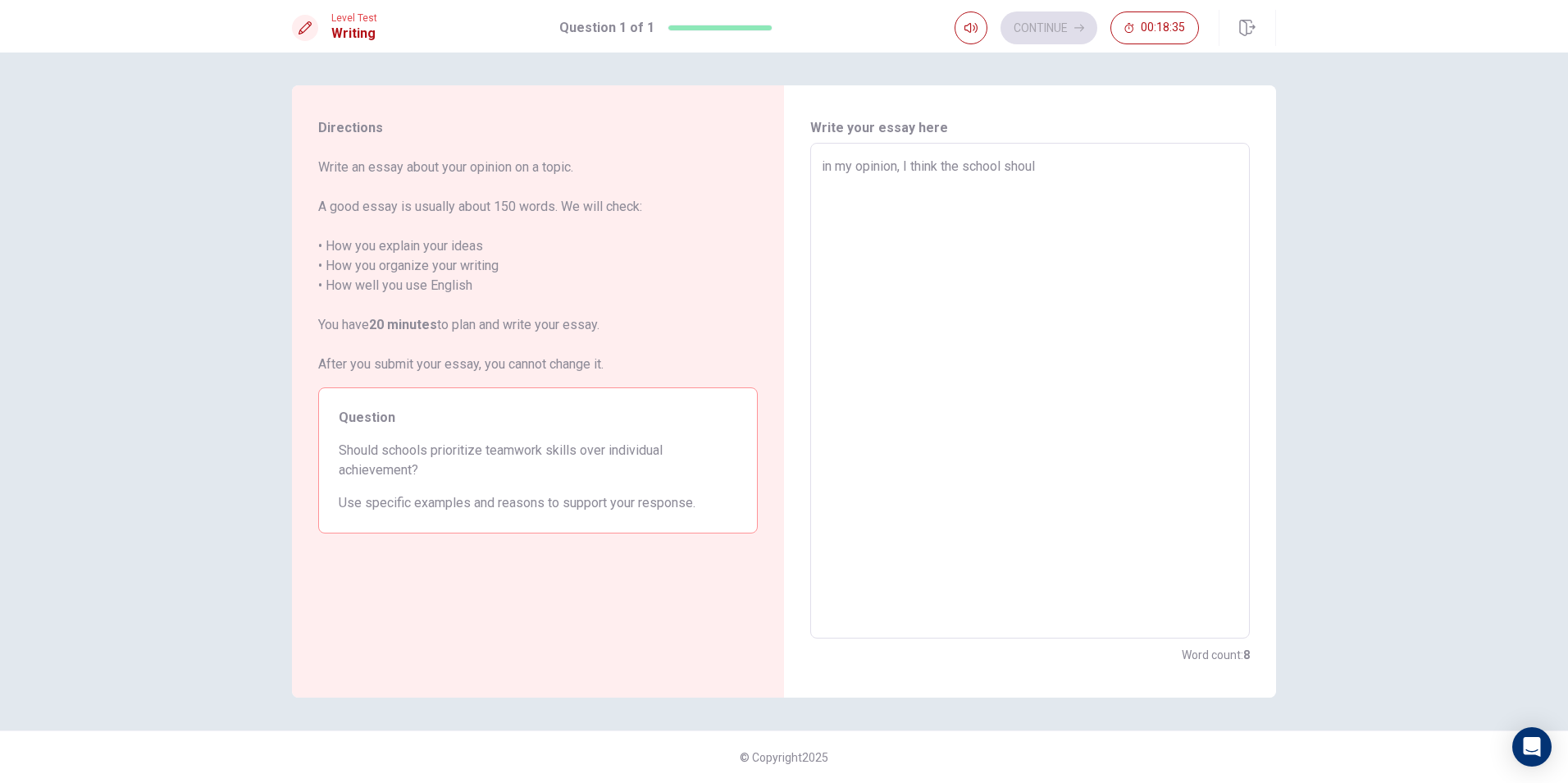
type textarea "x"
type textarea "in my opinion, I think the school shoulg"
type textarea "x"
type textarea "in my opinion, I think the school shoul"
type textarea "x"
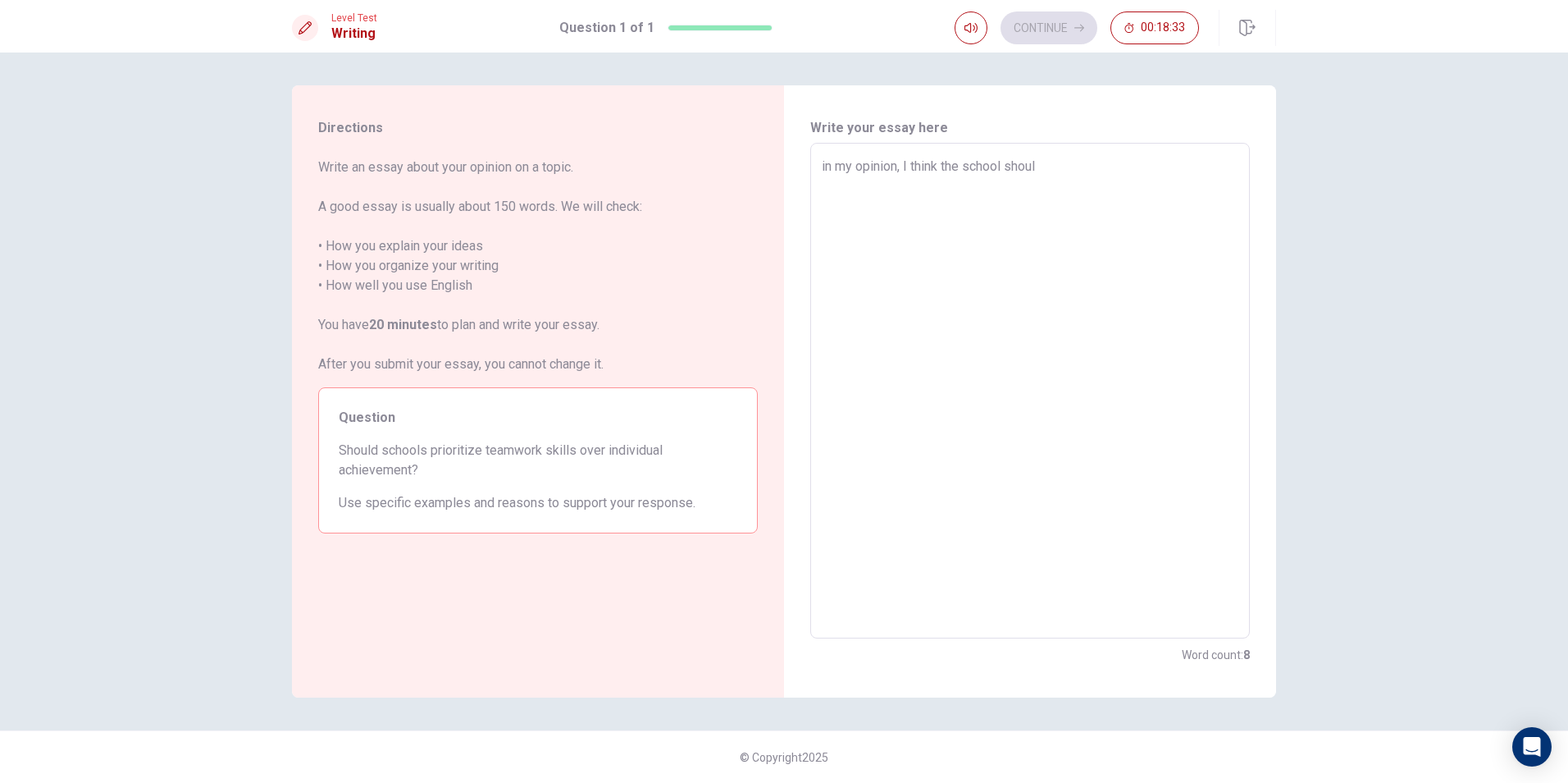
type textarea "in my opinion, I think the school should"
type textarea "x"
type textarea "in my opinion, I think the school should"
type textarea "x"
type textarea "in my opinion, I think the school should s"
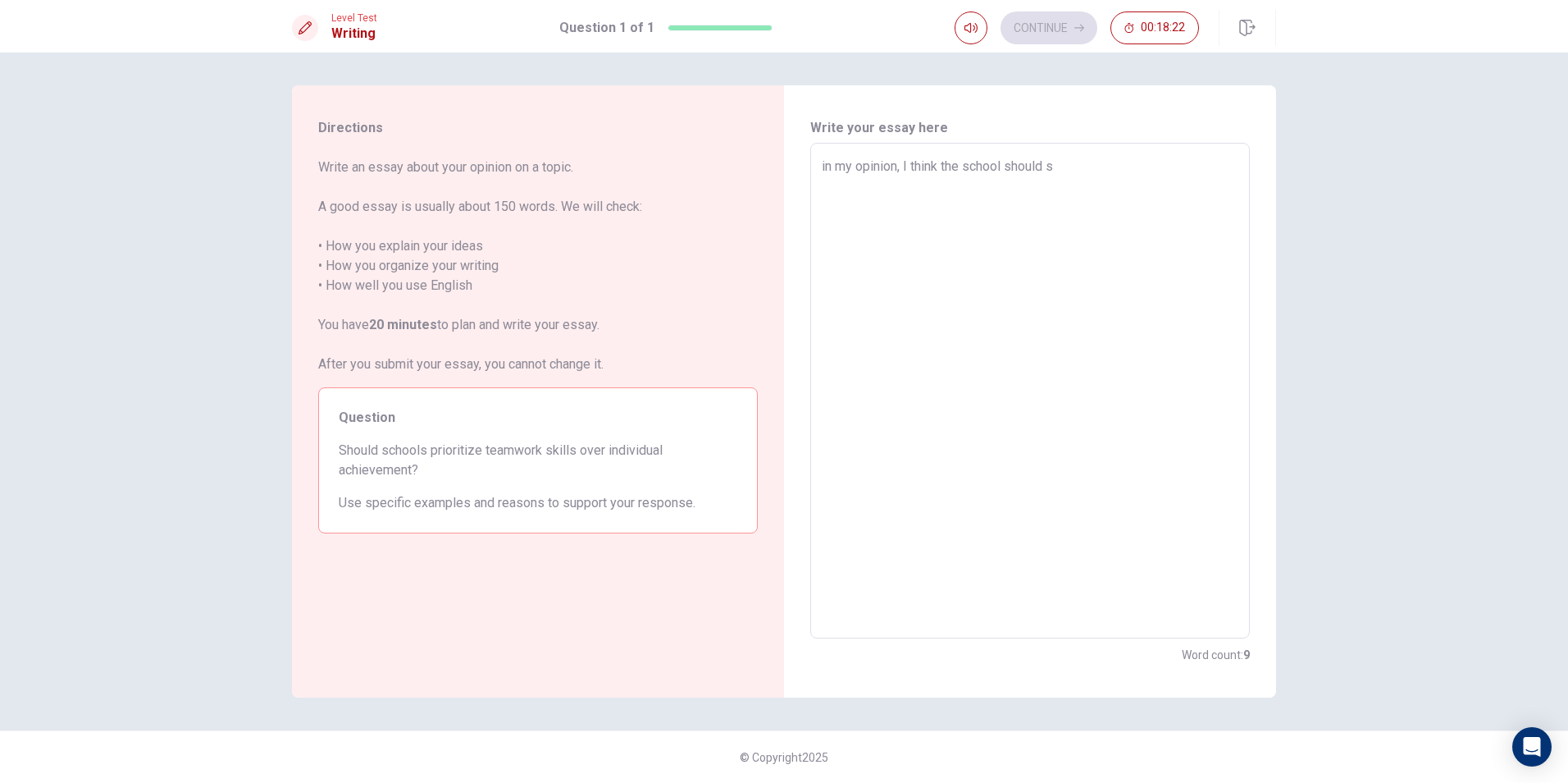
type textarea "x"
type textarea "in my opinion, I think the school should su"
type textarea "x"
type textarea "in my opinion, I think the school should sup"
type textarea "x"
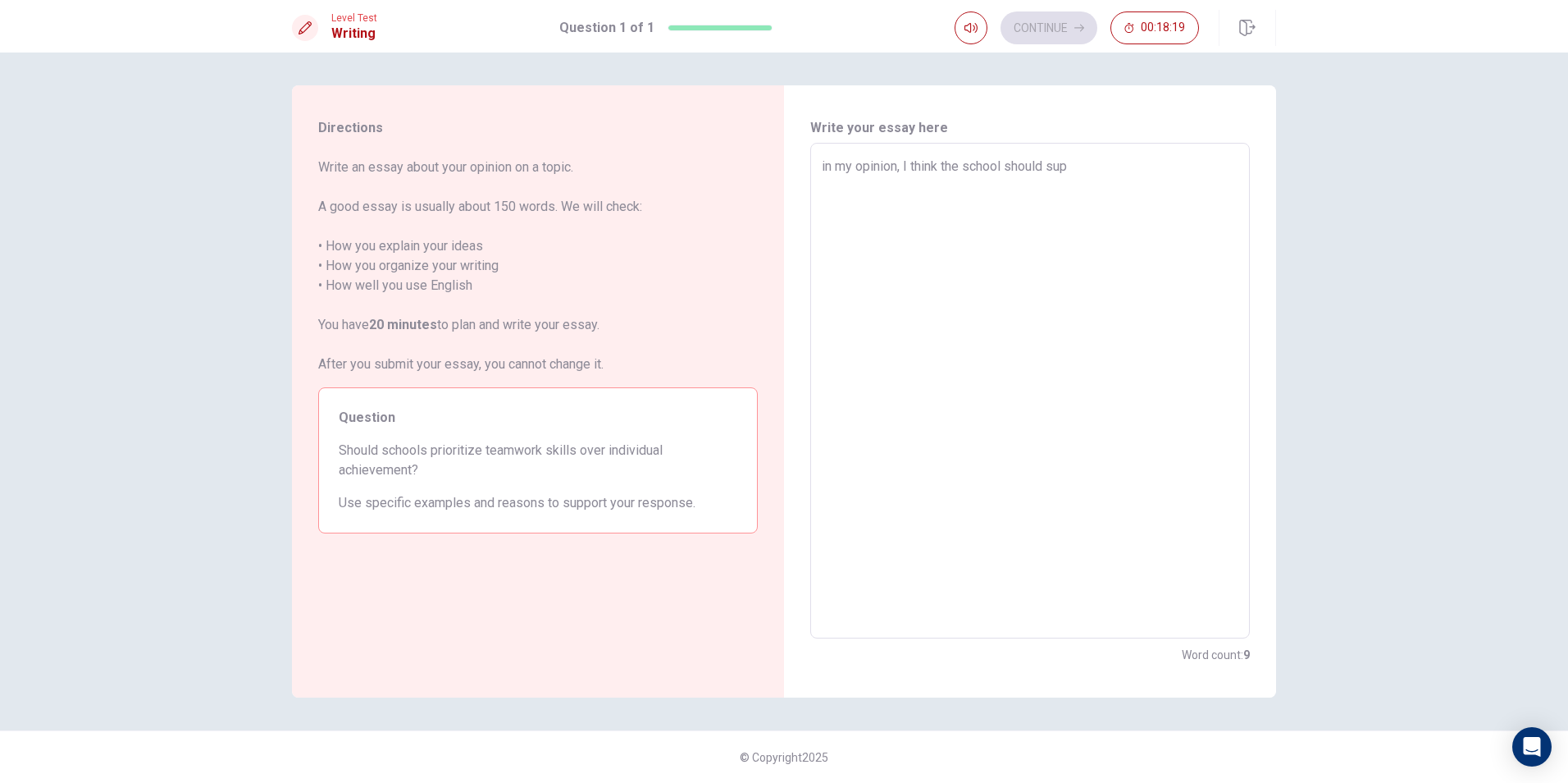
type textarea "in my opinion, I think the school should supp"
type textarea "x"
type textarea "in my opinion, I think the school should suppo"
type textarea "x"
type textarea "in my opinion, I think the school should suppor"
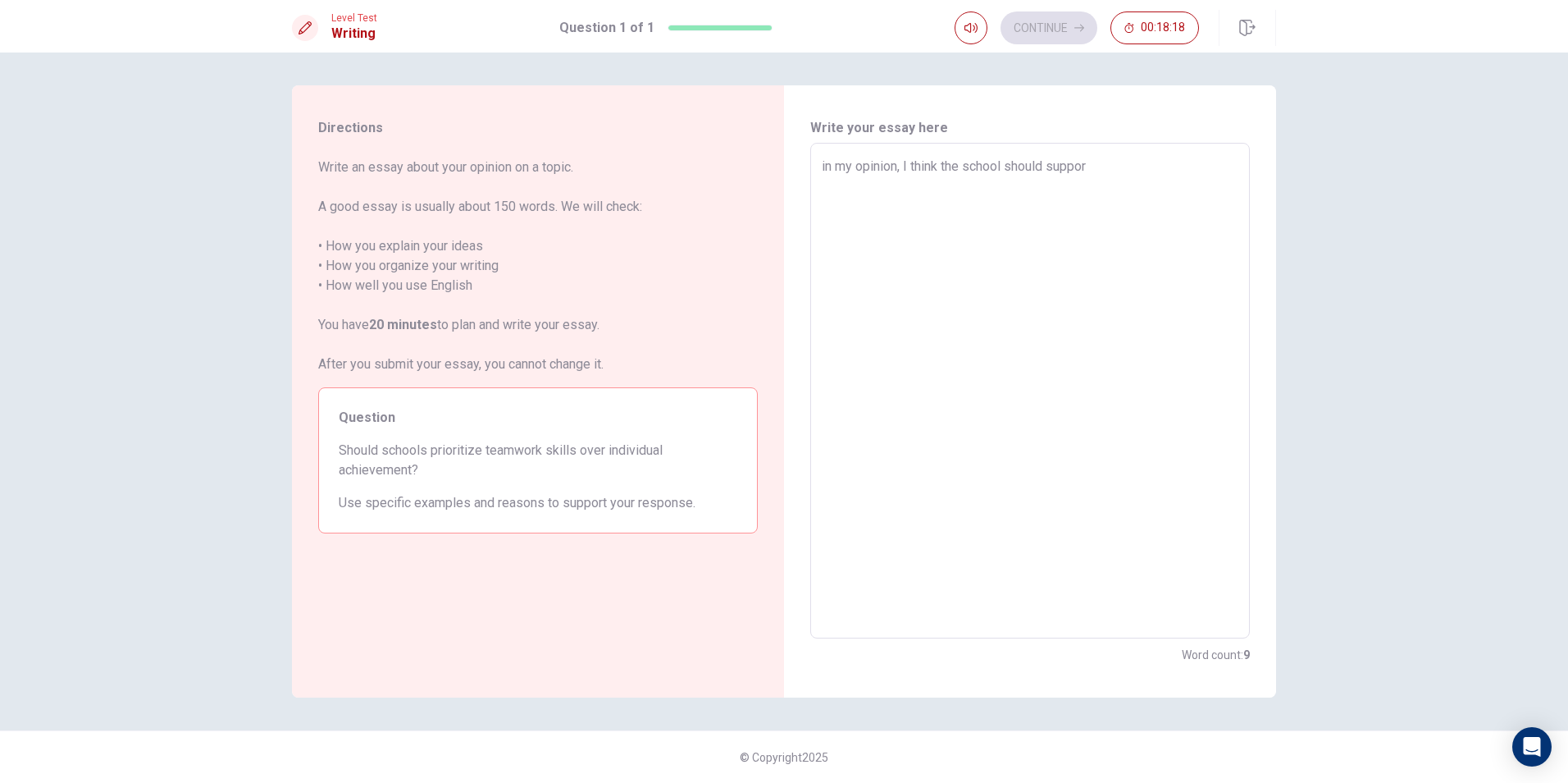
type textarea "x"
type textarea "in my opinion, I think the school should support"
type textarea "x"
type textarea "in my opinion, I think the school should support"
type textarea "x"
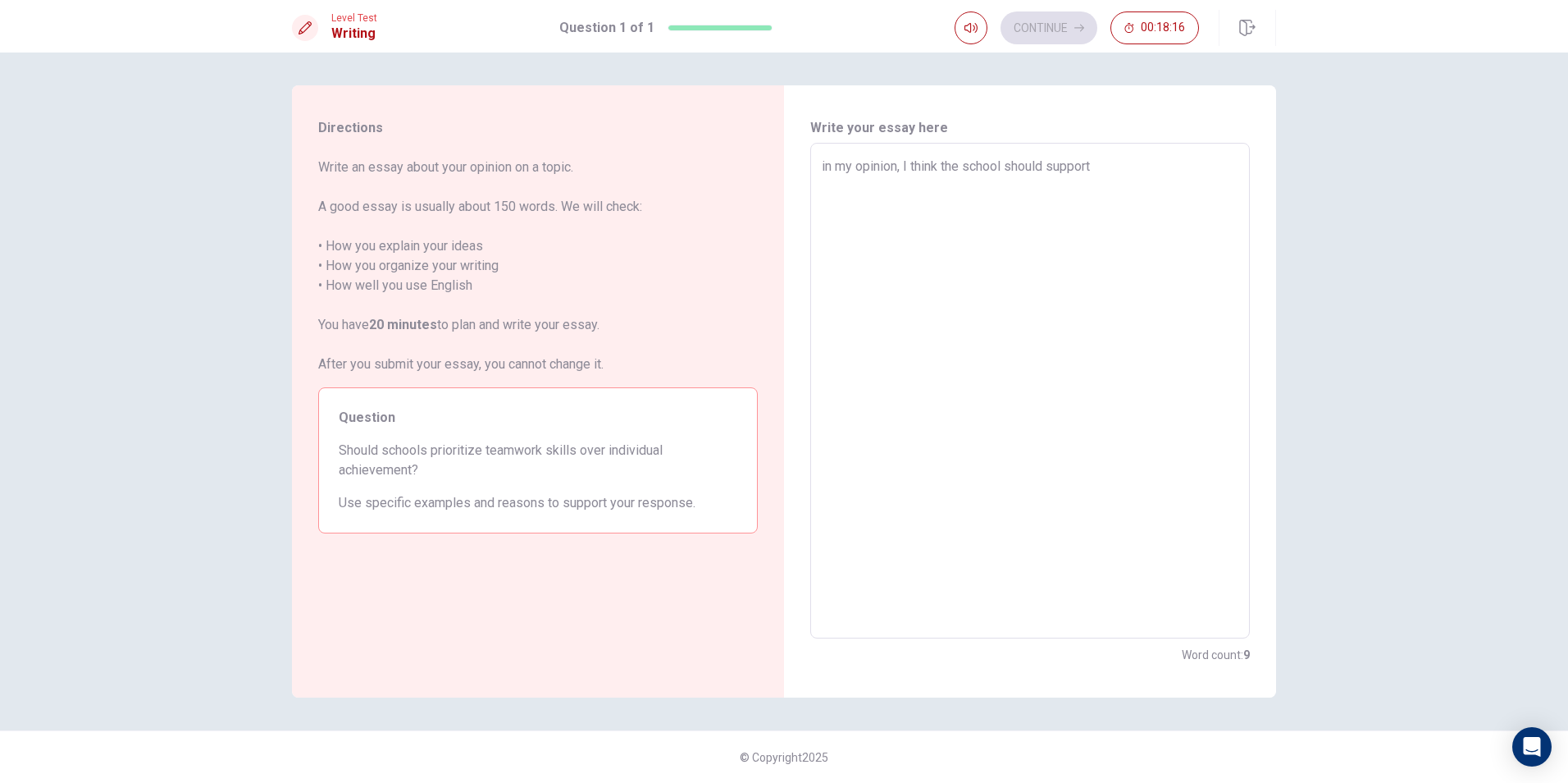
type textarea "in my opinion, I think the school should support b"
type textarea "x"
type textarea "in my opinion, I think the school should support bo"
type textarea "x"
type textarea "in my opinion, I think the school should support bot"
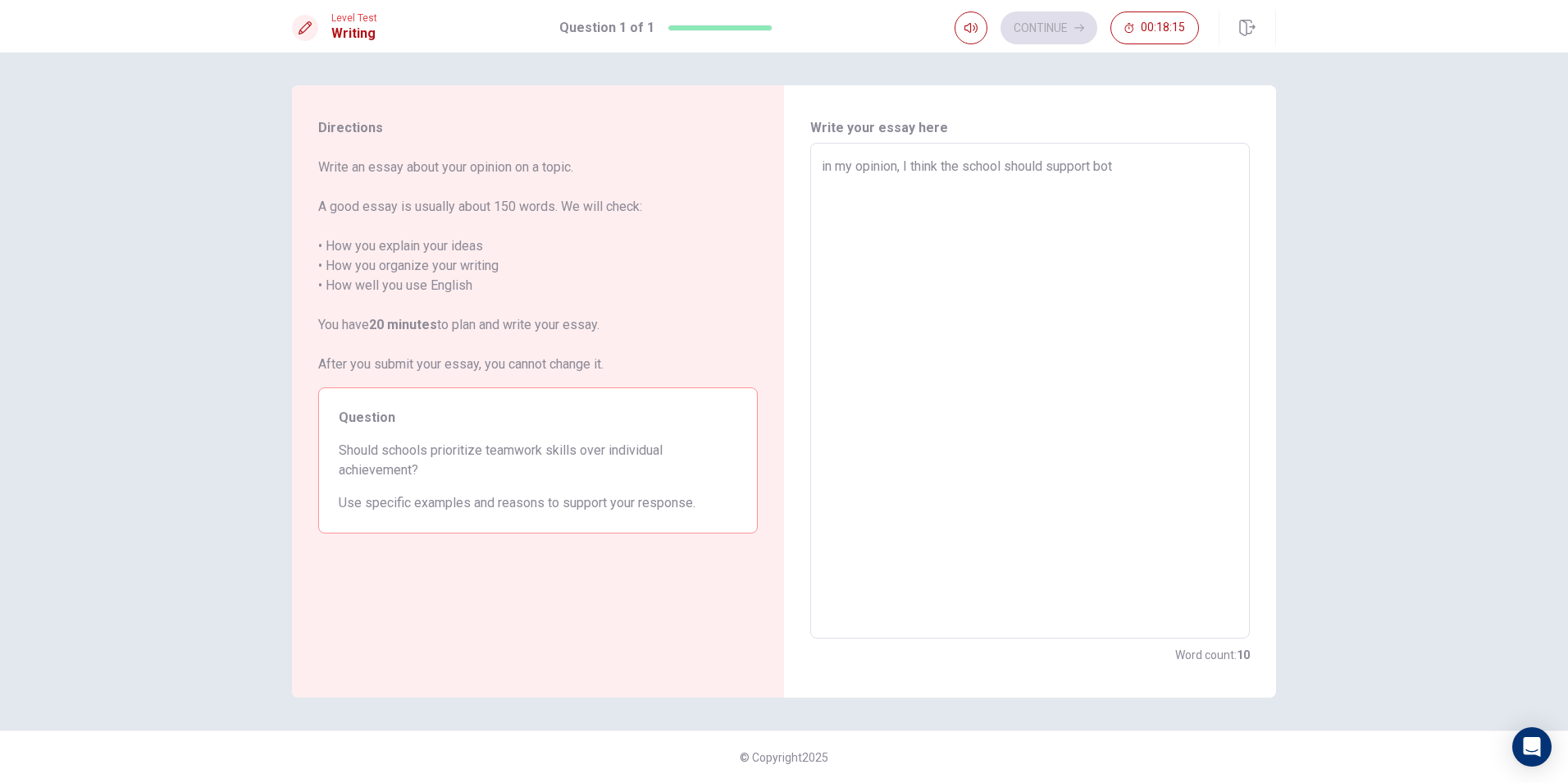
type textarea "x"
type textarea "in my opinion, I think the school should support both"
type textarea "x"
type textarea "in my opinion, I think the school should support both"
type textarea "x"
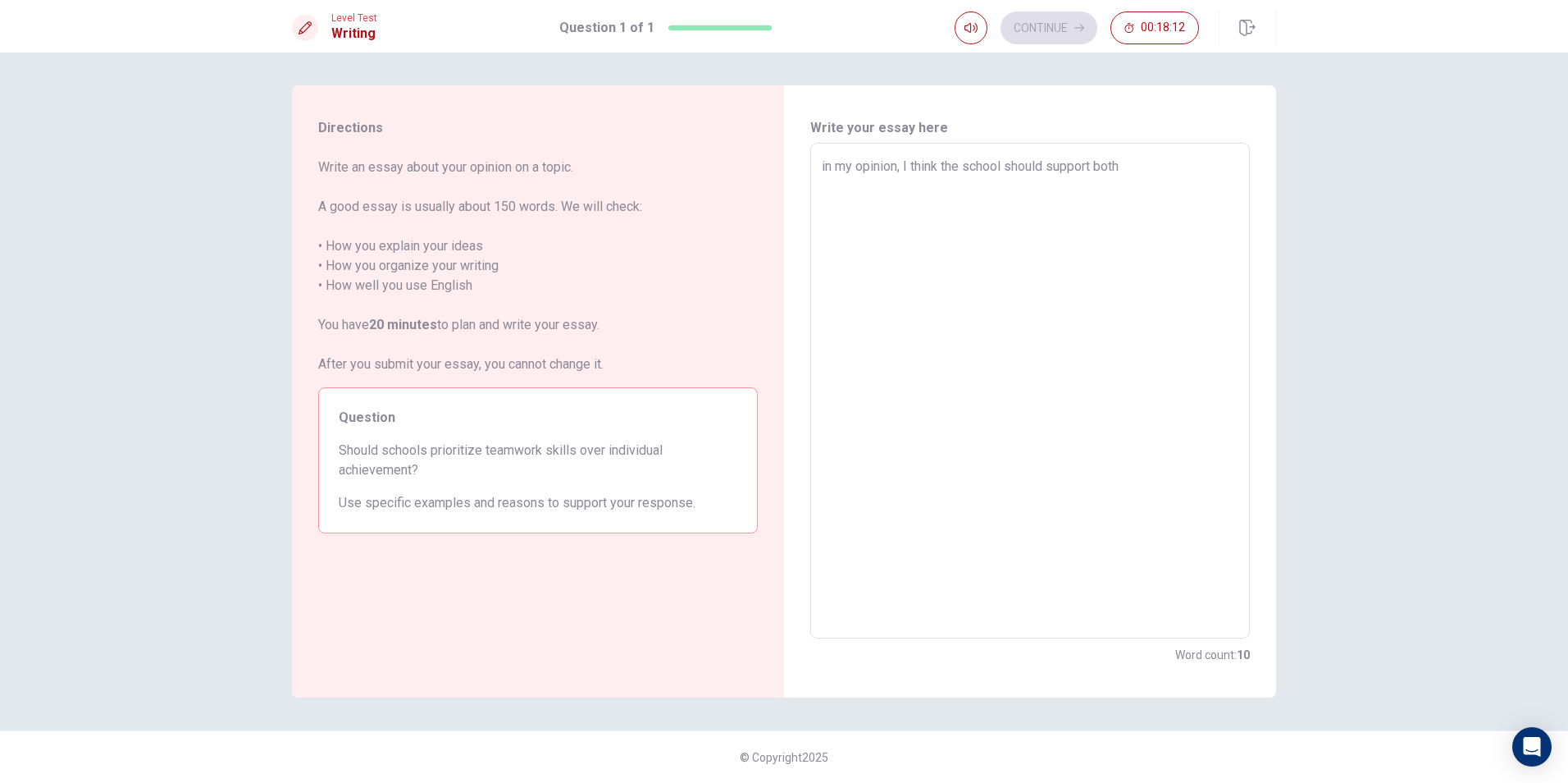
type textarea "in my opinion, I think the school should support both t"
type textarea "x"
type textarea "in my opinion, I think the school should support both te"
type textarea "x"
type textarea "in my opinion, I think the school should support both tea"
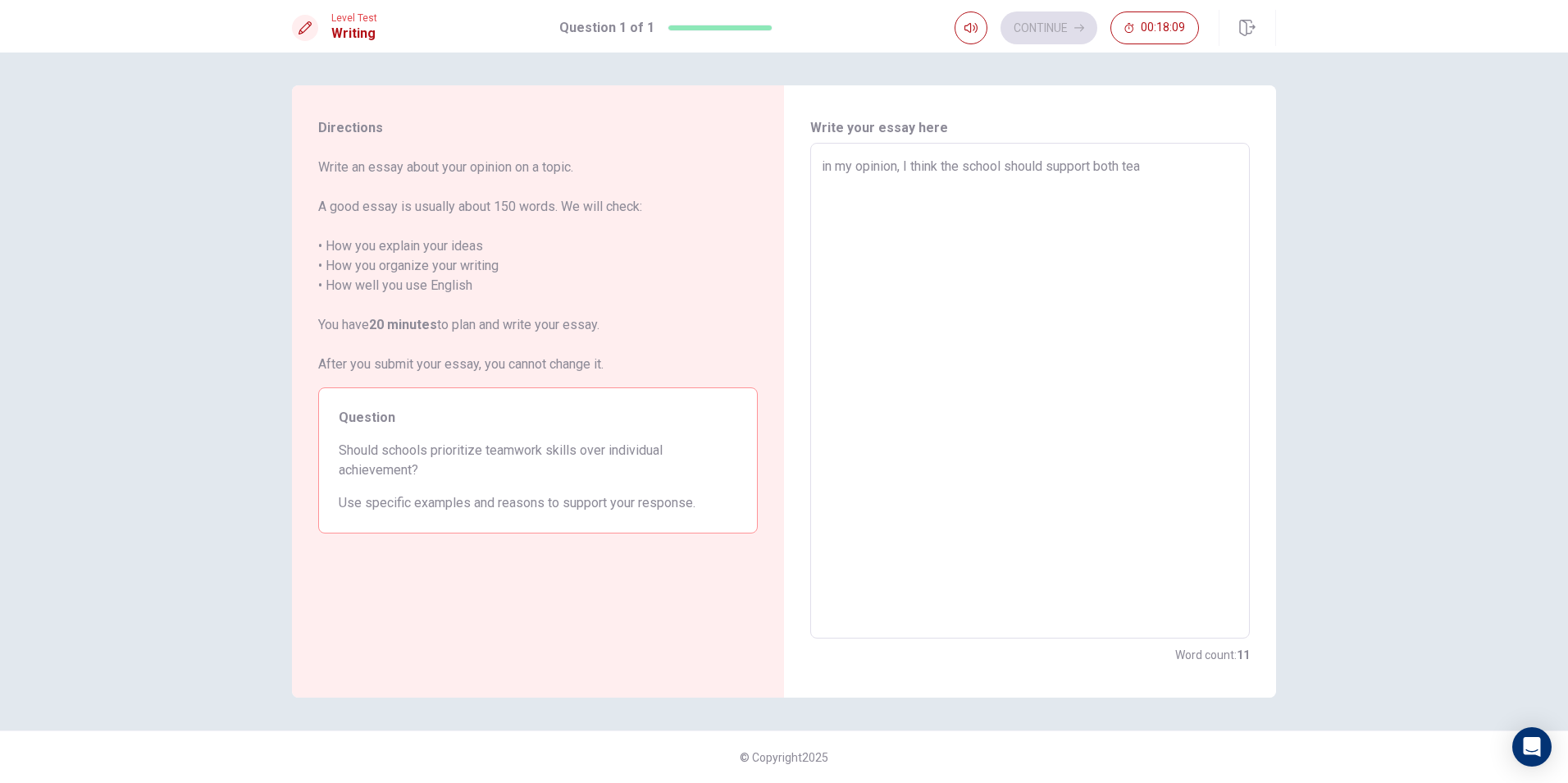
type textarea "x"
type textarea "in my opinion, I think the school should support both team"
type textarea "x"
type textarea "in my opinion, I think the school should support both teamw"
type textarea "x"
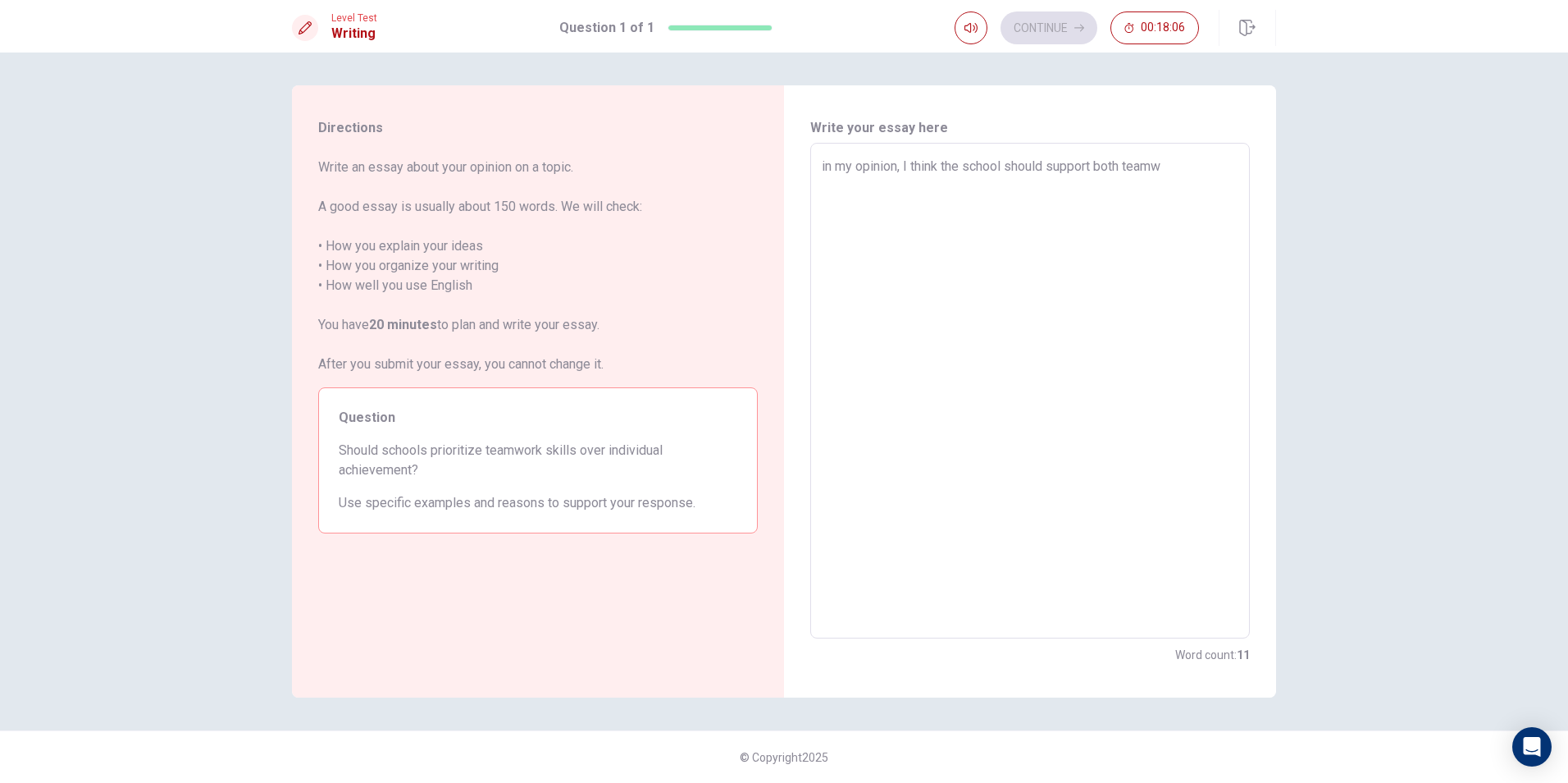
type textarea "in my opinion, I think the school should support both teamwo"
type textarea "x"
type textarea "in my opinion, I think the school should support both teamwor"
type textarea "x"
type textarea "in my opinion, I think the school should support both teamwork"
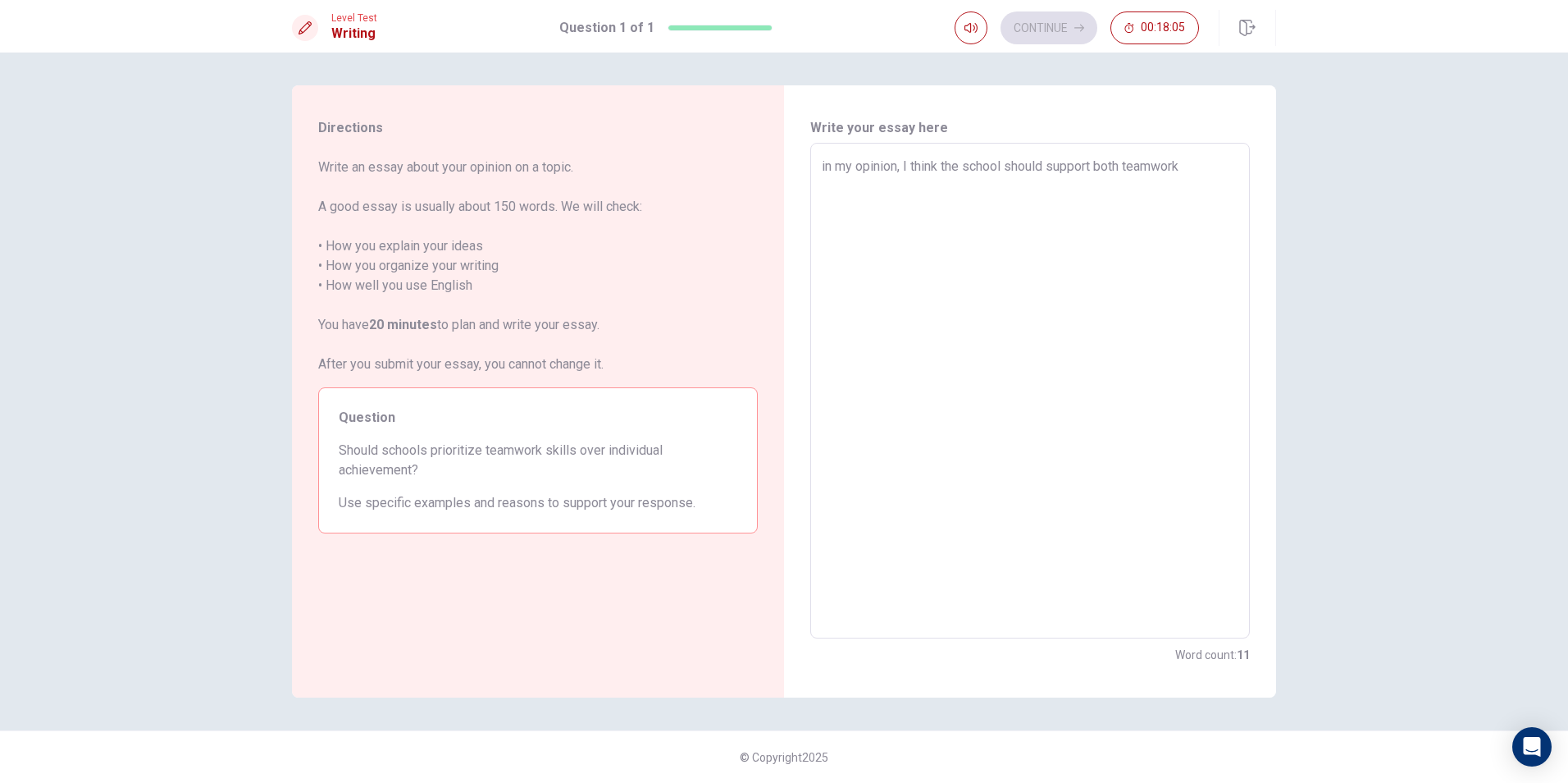
type textarea "x"
type textarea "in my opinion, I think the school should support both teamwork"
type textarea "x"
type textarea "in my opinion, I think the school should support both teamwork s"
type textarea "x"
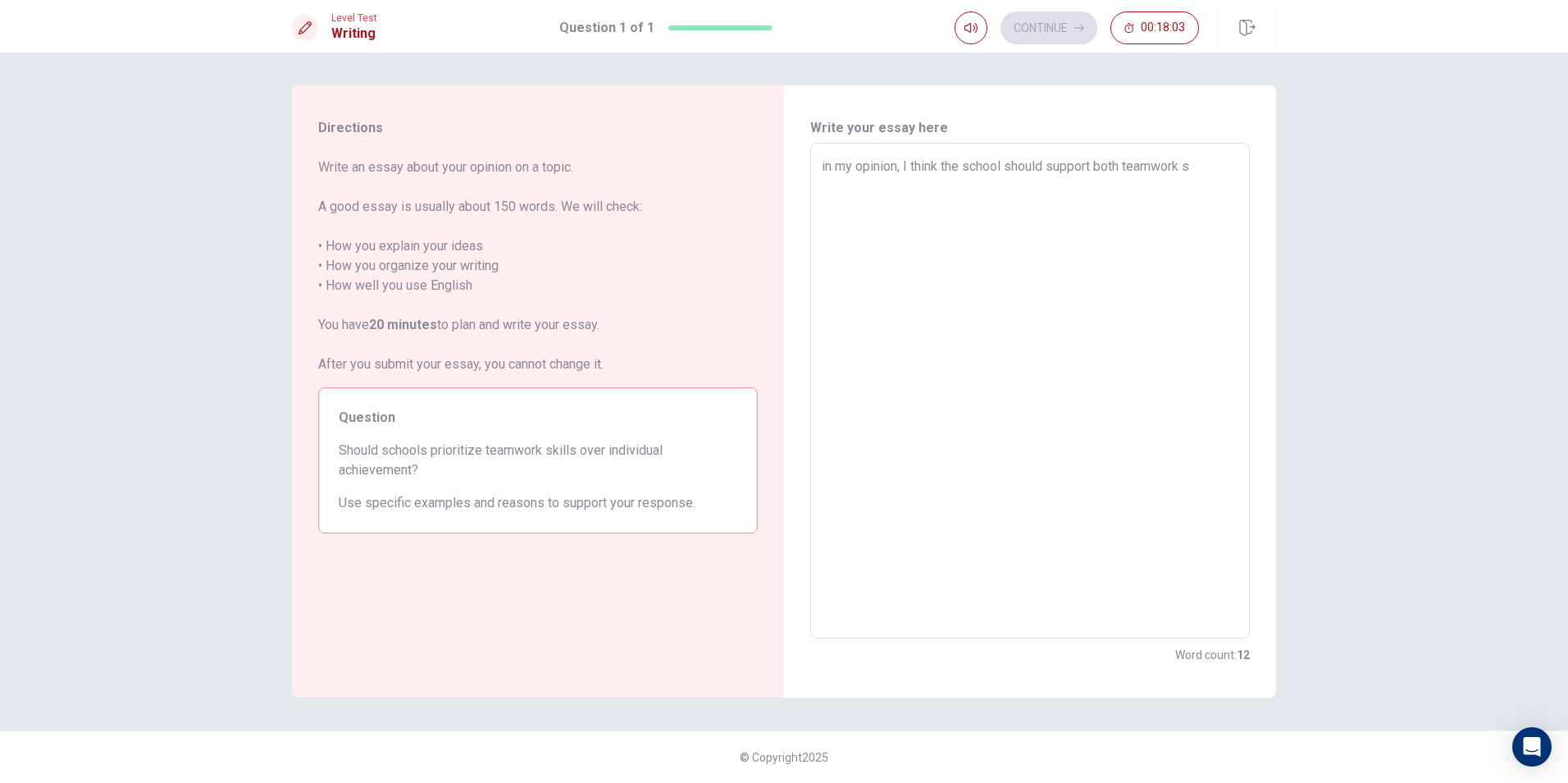
type textarea "in my opinion, I think the school should support both teamwork sk"
type textarea "x"
type textarea "in my opinion, I think the school should support both teamwork ski"
type textarea "x"
type textarea "in my opinion, I think the school should support both teamwork skil"
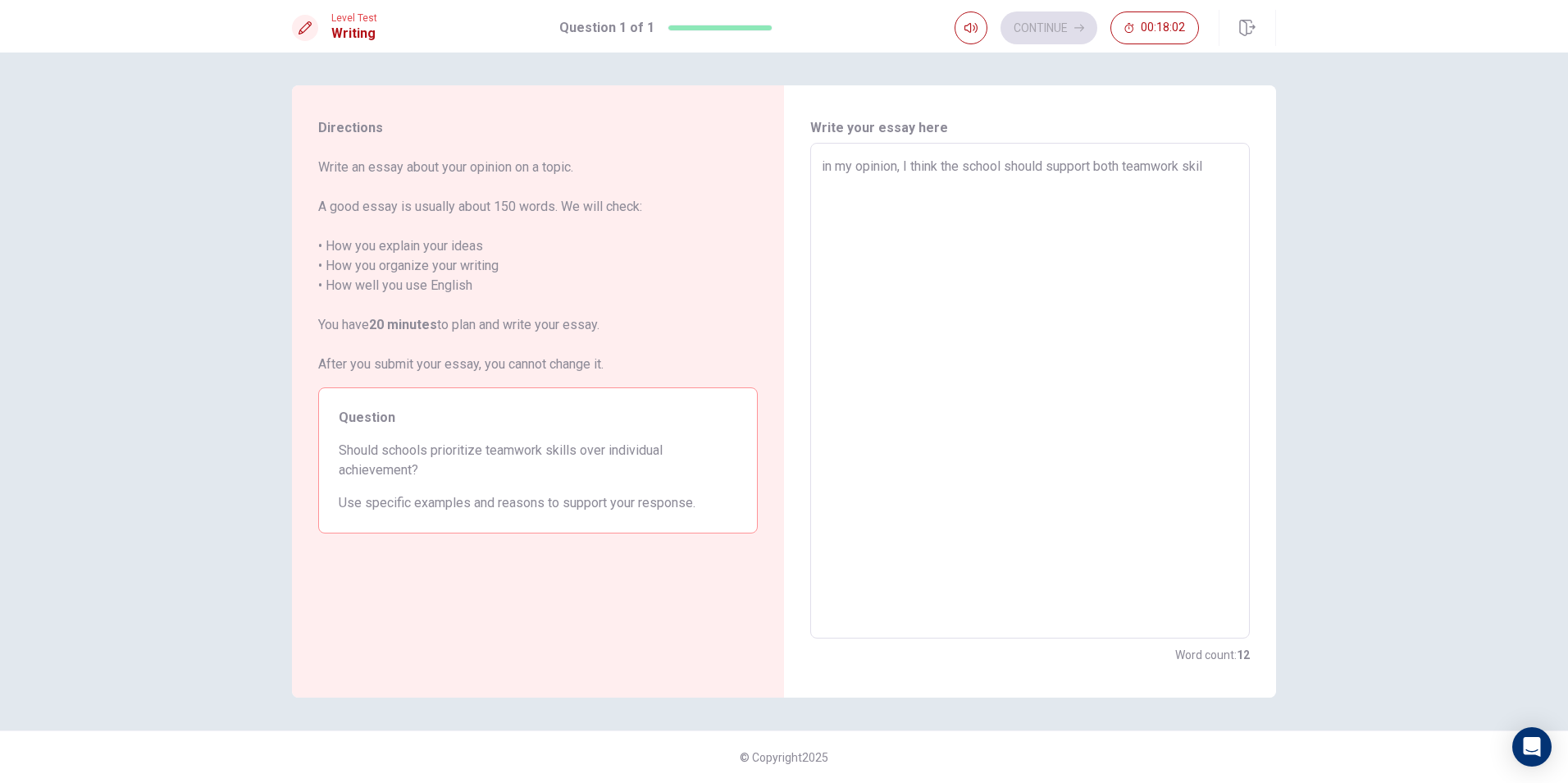
type textarea "x"
type textarea "in my opinion, I think the school should support both teamwork skill"
type textarea "x"
type textarea "in my opinion, I think the school should support both teamwork skills"
type textarea "x"
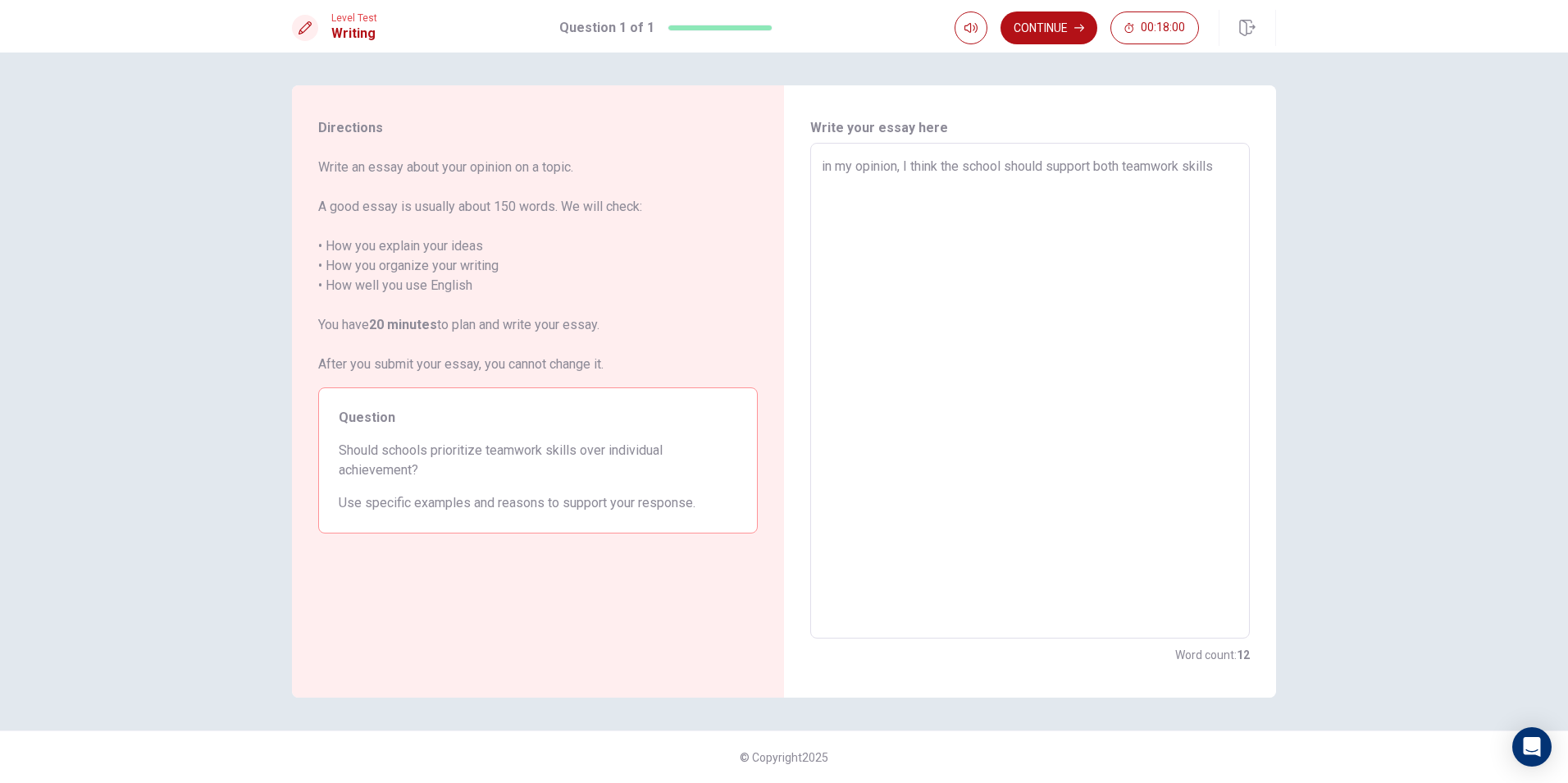
type textarea "in my opinion, I think the school should support both teamwork skills"
type textarea "x"
type textarea "in my opinion, I think the school should support both teamwork skills a"
type textarea "x"
type textarea "in my opinion, I think the school should support both teamwork skills an"
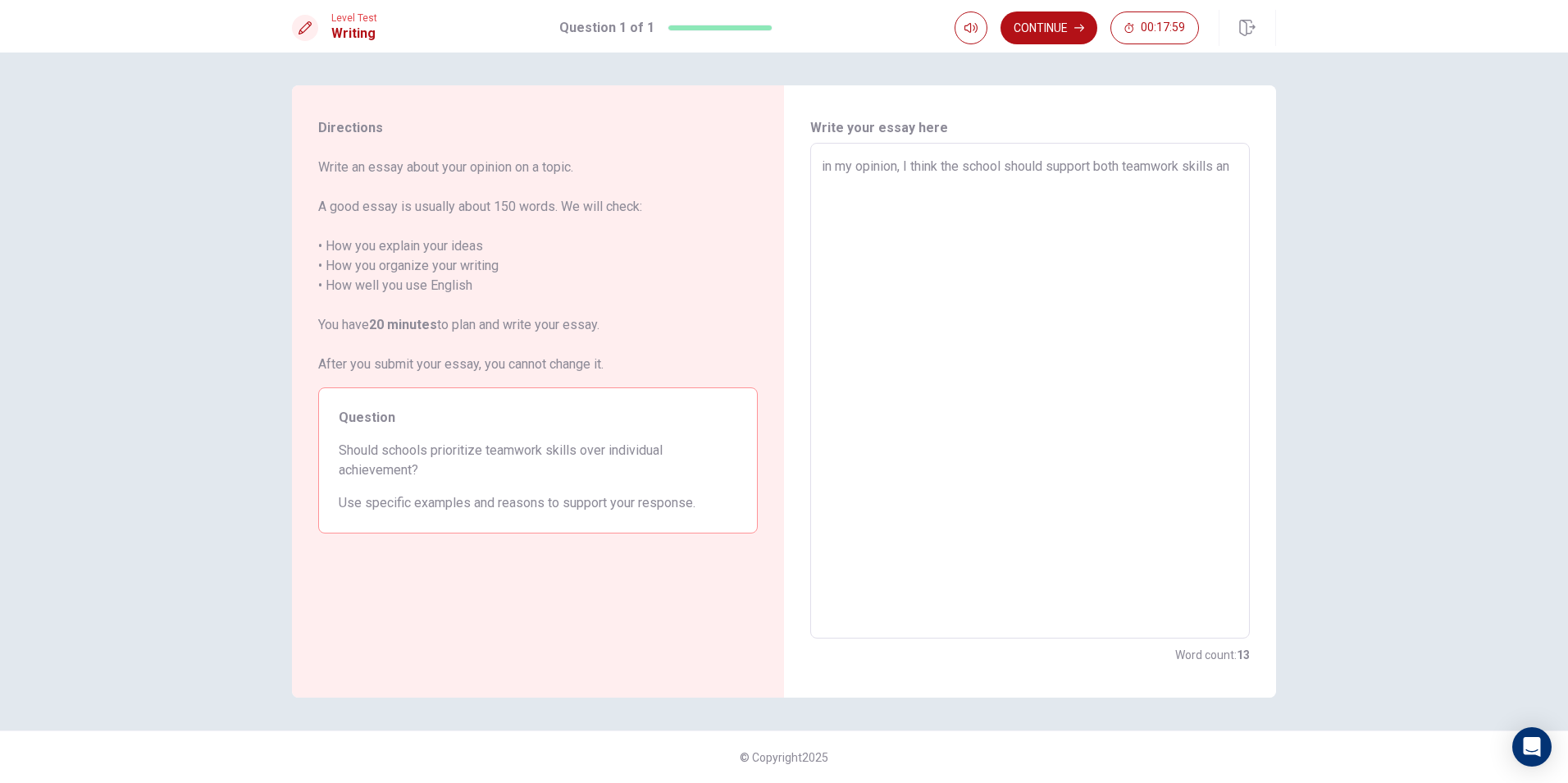
type textarea "x"
type textarea "in my opinion, I think the school should support both teamwork skills and"
type textarea "x"
type textarea "in my opinion, I think the school should support both teamwork skills and"
type textarea "x"
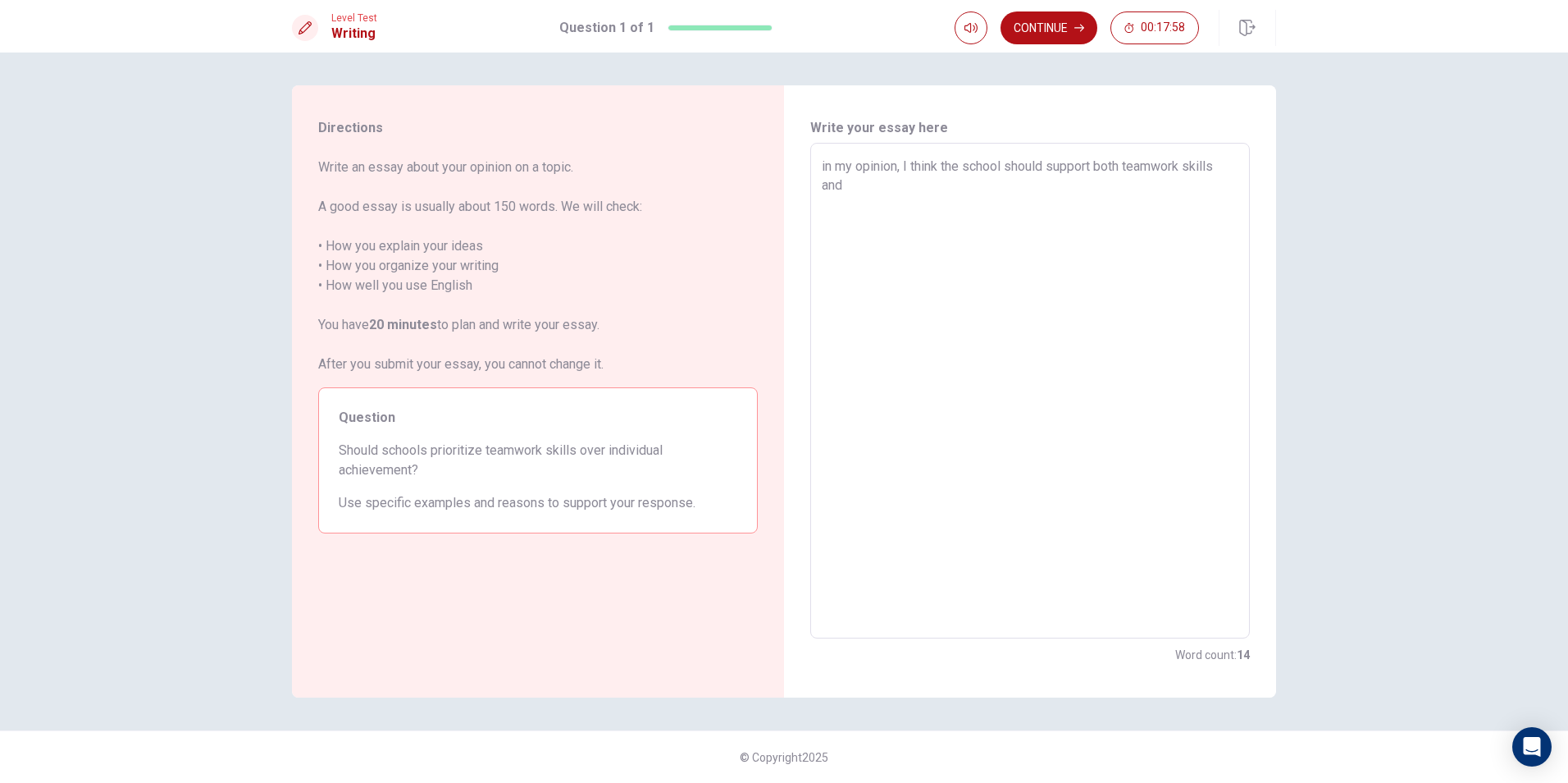
type textarea "in my opinion, I think the school should support both teamwork skills and i"
type textarea "x"
type textarea "in my opinion, I think the school should support both teamwork skills and in"
type textarea "x"
type textarea "in my opinion, I think the school should support both teamwork skills and ind"
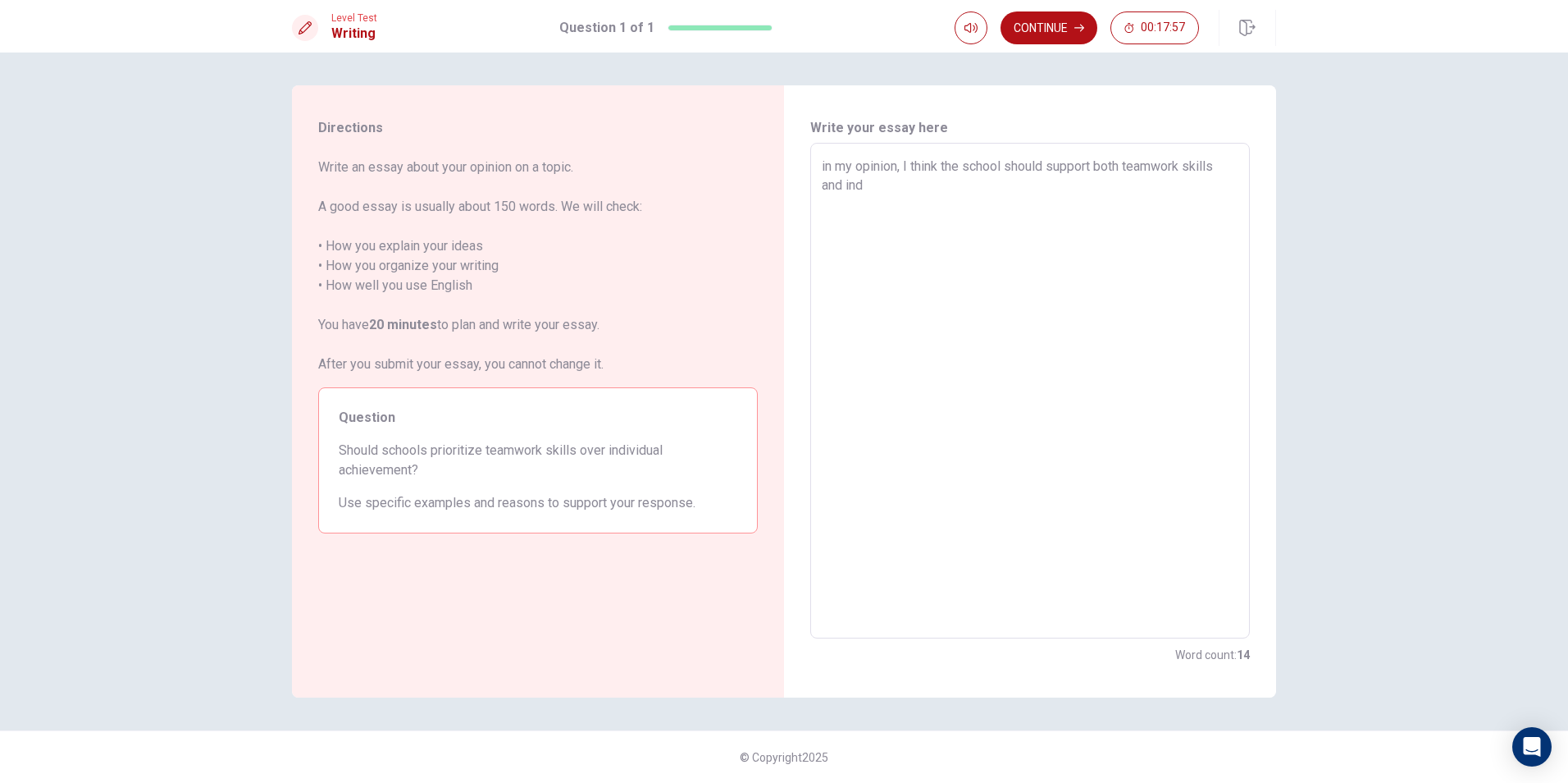
type textarea "x"
click at [1120, 190] on textarea "in my opinion, I think the school should support both teamwork skills and indiv…" at bounding box center [1030, 391] width 417 height 468
click at [1125, 187] on textarea "in my opinion, I think the school should support both teamwork skills and indiv…" at bounding box center [1030, 391] width 417 height 468
click at [1124, 189] on textarea "in my opinion, I think the school should support both teamwork skills and indiv…" at bounding box center [1030, 391] width 417 height 468
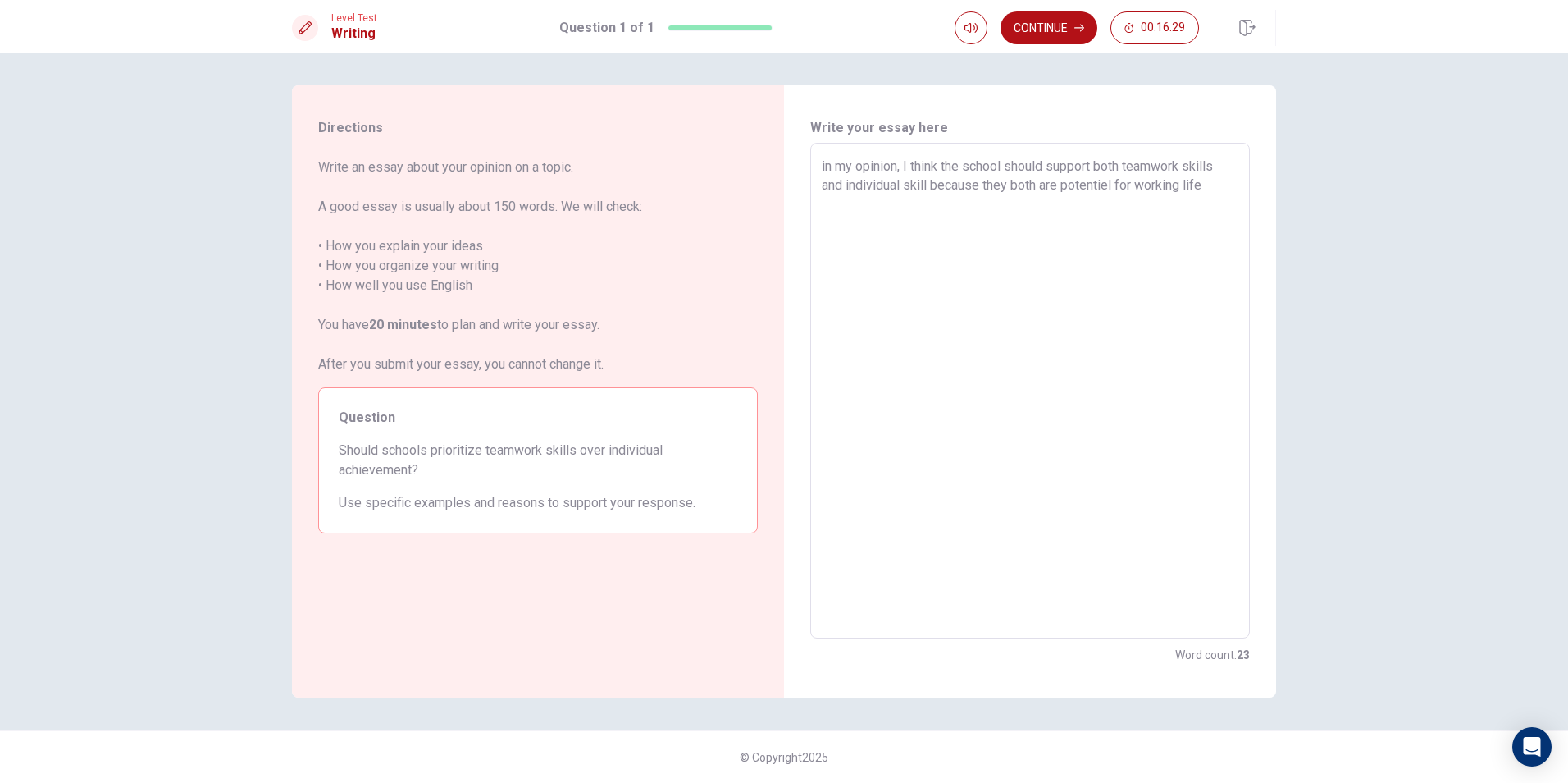
click at [1117, 187] on textarea "in my opinion, I think the school should support both teamwork skills and indiv…" at bounding box center [1030, 391] width 417 height 468
click at [1156, 188] on textarea "in my opinion, I think the school should support both teamwork skills and indiv…" at bounding box center [1030, 391] width 417 height 468
click at [1161, 189] on textarea "in my opinion, I think the school should support both teamwork skills and indiv…" at bounding box center [1030, 391] width 417 height 468
click at [1183, 190] on textarea "in my opinion, I think the school should support both teamwork skills and indiv…" at bounding box center [1030, 391] width 417 height 468
click at [1144, 184] on textarea "in my opinion, I think the school should support both teamwork skills and indiv…" at bounding box center [1030, 391] width 417 height 468
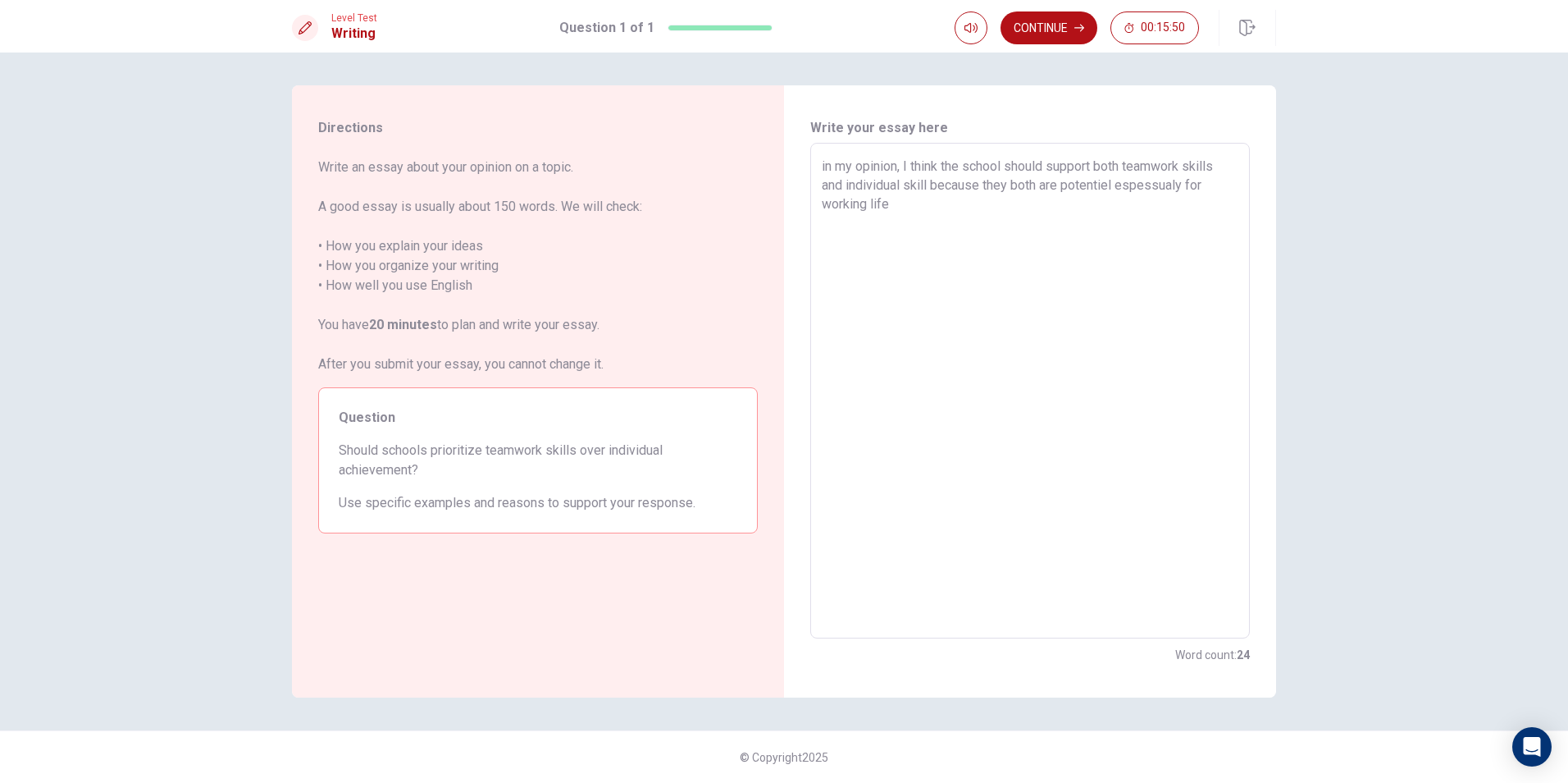
click at [1159, 183] on textarea "in my opinion, I think the school should support both teamwork skills and indiv…" at bounding box center [1030, 391] width 417 height 468
click at [1176, 182] on textarea "in my opinion, I think the school should support both teamwork skills and indiv…" at bounding box center [1030, 391] width 417 height 468
click at [1196, 197] on textarea "in my opinion, I think the school should support both teamwork skills and indiv…" at bounding box center [1030, 391] width 417 height 468
click at [1120, 185] on textarea "in my opinion, I think the school should support both teamwork skills and indiv…" at bounding box center [1030, 391] width 417 height 468
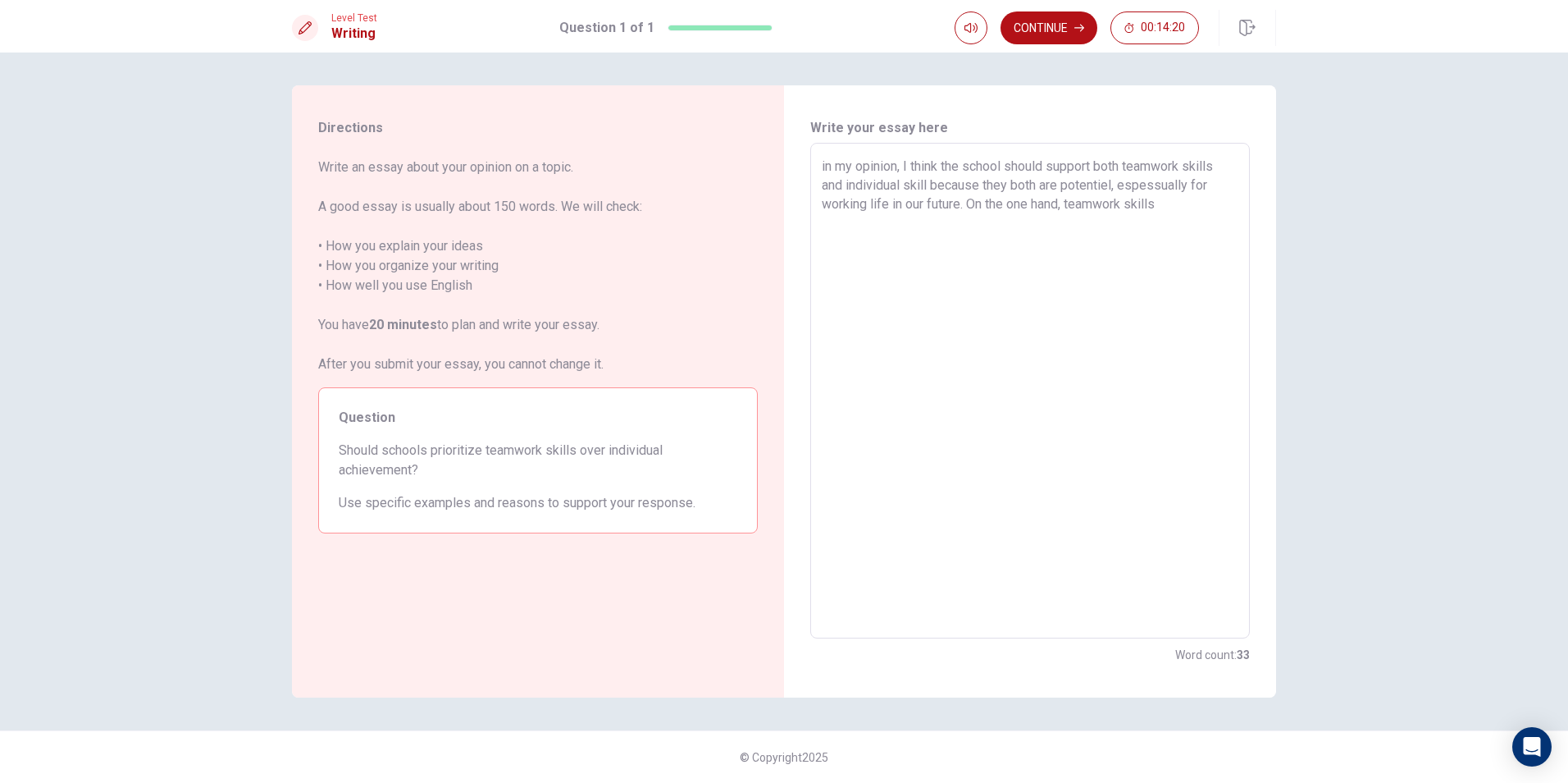
click at [1185, 212] on textarea "in my opinion, I think the school should support both teamwork skills and indiv…" at bounding box center [1030, 391] width 417 height 468
click at [864, 242] on textarea "in my opinion, I think the school should support both teamwork skills and indiv…" at bounding box center [1030, 391] width 417 height 468
click at [926, 264] on textarea "in my opinion, I think the school should support both teamwork skills and indiv…" at bounding box center [1030, 391] width 417 height 468
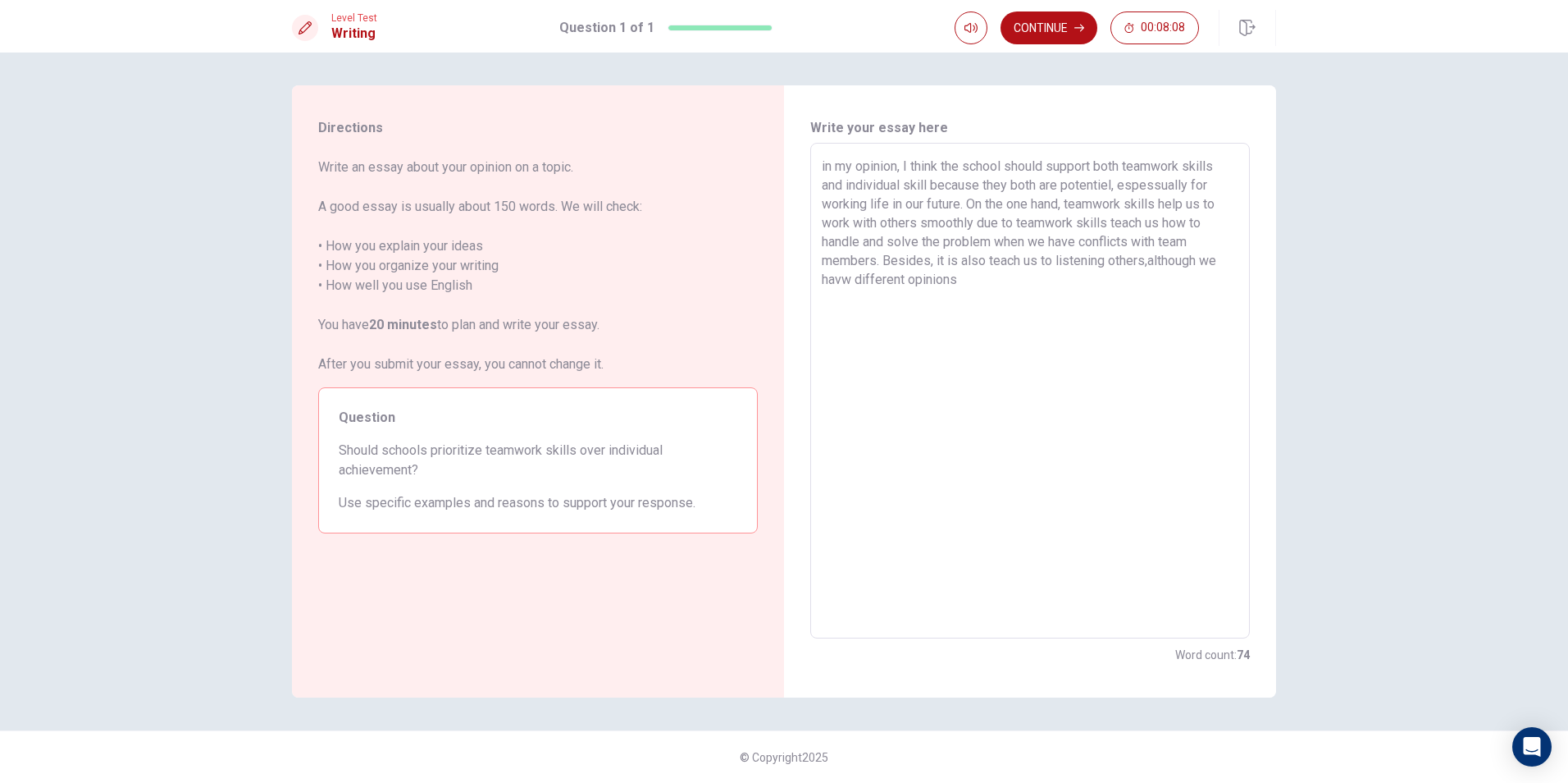
click at [858, 281] on textarea "in my opinion, I think the school should support both teamwork skills and indiv…" at bounding box center [1030, 391] width 417 height 468
click at [963, 286] on textarea "in my opinion, I think the school should support both teamwork skills and indiv…" at bounding box center [1030, 391] width 417 height 468
click at [1148, 262] on textarea "in my opinion, I think the school should support both teamwork skills and indiv…" at bounding box center [1030, 391] width 417 height 468
click at [1041, 282] on textarea "in my opinion, I think the school should support both teamwork skills and indiv…" at bounding box center [1030, 391] width 417 height 468
click at [989, 301] on textarea "in my opinion, I think the school should support both teamwork skills and indiv…" at bounding box center [1030, 391] width 417 height 468
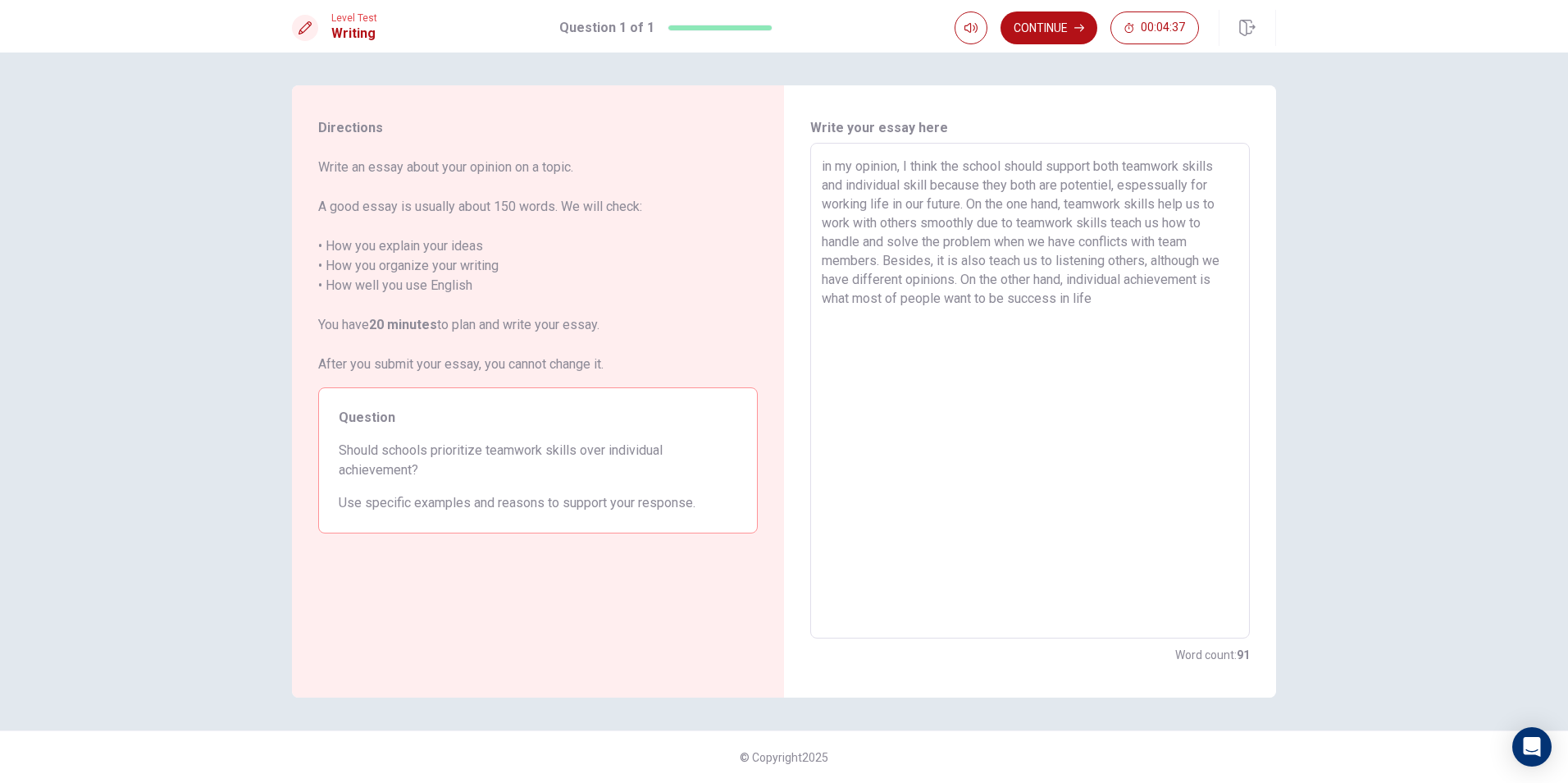
click at [1097, 304] on textarea "in my opinion, I think the school should support both teamwork skills and indiv…" at bounding box center [1030, 391] width 417 height 468
click at [981, 306] on textarea "in my opinion, I think the school should support both teamwork skills and indiv…" at bounding box center [1030, 391] width 417 height 468
click at [1027, 305] on textarea "in my opinion, I think the school should support both teamwork skills and indiv…" at bounding box center [1030, 391] width 417 height 468
click at [1029, 296] on textarea "in my opinion, I think the school should support both teamwork skills and indiv…" at bounding box center [1030, 391] width 417 height 468
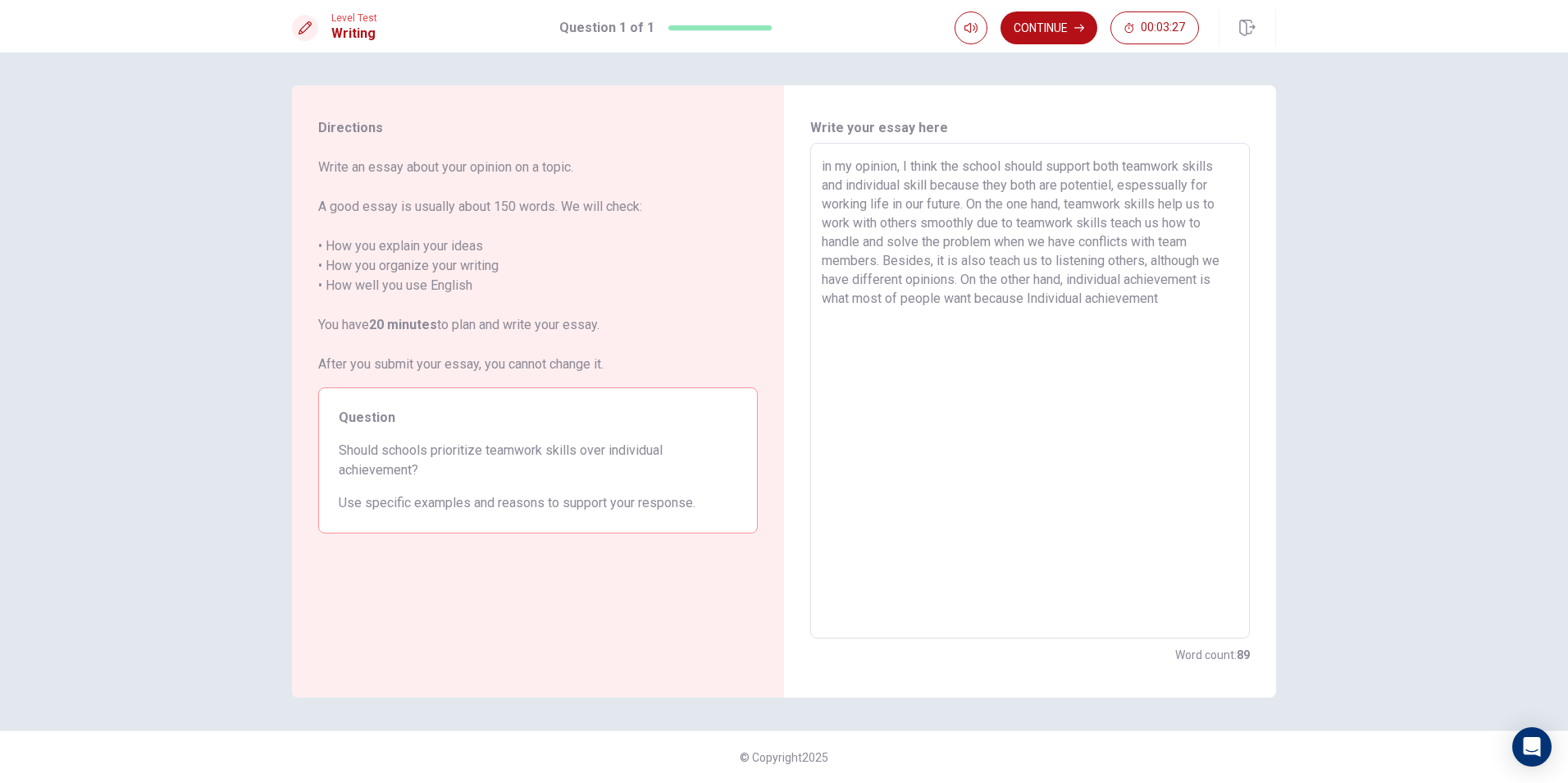
click at [1032, 298] on textarea "in my opinion, I think the school should support both teamwork skills and indiv…" at bounding box center [1030, 391] width 417 height 468
click at [1158, 313] on textarea "in my opinion, I think the school should support both teamwork skills and indiv…" at bounding box center [1030, 391] width 417 height 468
click at [1172, 304] on textarea "in my opinion, I think the school should support both teamwork skills and indiv…" at bounding box center [1030, 391] width 417 height 468
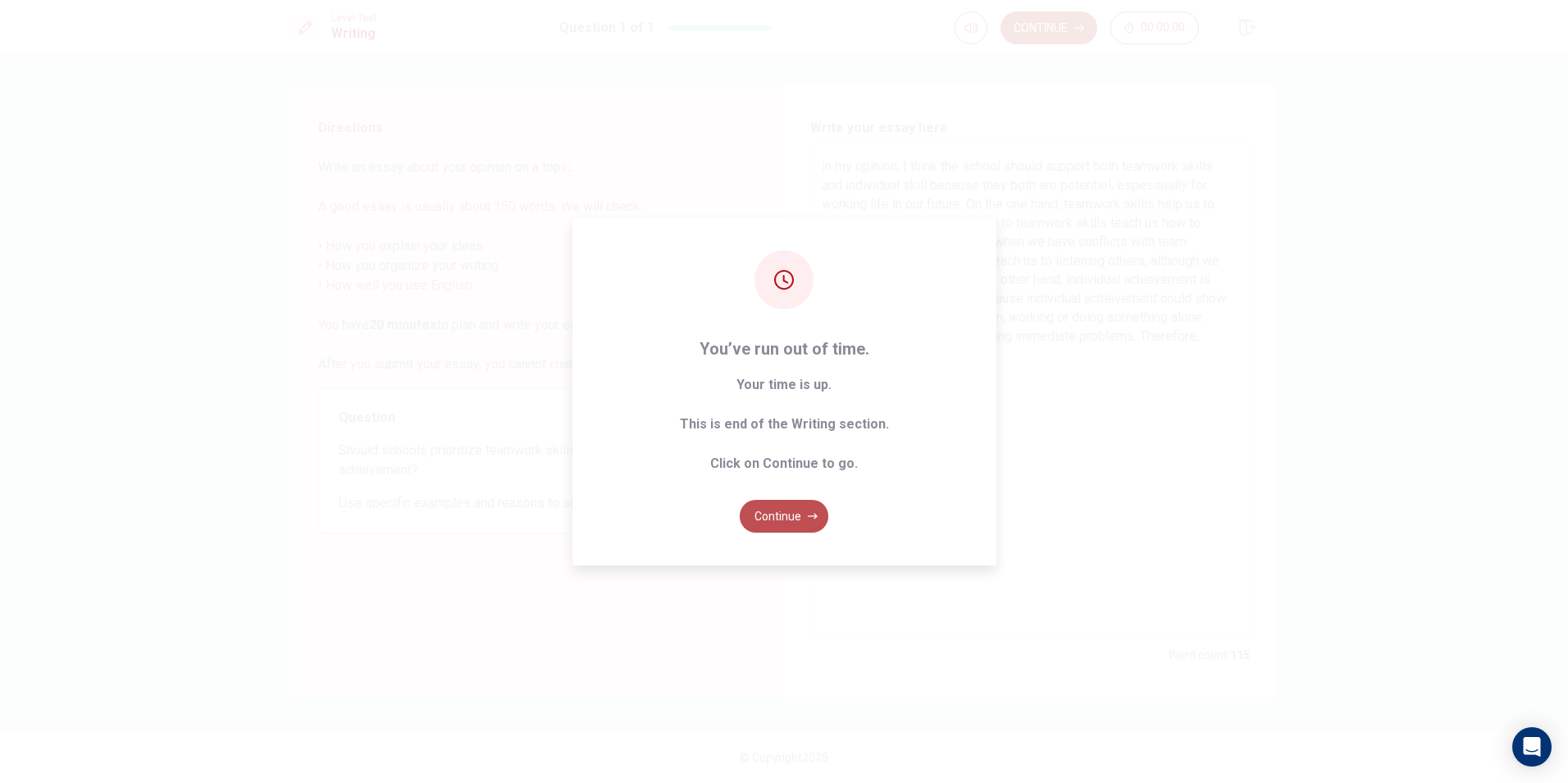
click at [789, 524] on button "Continue" at bounding box center [784, 516] width 89 height 33
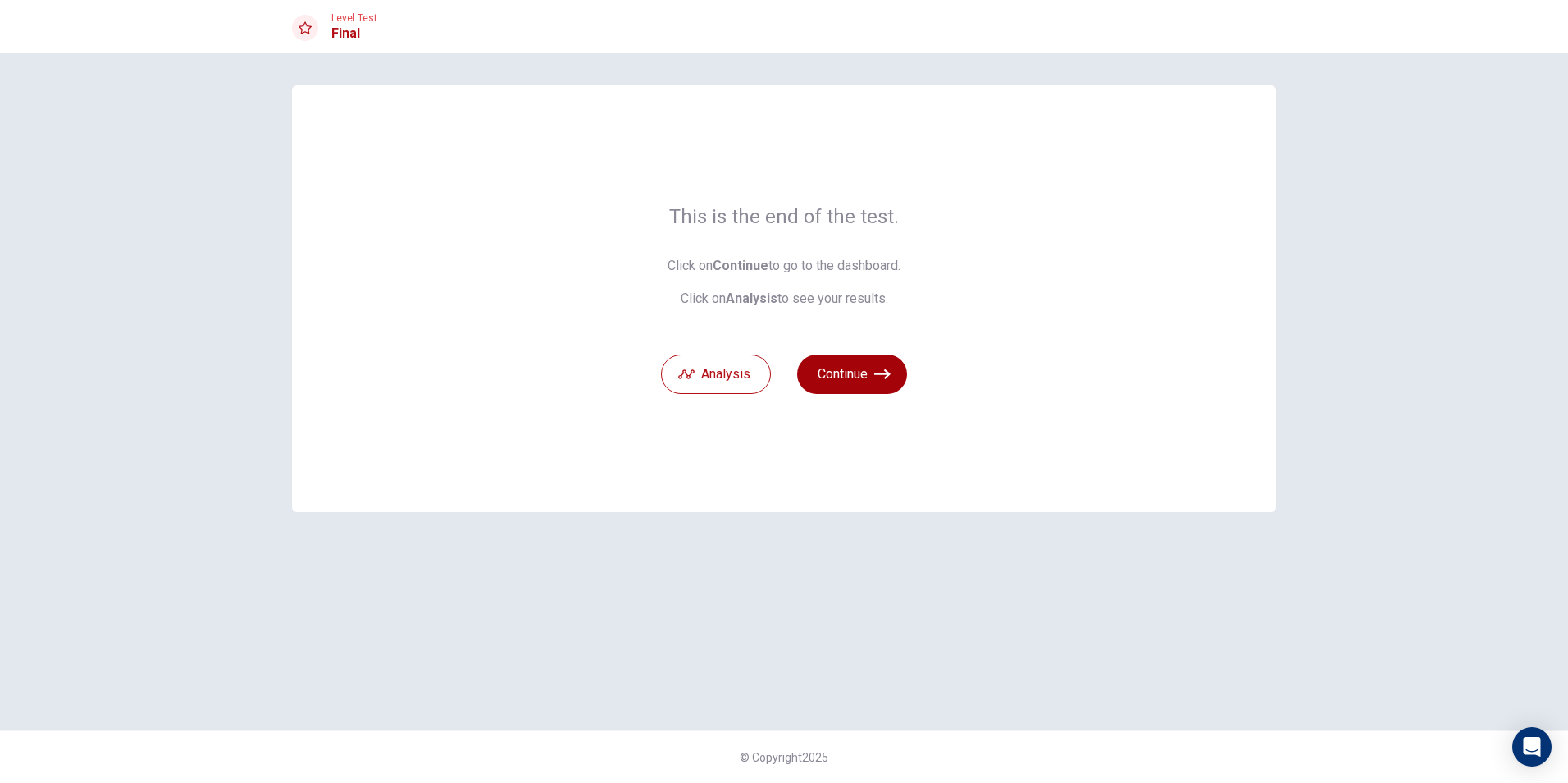
click at [878, 379] on icon "button" at bounding box center [882, 374] width 16 height 16
